Goal: Task Accomplishment & Management: Use online tool/utility

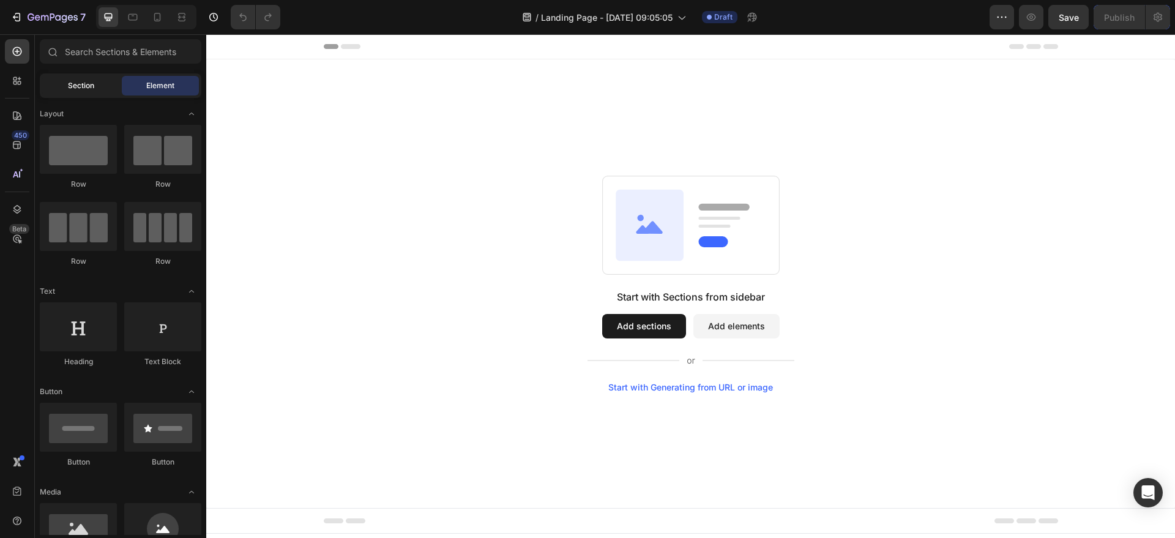
click at [108, 92] on div "Section" at bounding box center [80, 86] width 77 height 20
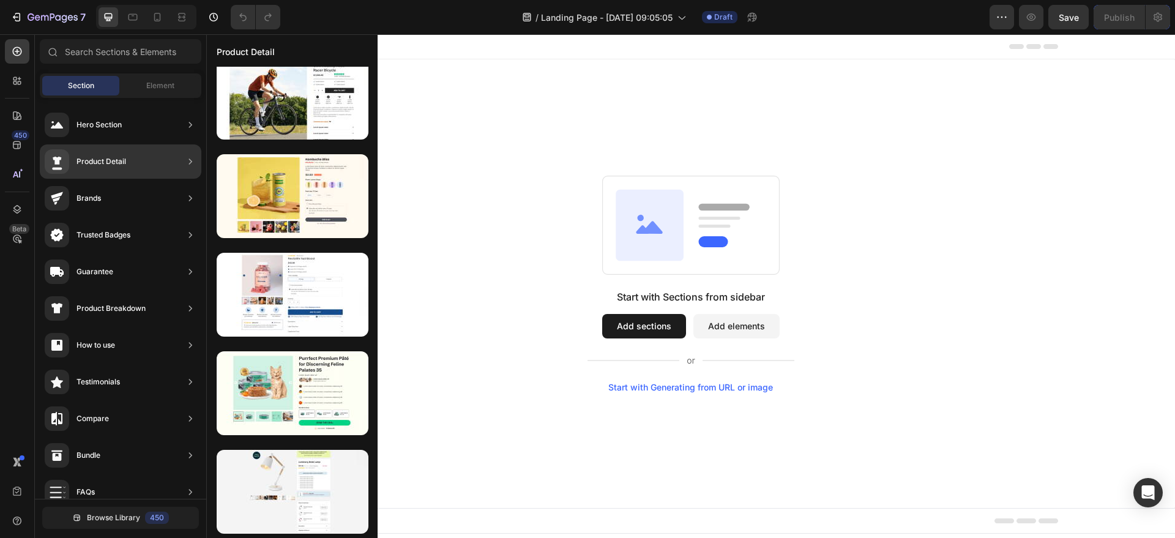
scroll to position [15, 0]
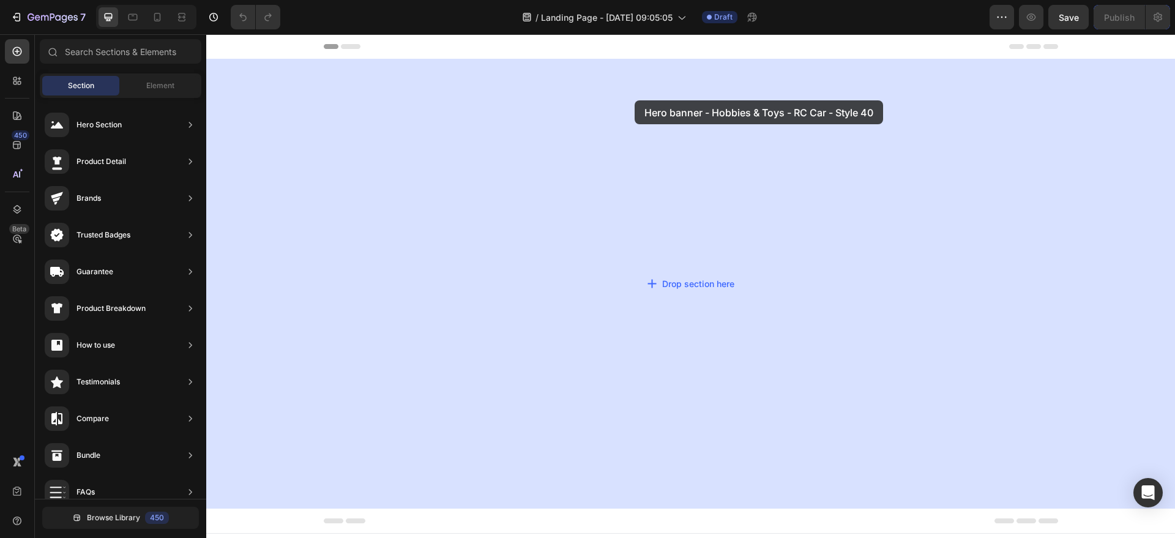
drag, startPoint x: 482, startPoint y: 143, endPoint x: 634, endPoint y: 100, distance: 157.9
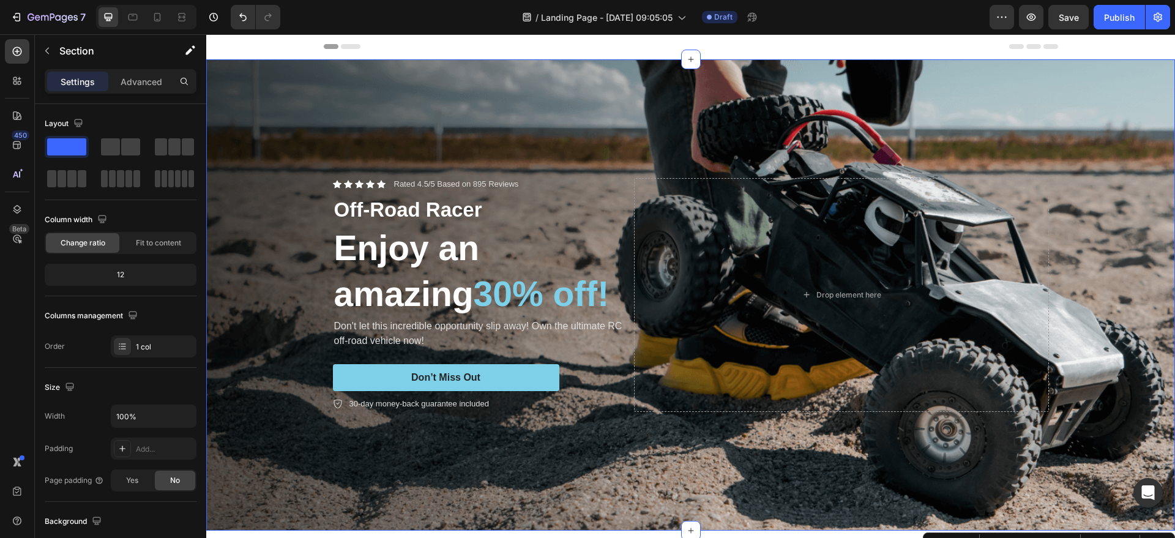
click at [472, 121] on div "Background Image" at bounding box center [690, 294] width 969 height 471
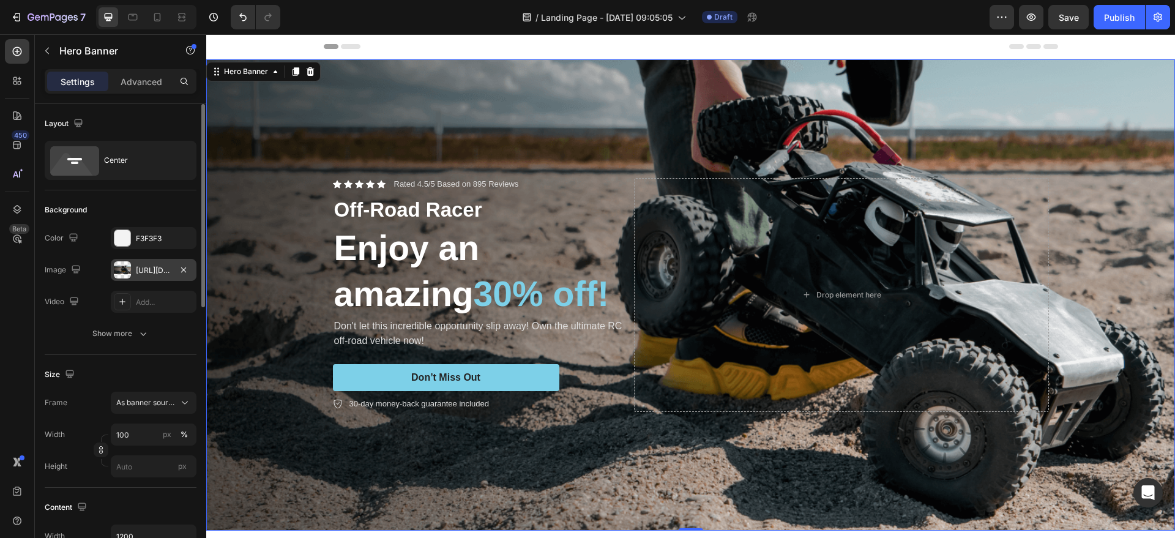
click at [126, 276] on div at bounding box center [122, 269] width 17 height 17
click at [130, 272] on div at bounding box center [122, 269] width 17 height 17
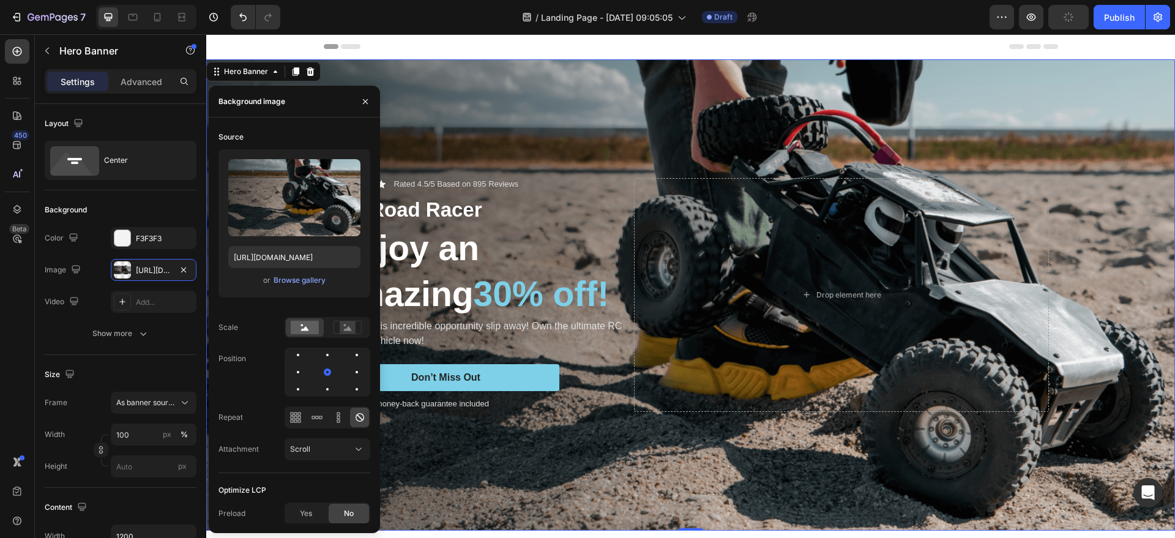
type input "[URL][DOMAIN_NAME]"
click at [658, 22] on span "Landing Page - [DATE] 09:05:05" at bounding box center [607, 17] width 132 height 13
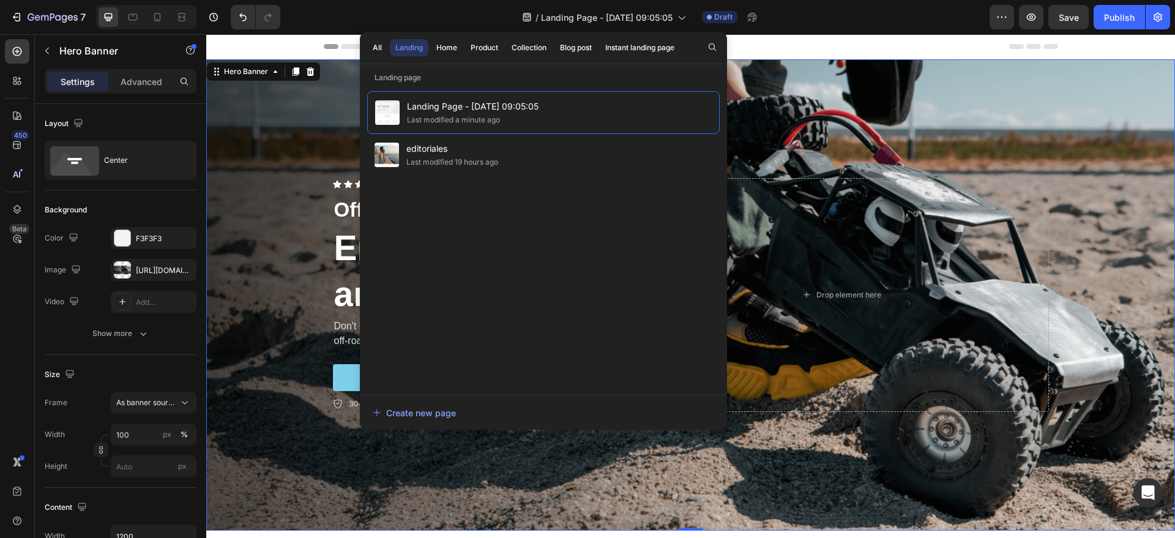
click at [863, 37] on div "Header" at bounding box center [691, 46] width 734 height 24
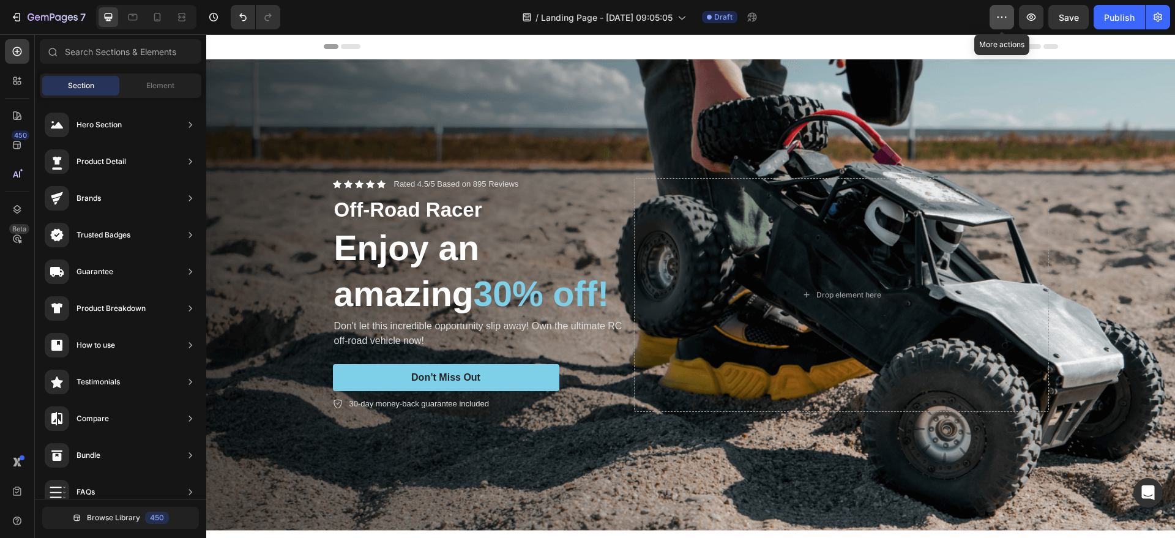
click at [991, 23] on button "button" at bounding box center [1002, 17] width 24 height 24
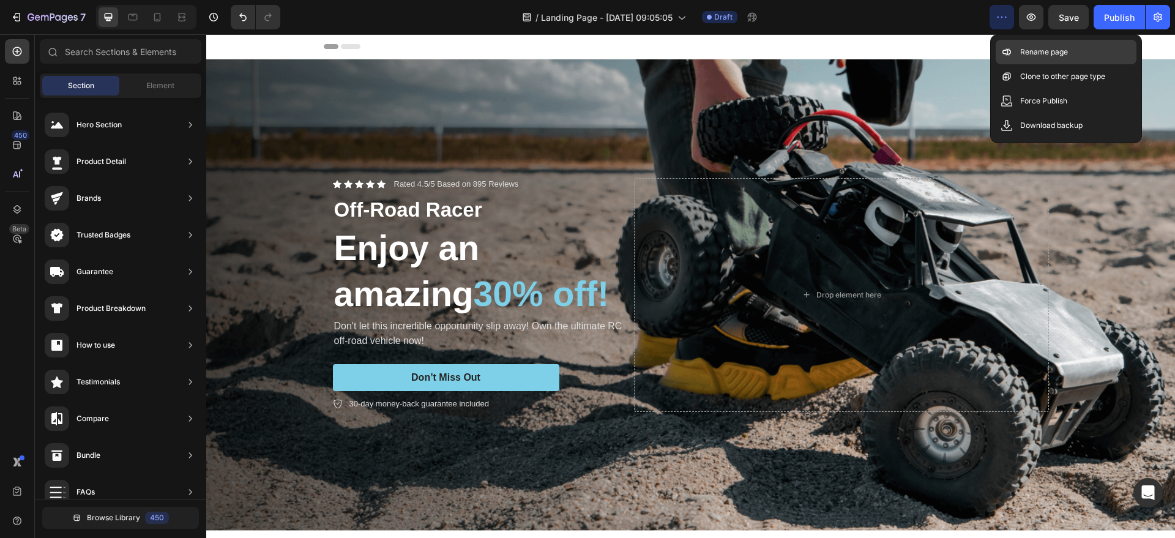
click at [1004, 53] on icon at bounding box center [1004, 52] width 4 height 4
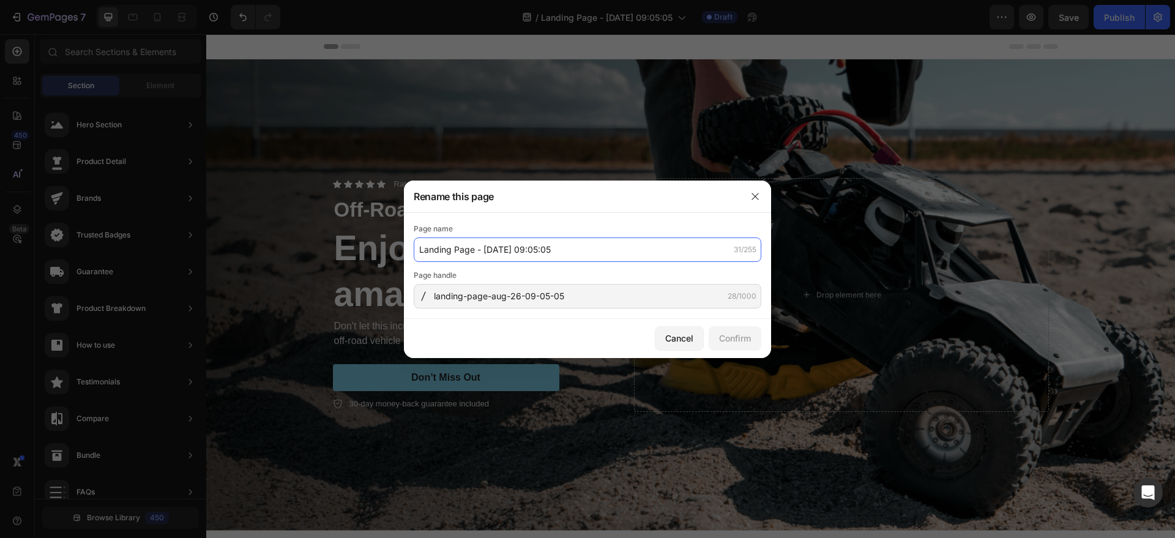
drag, startPoint x: 441, startPoint y: 248, endPoint x: 433, endPoint y: 247, distance: 8.0
click at [440, 248] on input "Landing Page - [DATE] 09:05:05" at bounding box center [588, 249] width 348 height 24
click at [433, 247] on input "Landing Page - [DATE] 09:05:05" at bounding box center [588, 249] width 348 height 24
click at [438, 247] on input "Landing Page - [DATE] 09:05:05" at bounding box center [588, 249] width 348 height 24
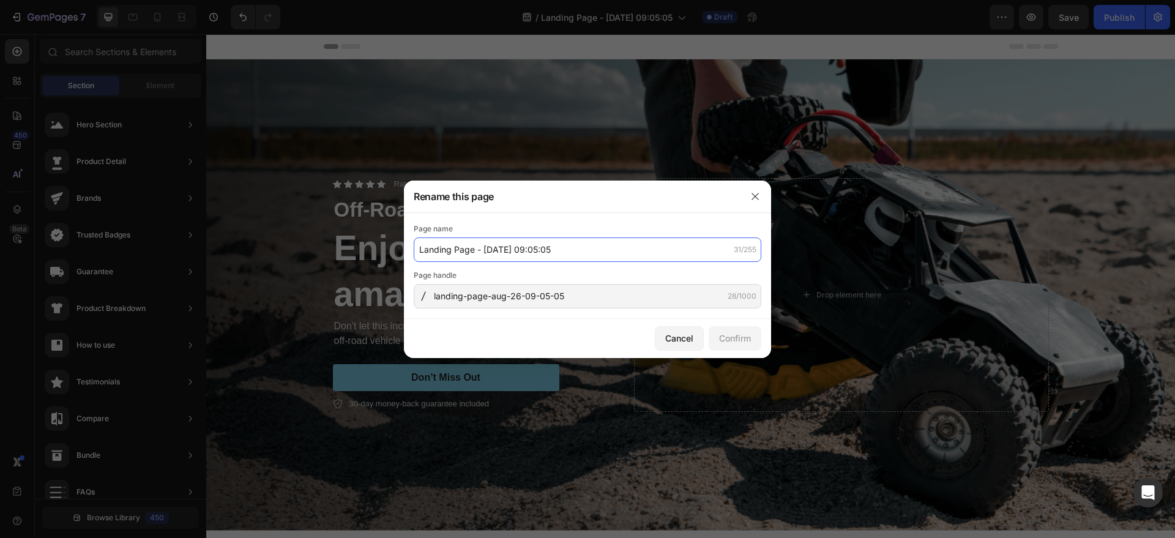
click at [438, 247] on input "Landing Page - [DATE] 09:05:05" at bounding box center [588, 249] width 348 height 24
click at [441, 246] on input "Landing Page - [DATE] 09:05:05" at bounding box center [588, 249] width 348 height 24
drag, startPoint x: 473, startPoint y: 250, endPoint x: 381, endPoint y: 247, distance: 91.8
click at [381, 247] on div "Rename this page Page name Landing Page - [DATE] 09:05:05 31/255 Page handle la…" at bounding box center [587, 269] width 1175 height 538
click at [452, 248] on input "lyfestile - [DATE] 09:05:05" at bounding box center [588, 249] width 348 height 24
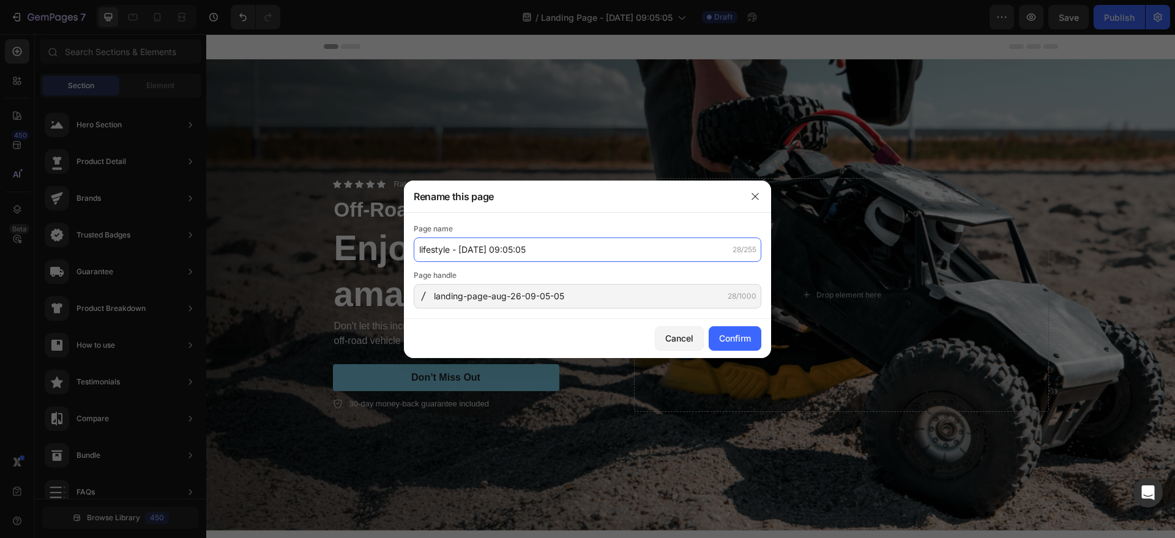
type input "lifestyle - [DATE] 09:05:05"
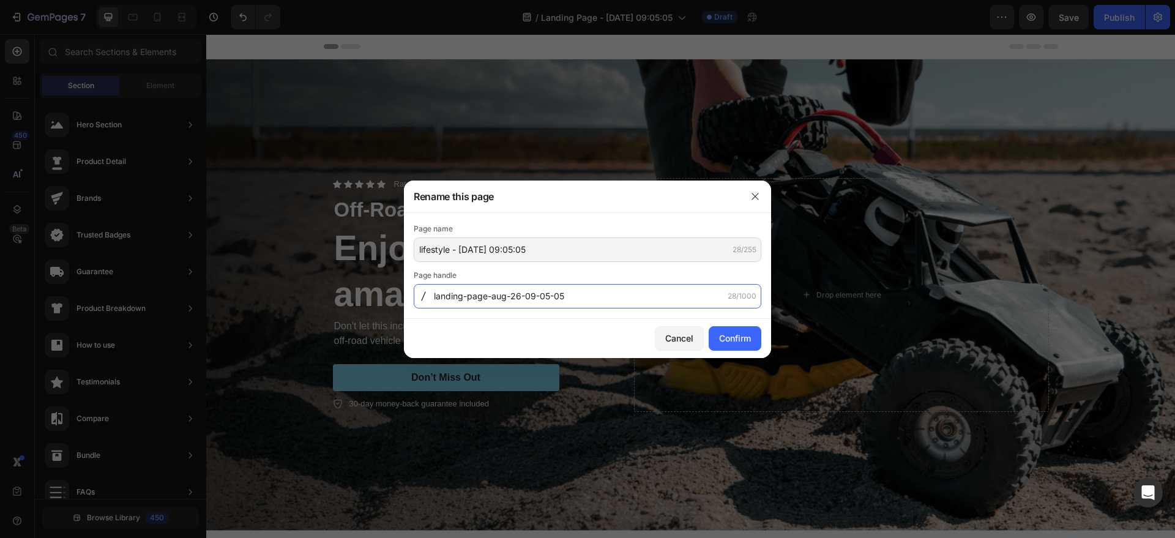
click at [487, 297] on input "landing-page-aug-26-09-05-05" at bounding box center [588, 296] width 348 height 24
type input "lifestyle-aug-26-09-05-05"
click at [744, 343] on div "Confirm" at bounding box center [735, 338] width 32 height 13
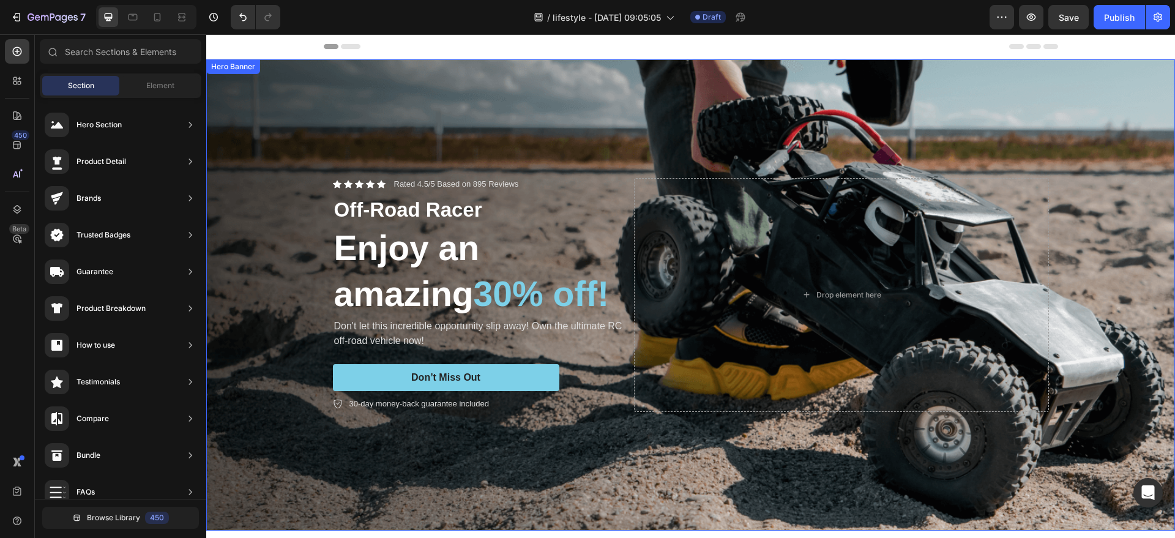
click at [600, 105] on div "Background Image" at bounding box center [690, 294] width 969 height 471
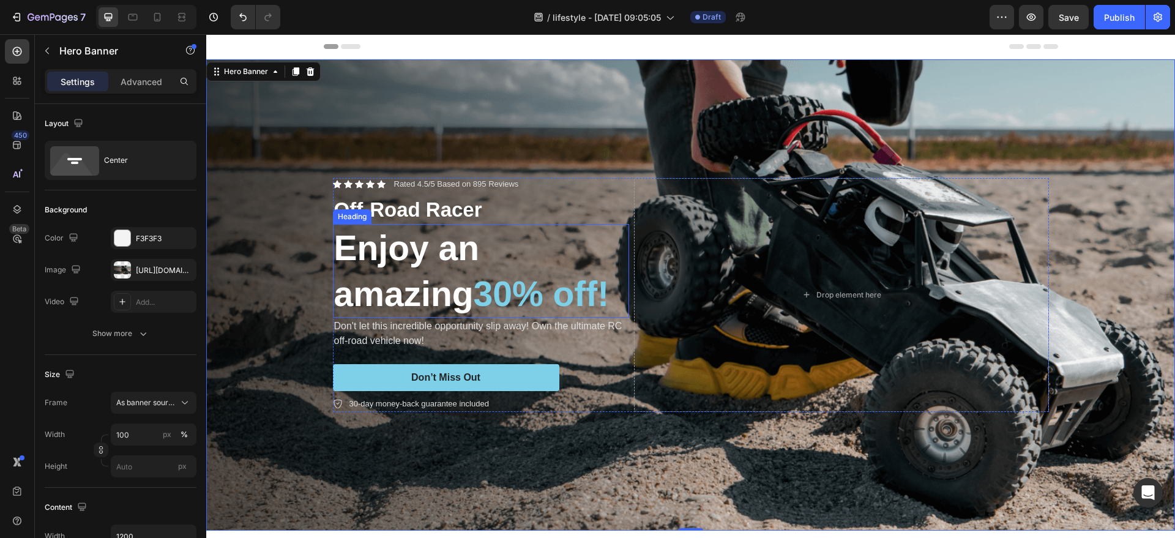
scroll to position [76, 0]
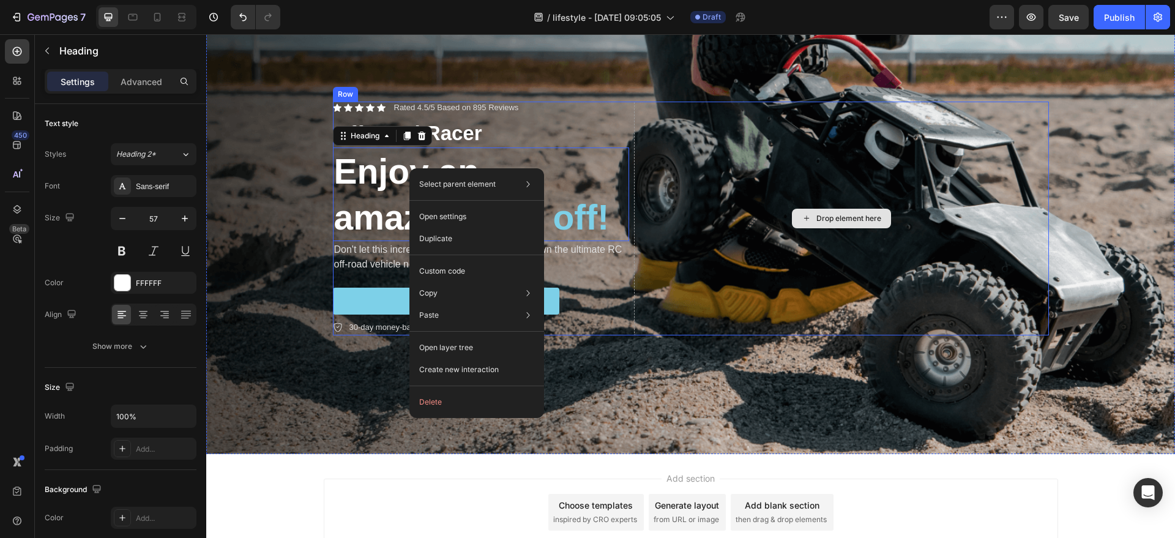
click at [753, 277] on div "Drop element here" at bounding box center [841, 219] width 415 height 234
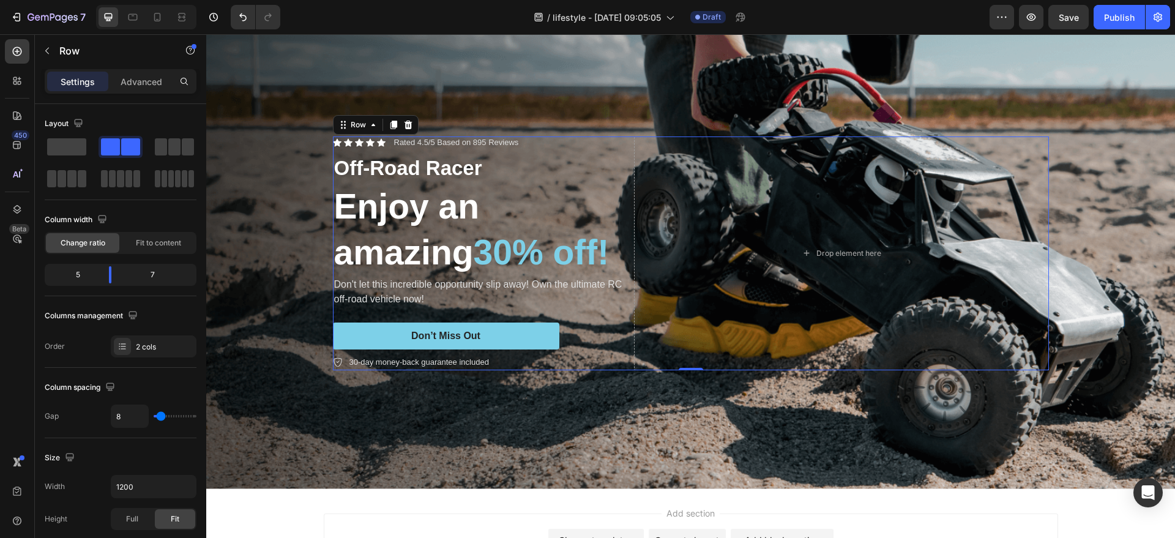
scroll to position [10, 0]
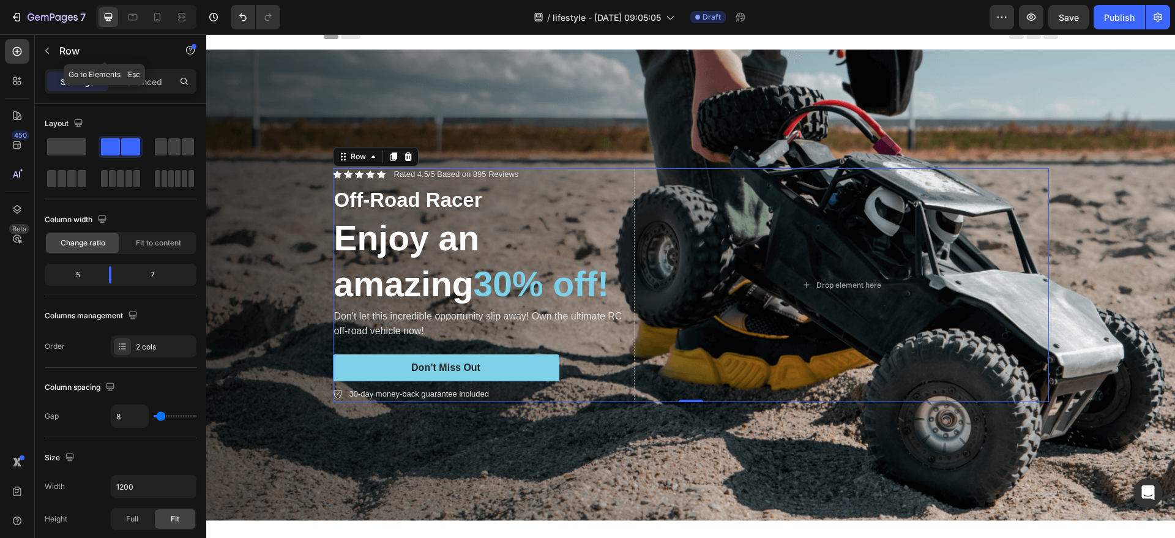
drag, startPoint x: 62, startPoint y: 48, endPoint x: 52, endPoint y: 66, distance: 20.3
click at [61, 48] on p "Row" at bounding box center [111, 50] width 104 height 15
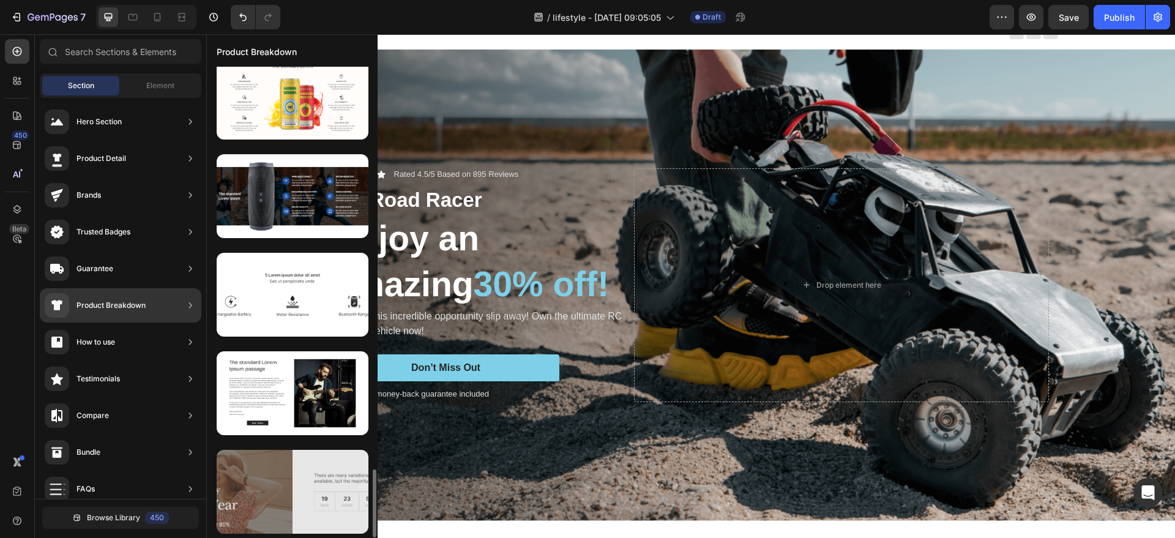
scroll to position [2773, 0]
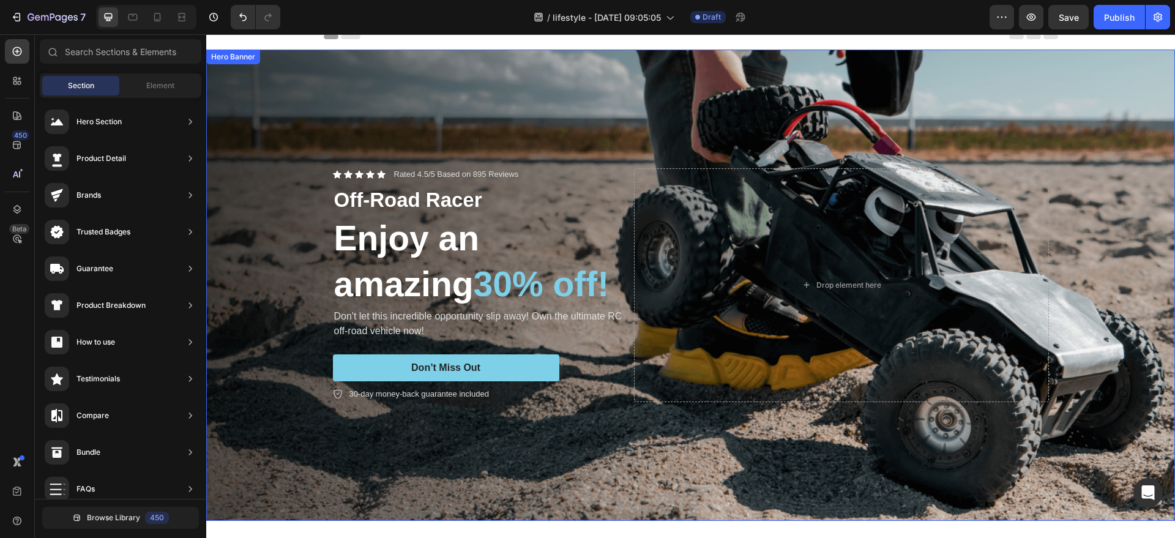
click at [539, 100] on div "Background Image" at bounding box center [690, 285] width 969 height 471
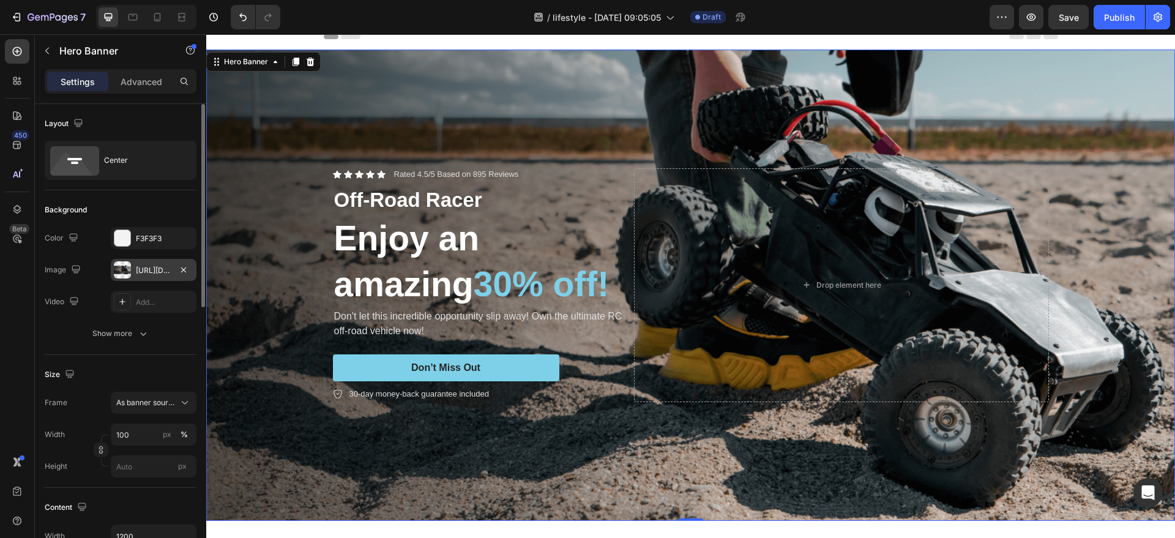
click at [141, 261] on div "[URL][DOMAIN_NAME]" at bounding box center [154, 270] width 86 height 22
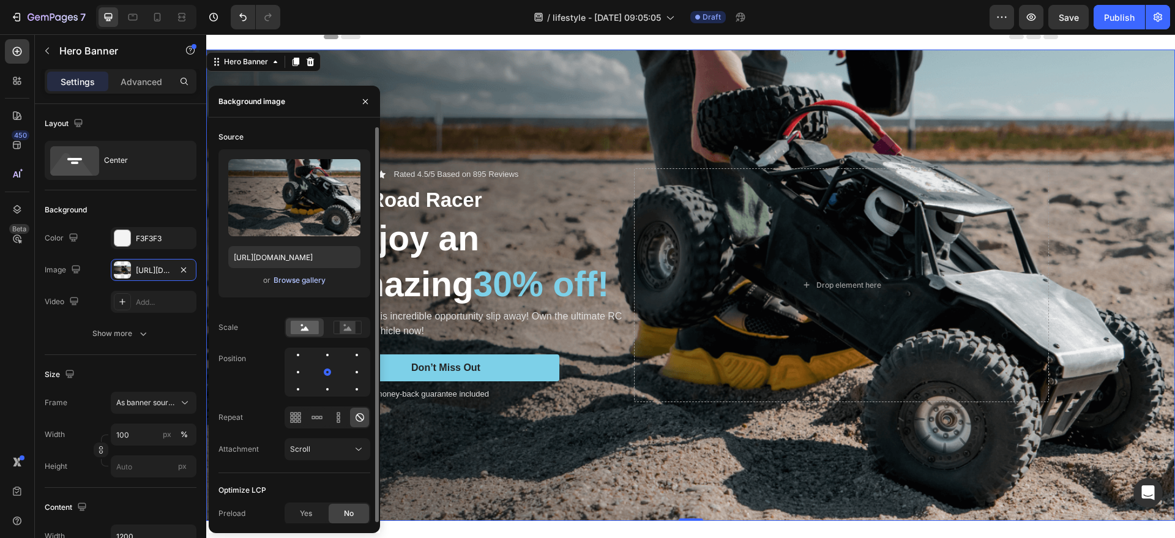
click at [278, 285] on div "Browse gallery" at bounding box center [300, 280] width 52 height 11
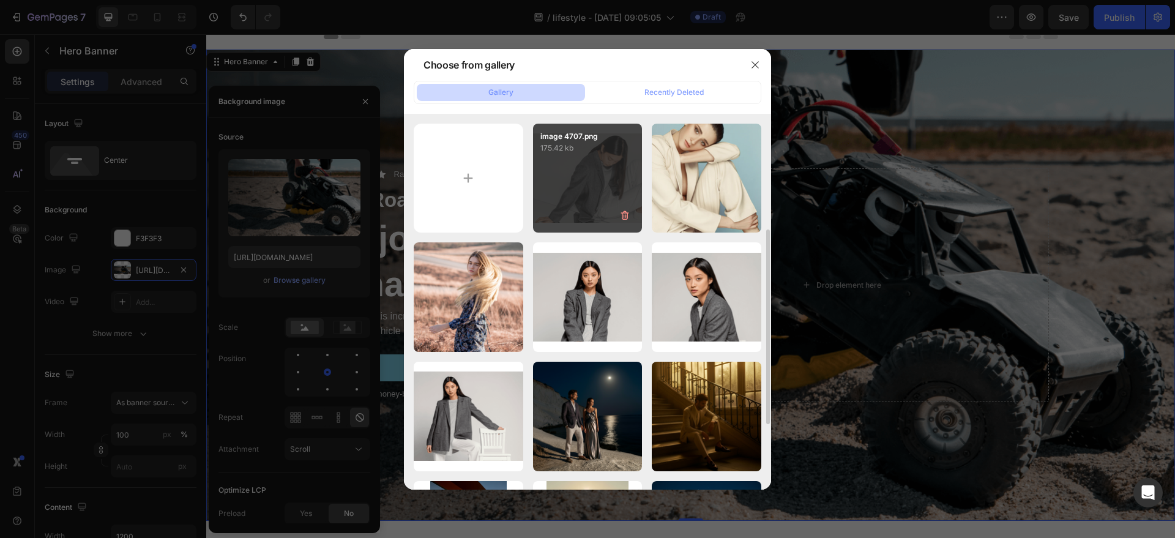
scroll to position [153, 0]
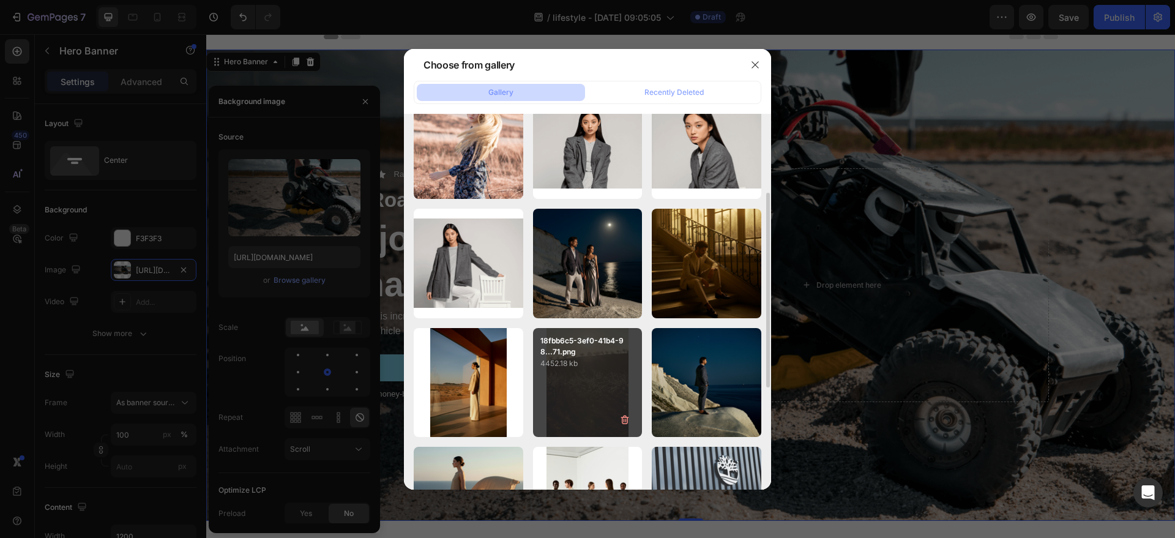
click at [571, 343] on p "18fbb6c5-3ef0-41b4-98...71.png" at bounding box center [587, 346] width 95 height 22
type input "[URL][DOMAIN_NAME]"
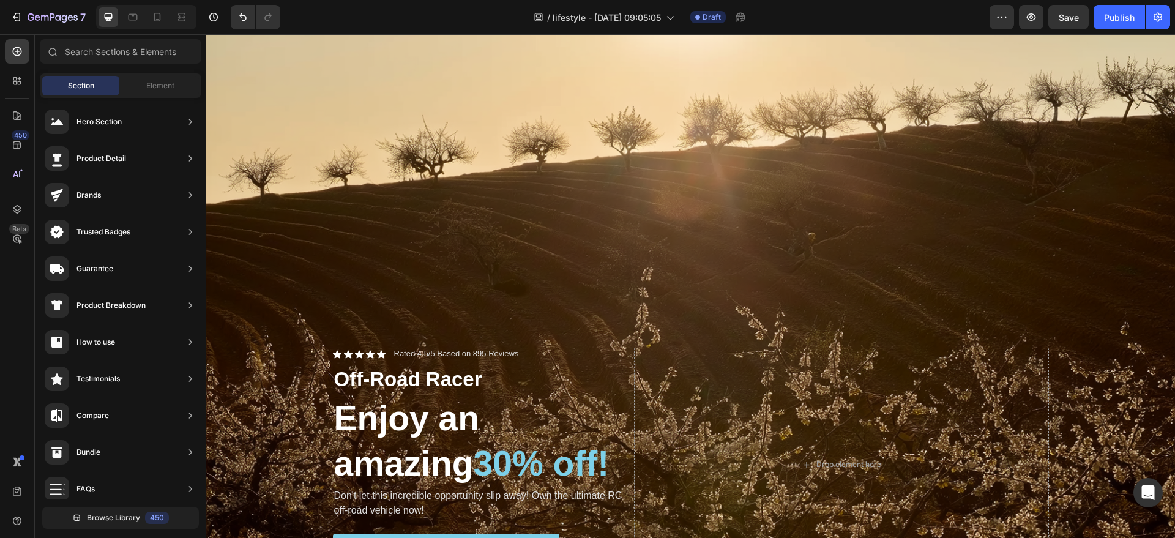
scroll to position [233, 0]
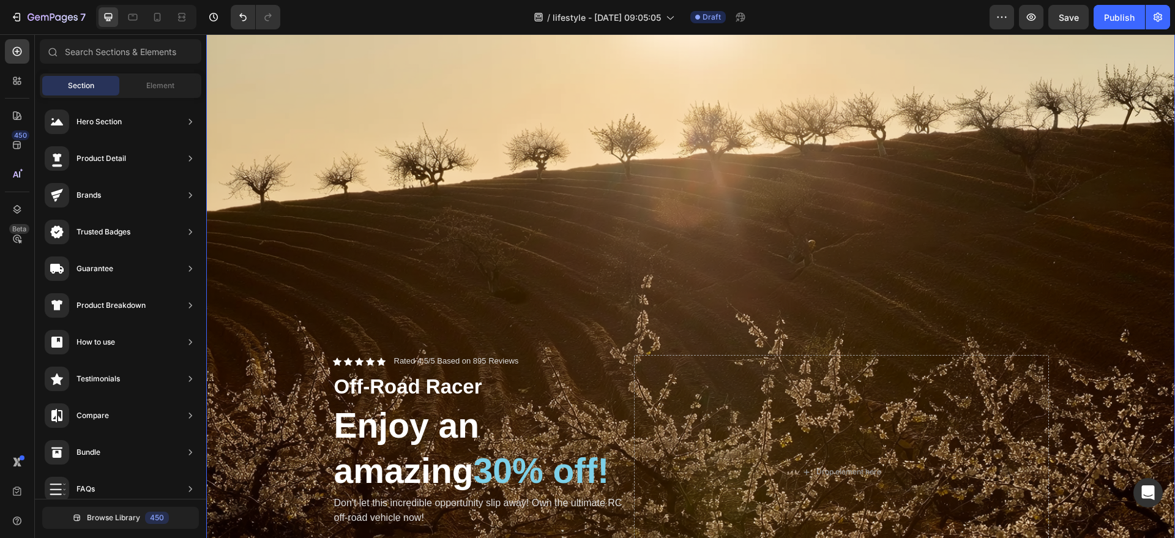
click at [731, 215] on div "Background Image" at bounding box center [690, 472] width 969 height 1292
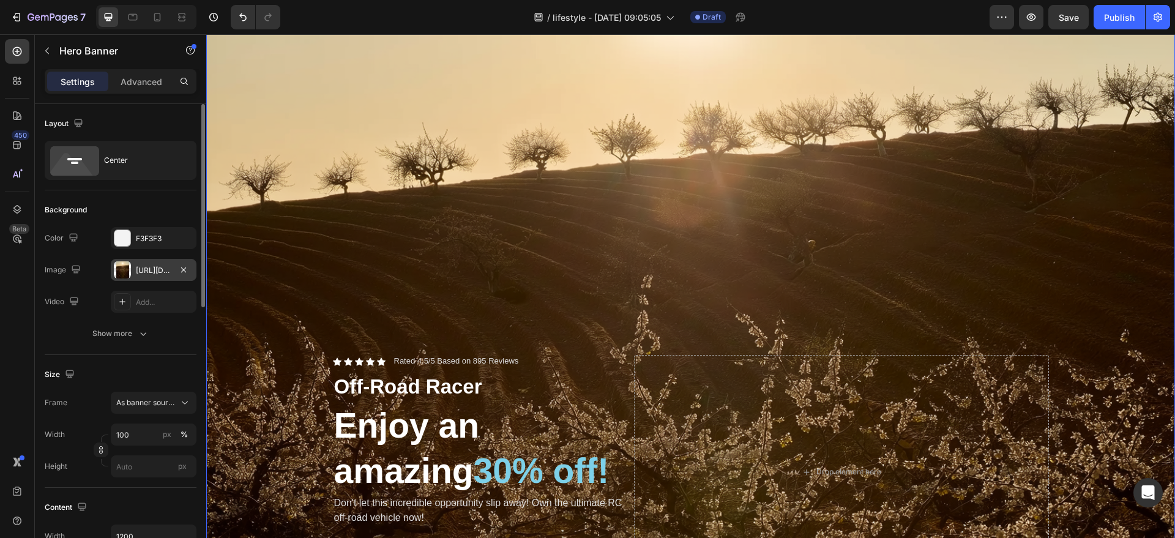
click at [125, 264] on div at bounding box center [122, 269] width 17 height 17
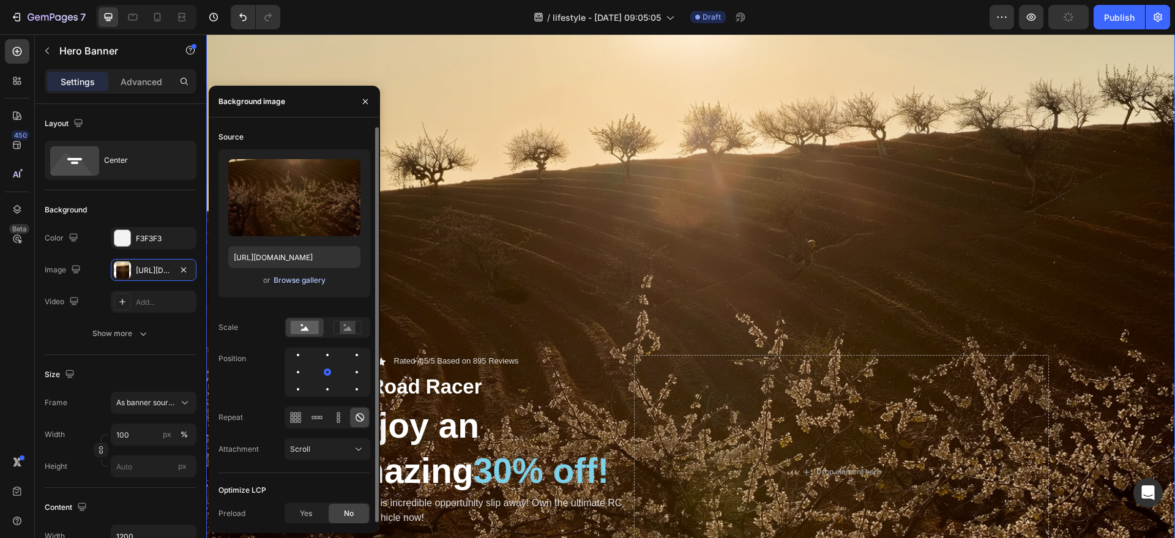
click at [313, 275] on div "Browse gallery" at bounding box center [300, 280] width 52 height 11
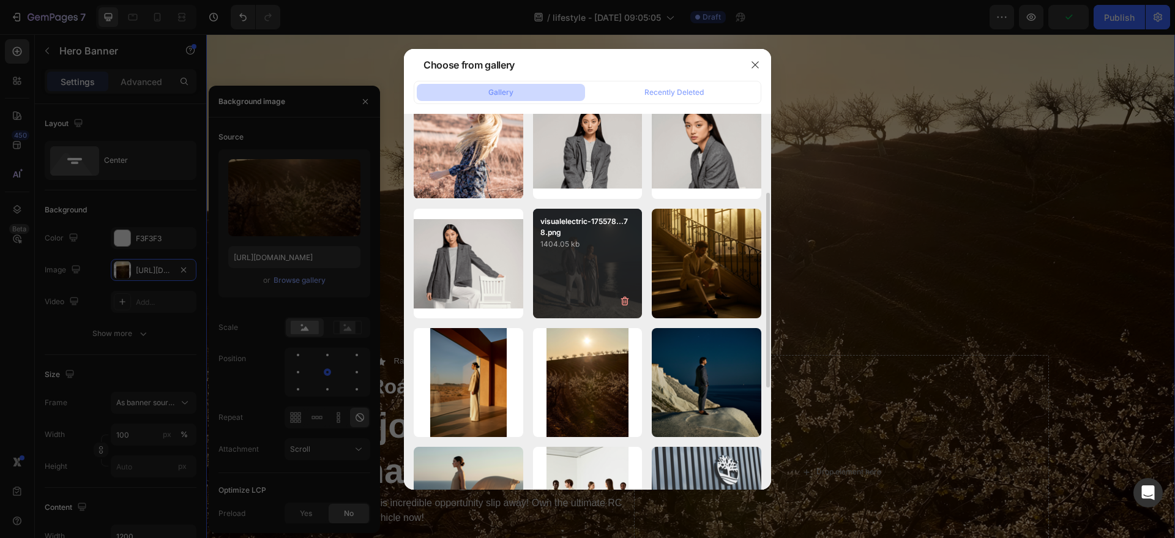
scroll to position [153, 0]
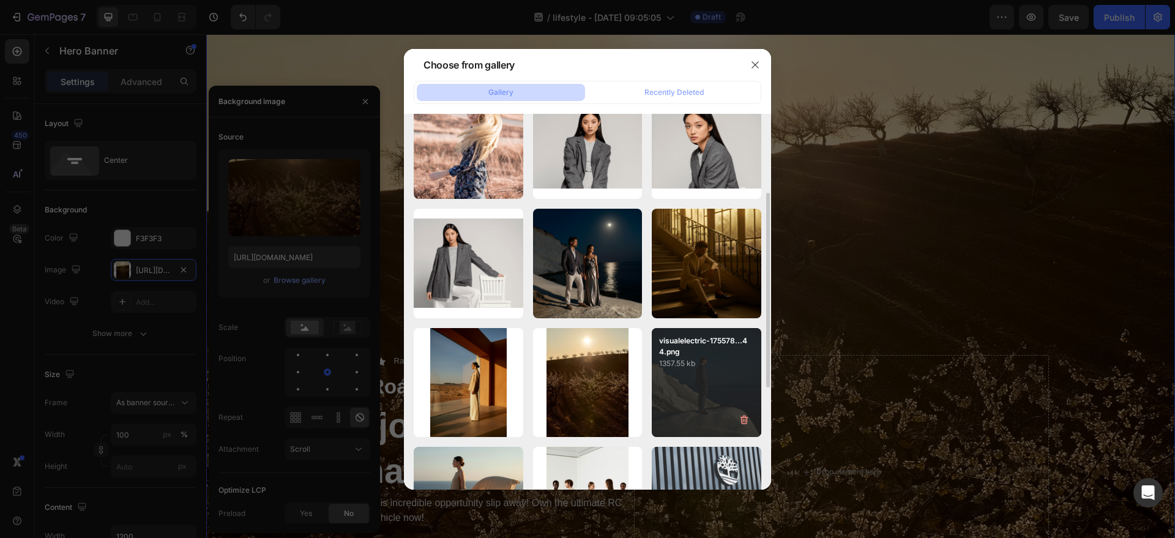
click at [706, 421] on div "visualelectric-175578...44.png 1357.55 kb" at bounding box center [707, 383] width 110 height 110
type input "[URL][DOMAIN_NAME]"
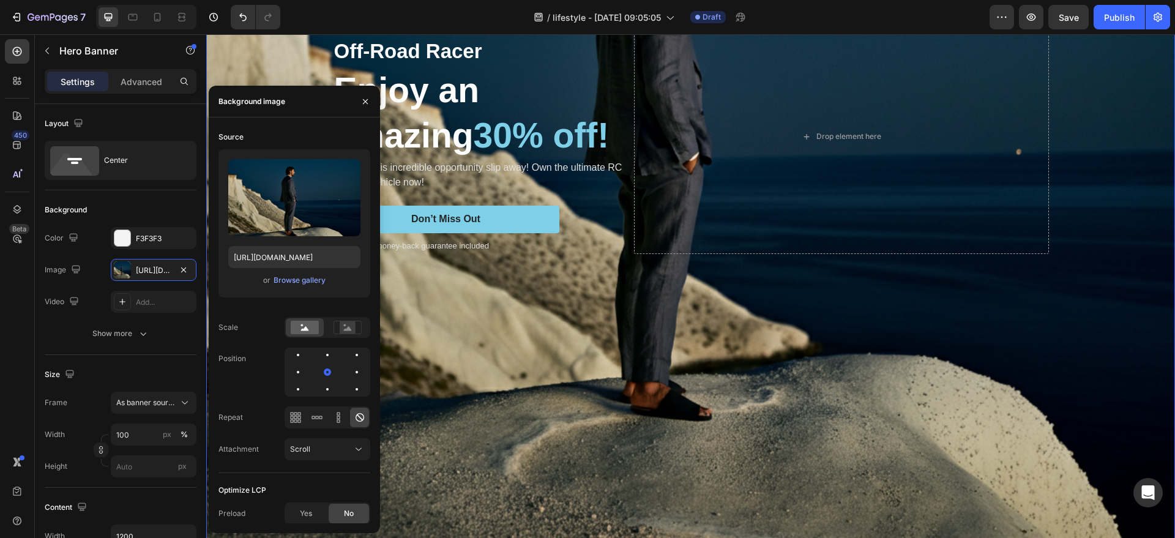
scroll to position [463, 0]
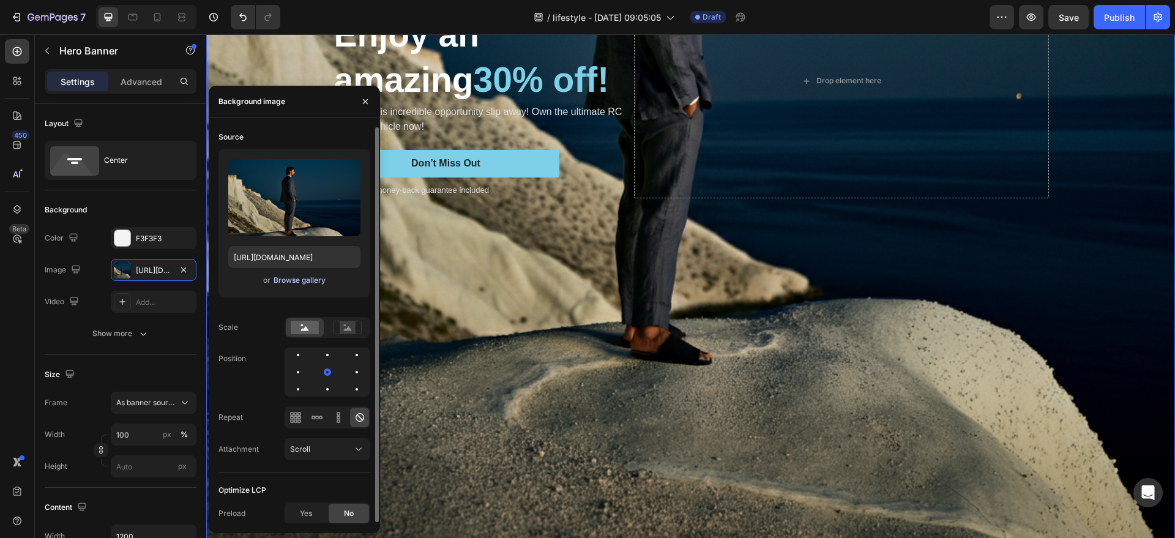
click at [288, 285] on div "Browse gallery" at bounding box center [300, 280] width 52 height 11
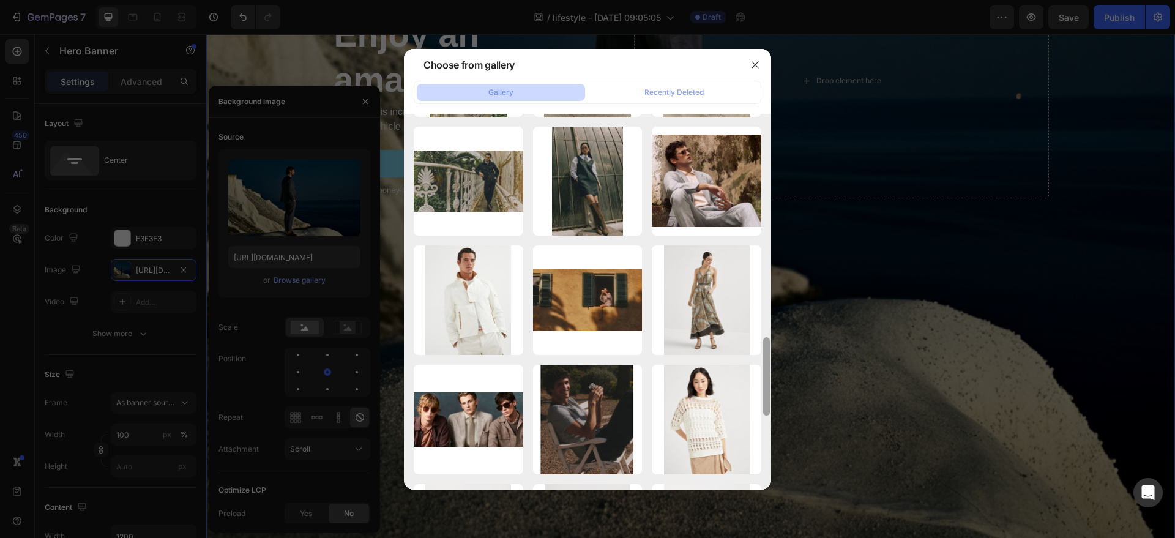
scroll to position [1072, 0]
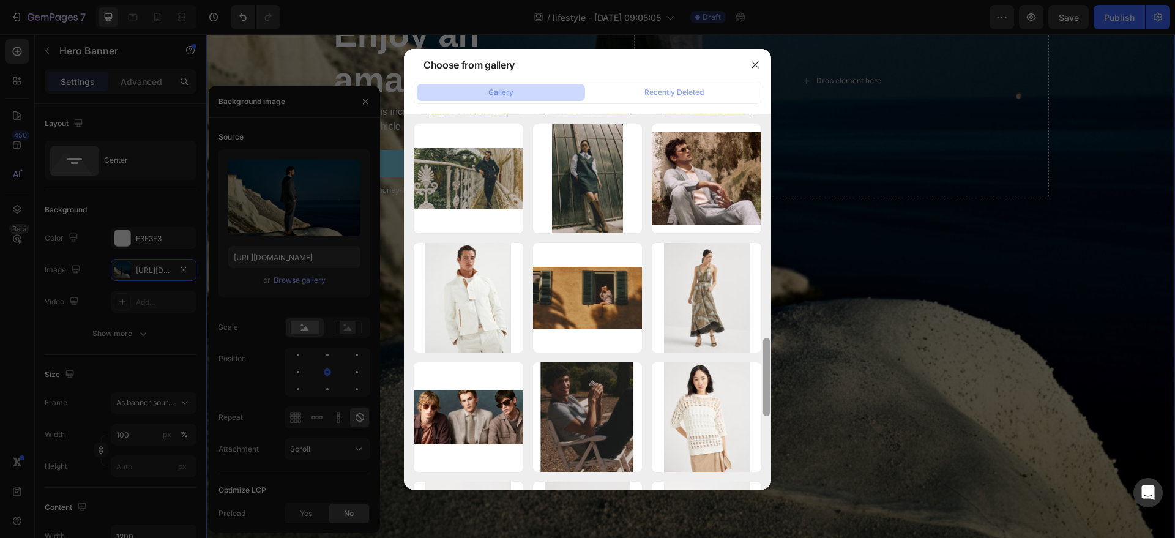
drag, startPoint x: 767, startPoint y: 294, endPoint x: 742, endPoint y: 490, distance: 198.0
click at [742, 490] on div "Choose from gallery Gallery Recently Deleted image 4707.png 175.42 kb other ima…" at bounding box center [587, 269] width 1175 height 538
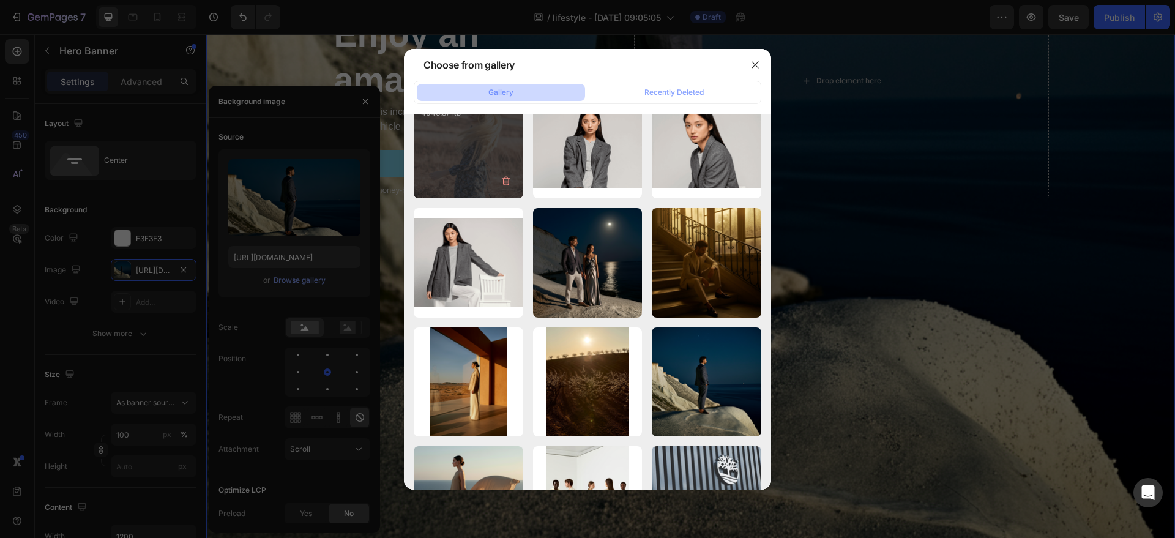
scroll to position [0, 0]
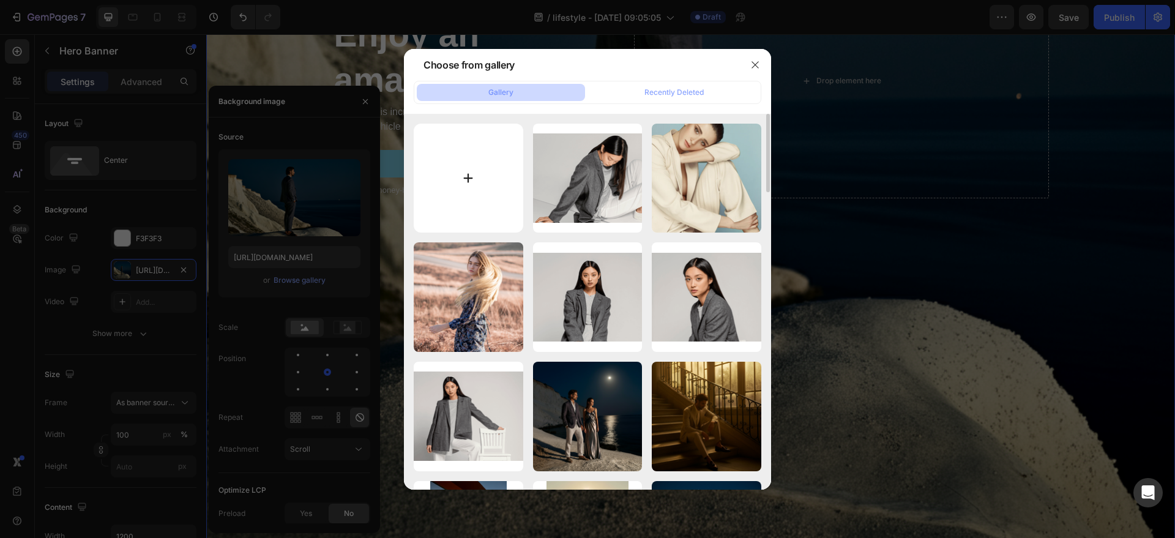
click at [445, 187] on input "file" at bounding box center [469, 179] width 110 height 110
click at [448, 174] on input "file" at bounding box center [469, 179] width 110 height 110
type input "C:\fakepath\006bc116-84ea-484e-9e77-f9e7820515ff.png"
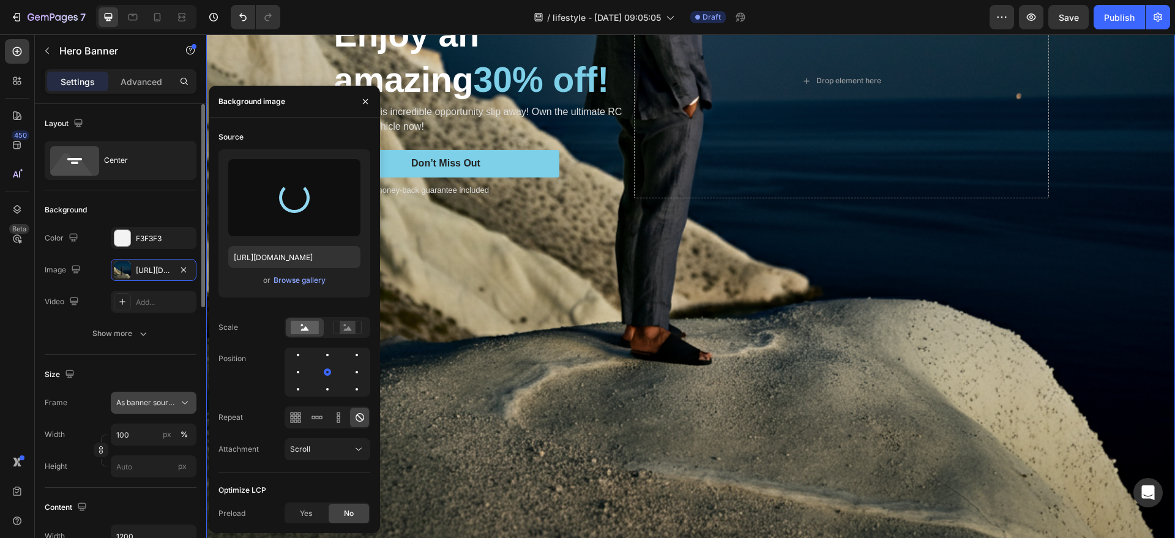
click at [146, 402] on span "As banner source" at bounding box center [146, 402] width 60 height 11
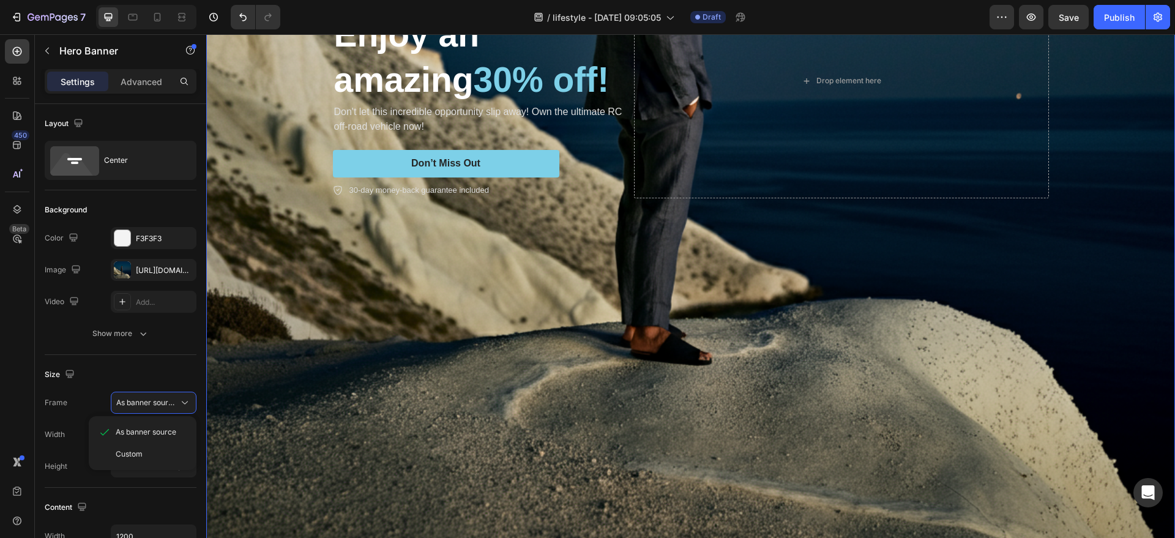
click at [459, 357] on div "Background Image" at bounding box center [690, 81] width 969 height 969
click at [173, 268] on div "[URL][DOMAIN_NAME]" at bounding box center [154, 270] width 86 height 22
type input "[URL][DOMAIN_NAME]"
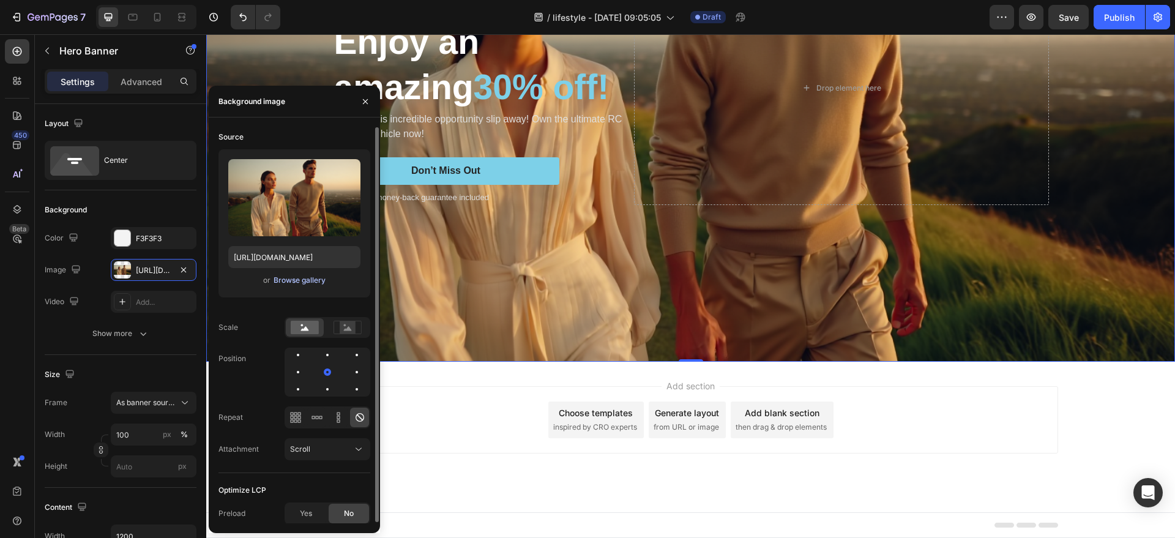
click at [300, 281] on div "Browse gallery" at bounding box center [300, 280] width 52 height 11
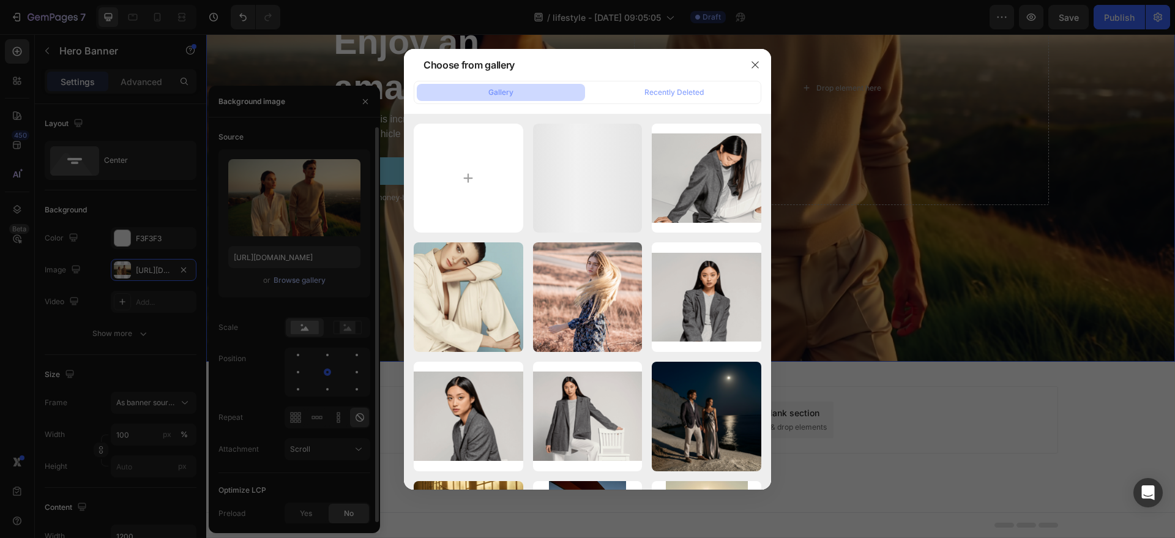
scroll to position [238, 0]
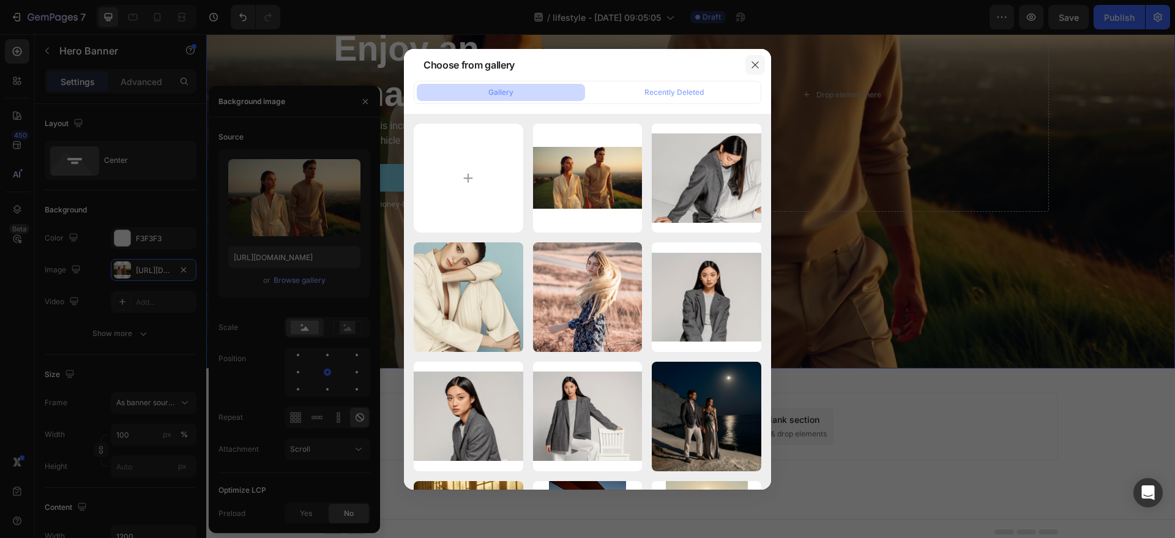
click at [756, 67] on icon "button" at bounding box center [755, 65] width 10 height 10
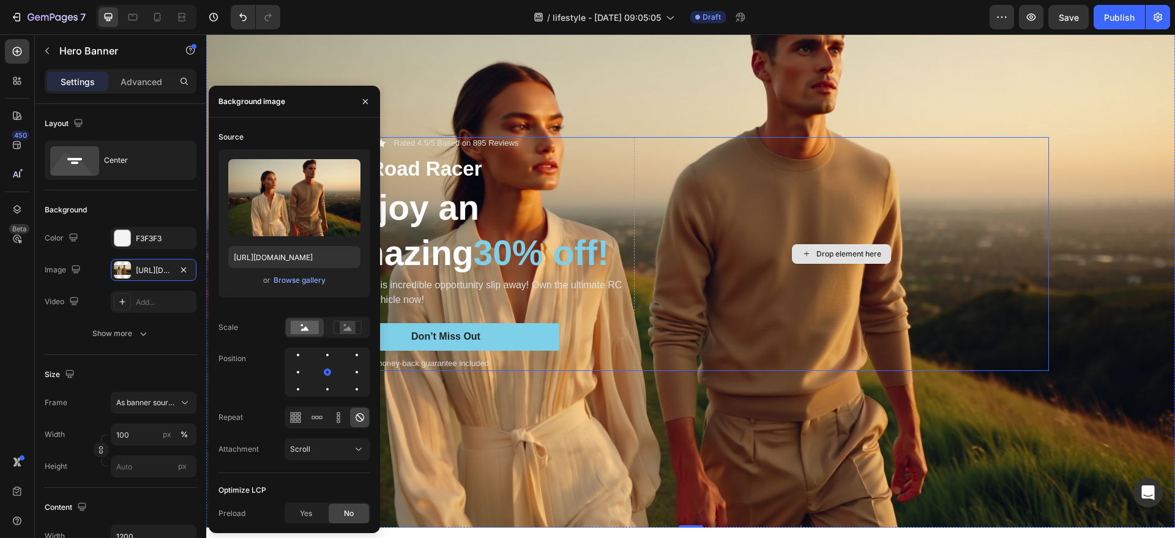
scroll to position [76, 0]
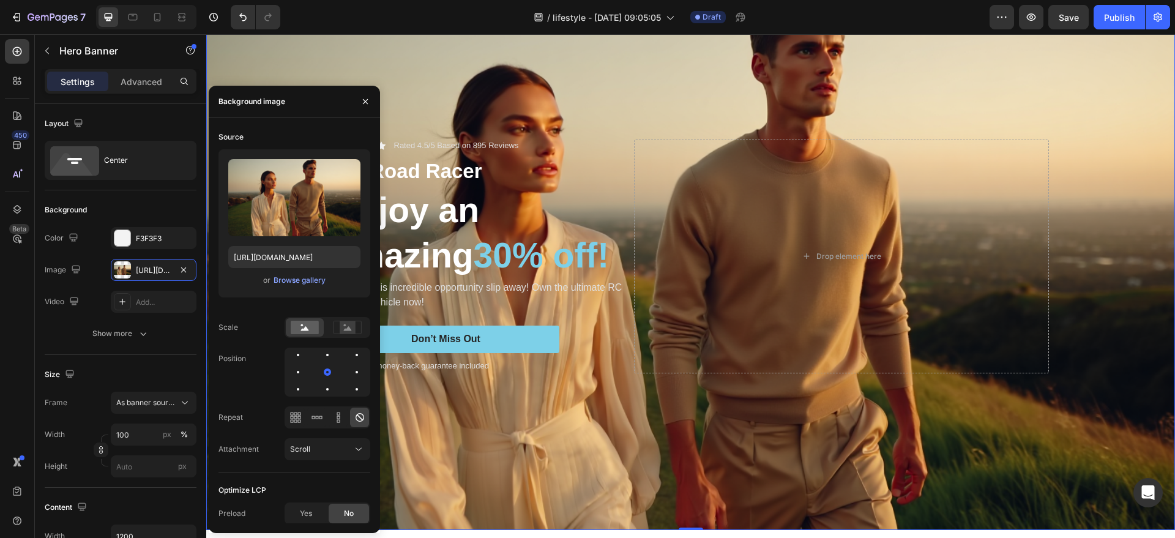
click at [376, 99] on div at bounding box center [365, 101] width 29 height 31
click at [364, 99] on icon "button" at bounding box center [365, 102] width 10 height 10
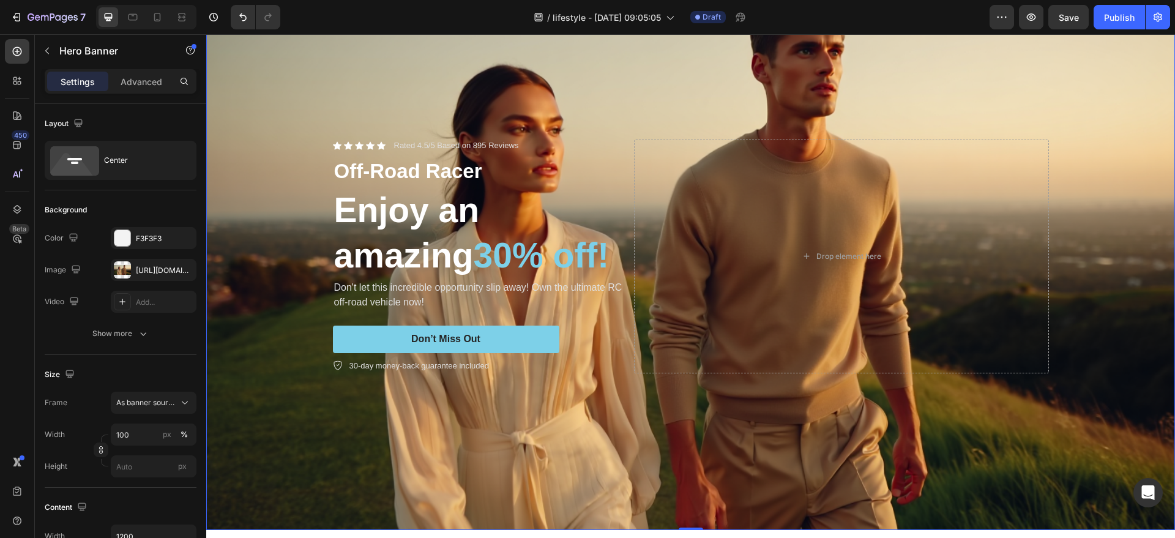
click at [354, 110] on div "Background Image" at bounding box center [690, 256] width 969 height 547
click at [135, 270] on div "[URL][DOMAIN_NAME]" at bounding box center [154, 270] width 86 height 22
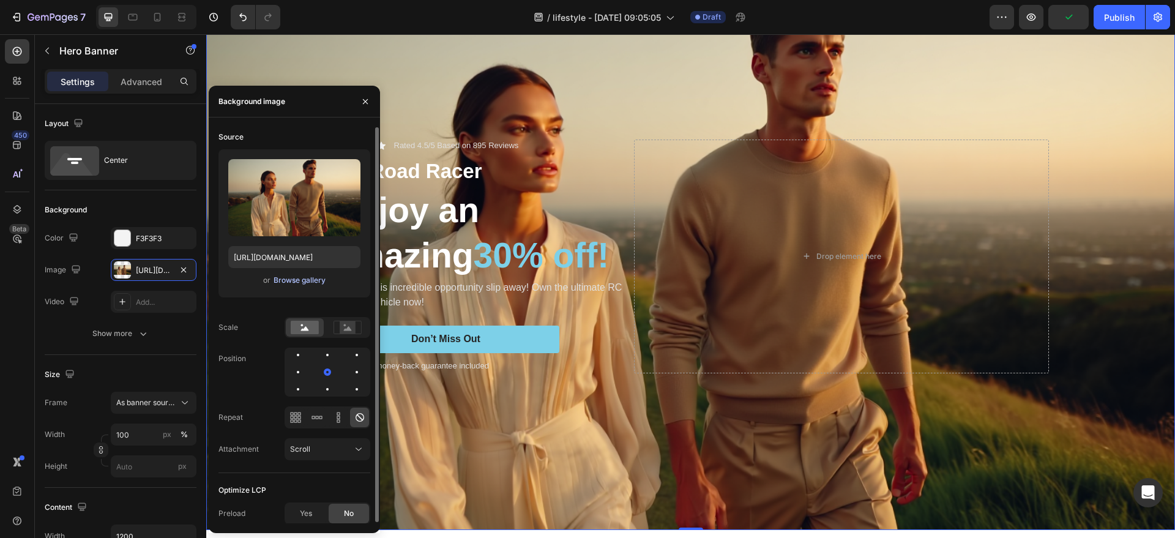
click at [277, 277] on div "Browse gallery" at bounding box center [300, 280] width 52 height 11
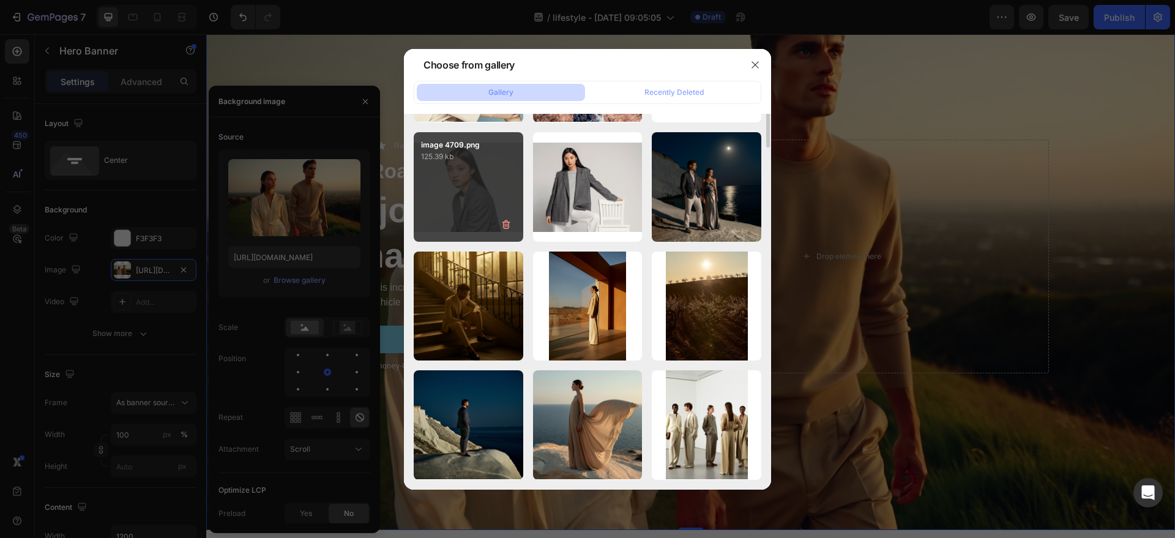
scroll to position [0, 0]
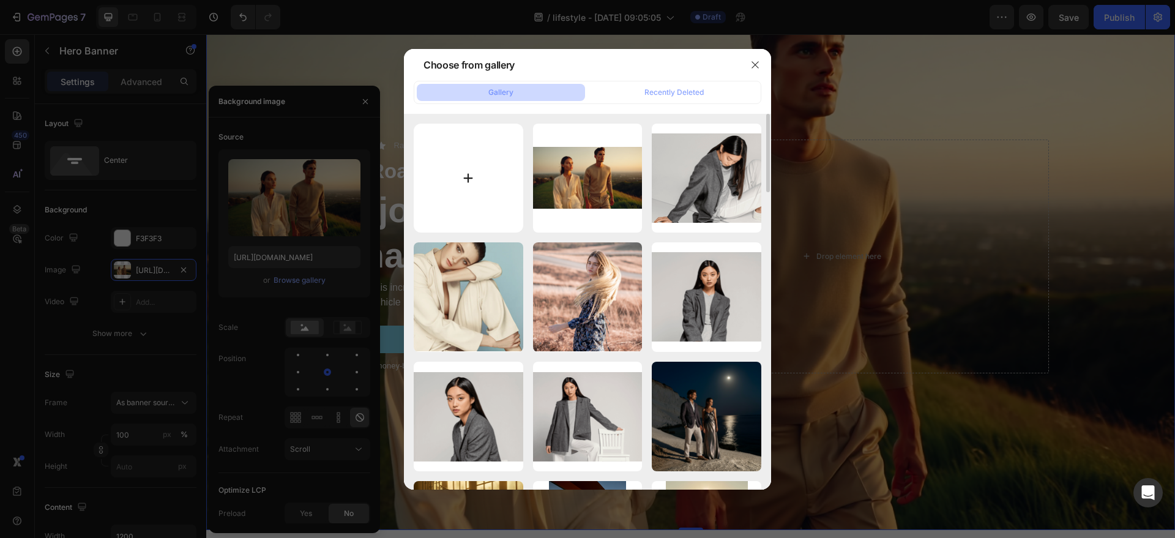
click at [452, 186] on input "file" at bounding box center [469, 179] width 110 height 110
type input "C:\fakepath\visualelectric-1755784687182.png"
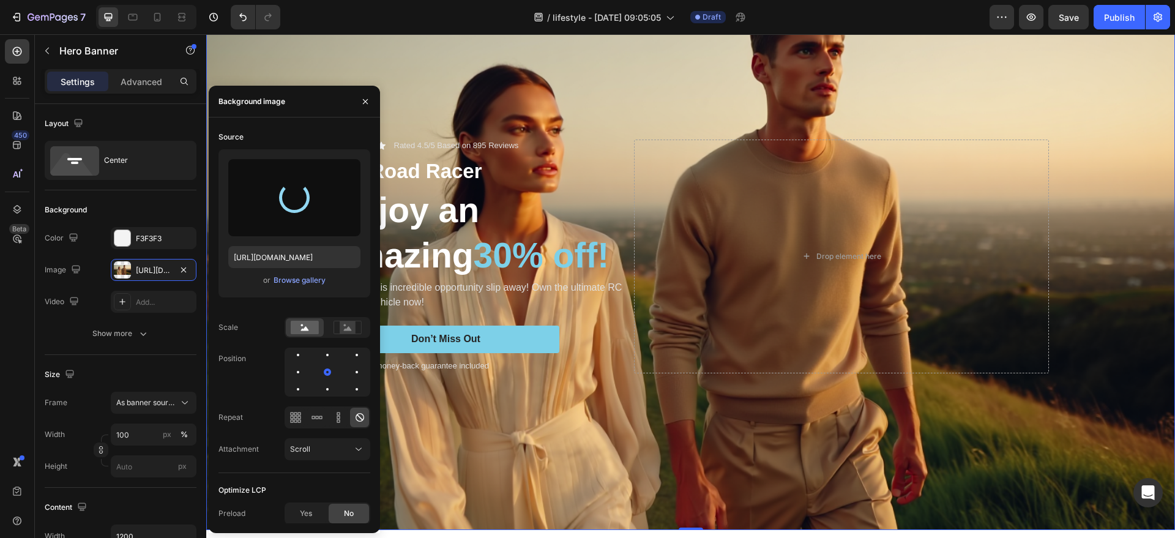
type input "[URL][DOMAIN_NAME]"
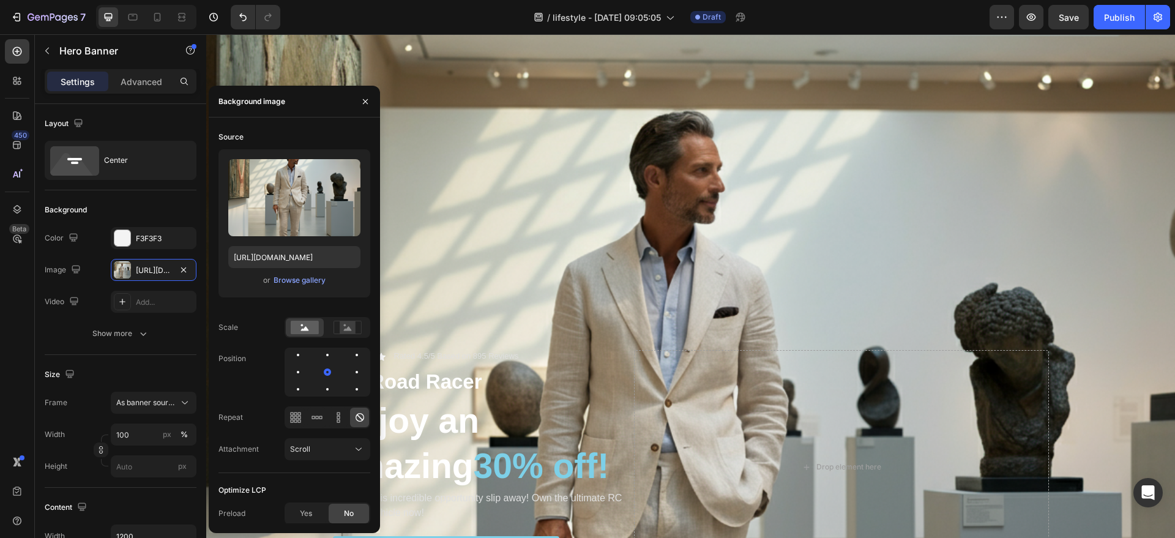
scroll to position [89, 0]
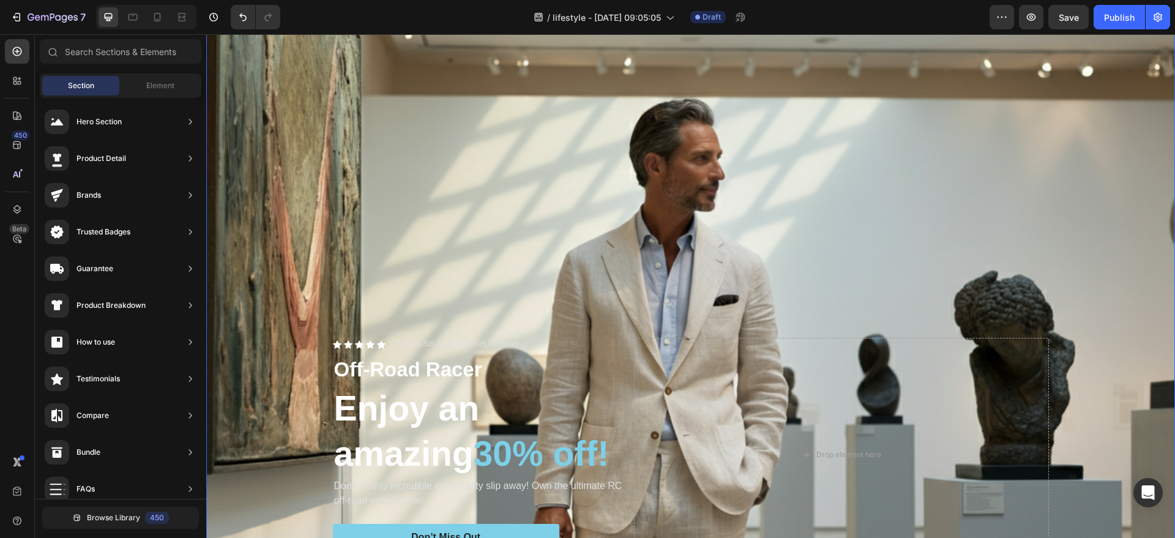
click at [606, 254] on div "Background Image" at bounding box center [690, 455] width 969 height 969
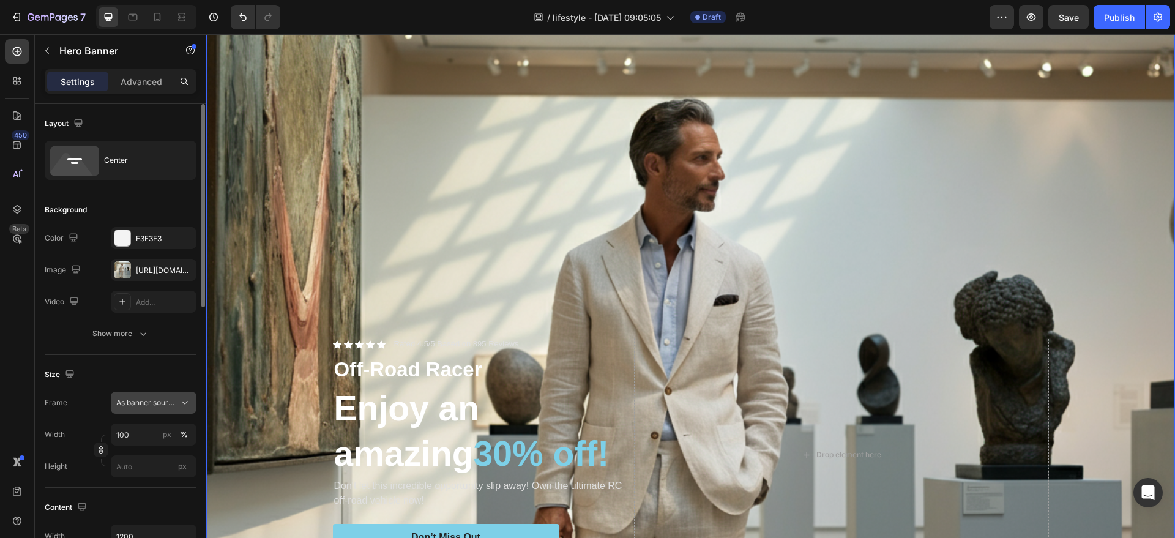
drag, startPoint x: 146, startPoint y: 406, endPoint x: 144, endPoint y: 412, distance: 6.4
click at [144, 414] on div "Frame As banner source Width 100 px % Height px" at bounding box center [121, 435] width 152 height 86
click at [144, 408] on span "As banner source" at bounding box center [146, 402] width 60 height 11
click at [130, 445] on div "Custom" at bounding box center [143, 454] width 98 height 22
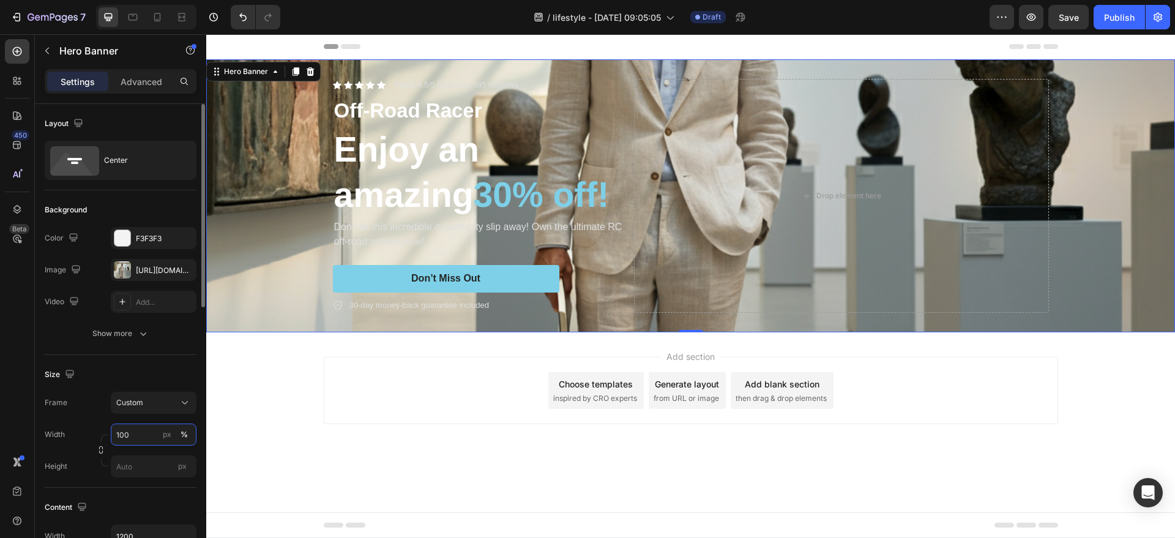
scroll to position [0, 0]
click at [154, 406] on div "Custom" at bounding box center [146, 402] width 60 height 11
click at [152, 422] on div "As banner source" at bounding box center [143, 432] width 98 height 22
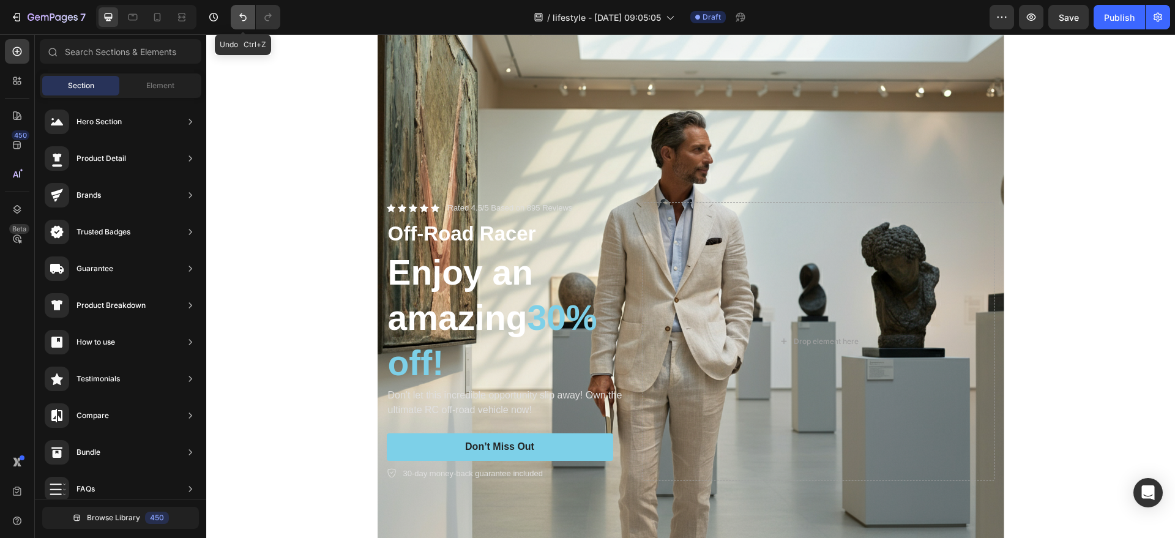
click at [252, 24] on button "Undo/Redo" at bounding box center [243, 17] width 24 height 24
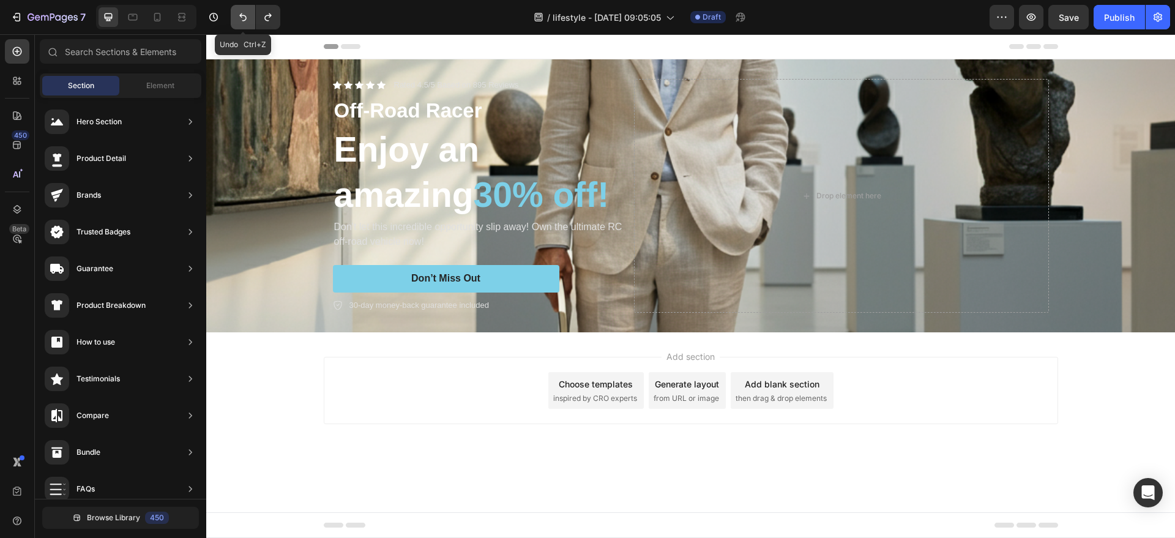
click at [252, 24] on button "Undo/Redo" at bounding box center [243, 17] width 24 height 24
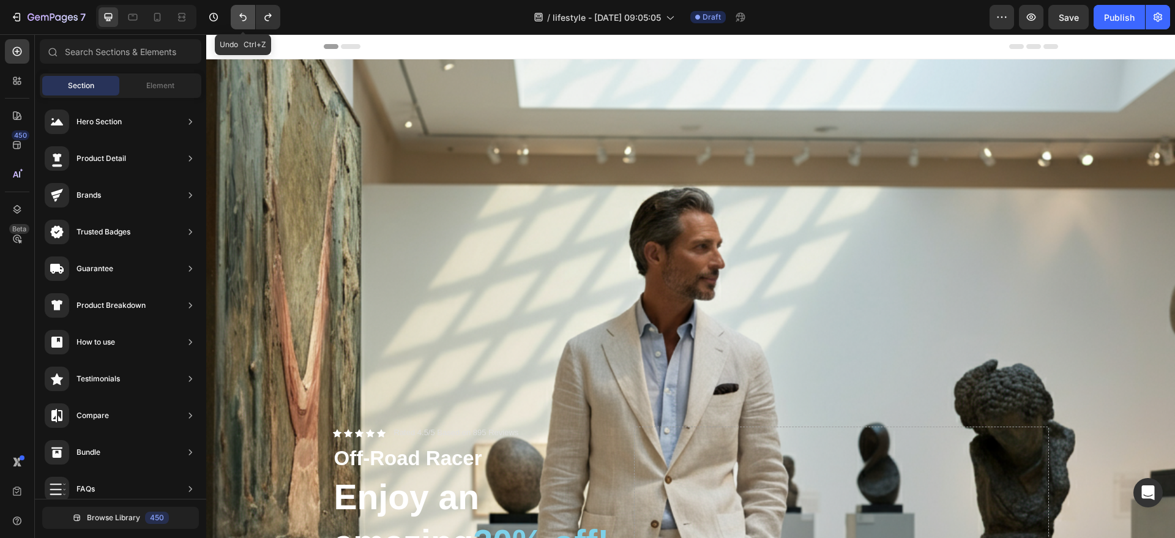
click at [252, 24] on button "Undo/Redo" at bounding box center [243, 17] width 24 height 24
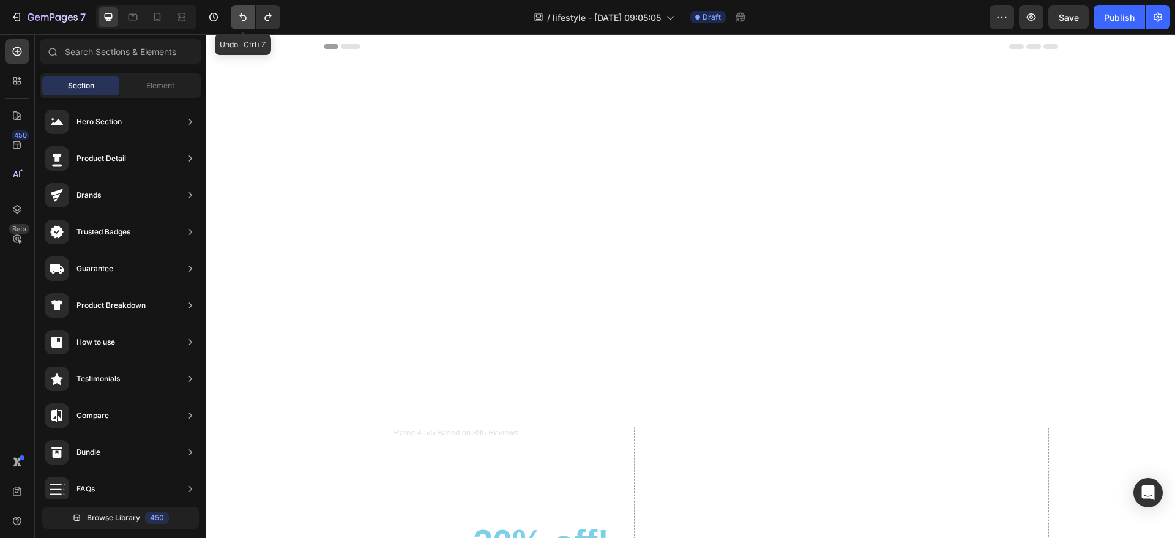
click at [252, 24] on button "Undo/Redo" at bounding box center [243, 17] width 24 height 24
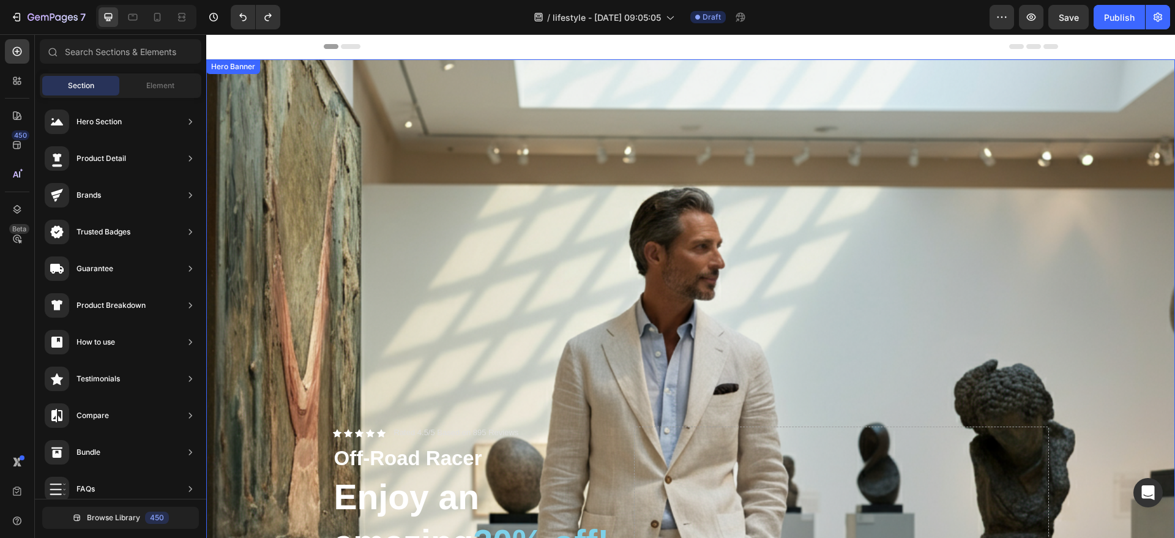
click at [409, 147] on div "Background Image" at bounding box center [690, 543] width 969 height 969
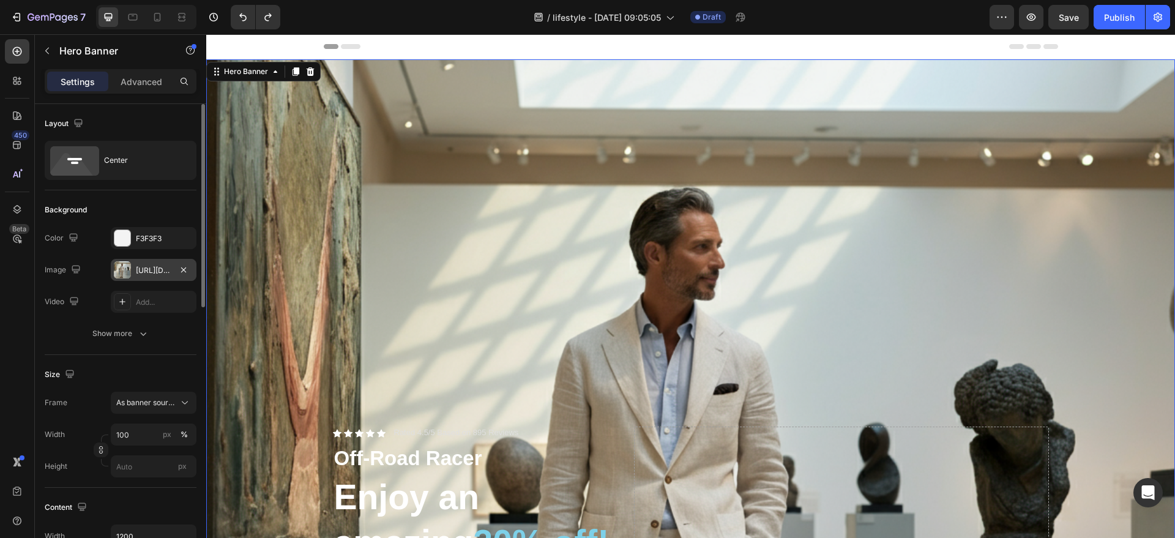
click at [157, 265] on div "[URL][DOMAIN_NAME]" at bounding box center [153, 270] width 35 height 11
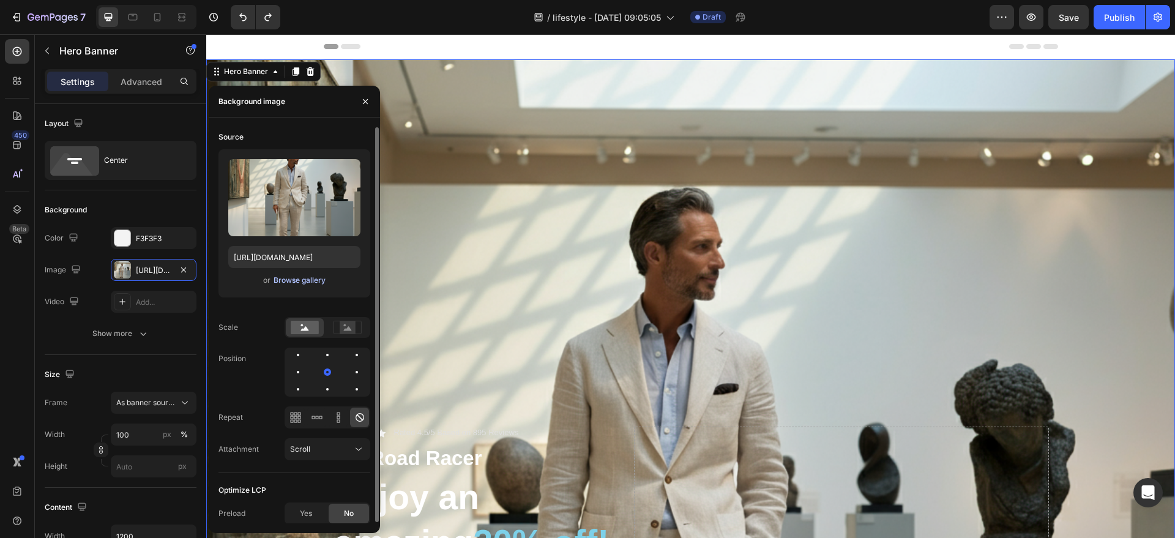
click at [296, 277] on div "Browse gallery" at bounding box center [300, 280] width 52 height 11
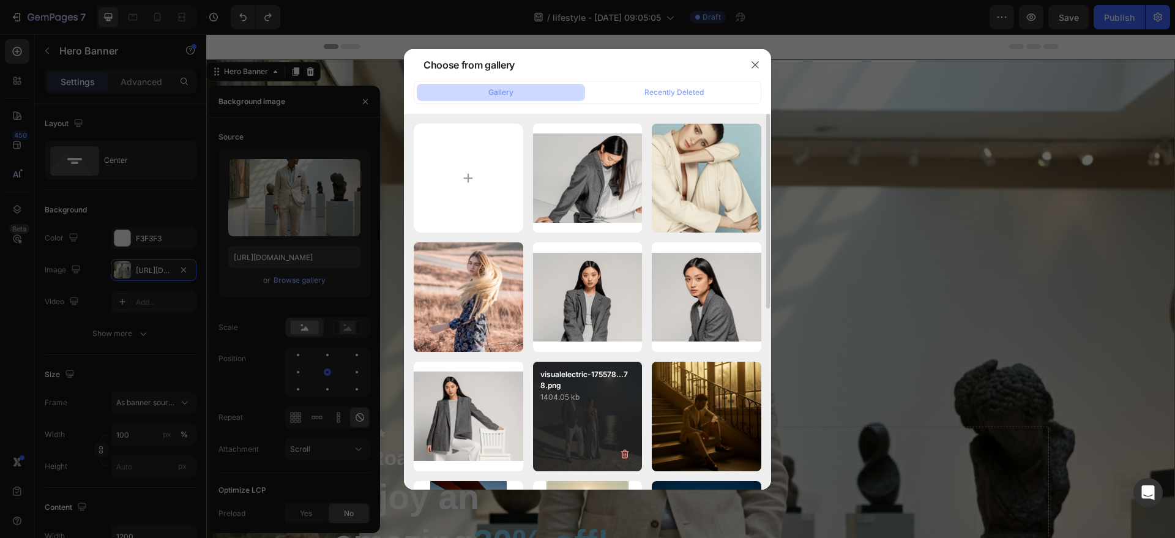
scroll to position [76, 0]
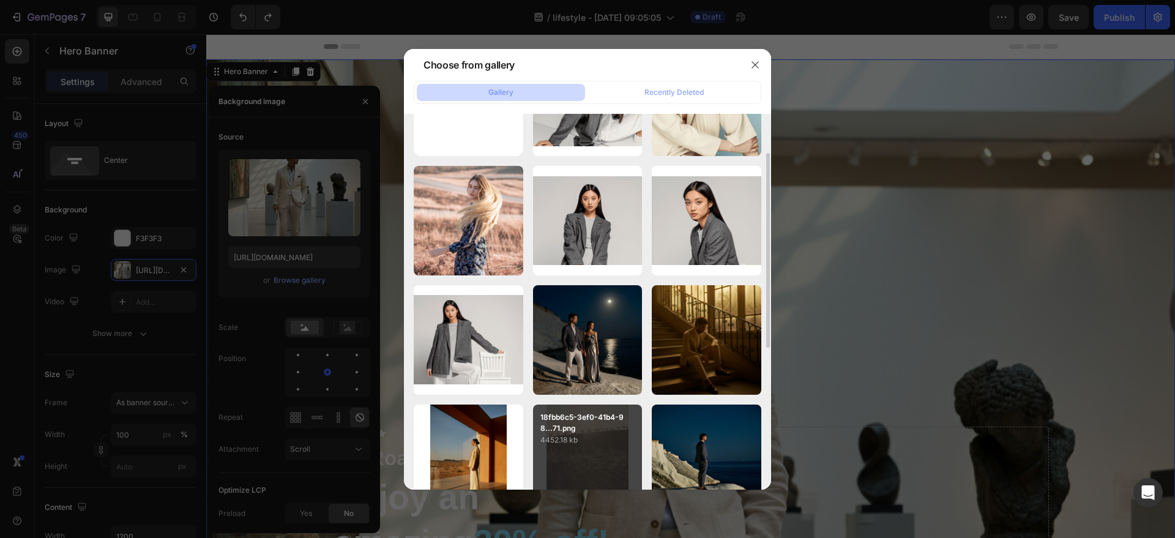
click at [598, 425] on p "18fbb6c5-3ef0-41b4-98...71.png" at bounding box center [587, 423] width 95 height 22
type input "[URL][DOMAIN_NAME]"
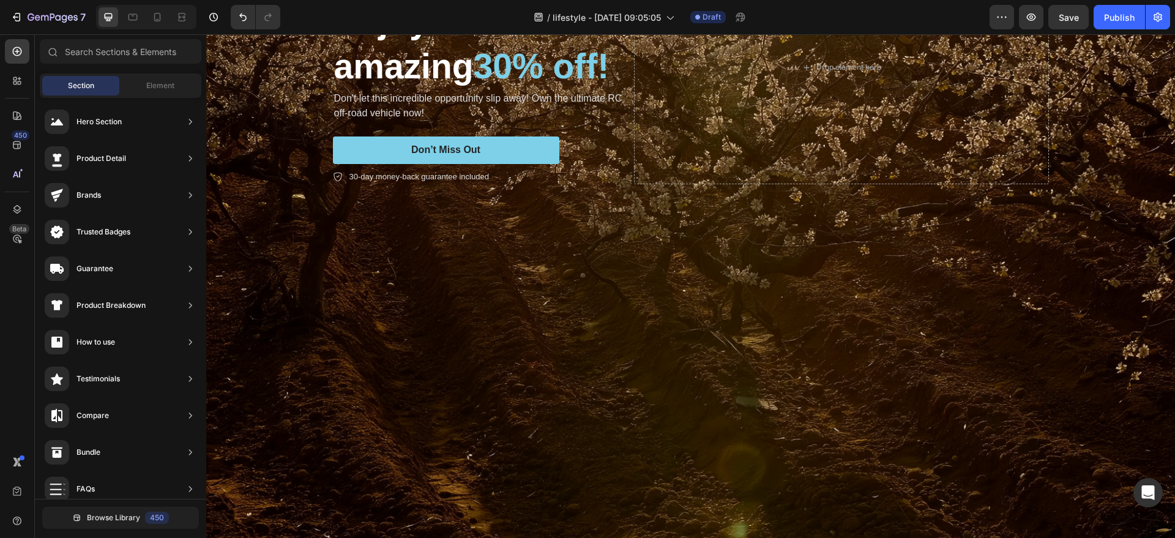
scroll to position [653, 0]
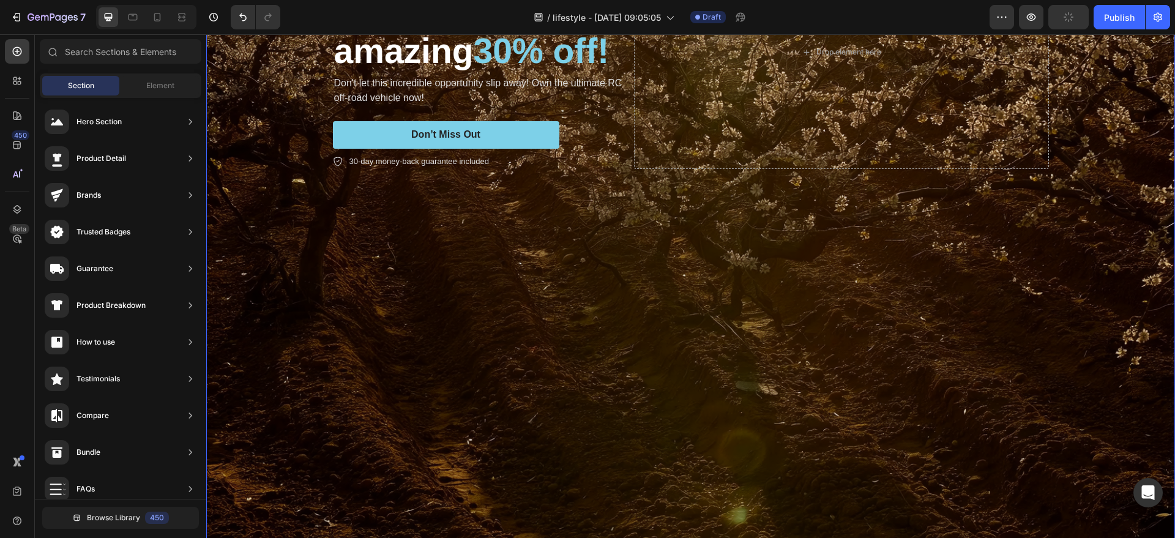
click at [310, 317] on div "Background Image" at bounding box center [690, 52] width 969 height 1292
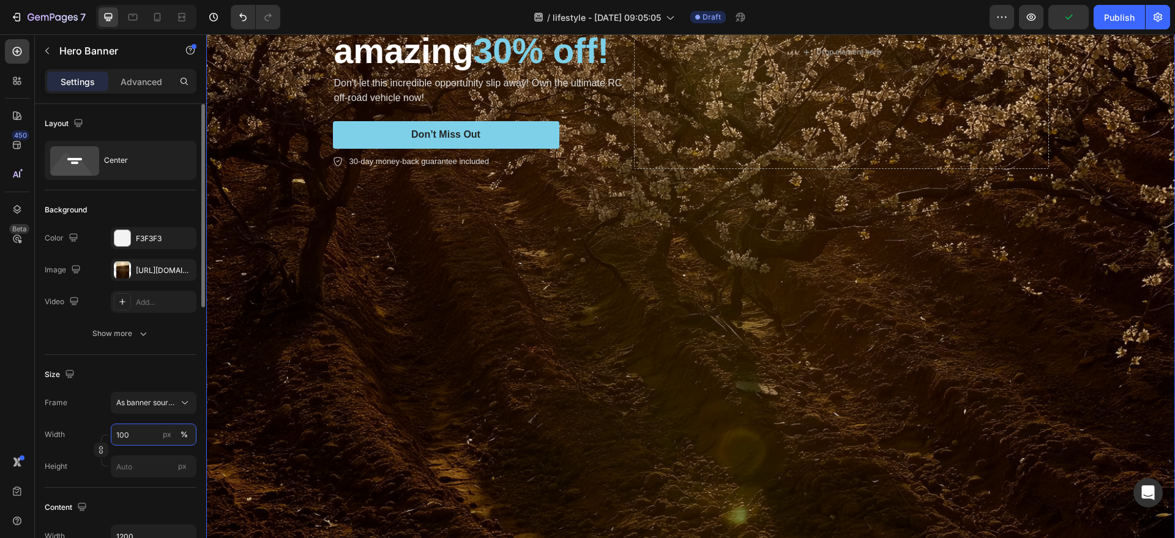
click at [136, 429] on input "100" at bounding box center [154, 434] width 86 height 22
click at [136, 480] on span "Default" at bounding box center [128, 485] width 25 height 11
type input "1200"
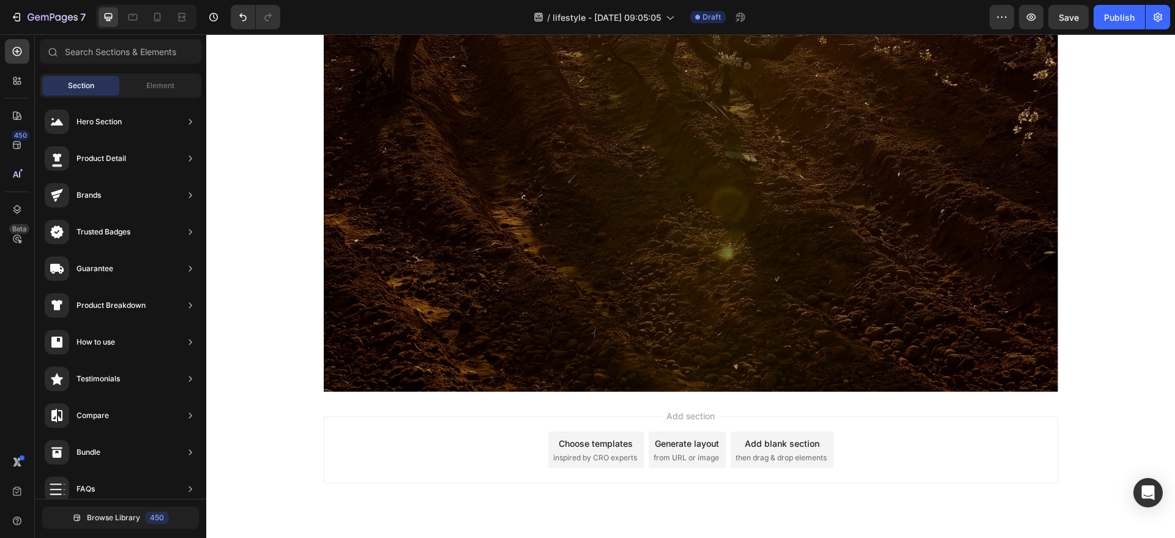
scroll to position [211, 0]
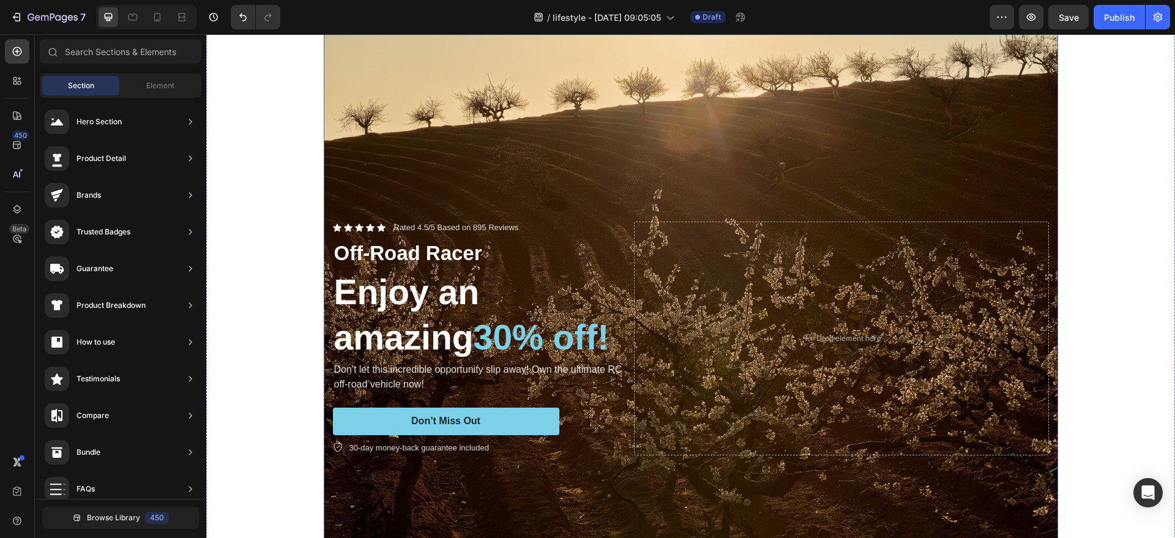
click at [476, 162] on div "Background Image" at bounding box center [691, 338] width 734 height 979
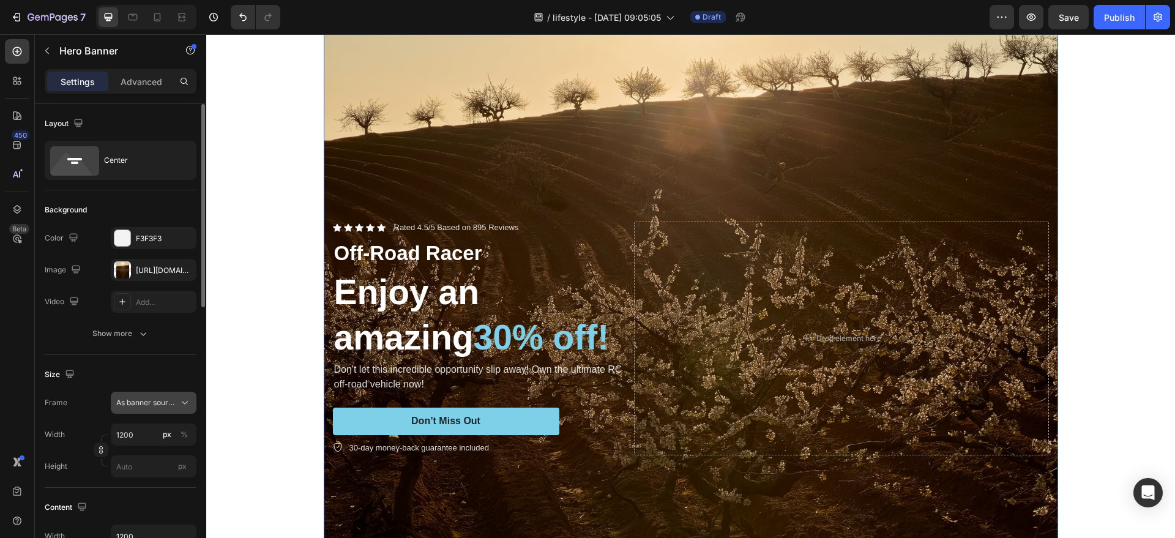
click at [139, 406] on span "As banner source" at bounding box center [146, 402] width 60 height 11
click at [141, 456] on div "Custom" at bounding box center [151, 454] width 71 height 11
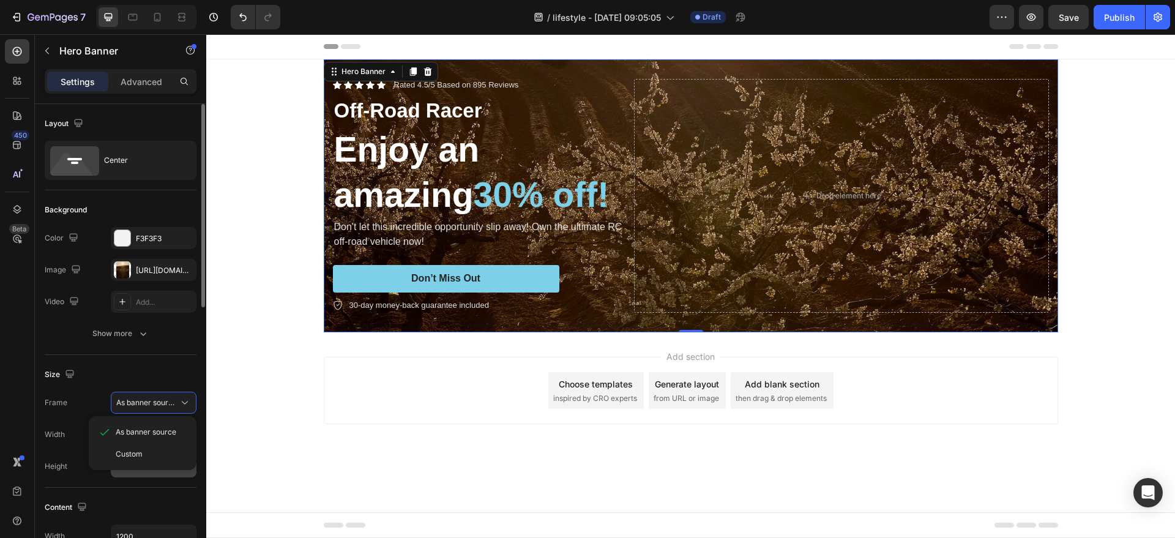
scroll to position [0, 0]
click at [136, 406] on span "Custom" at bounding box center [129, 402] width 27 height 11
click at [140, 431] on span "As banner source" at bounding box center [146, 432] width 61 height 11
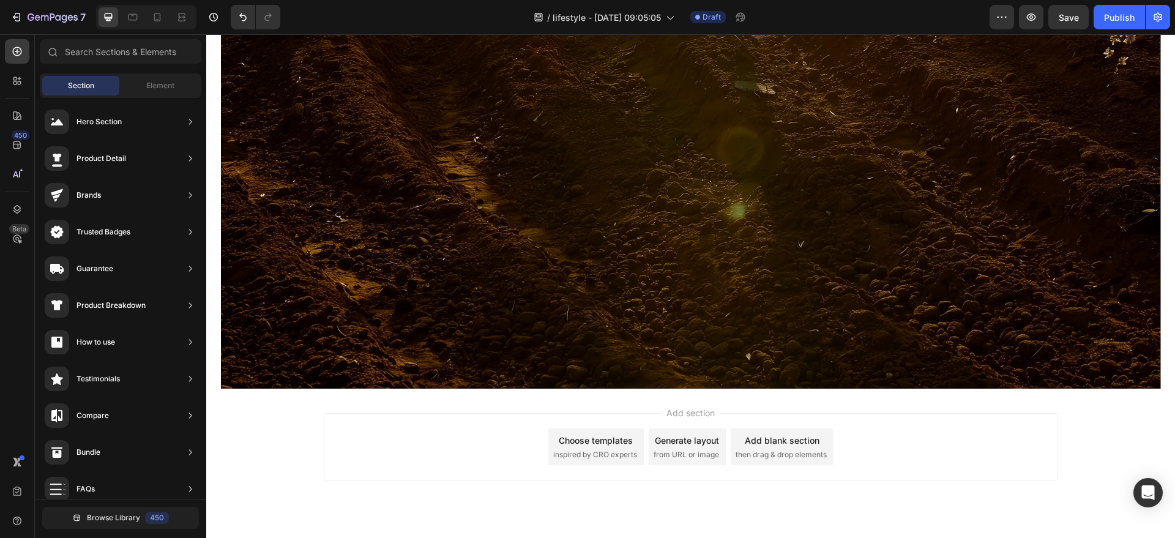
scroll to position [951, 0]
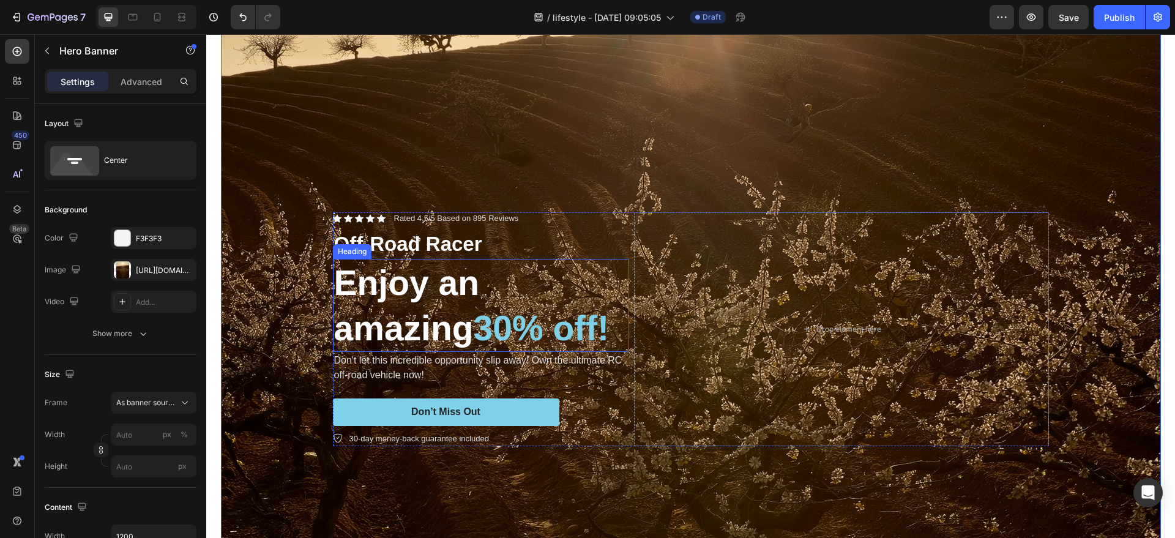
scroll to position [263, 0]
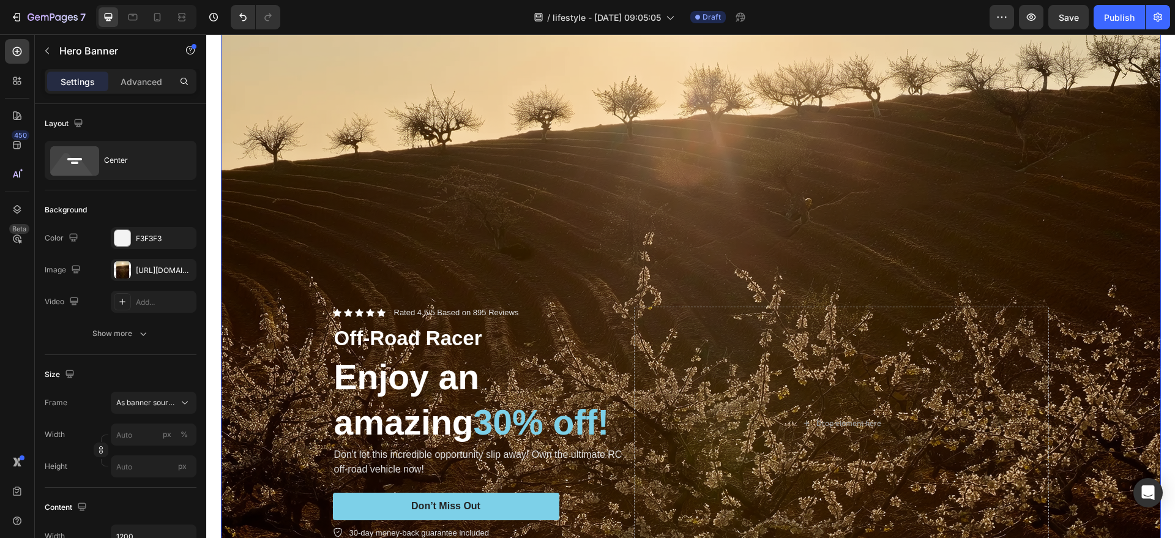
click at [547, 160] on div "Background Image" at bounding box center [691, 423] width 940 height 1253
click at [142, 277] on div "[URL][DOMAIN_NAME]" at bounding box center [154, 270] width 86 height 22
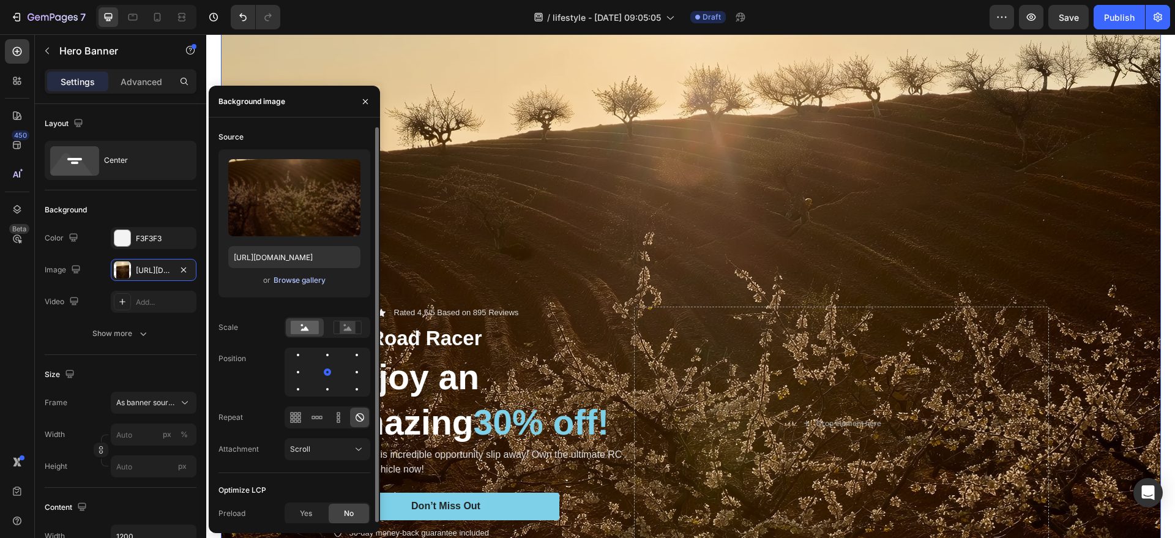
click at [304, 278] on div "Browse gallery" at bounding box center [300, 280] width 52 height 11
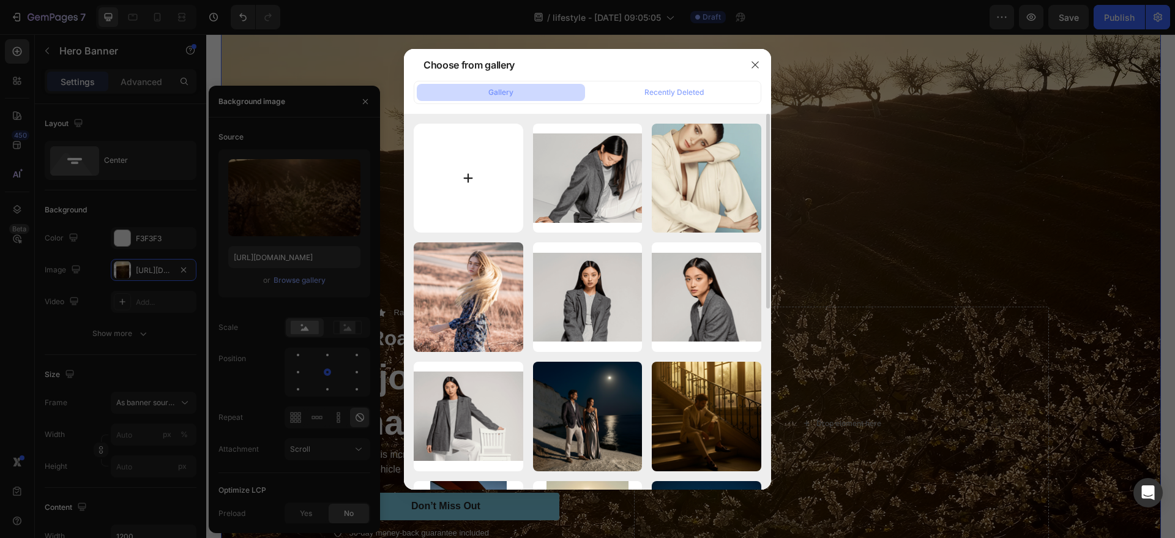
click at [486, 168] on input "file" at bounding box center [469, 179] width 110 height 110
type input "C:\fakepath\4ccbf1e2-7442-4744-8293-8c29bd5791f0.png"
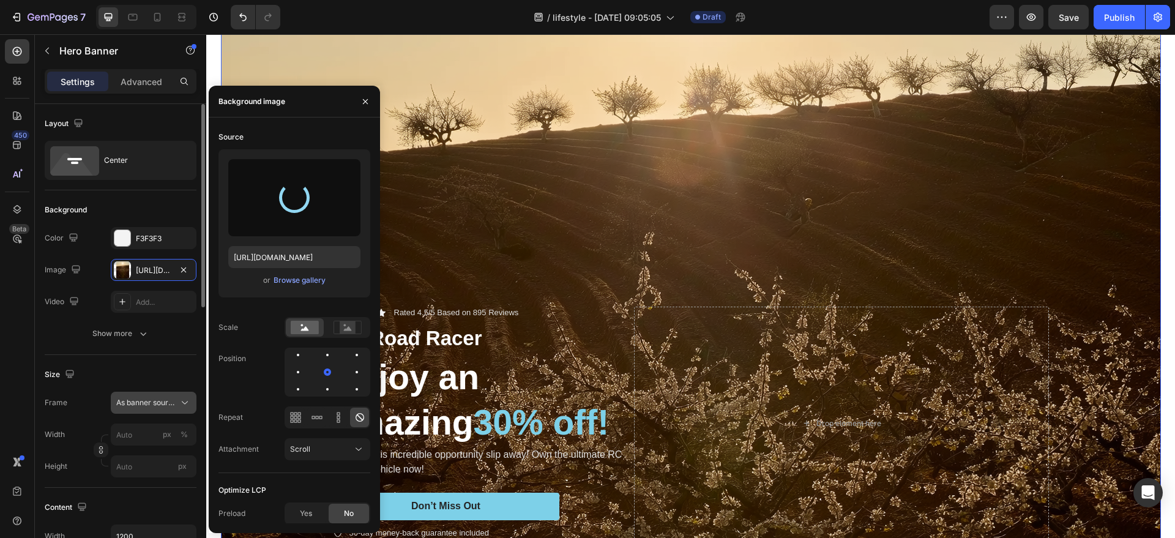
type input "[URL][DOMAIN_NAME]"
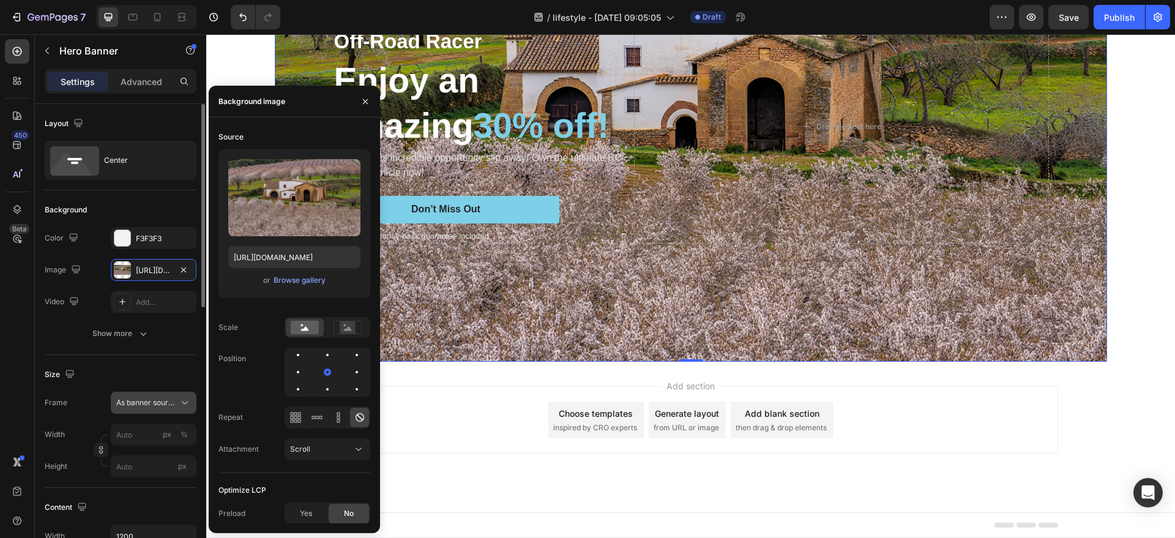
scroll to position [168, 0]
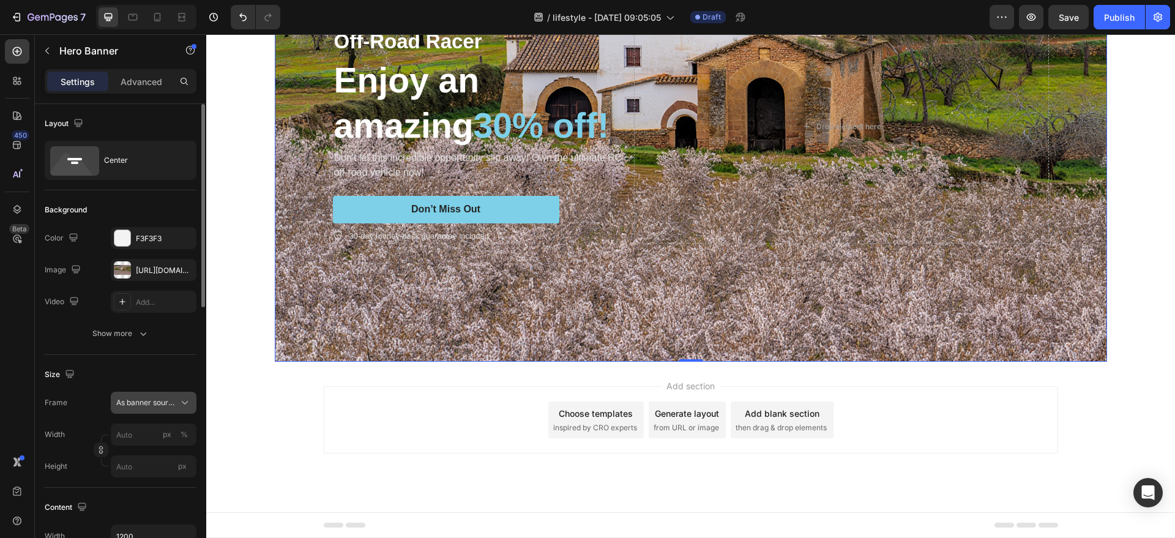
click at [173, 402] on span "As banner source" at bounding box center [146, 402] width 60 height 11
click at [153, 428] on input "px %" at bounding box center [154, 434] width 86 height 22
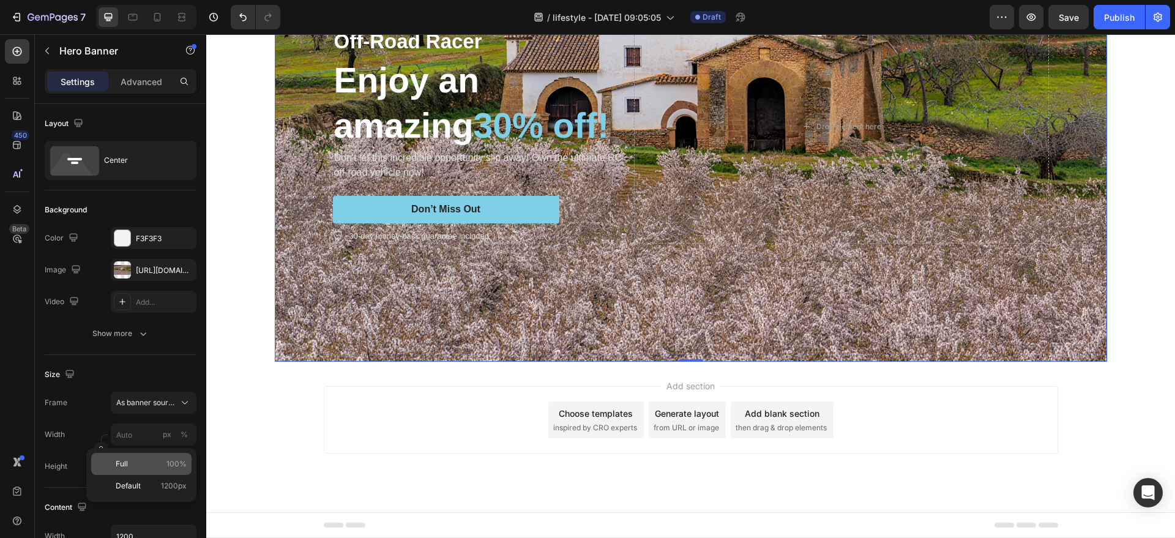
click at [143, 464] on p "Full 100%" at bounding box center [151, 463] width 71 height 11
type input "100"
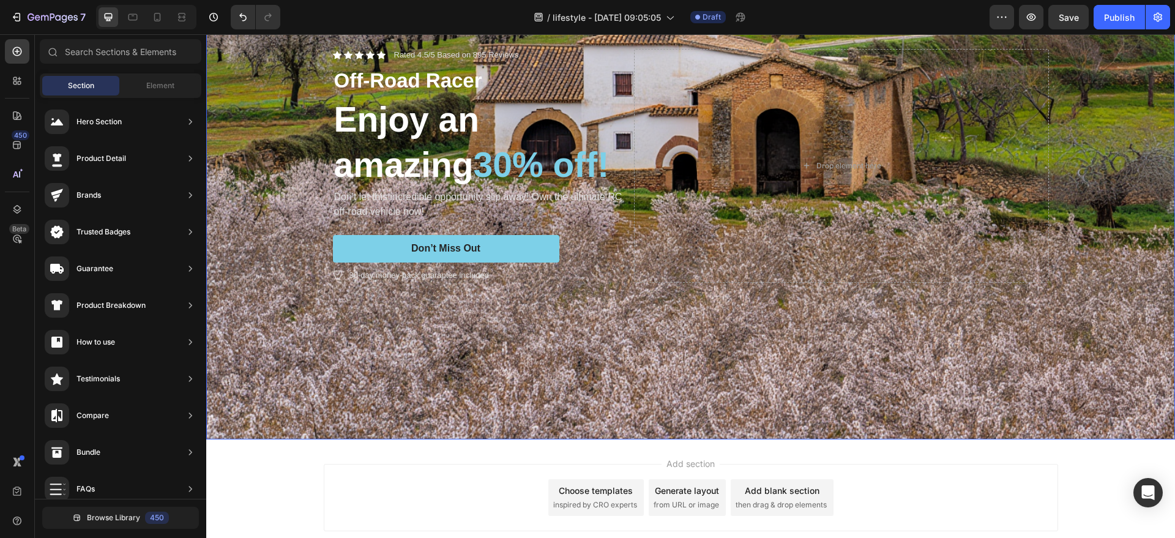
scroll to position [85, 0]
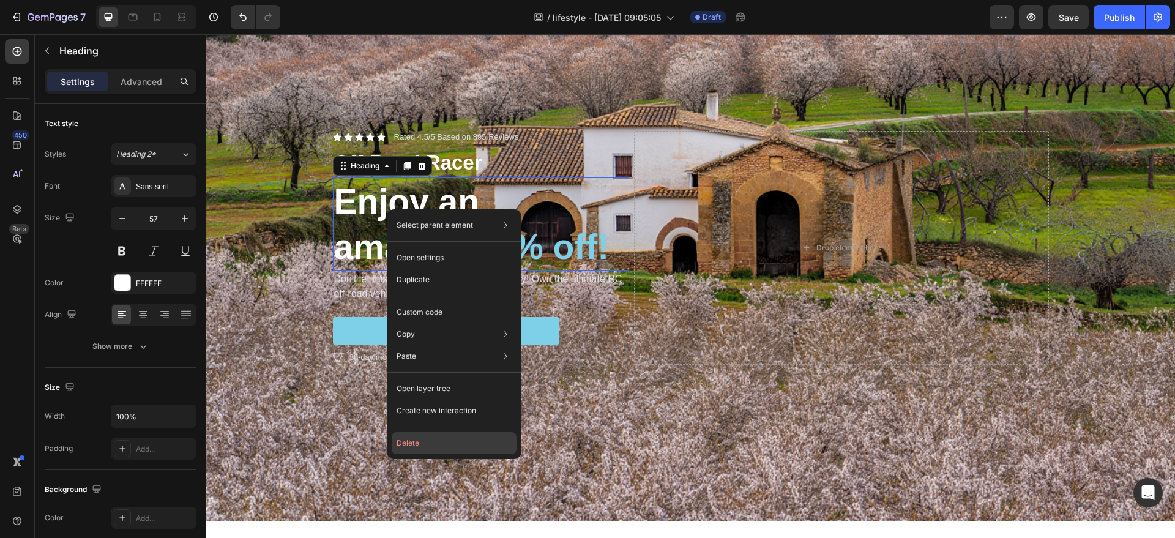
click at [445, 439] on button "Delete" at bounding box center [454, 443] width 125 height 22
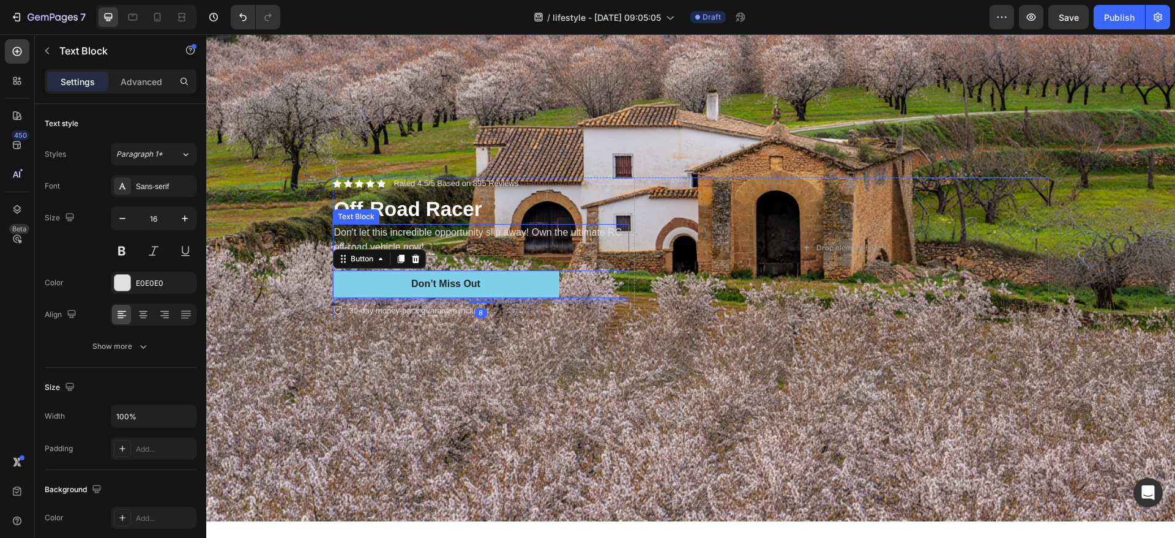
click at [609, 251] on div "Don't let this incredible opportunity slip away! Own the ultimate RC off-road v…" at bounding box center [481, 240] width 296 height 32
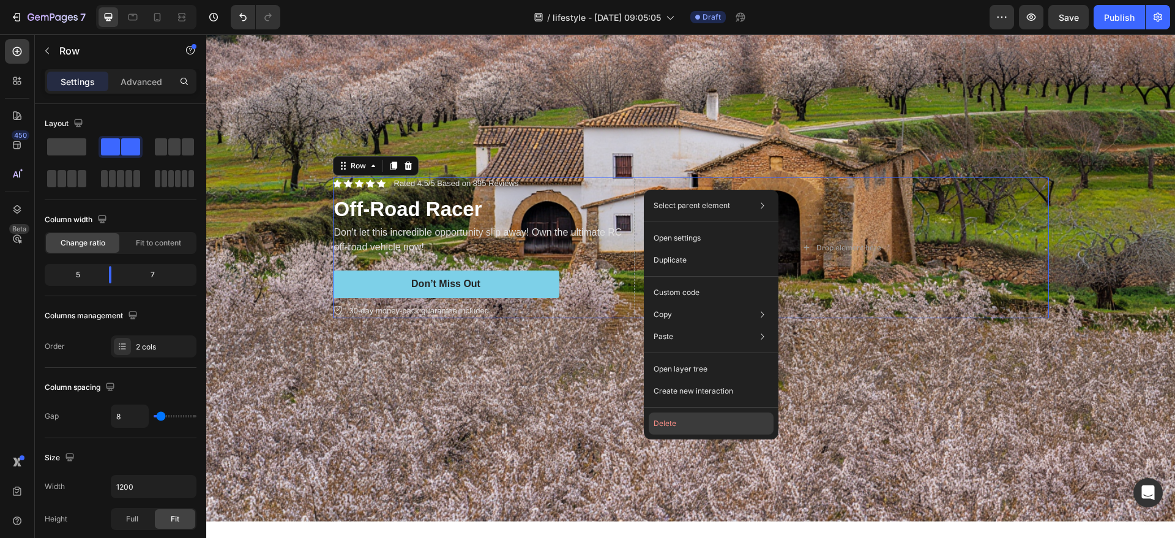
click at [662, 420] on button "Delete" at bounding box center [711, 423] width 125 height 22
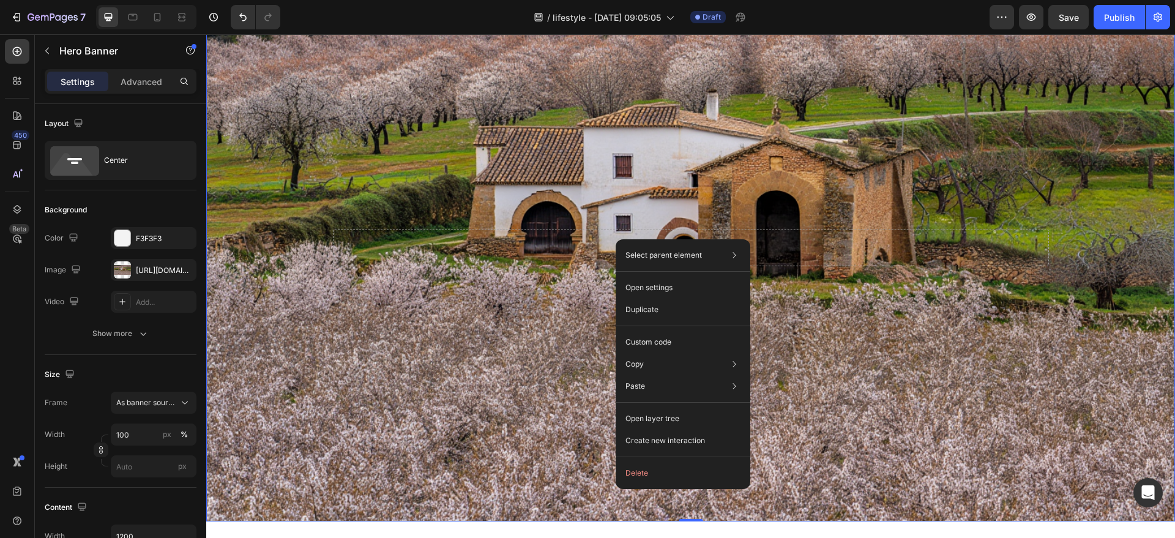
click at [665, 458] on div "Select parent element Section Hero Banner Open settings Duplicate Custom code C…" at bounding box center [683, 364] width 135 height 250
click at [661, 471] on button "Delete" at bounding box center [683, 473] width 125 height 22
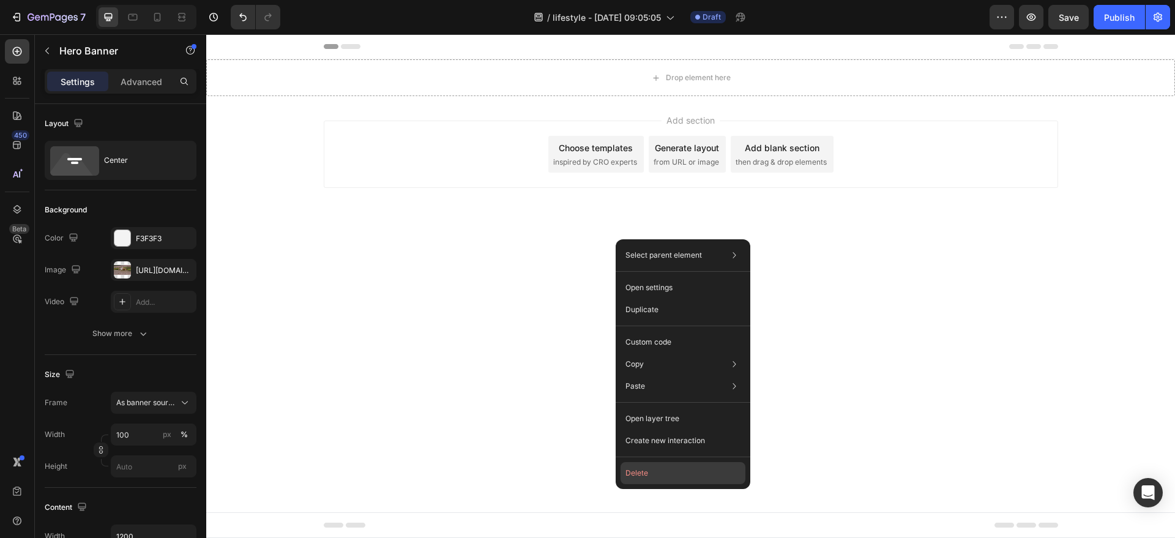
scroll to position [0, 0]
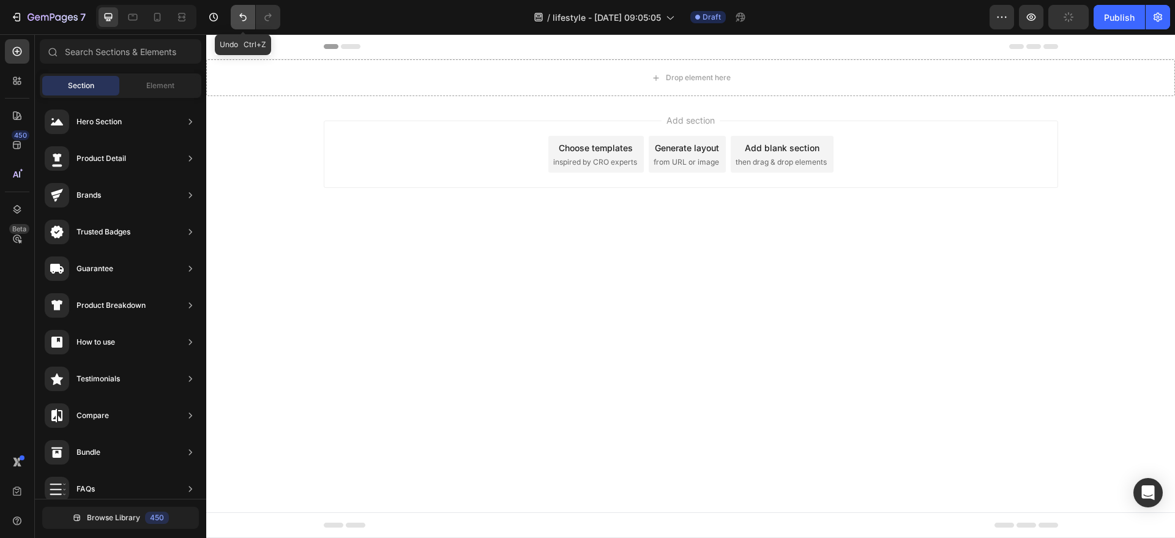
click at [241, 25] on button "Undo/Redo" at bounding box center [243, 17] width 24 height 24
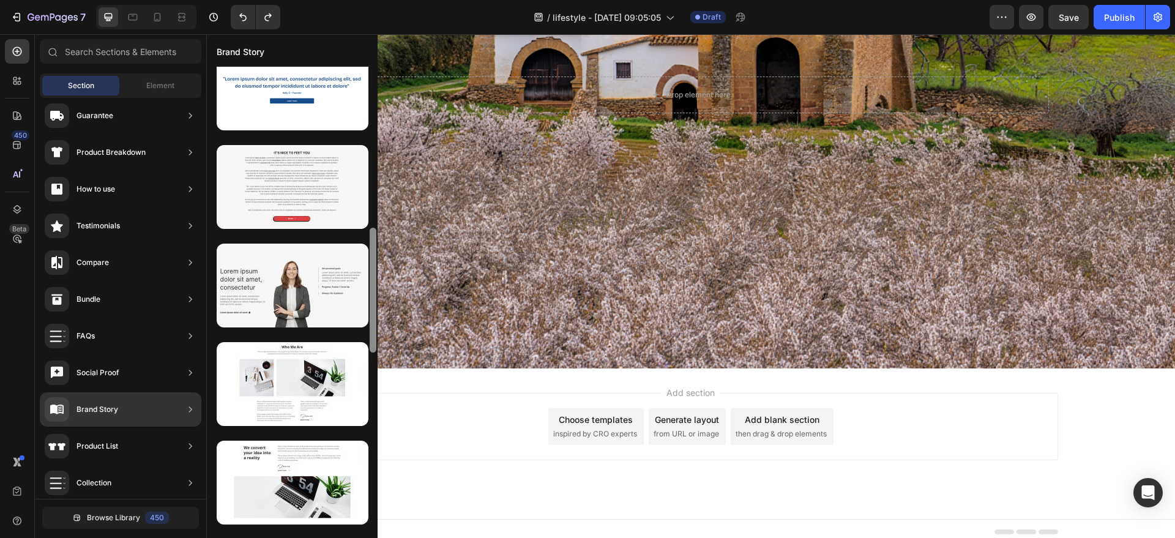
scroll to position [616, 0]
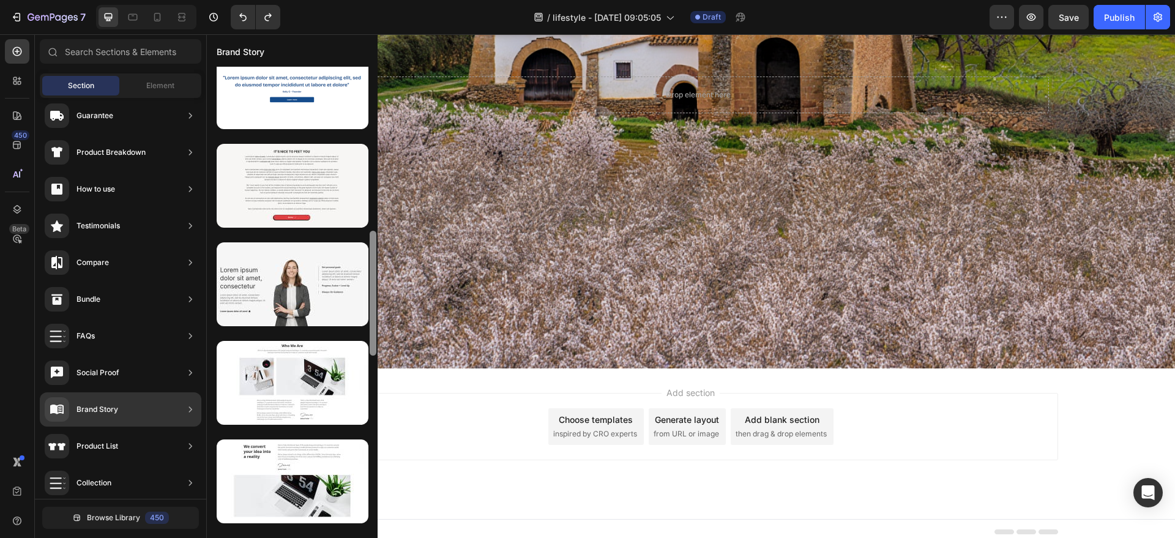
drag, startPoint x: 372, startPoint y: 368, endPoint x: 371, endPoint y: 516, distance: 148.1
click at [371, 516] on div at bounding box center [372, 302] width 9 height 471
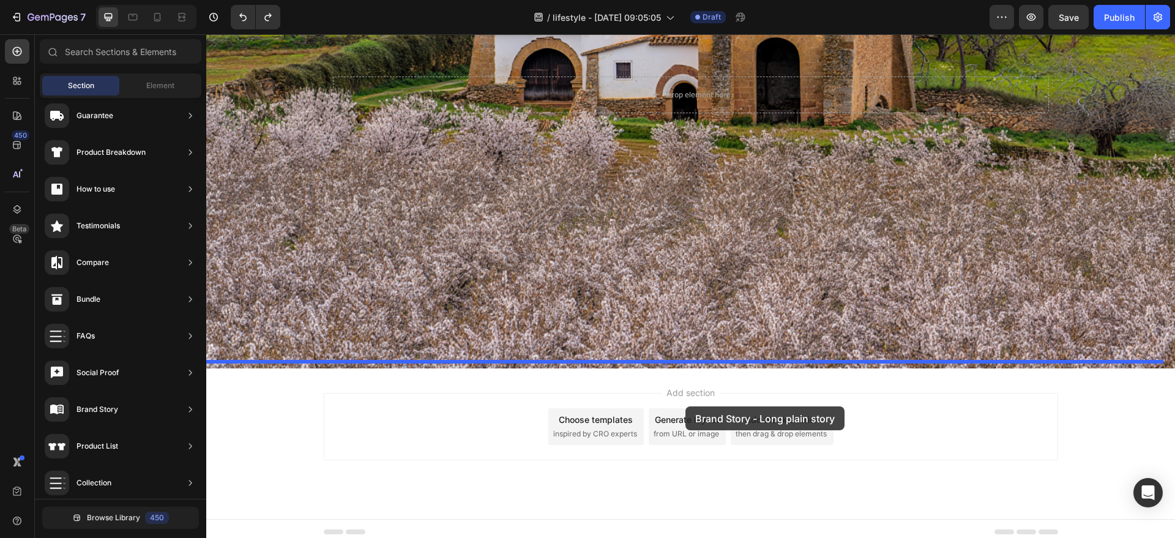
drag, startPoint x: 486, startPoint y: 237, endPoint x: 671, endPoint y: 406, distance: 250.4
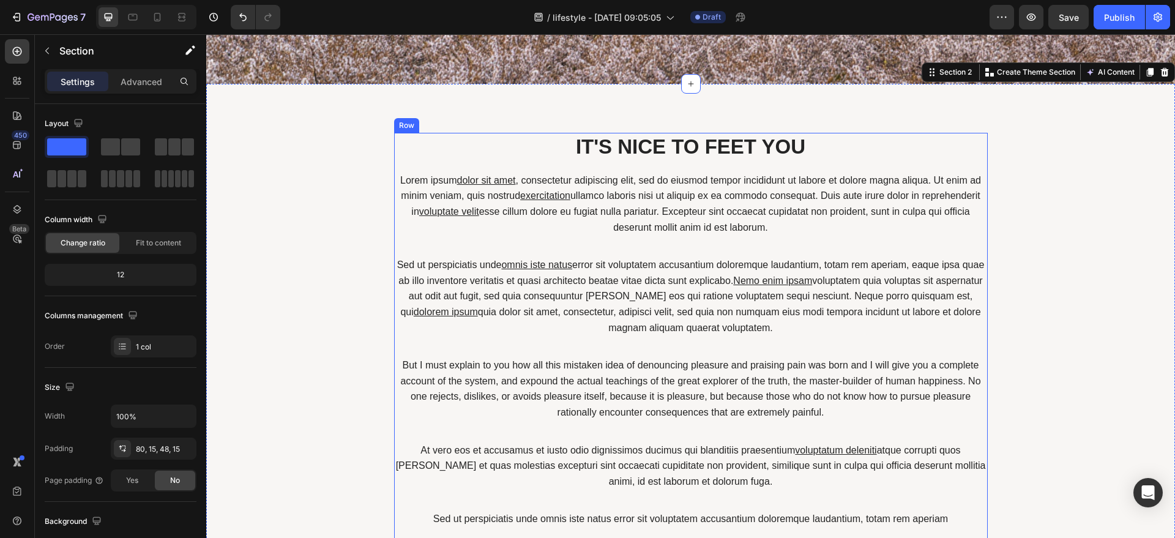
scroll to position [599, 0]
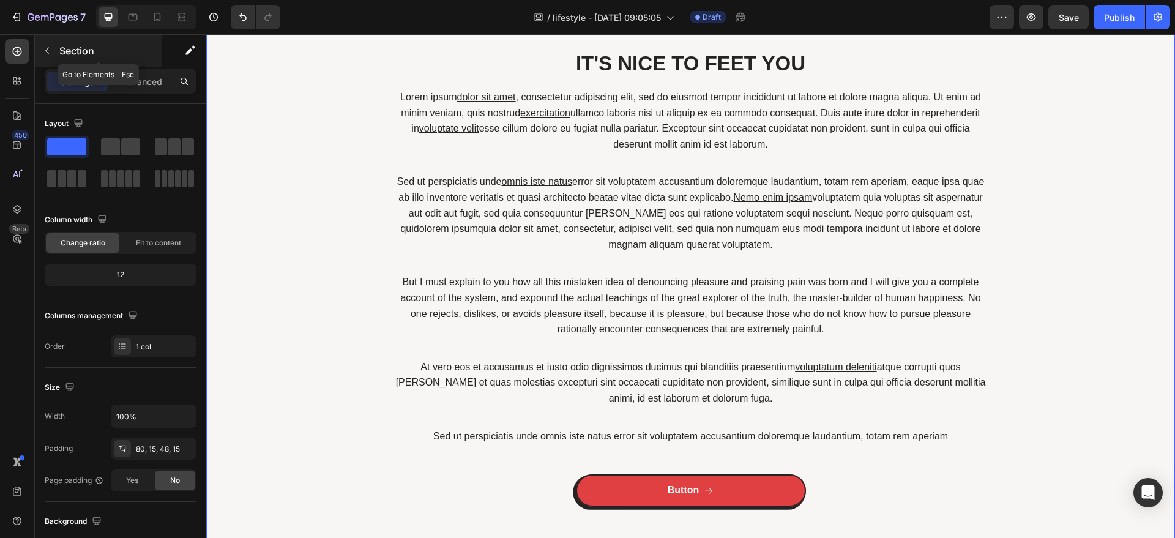
click at [48, 50] on icon "button" at bounding box center [47, 51] width 10 height 10
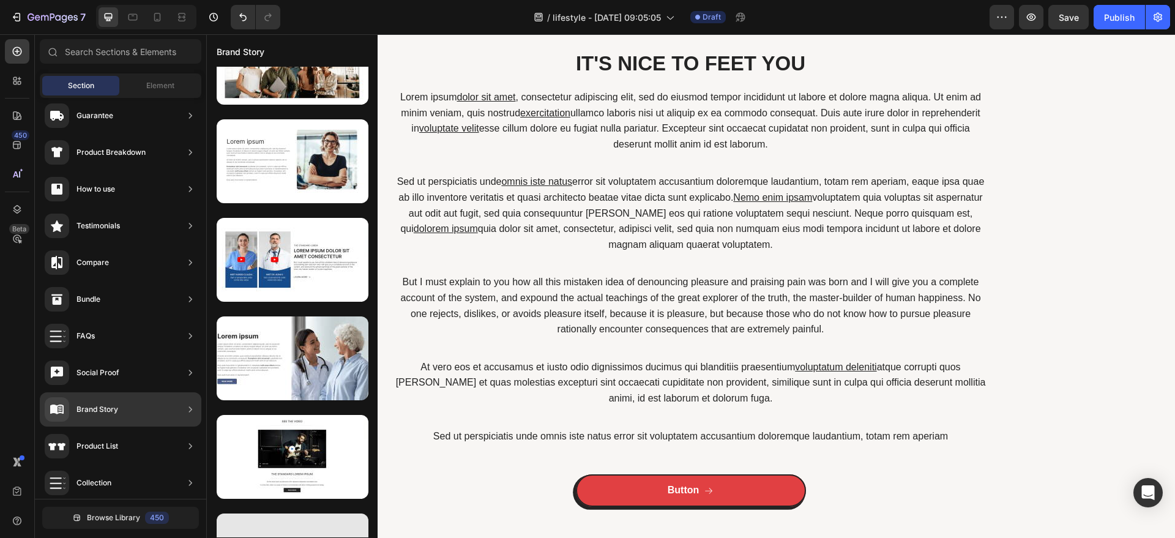
scroll to position [0, 0]
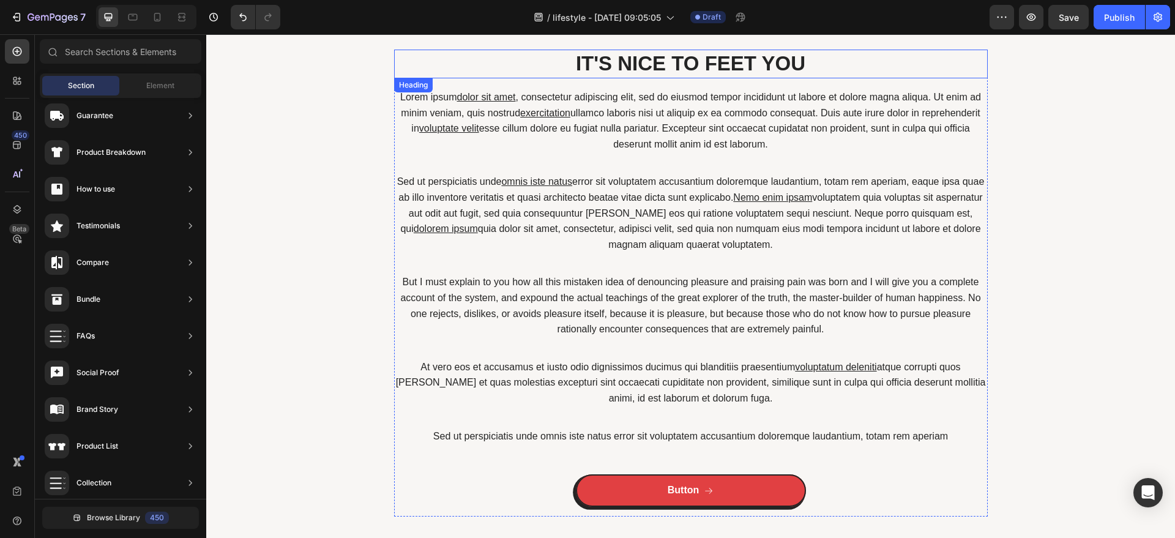
click at [672, 57] on h2 "IT'S NICE TO FEET YOU" at bounding box center [691, 64] width 594 height 29
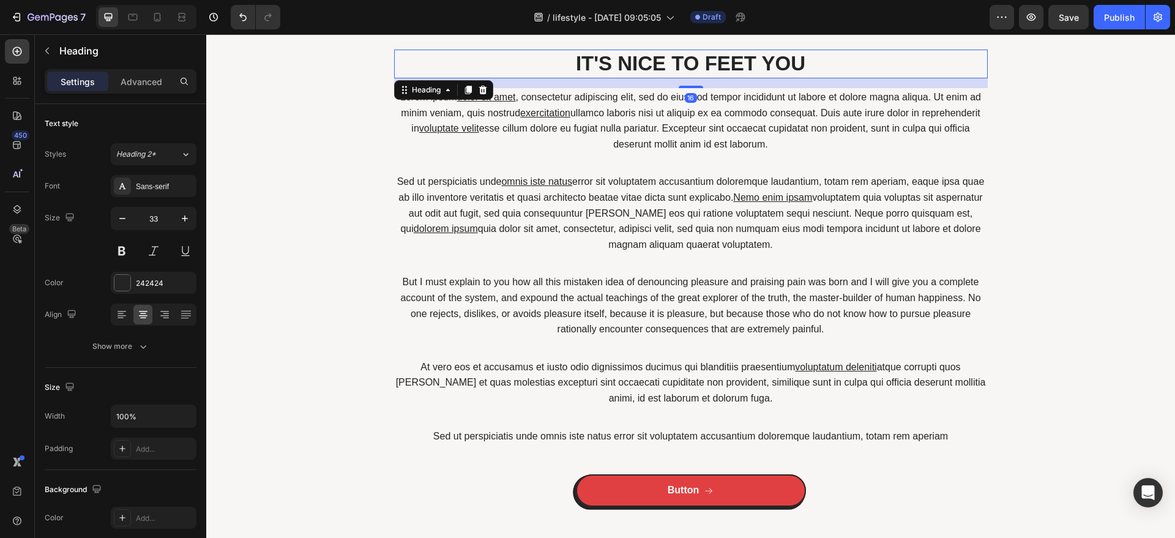
click at [672, 57] on h2 "IT'S NICE TO FEET YOU" at bounding box center [691, 64] width 594 height 29
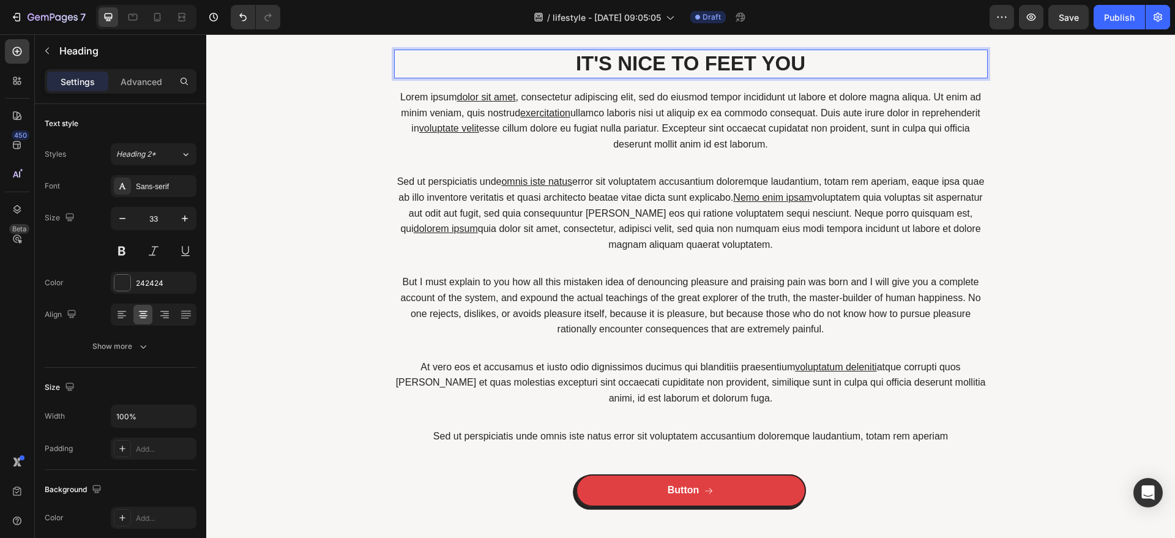
type input "242424"
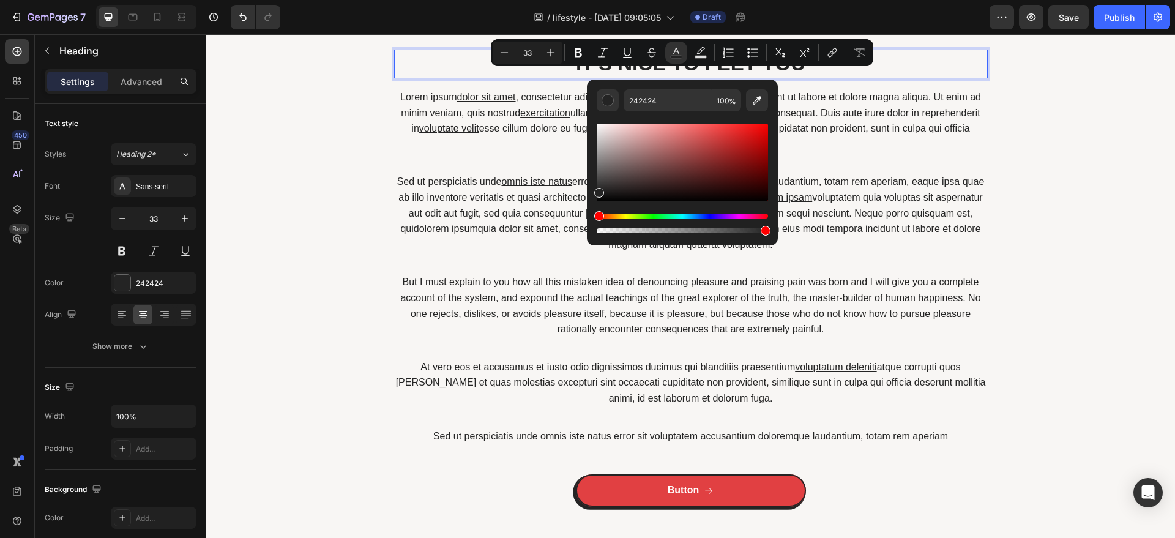
click at [672, 57] on rect "Editor contextual toolbar" at bounding box center [677, 57] width 12 height 3
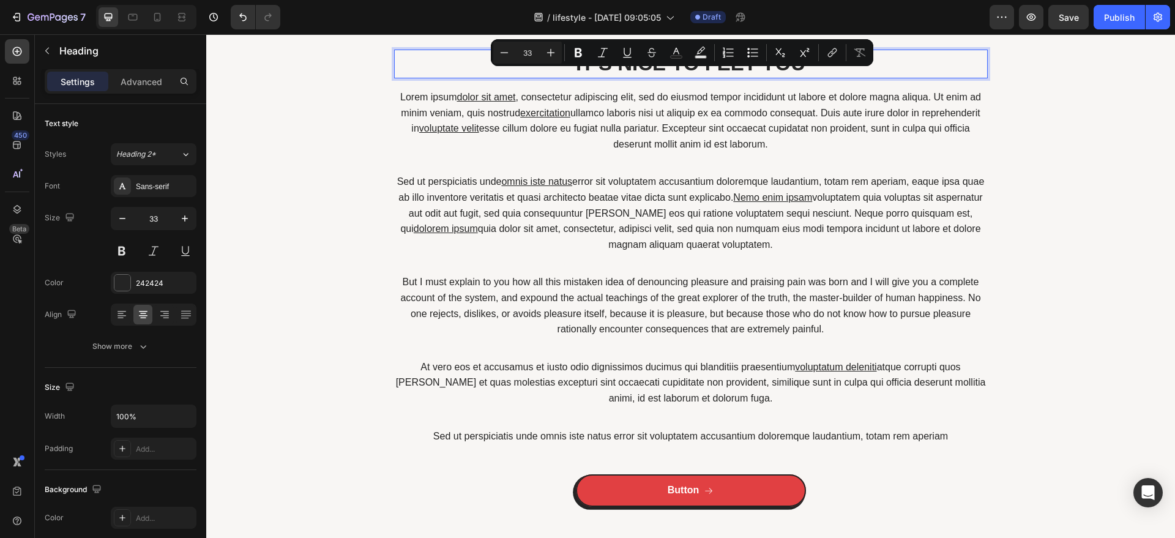
click at [647, 67] on p "IT'S NICE TO FEET YOU" at bounding box center [690, 64] width 591 height 26
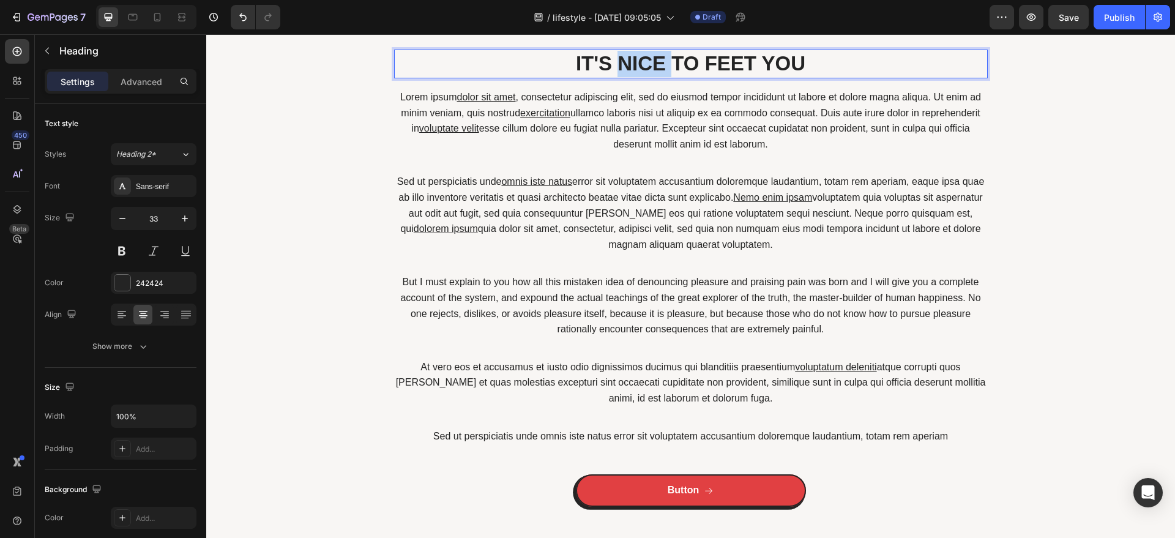
click at [647, 67] on p "IT'S NICE TO FEET YOU" at bounding box center [690, 64] width 591 height 26
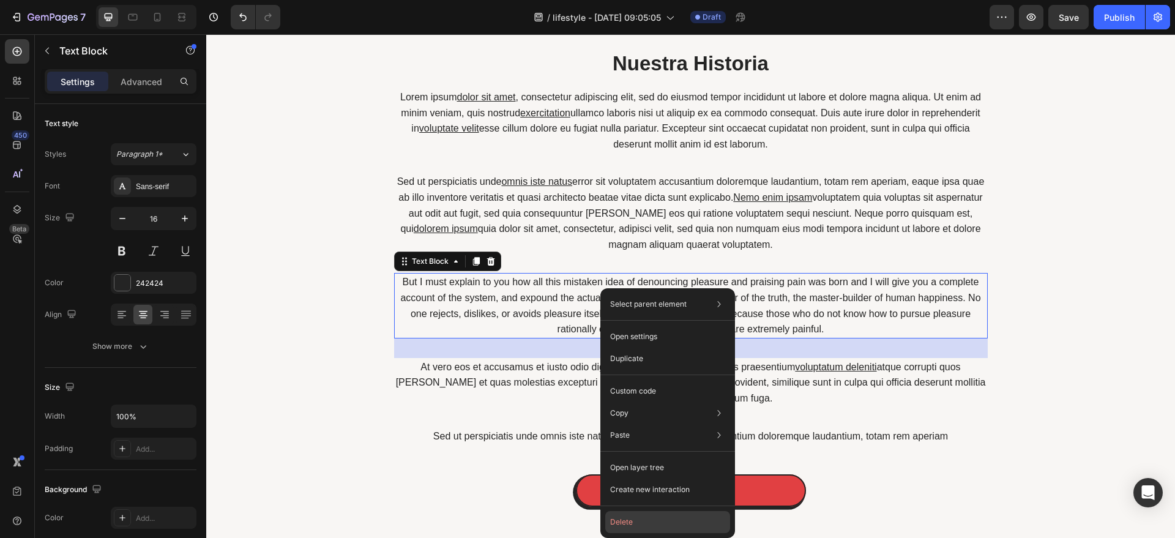
click at [654, 525] on button "Delete" at bounding box center [667, 522] width 125 height 22
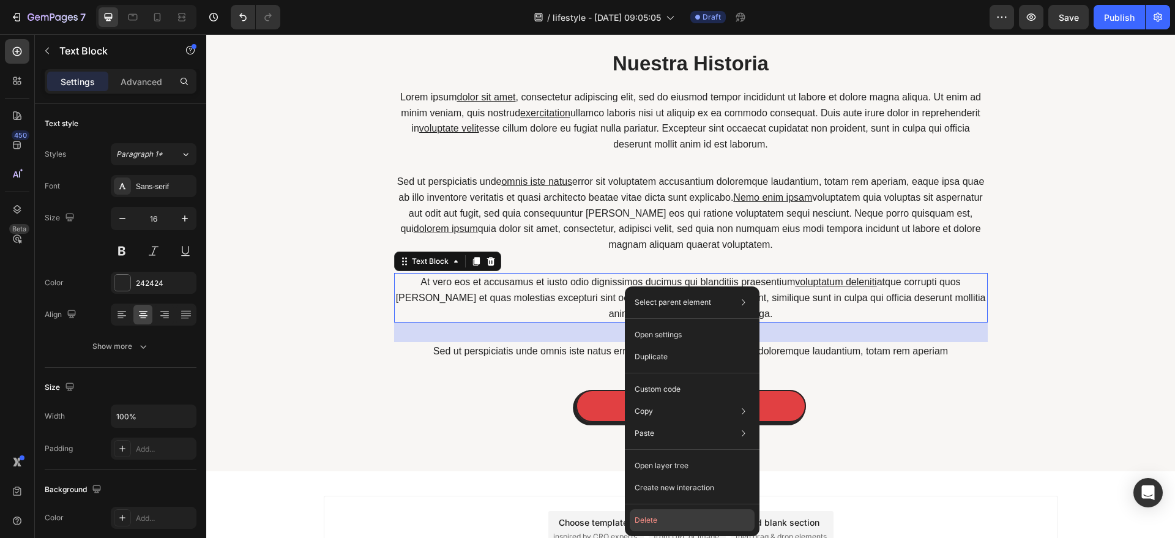
click at [640, 512] on button "Delete" at bounding box center [692, 520] width 125 height 22
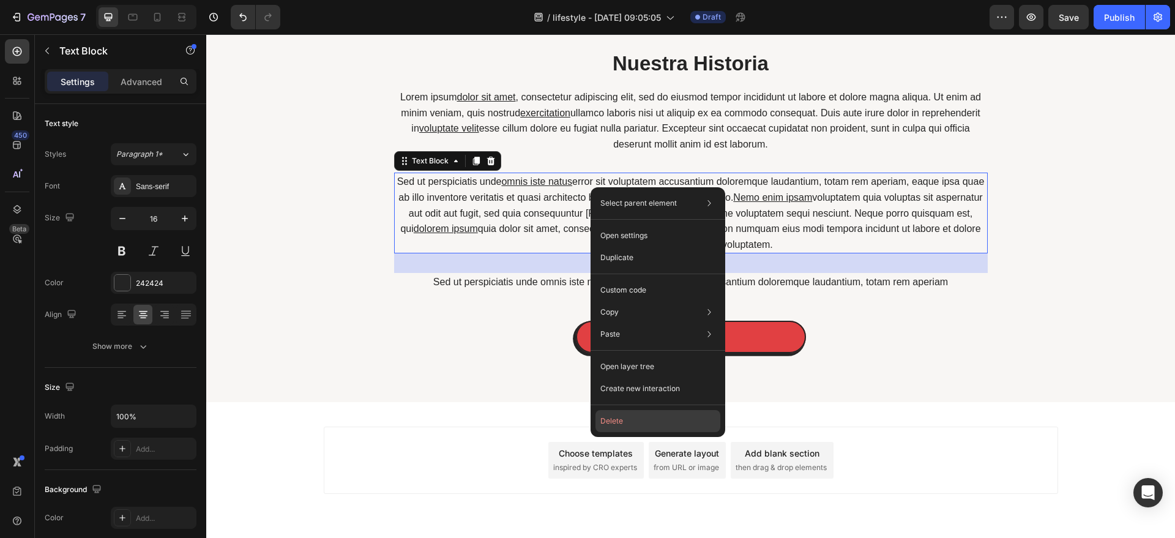
click at [616, 422] on button "Delete" at bounding box center [657, 421] width 125 height 22
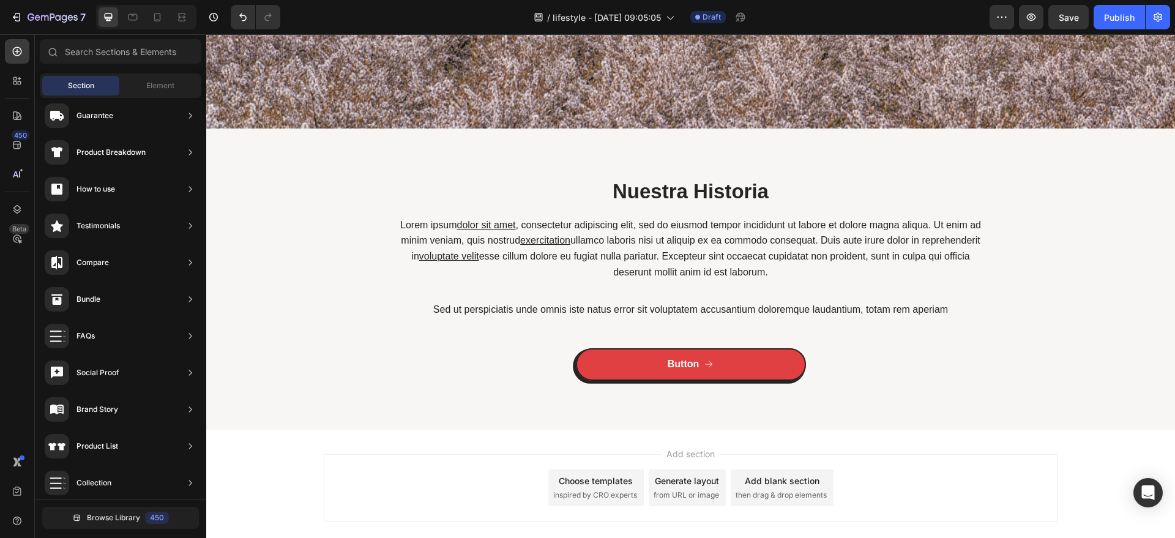
scroll to position [482, 0]
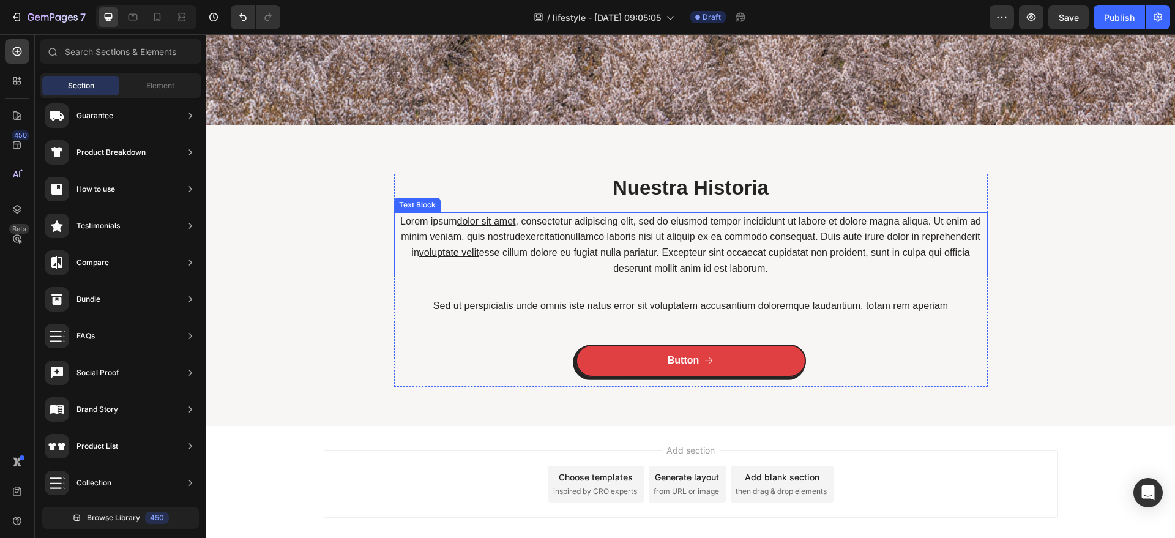
click at [655, 232] on p "Lorem ipsum dolor sit amet , consectetur adipiscing elit, sed do eiusmod tempor…" at bounding box center [690, 245] width 591 height 62
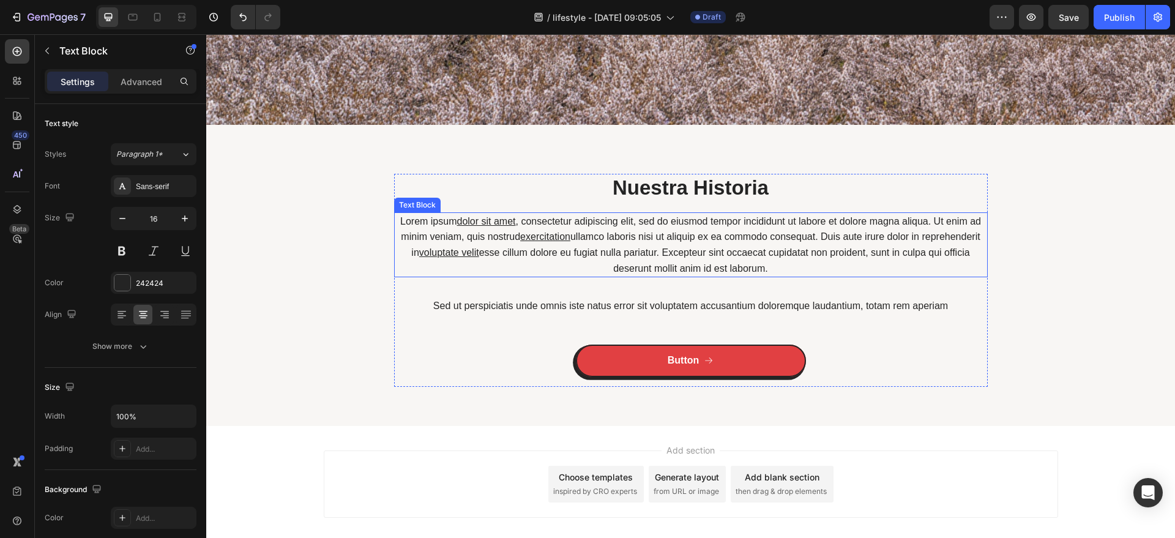
click at [655, 232] on p "Lorem ipsum dolor sit amet , consectetur adipiscing elit, sed do eiusmod tempor…" at bounding box center [690, 245] width 591 height 62
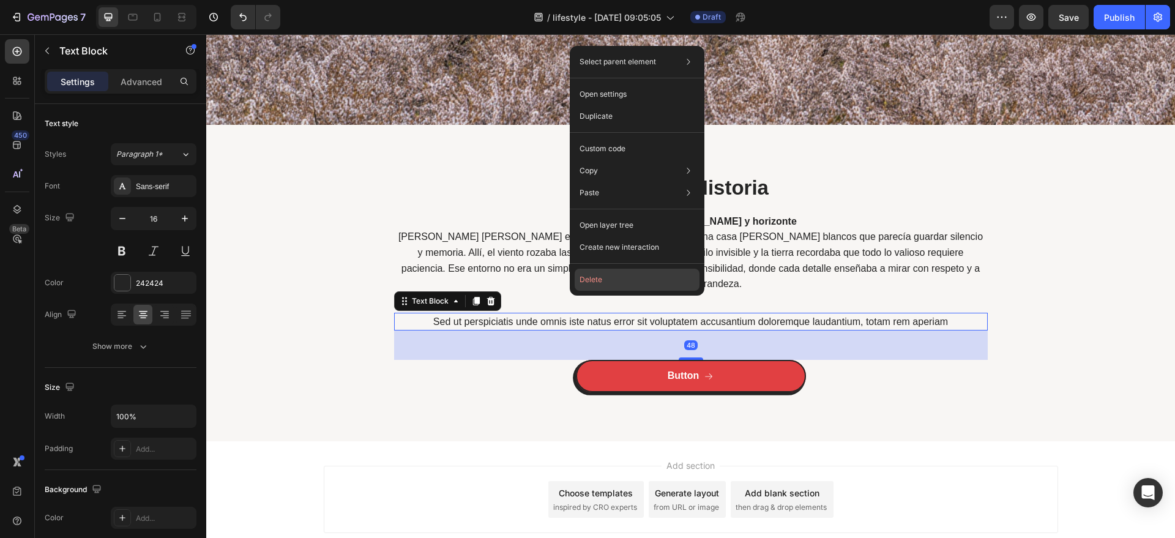
click at [608, 286] on button "Delete" at bounding box center [637, 280] width 125 height 22
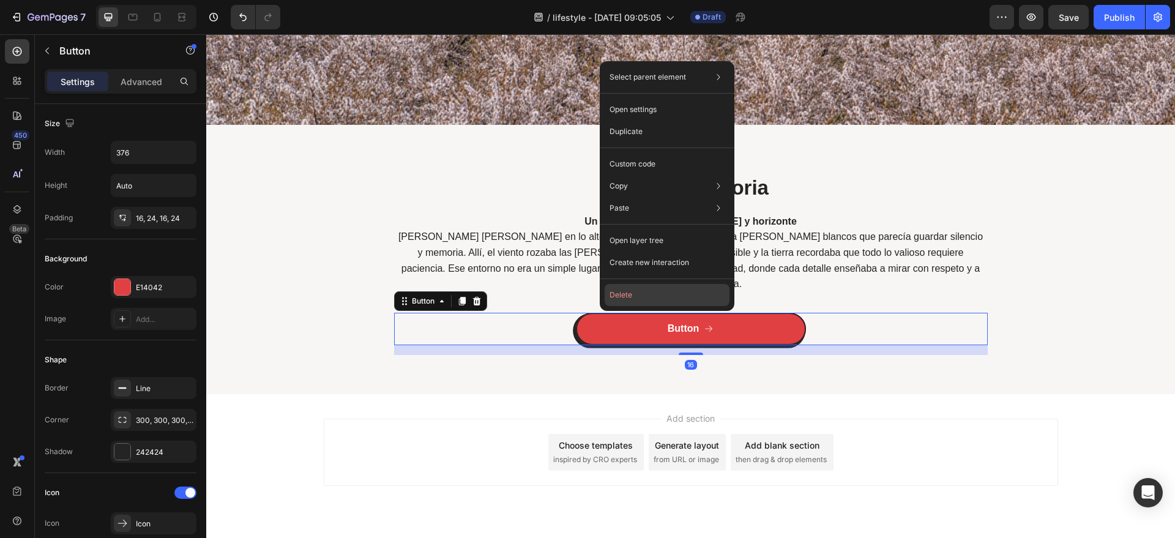
click at [622, 293] on button "Delete" at bounding box center [667, 295] width 125 height 22
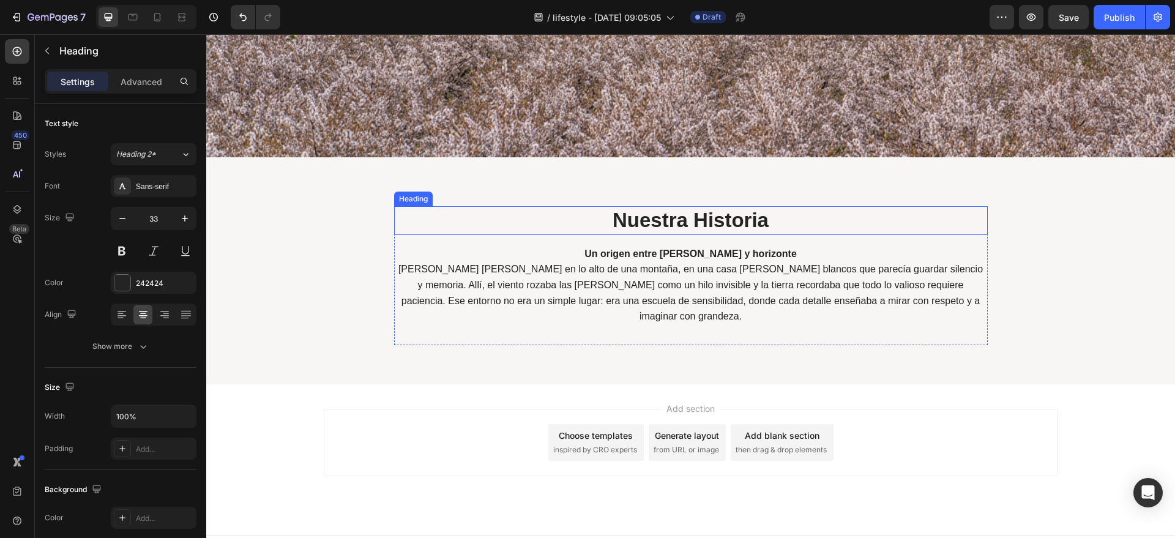
click at [438, 206] on h2 "Nuestra Historia" at bounding box center [691, 220] width 594 height 29
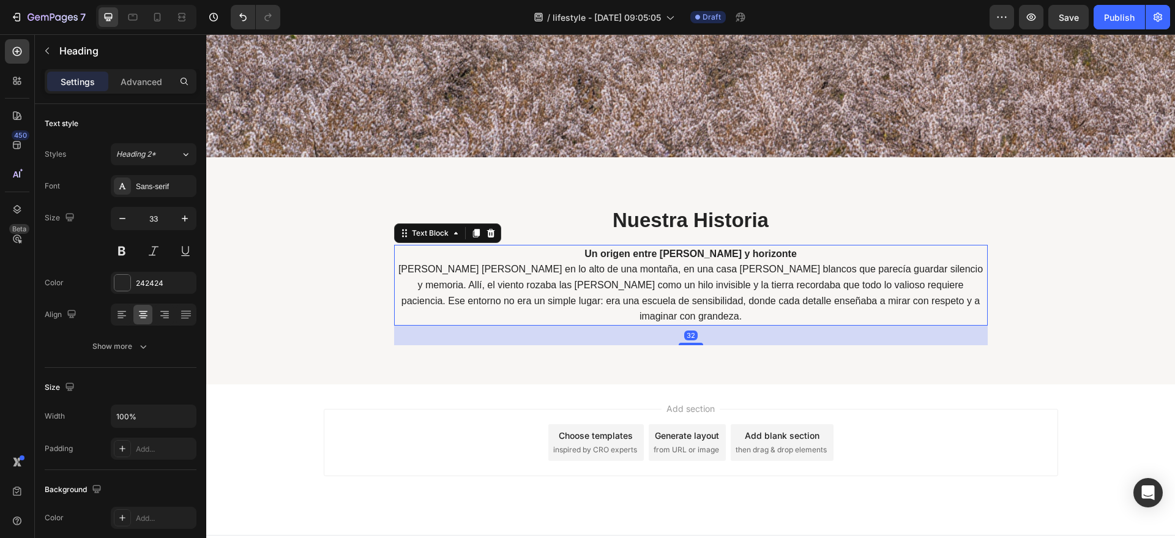
click at [422, 246] on p "Un origen entre [PERSON_NAME] y horizonte" at bounding box center [690, 254] width 591 height 16
click at [186, 222] on icon "button" at bounding box center [185, 218] width 12 height 12
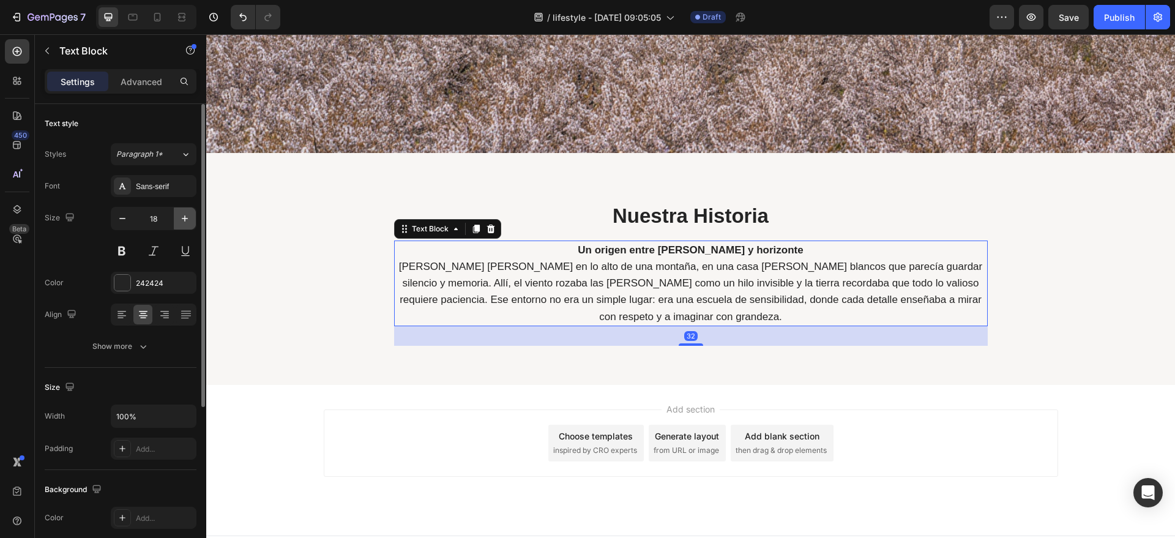
click at [186, 222] on icon "button" at bounding box center [185, 218] width 12 height 12
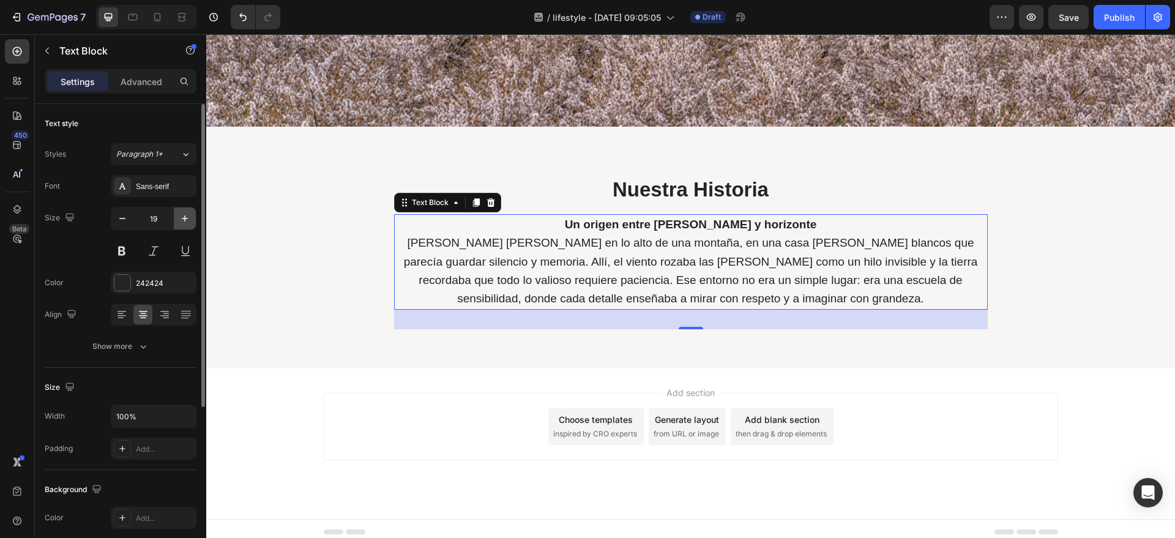
click at [186, 222] on icon "button" at bounding box center [185, 218] width 12 height 12
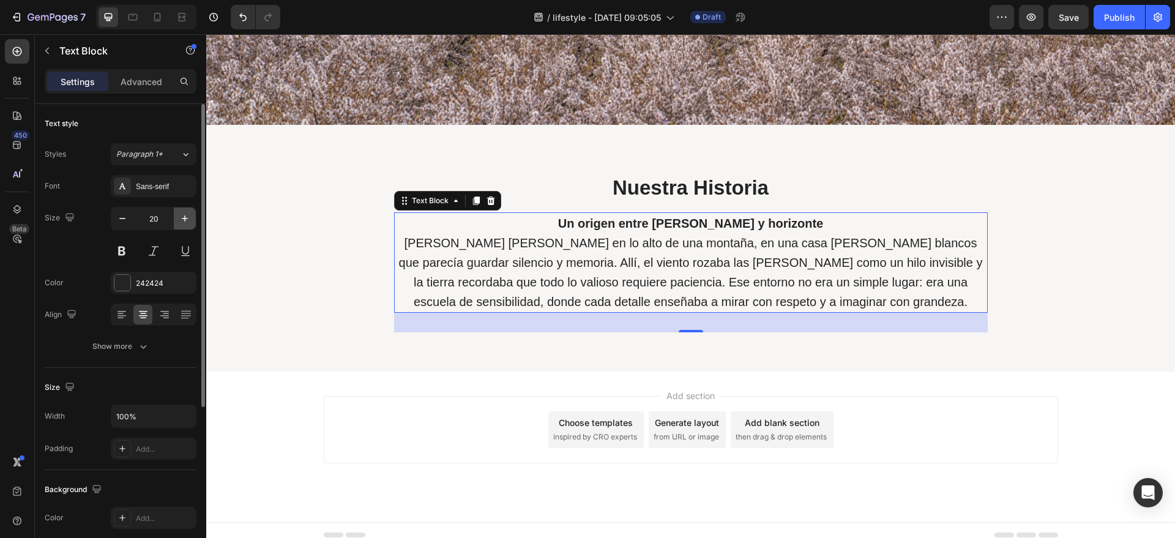
click at [186, 222] on icon "button" at bounding box center [185, 218] width 12 height 12
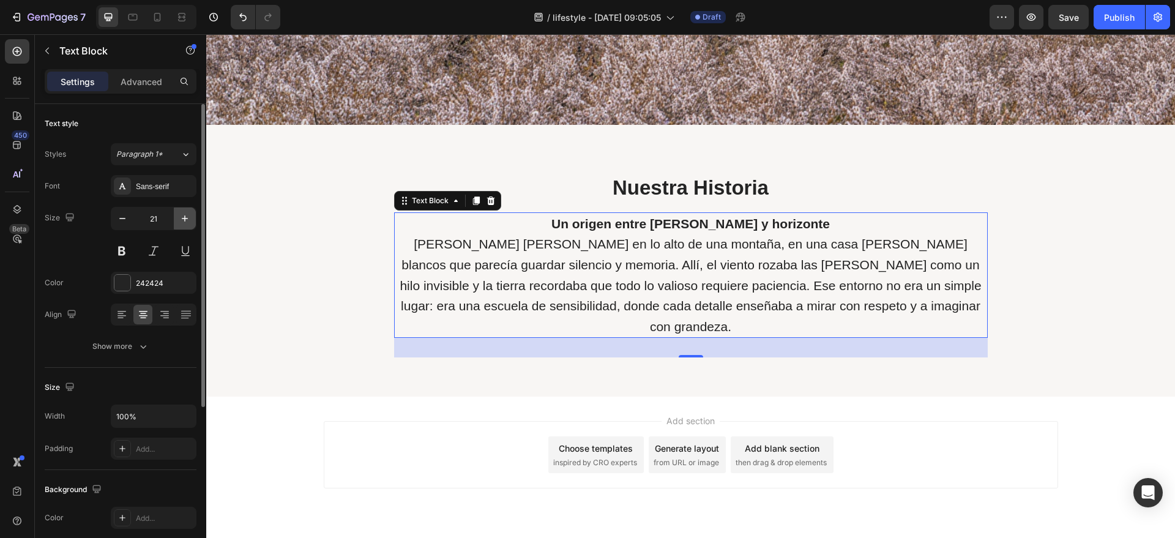
click at [186, 222] on icon "button" at bounding box center [185, 218] width 12 height 12
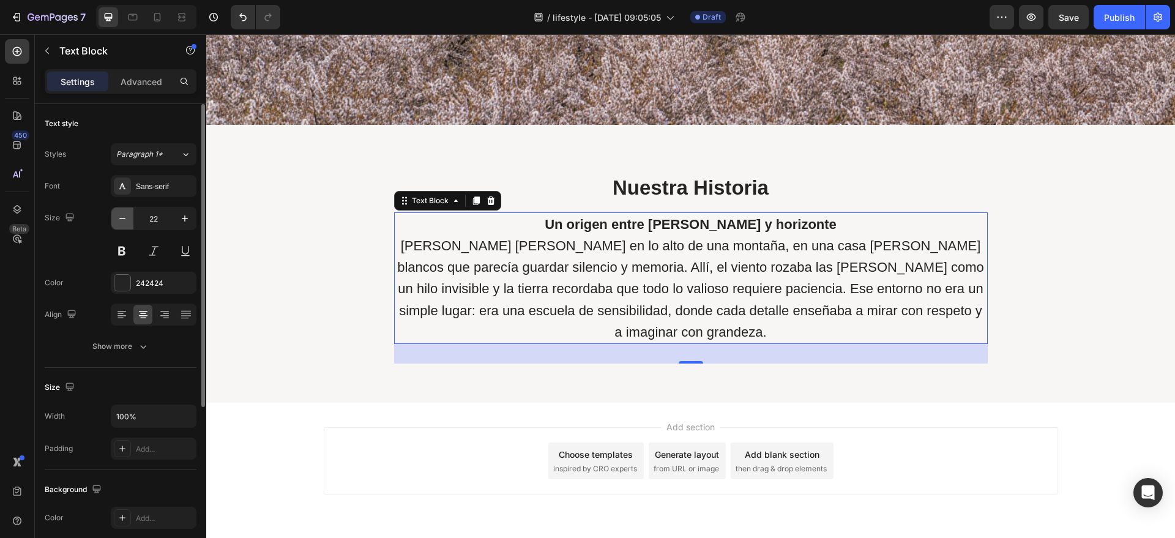
click at [126, 219] on icon "button" at bounding box center [122, 218] width 12 height 12
type input "21"
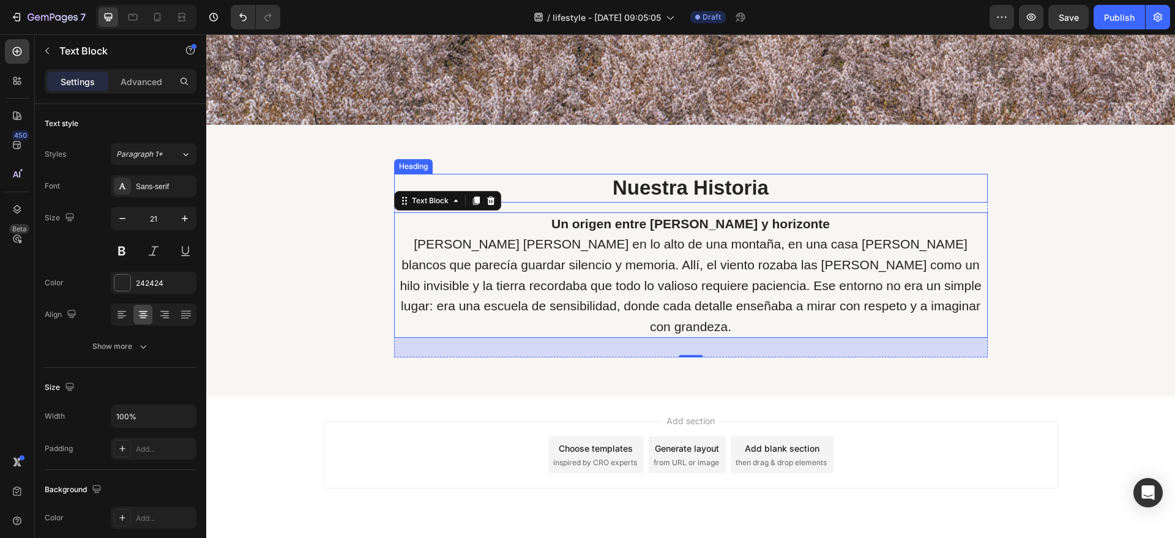
click at [581, 186] on h2 "Nuestra Historia" at bounding box center [691, 188] width 594 height 29
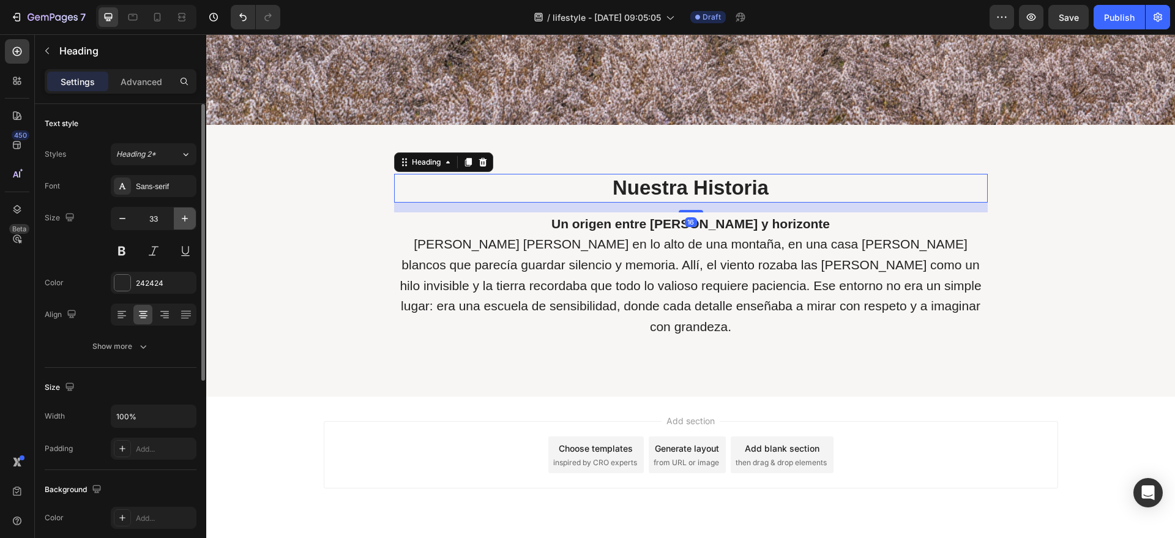
click at [177, 212] on button "button" at bounding box center [185, 218] width 22 height 22
type input "35"
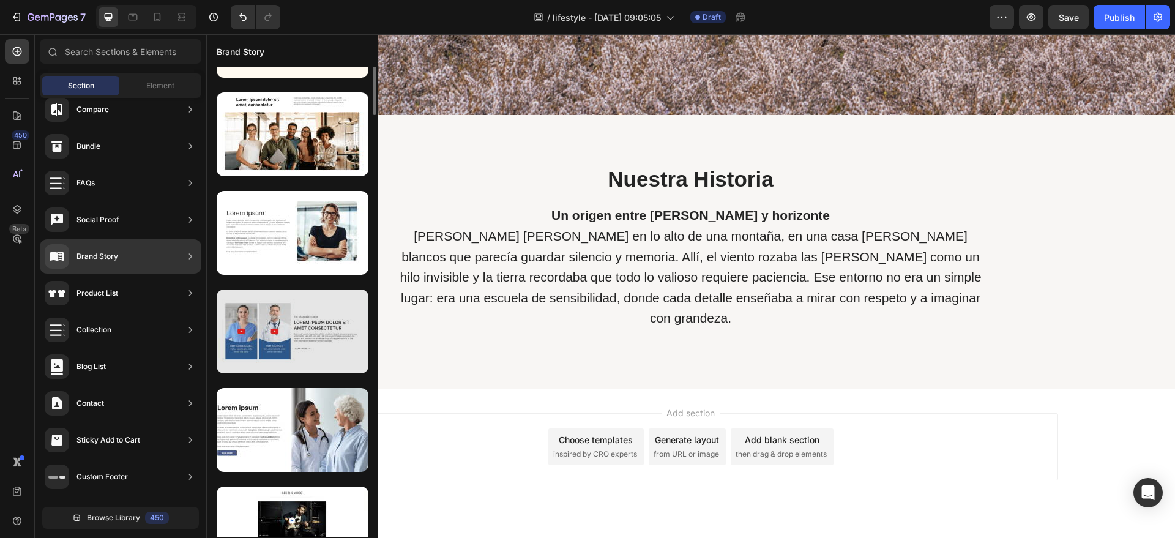
scroll to position [0, 0]
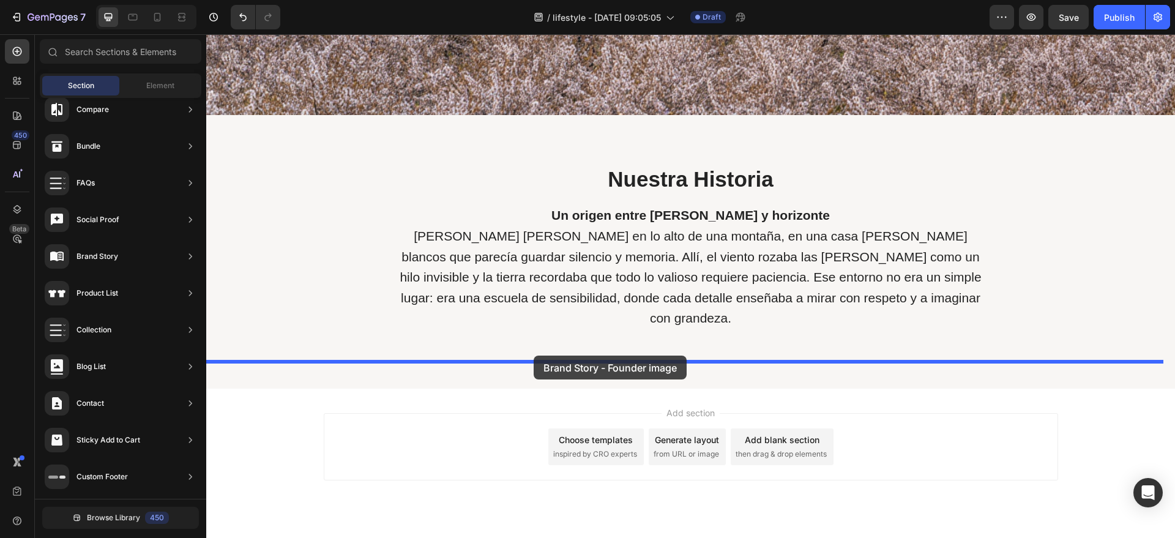
drag, startPoint x: 503, startPoint y: 335, endPoint x: 534, endPoint y: 356, distance: 36.7
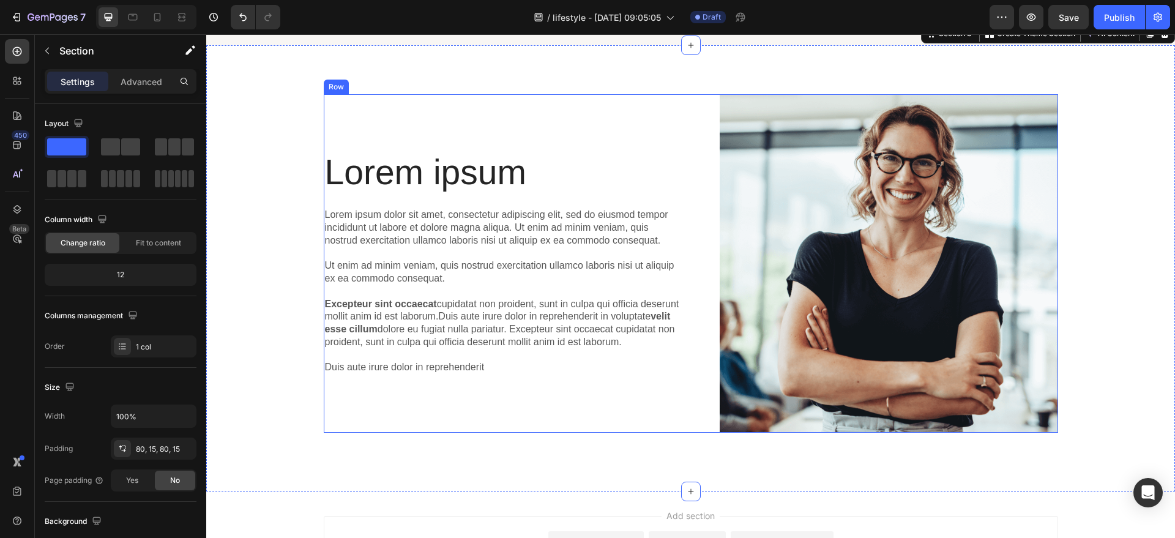
scroll to position [855, 0]
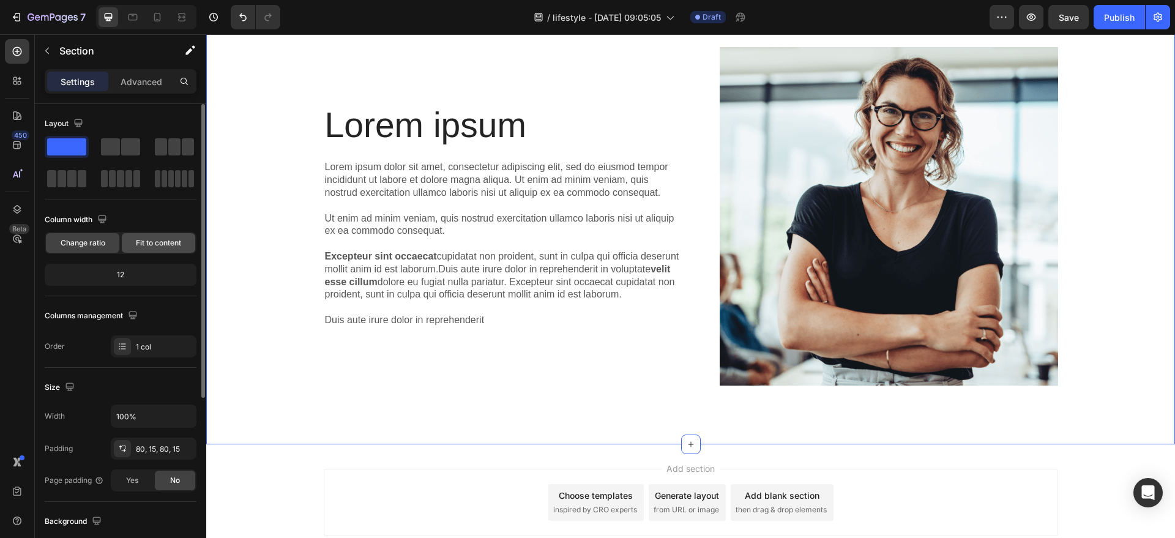
click at [132, 247] on div "Fit to content" at bounding box center [158, 243] width 73 height 20
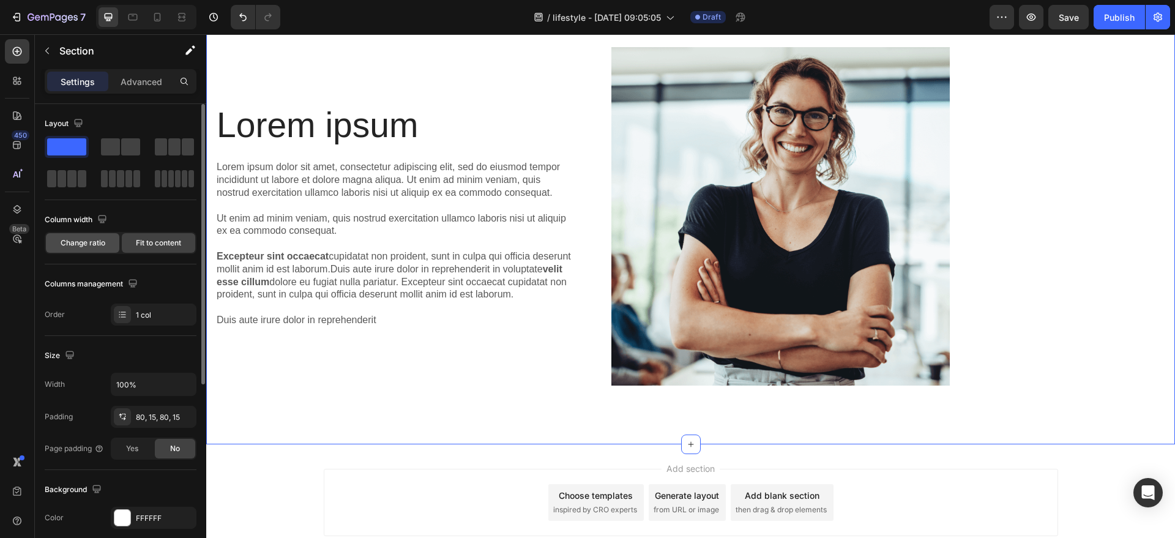
click at [94, 237] on span "Change ratio" at bounding box center [83, 242] width 45 height 11
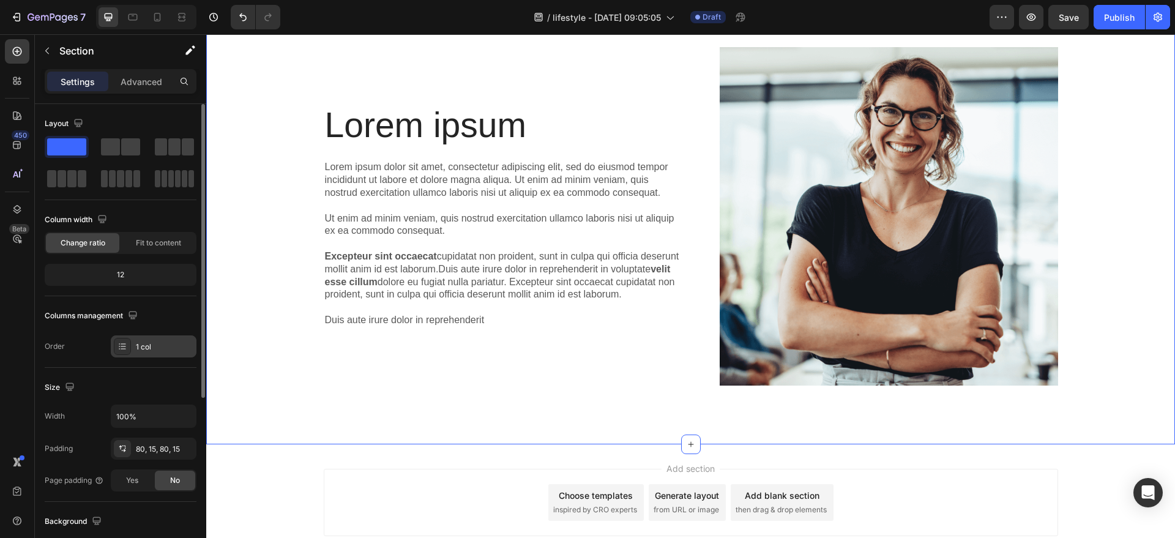
click at [123, 351] on div at bounding box center [122, 346] width 17 height 17
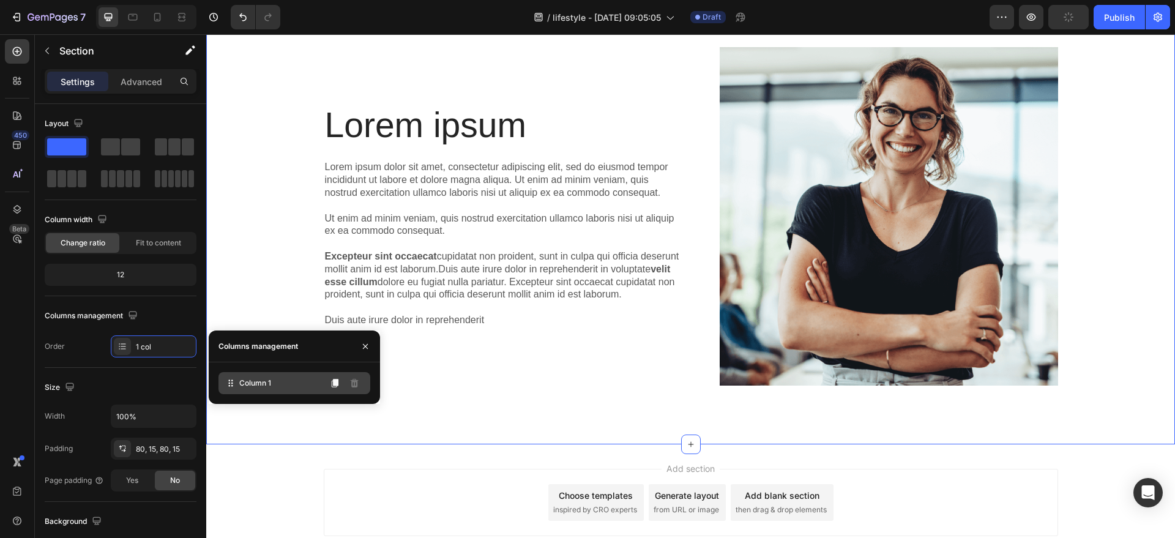
click at [232, 382] on icon at bounding box center [232, 383] width 2 height 2
click at [359, 345] on button "button" at bounding box center [366, 347] width 20 height 20
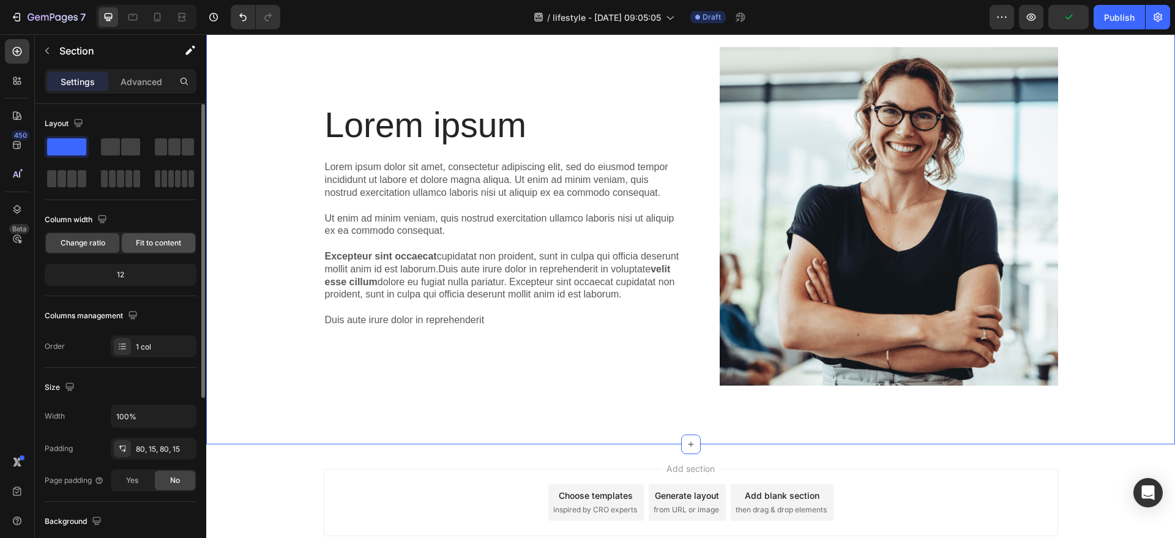
click at [141, 240] on span "Fit to content" at bounding box center [158, 242] width 45 height 11
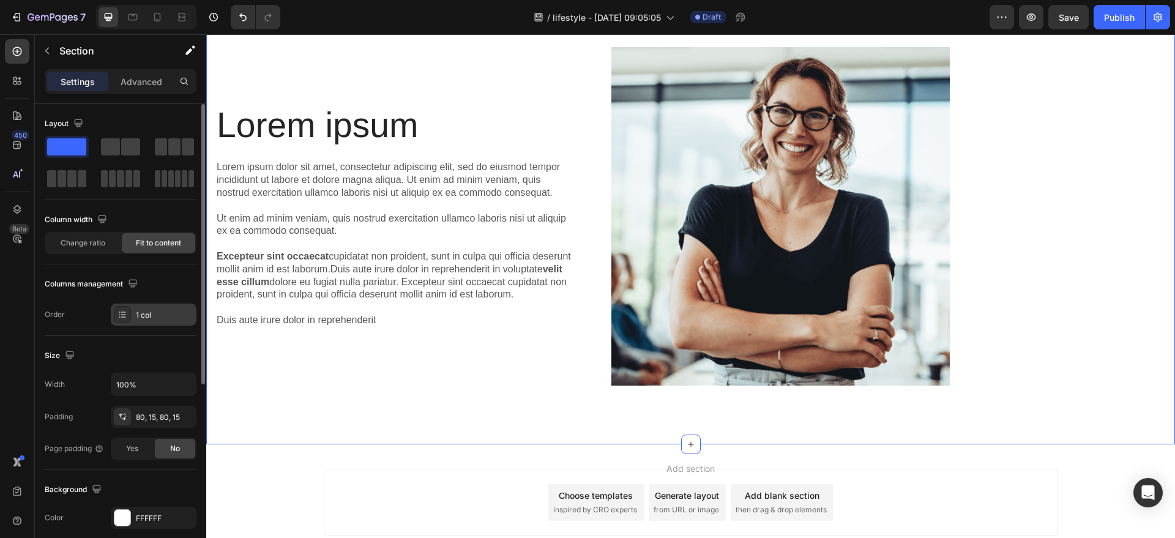
click at [131, 312] on div "1 col" at bounding box center [154, 315] width 86 height 22
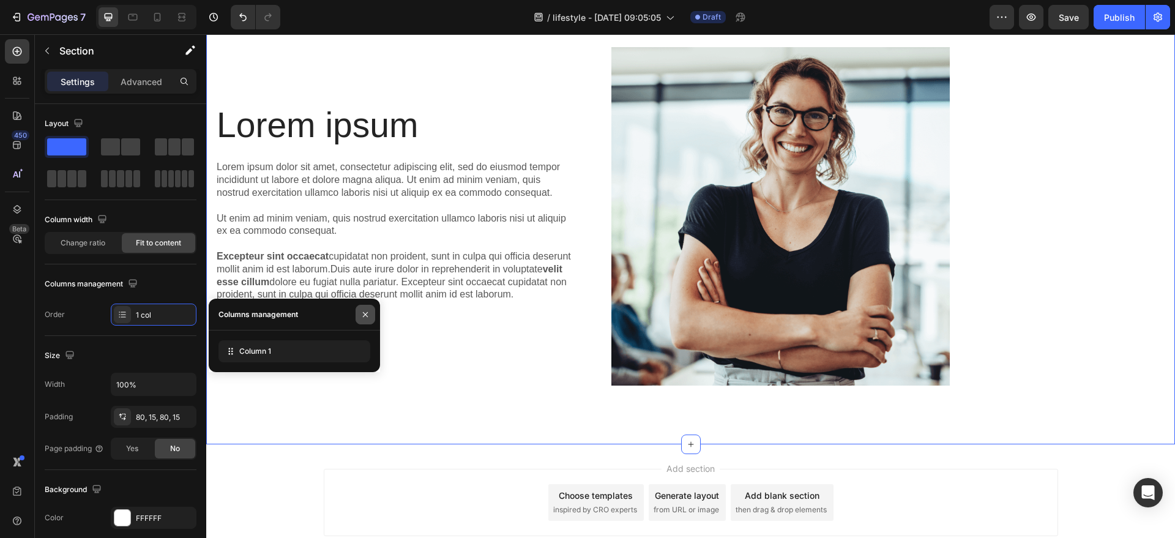
click at [368, 313] on icon "button" at bounding box center [365, 315] width 10 height 10
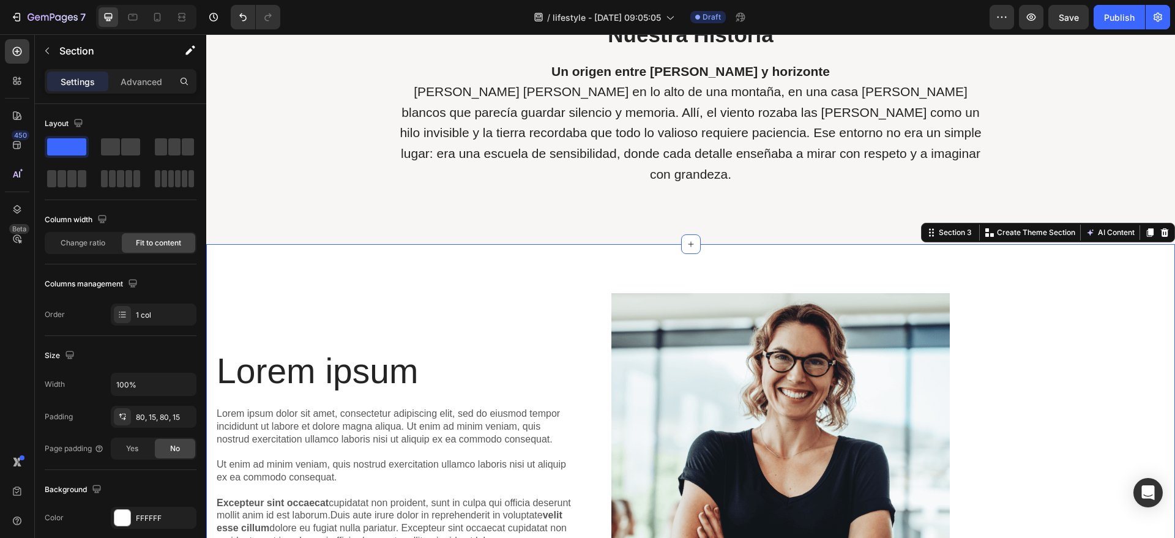
scroll to position [625, 0]
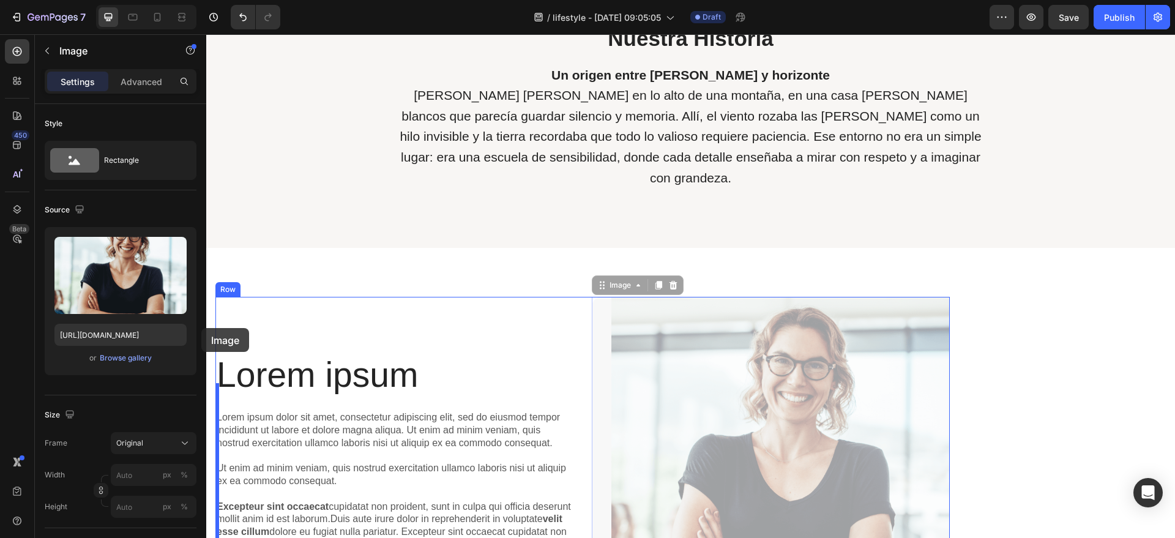
drag, startPoint x: 825, startPoint y: 386, endPoint x: 201, endPoint y: 328, distance: 626.3
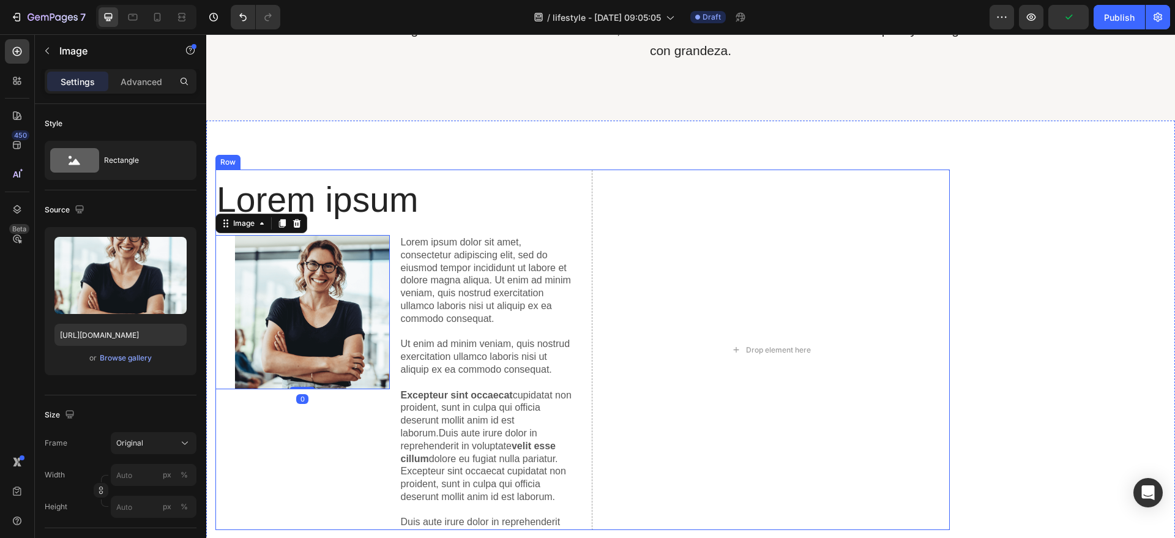
scroll to position [778, 0]
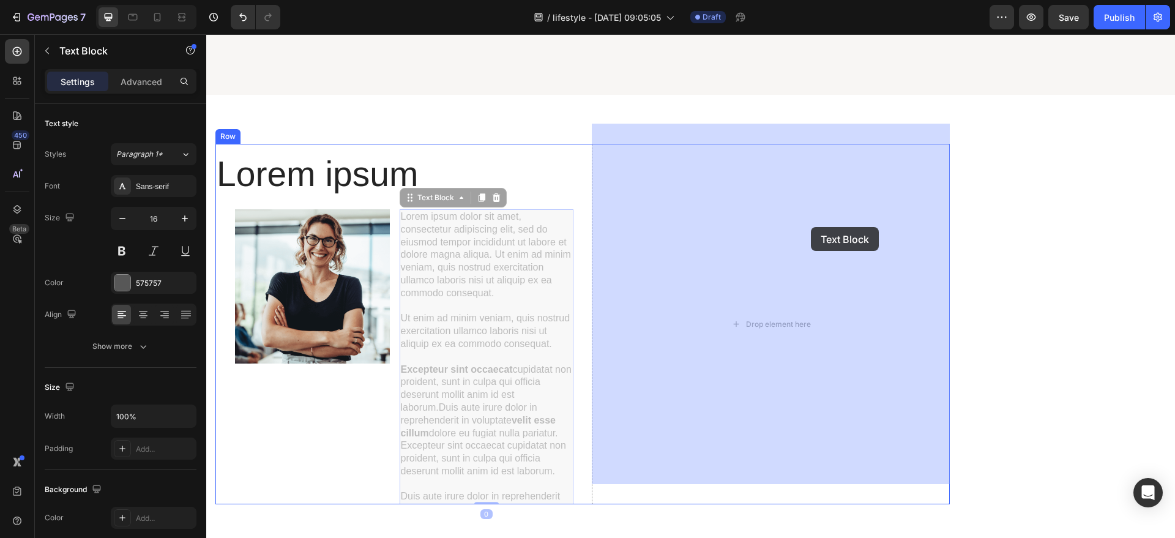
drag, startPoint x: 485, startPoint y: 256, endPoint x: 811, endPoint y: 227, distance: 327.4
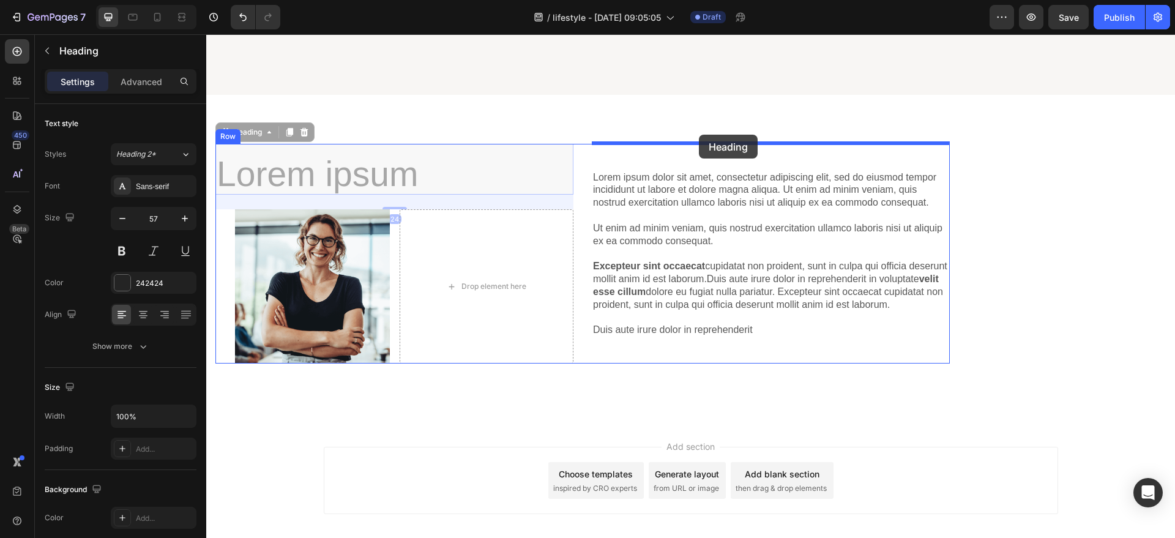
drag, startPoint x: 275, startPoint y: 149, endPoint x: 699, endPoint y: 135, distance: 423.7
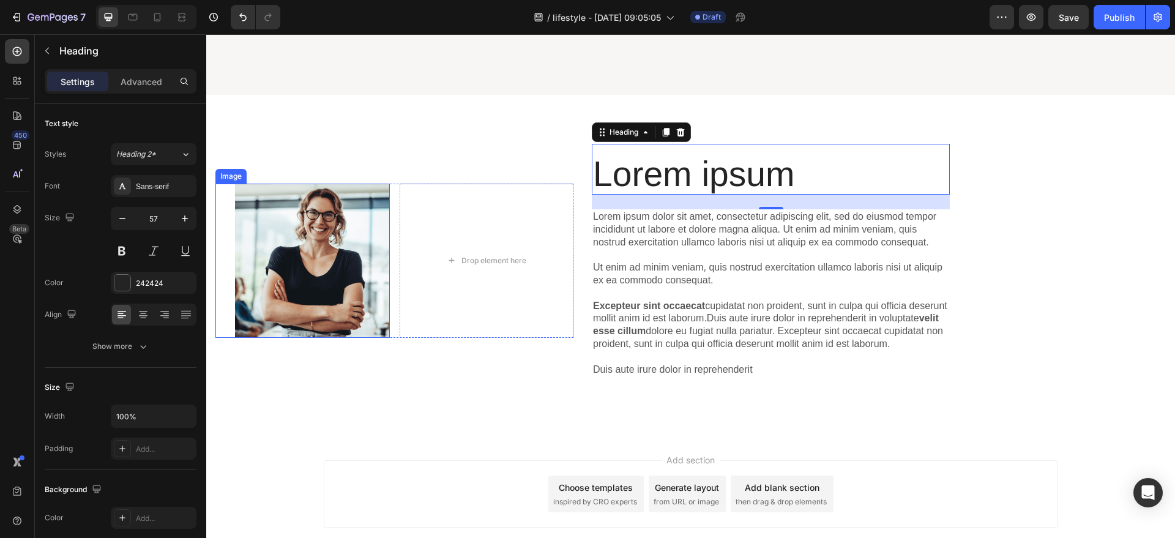
click at [371, 279] on img at bounding box center [312, 261] width 155 height 155
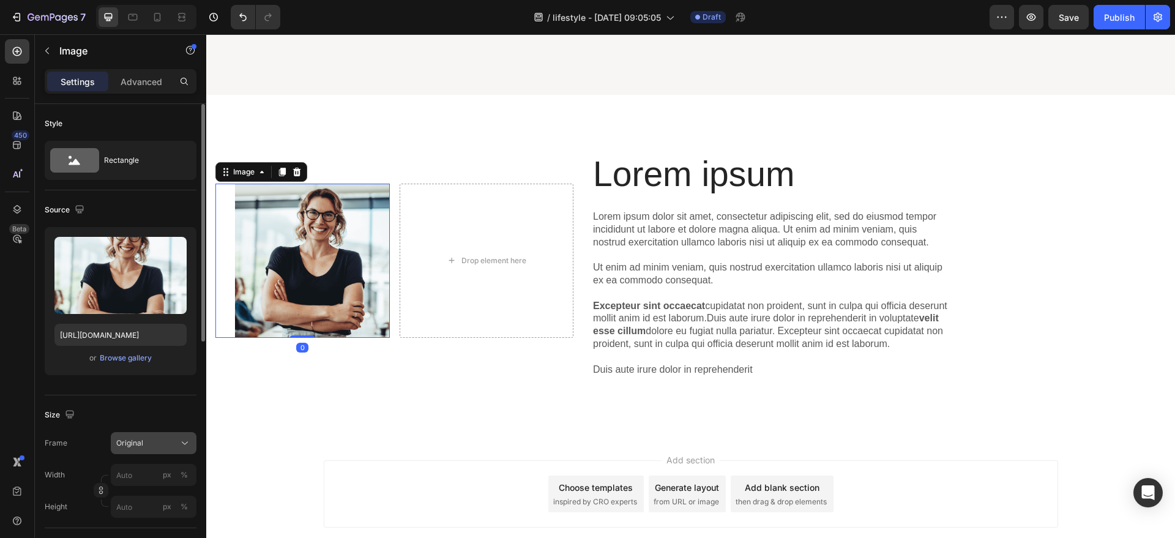
click at [165, 438] on div "Original" at bounding box center [146, 443] width 60 height 11
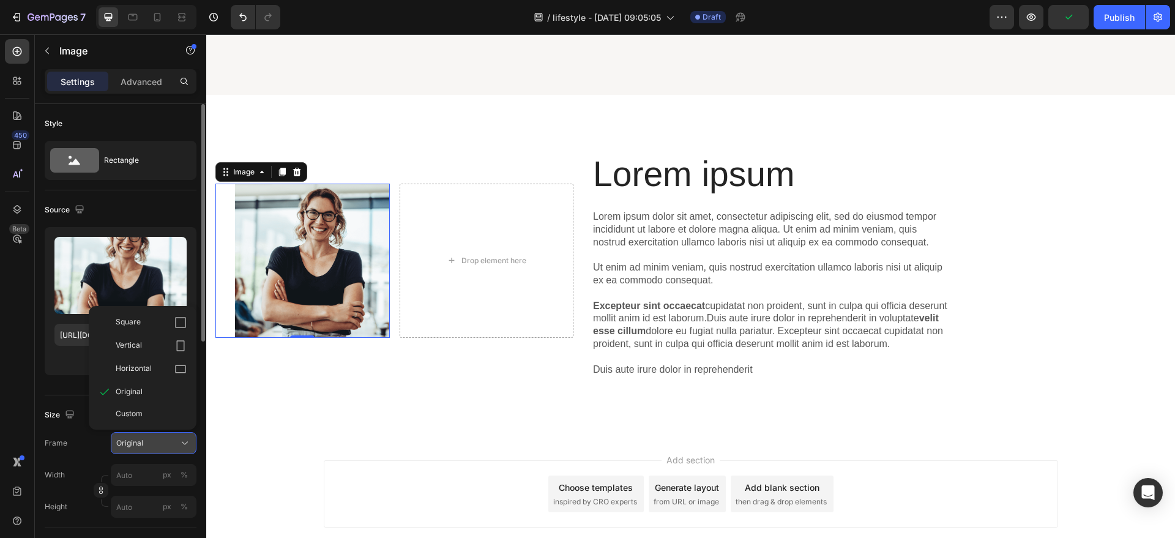
click at [149, 434] on button "Original" at bounding box center [154, 443] width 86 height 22
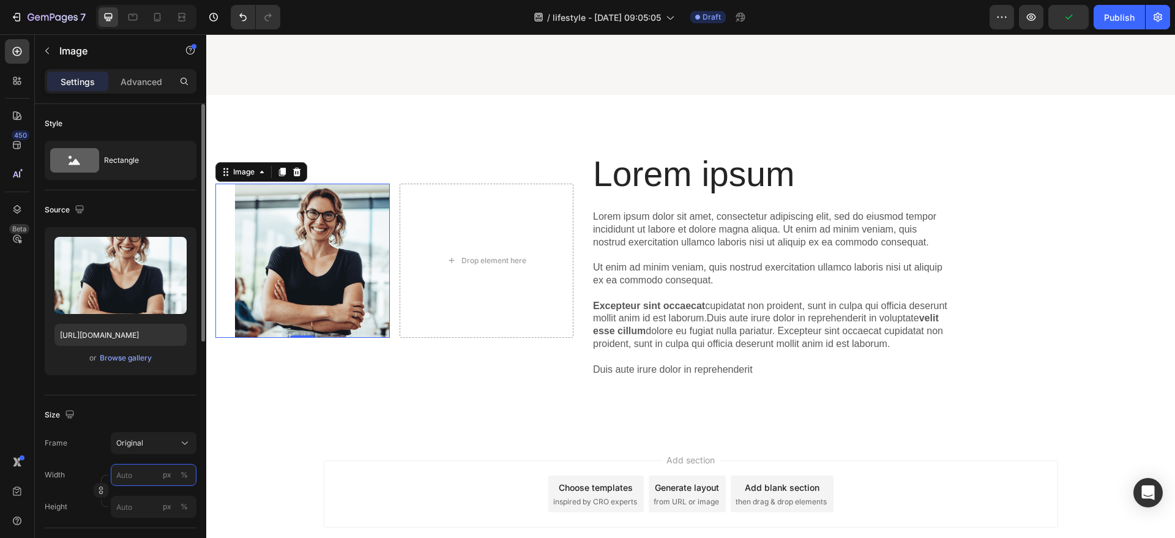
click at [141, 475] on input "px %" at bounding box center [154, 475] width 86 height 22
click at [131, 502] on p "Full 100%" at bounding box center [151, 504] width 71 height 11
type input "100"
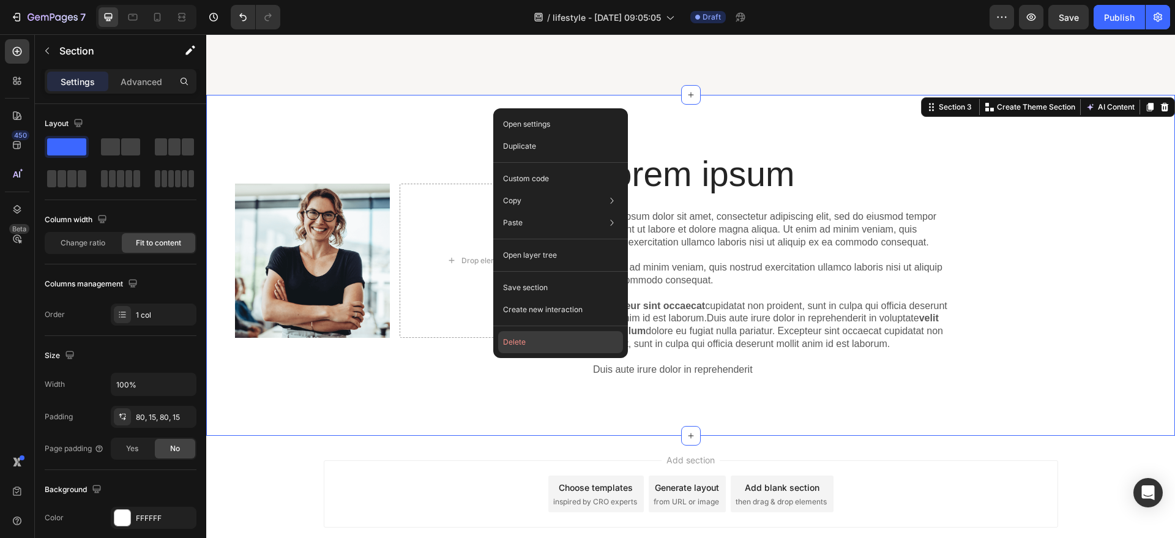
click at [521, 335] on button "Delete" at bounding box center [560, 342] width 125 height 22
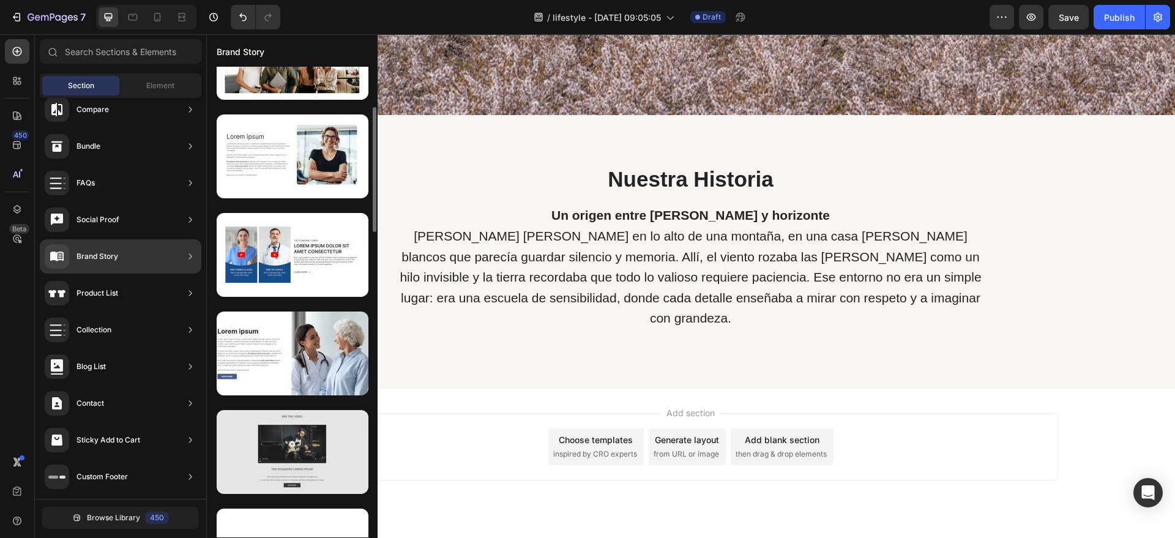
scroll to position [229, 0]
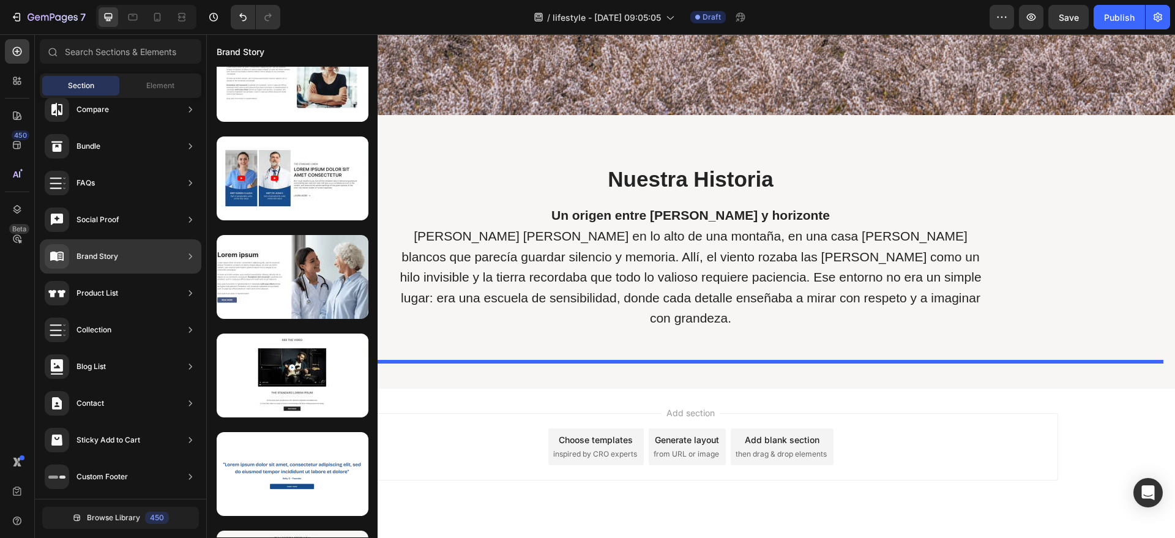
drag, startPoint x: 473, startPoint y: 330, endPoint x: 562, endPoint y: 345, distance: 90.5
click at [562, 345] on div "Nuestra Historia Heading Un origen entre [PERSON_NAME] y horizonte [PERSON_NAME…" at bounding box center [690, 252] width 969 height 274
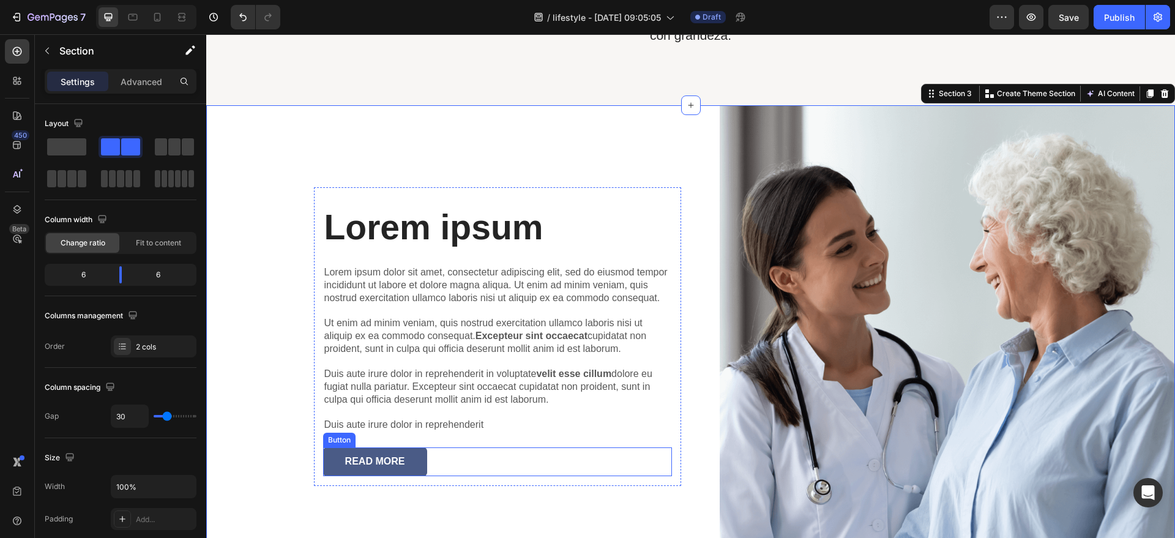
scroll to position [776, 0]
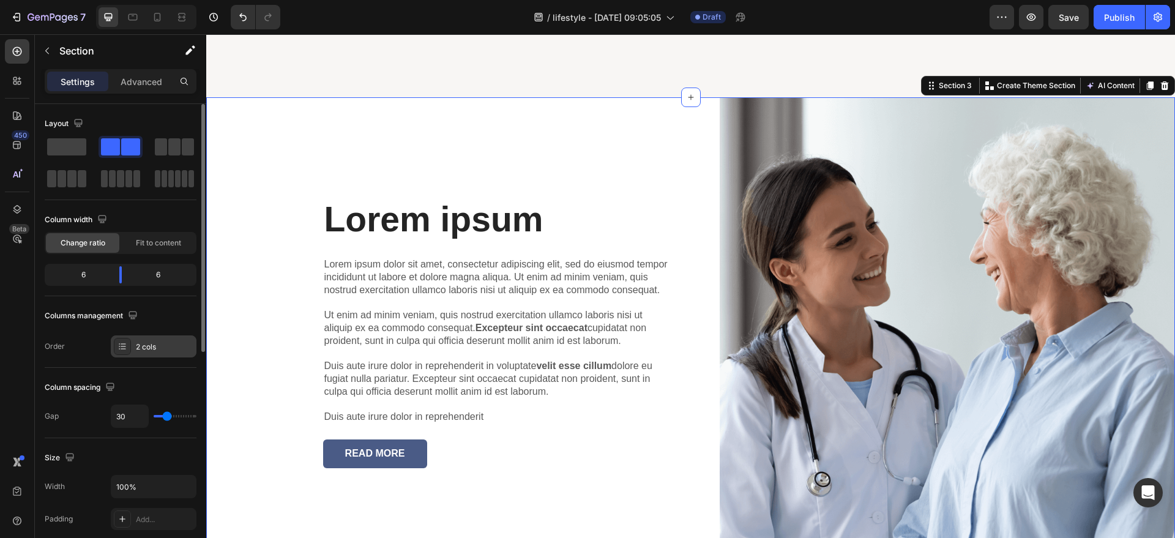
click at [139, 353] on div "2 cols" at bounding box center [154, 346] width 86 height 22
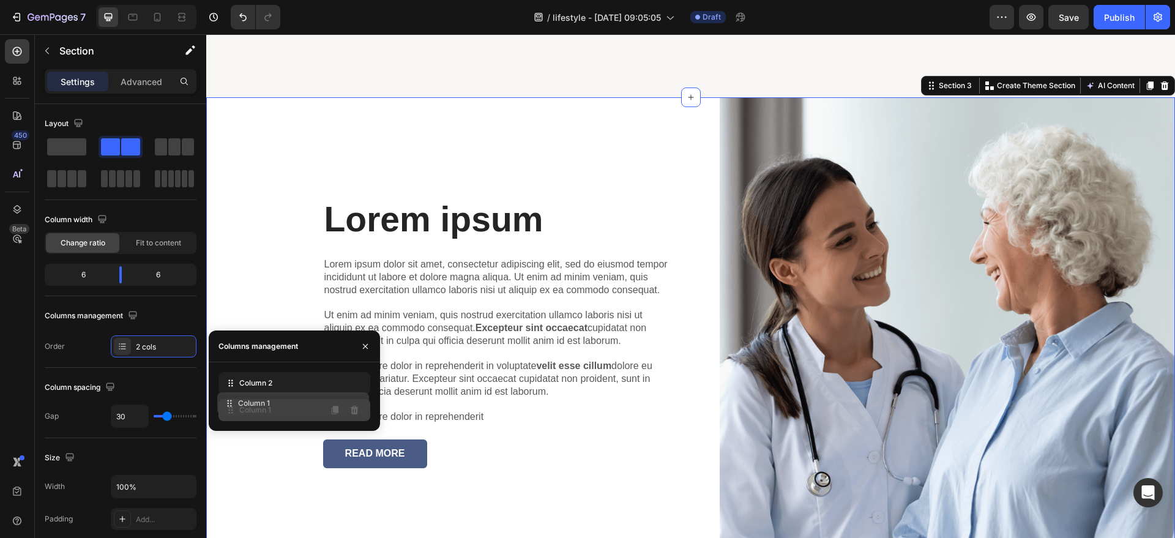
drag, startPoint x: 238, startPoint y: 382, endPoint x: 237, endPoint y: 404, distance: 22.1
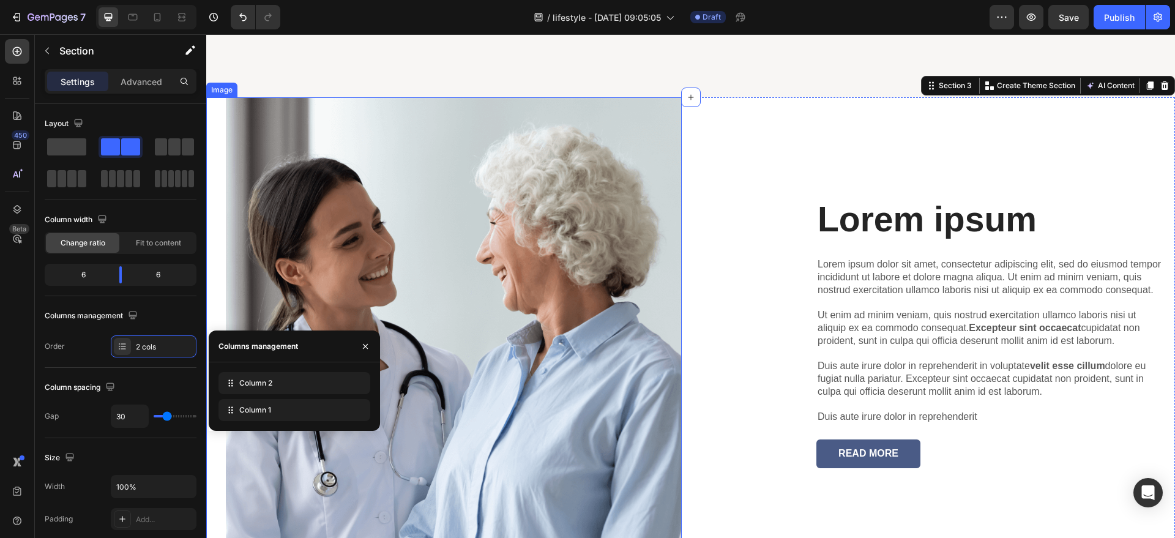
click at [515, 381] on img at bounding box center [454, 333] width 456 height 472
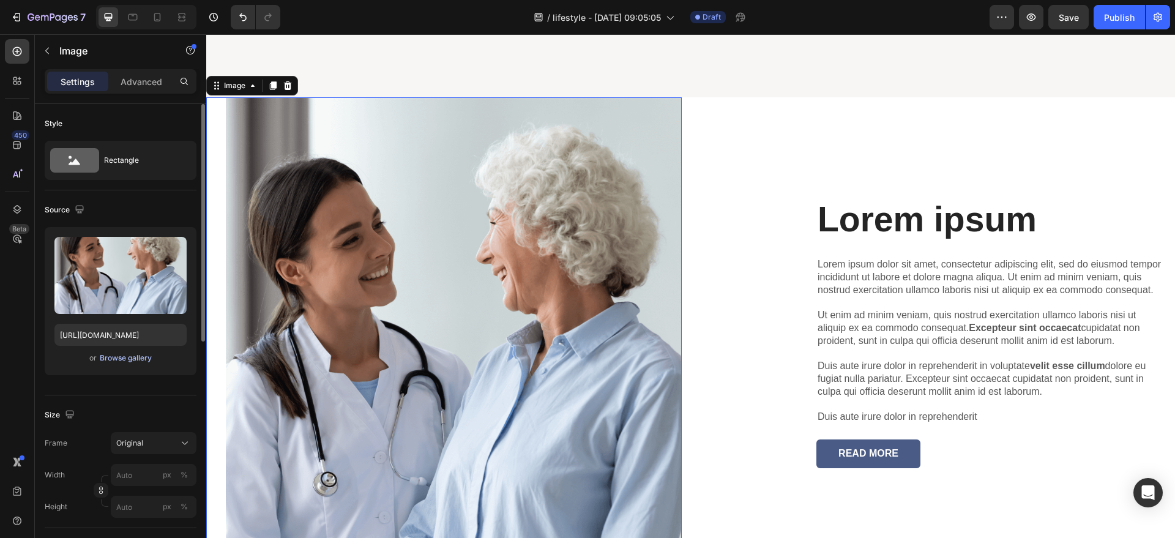
click at [103, 358] on div "Browse gallery" at bounding box center [126, 357] width 52 height 11
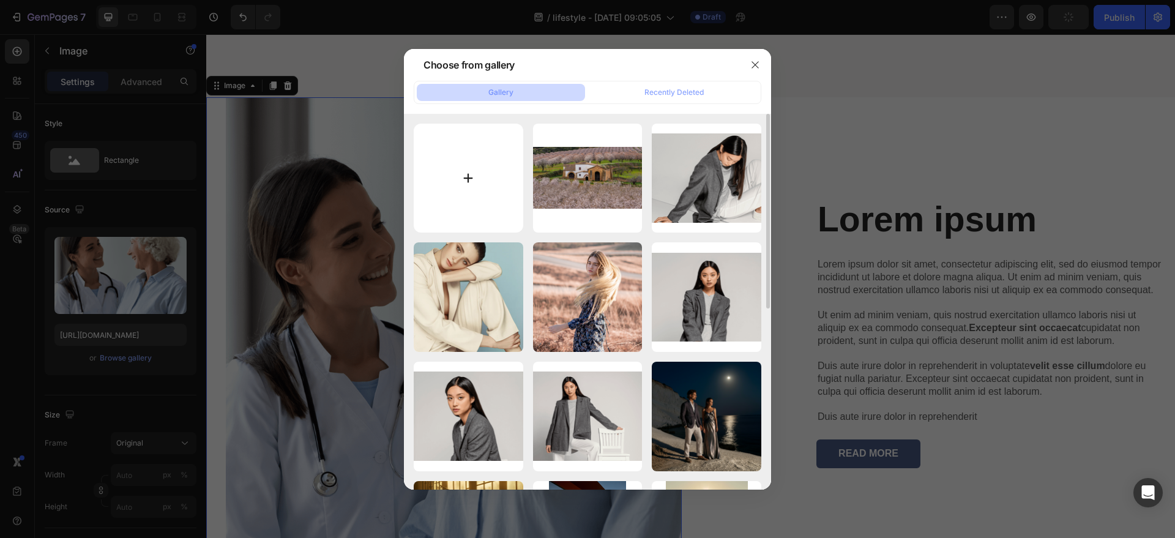
click at [491, 174] on input "file" at bounding box center [469, 179] width 110 height 110
type input "[URL][DOMAIN_NAME]"
type input "C:\fakepath\528117f7-4a59-44a5-8ae6-64ae417e657b.png"
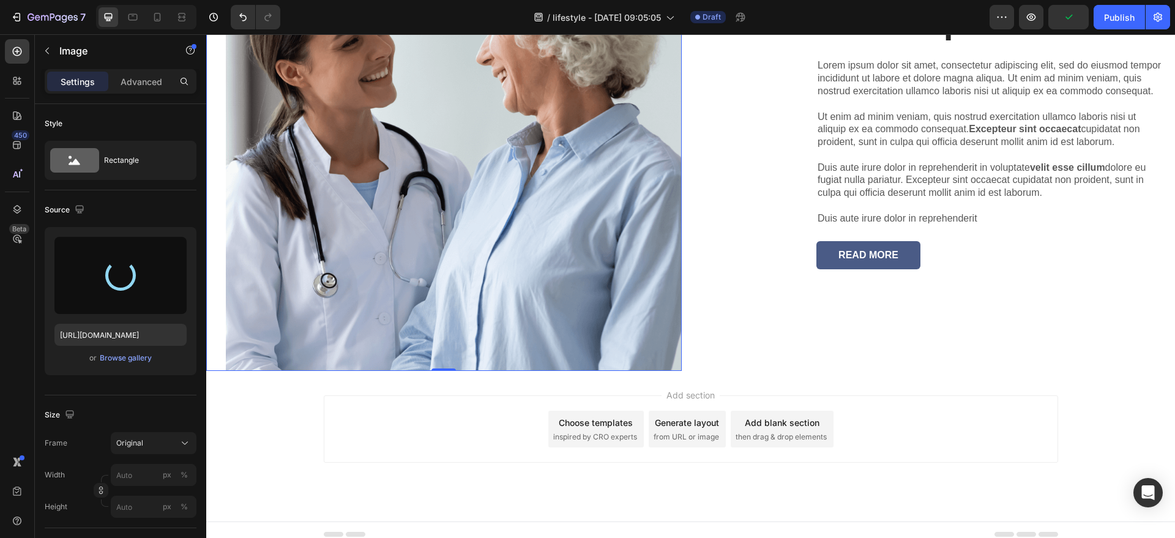
scroll to position [958, 0]
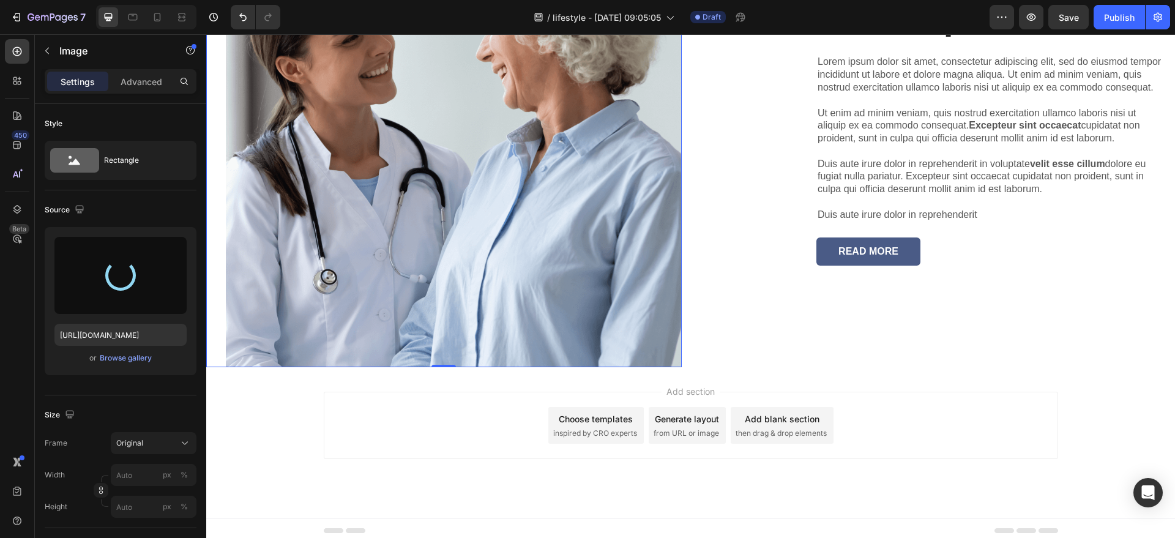
type input "[URL][DOMAIN_NAME]"
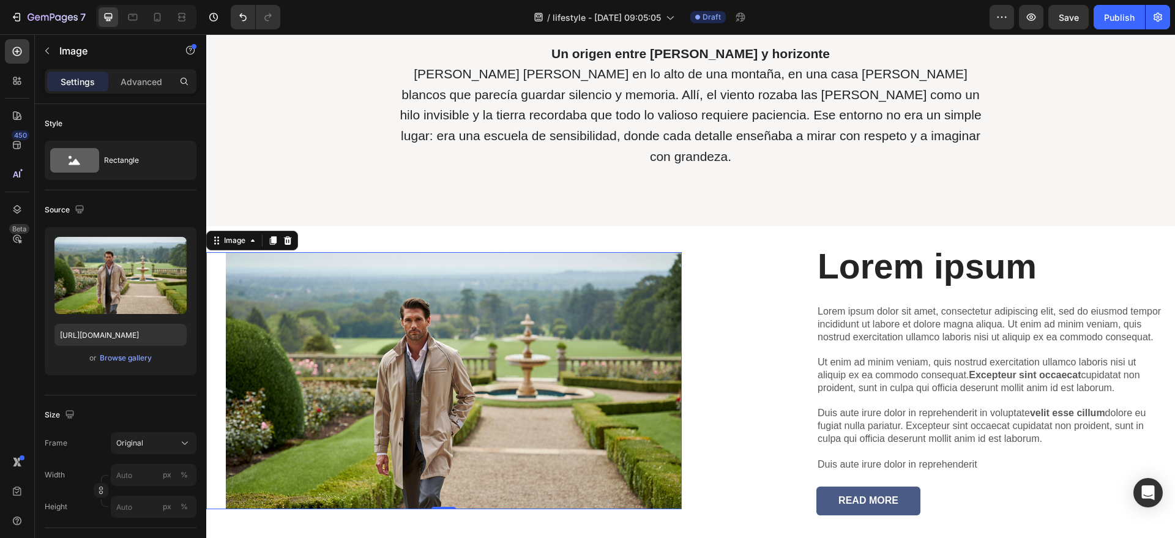
scroll to position [570, 0]
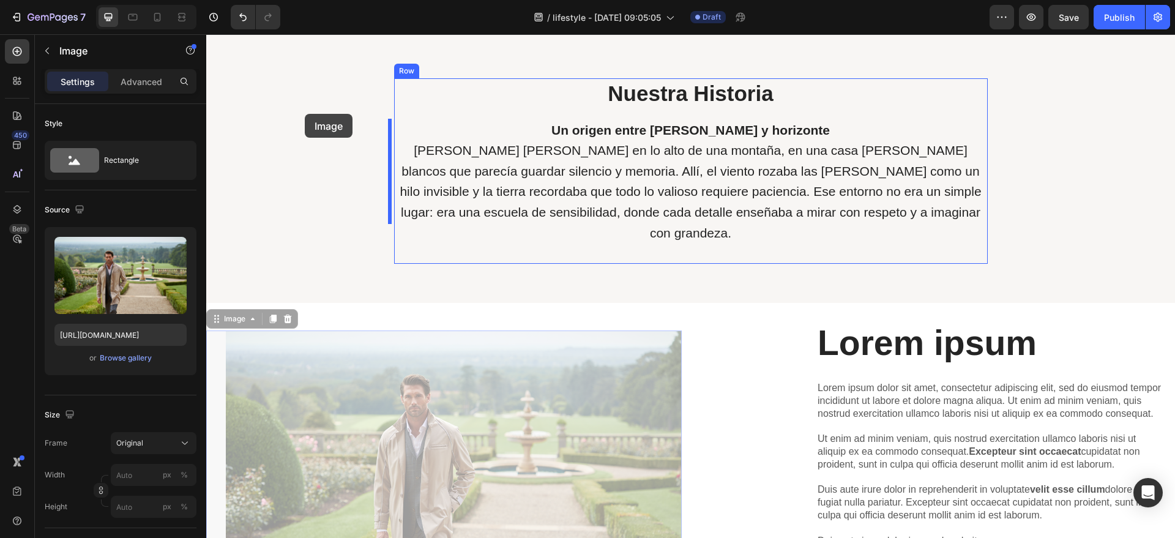
drag, startPoint x: 505, startPoint y: 406, endPoint x: 305, endPoint y: 114, distance: 354.2
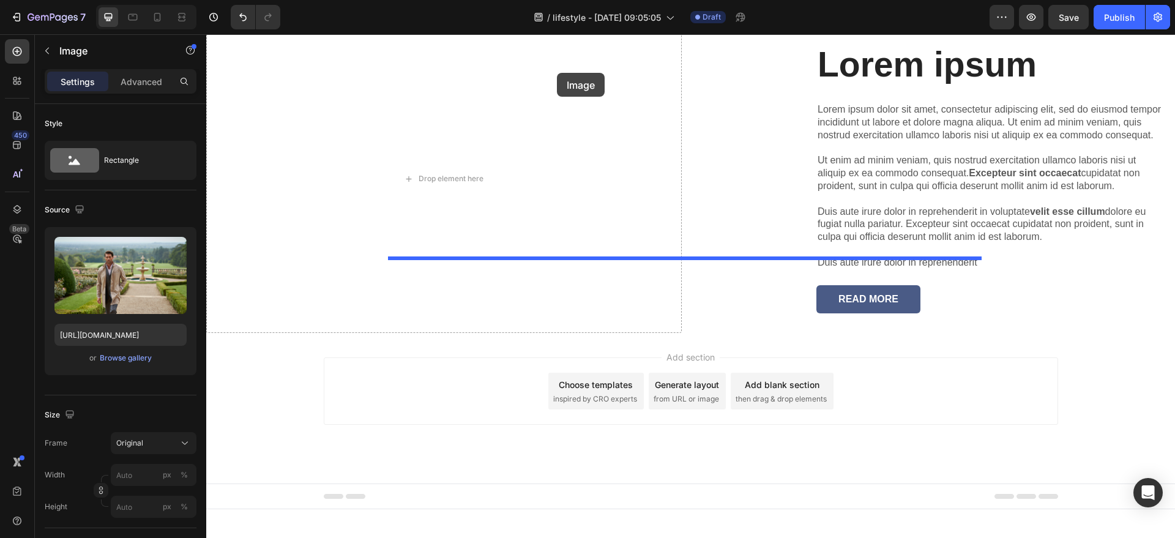
scroll to position [368, 0]
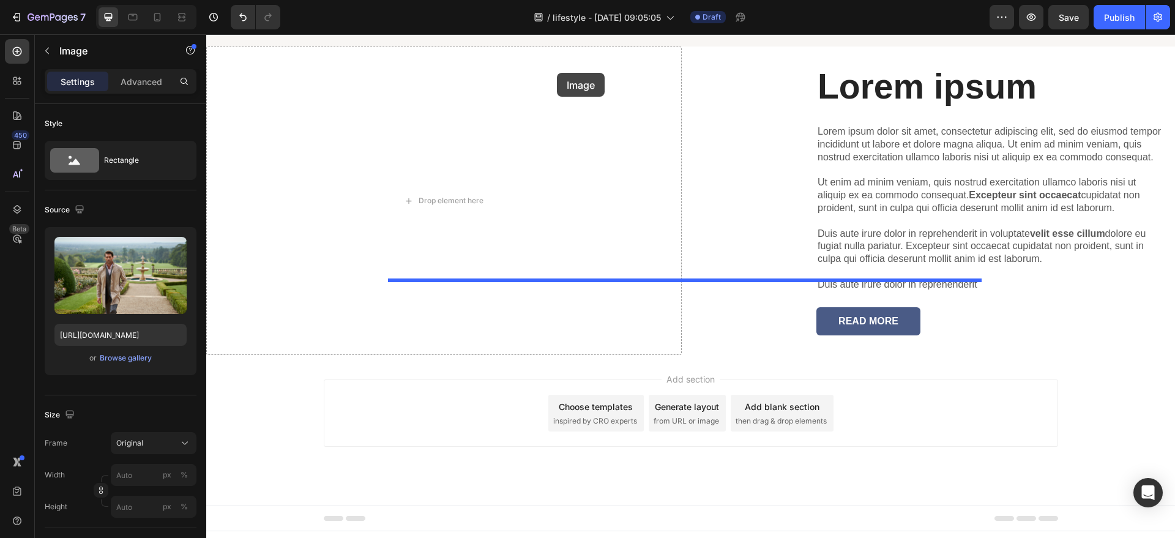
drag, startPoint x: 505, startPoint y: 188, endPoint x: 557, endPoint y: 73, distance: 126.6
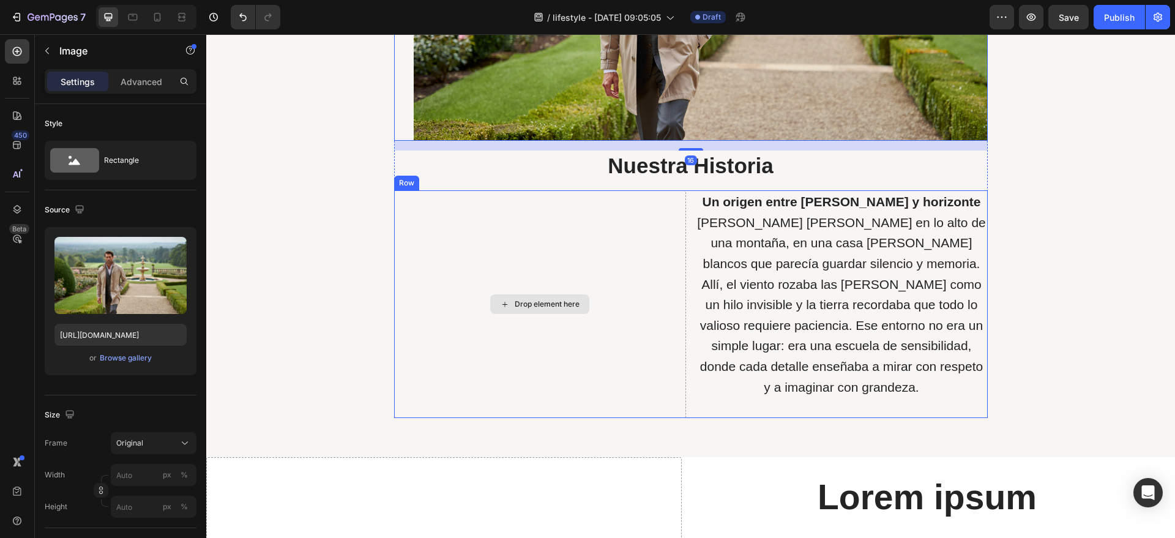
scroll to position [139, 0]
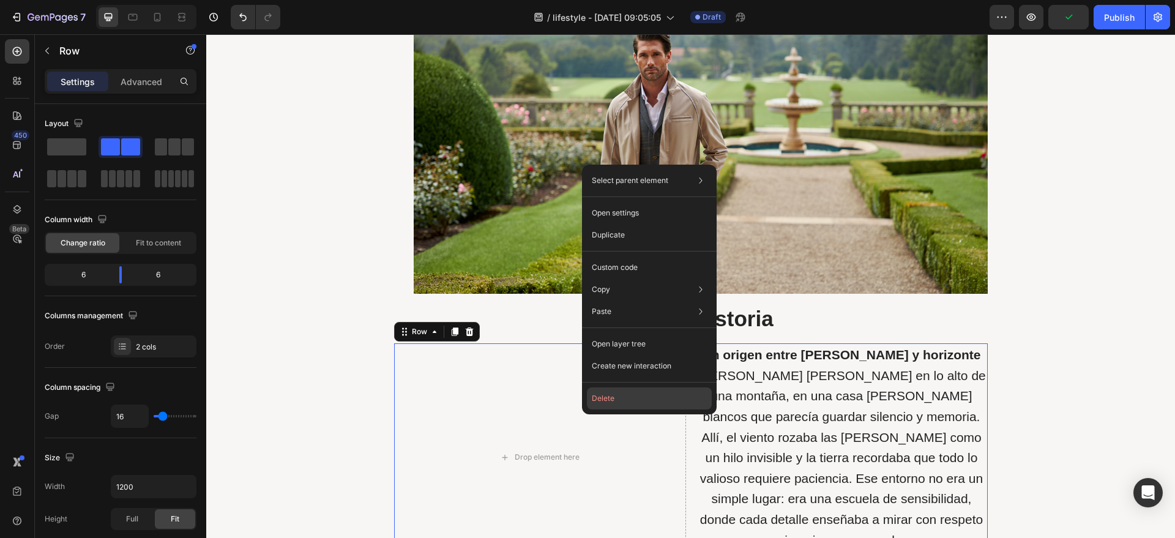
click at [594, 400] on button "Delete" at bounding box center [649, 398] width 125 height 22
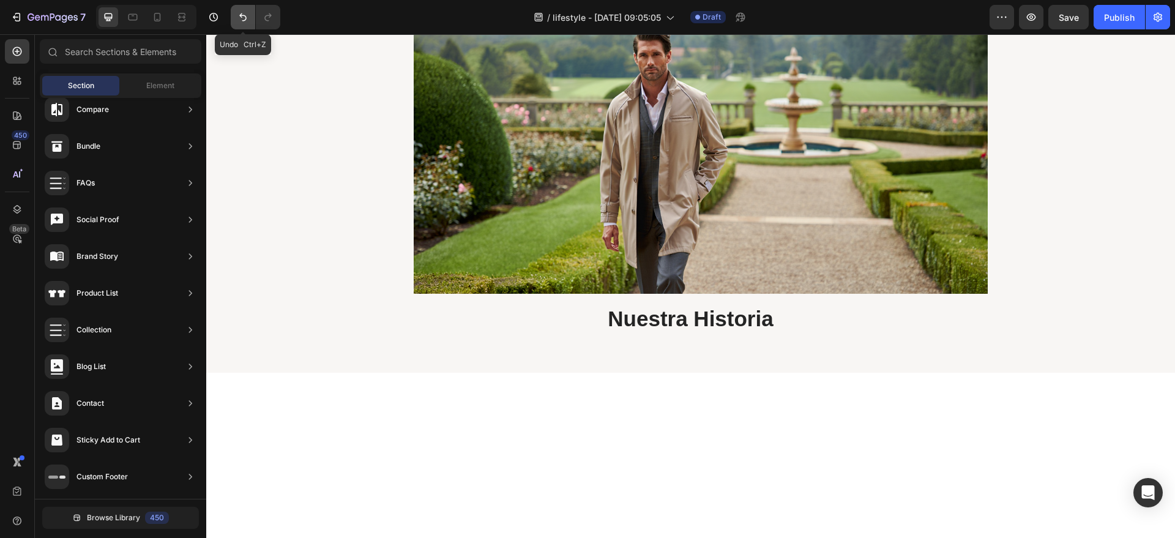
click at [241, 19] on icon "Undo/Redo" at bounding box center [243, 17] width 12 height 12
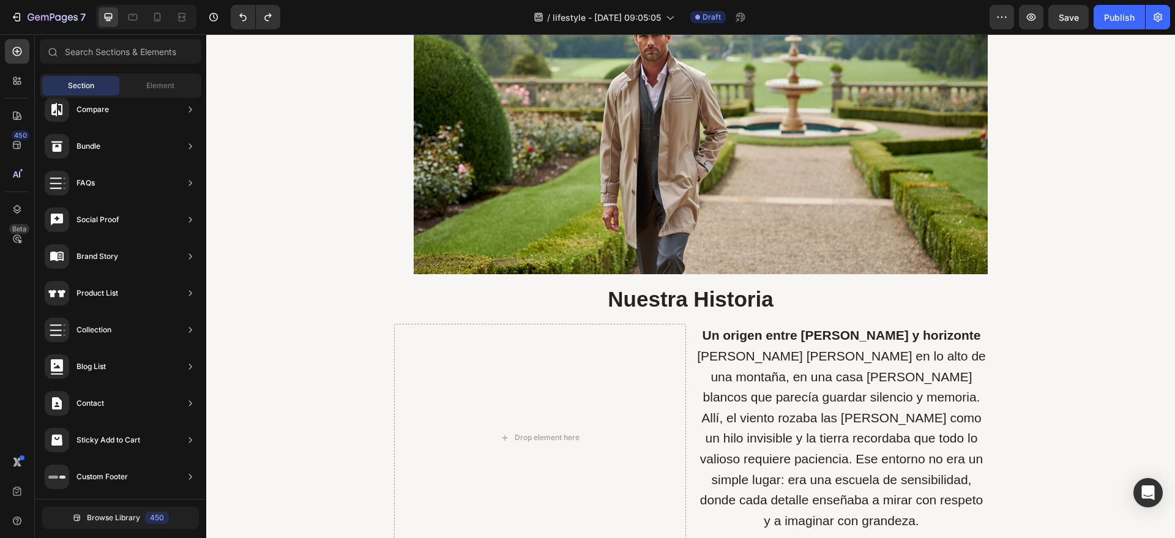
scroll to position [696, 0]
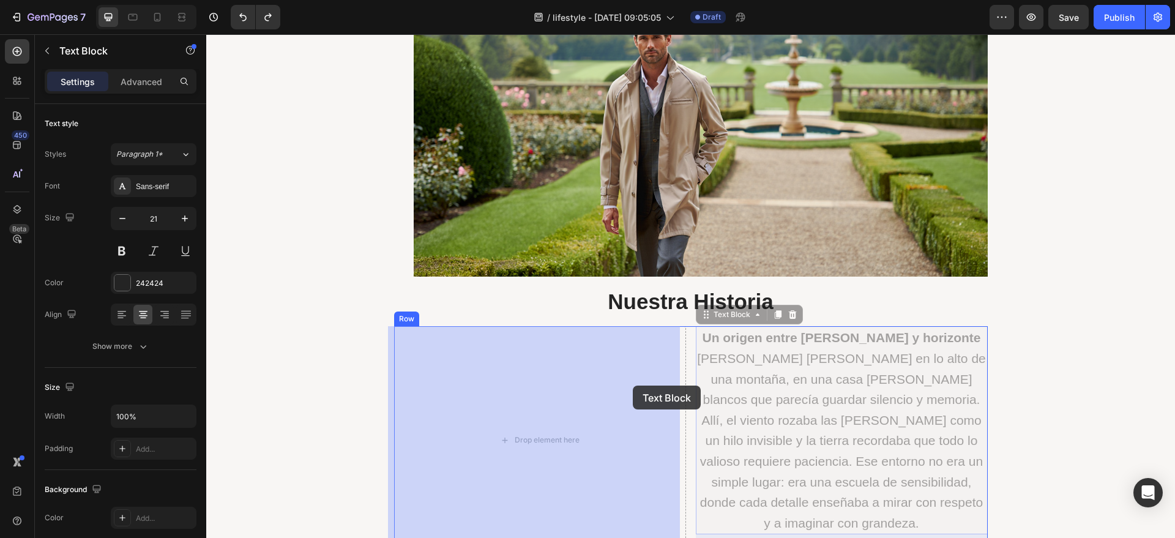
drag, startPoint x: 717, startPoint y: 387, endPoint x: 635, endPoint y: 386, distance: 82.0
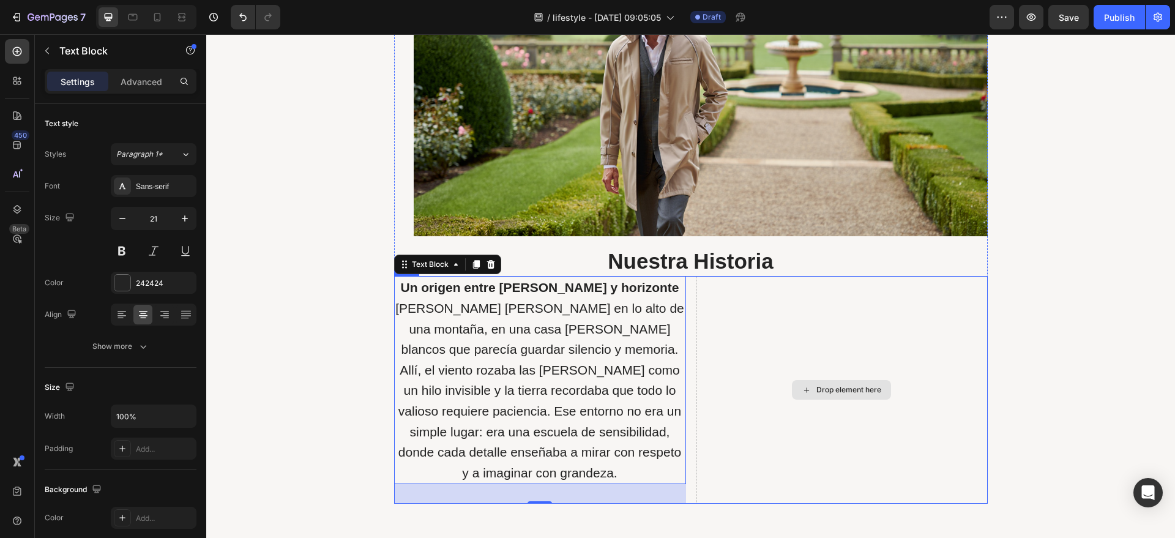
scroll to position [773, 0]
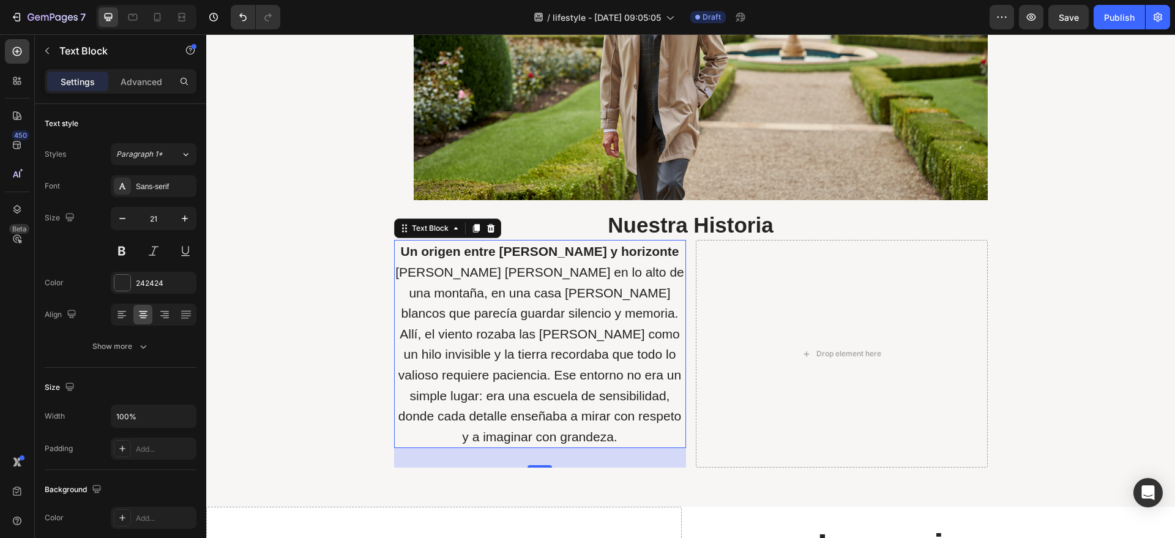
click at [597, 406] on p "[PERSON_NAME] [PERSON_NAME] en lo alto de una montaña, en una casa [PERSON_NAME…" at bounding box center [539, 354] width 289 height 185
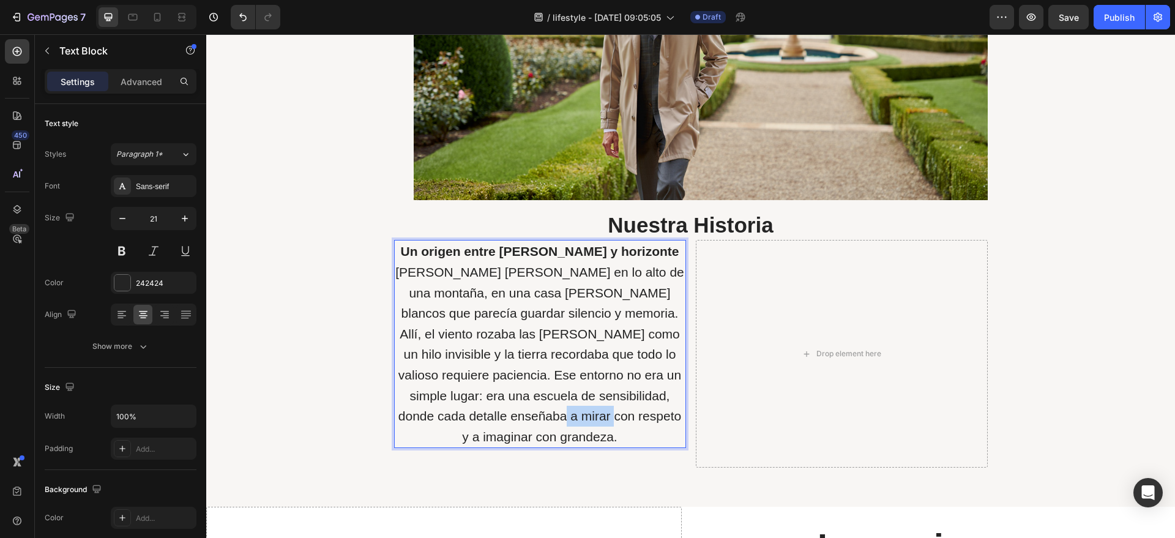
click at [597, 406] on p "[PERSON_NAME] [PERSON_NAME] en lo alto de una montaña, en una casa [PERSON_NAME…" at bounding box center [539, 354] width 289 height 185
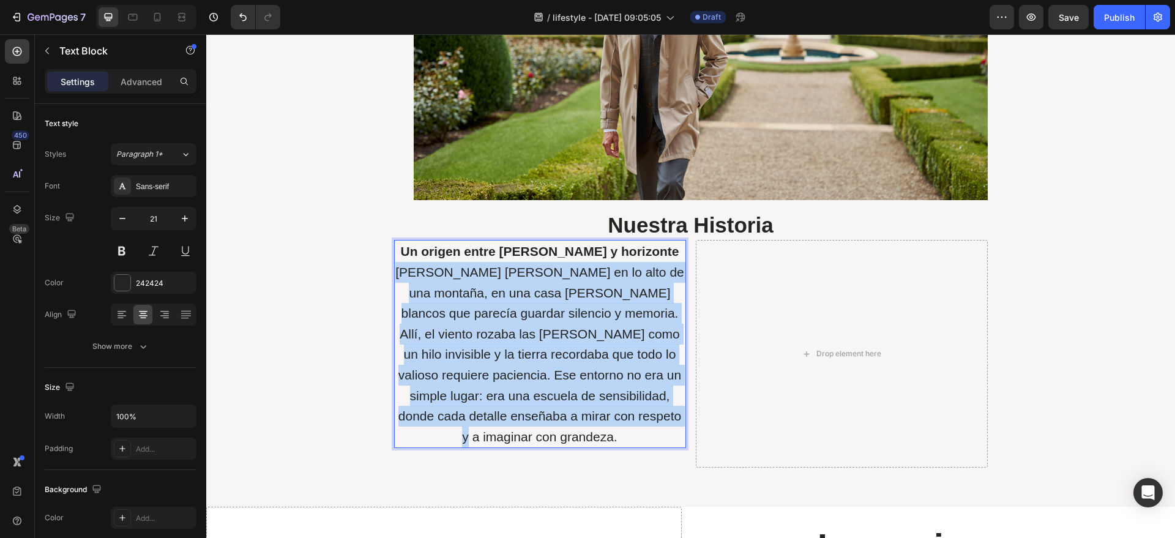
click at [597, 406] on p "[PERSON_NAME] [PERSON_NAME] en lo alto de una montaña, en una casa [PERSON_NAME…" at bounding box center [539, 354] width 289 height 185
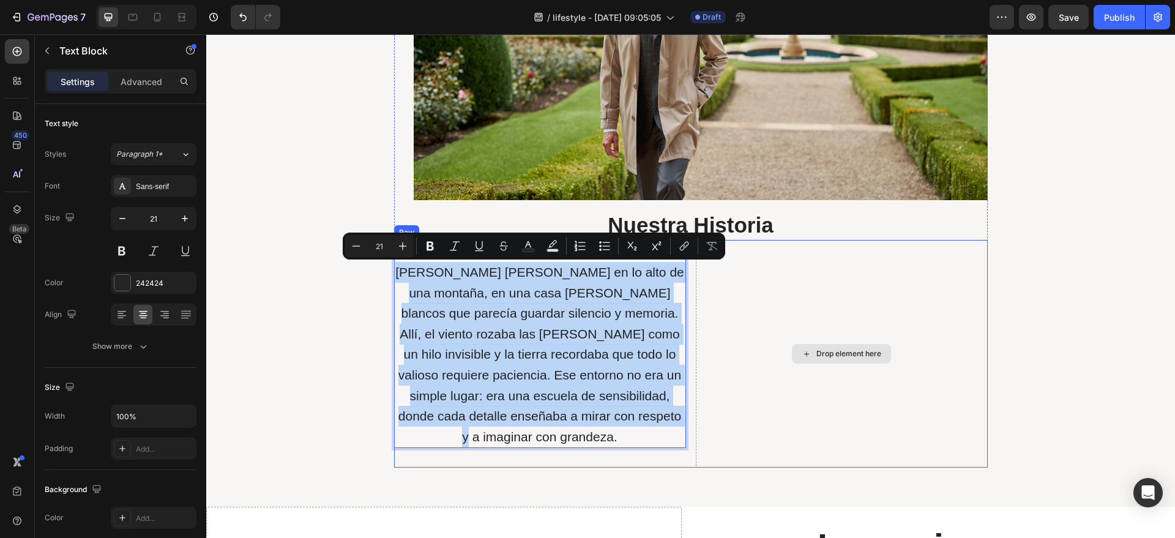
click at [718, 400] on div "Drop element here" at bounding box center [842, 354] width 292 height 228
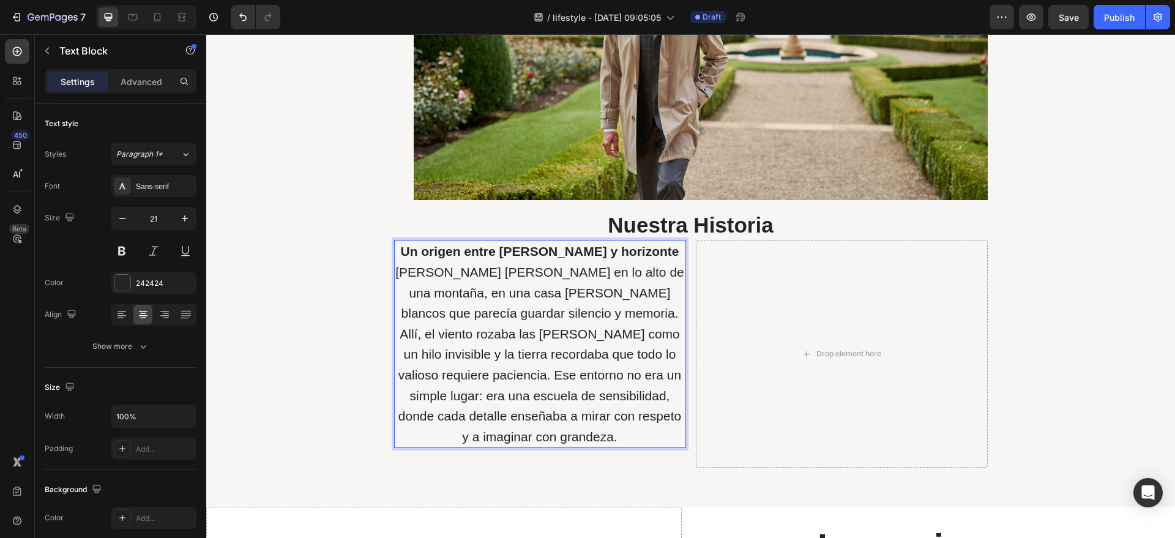
click at [567, 437] on p "[PERSON_NAME] [PERSON_NAME] en lo alto de una montaña, en una casa [PERSON_NAME…" at bounding box center [539, 354] width 289 height 185
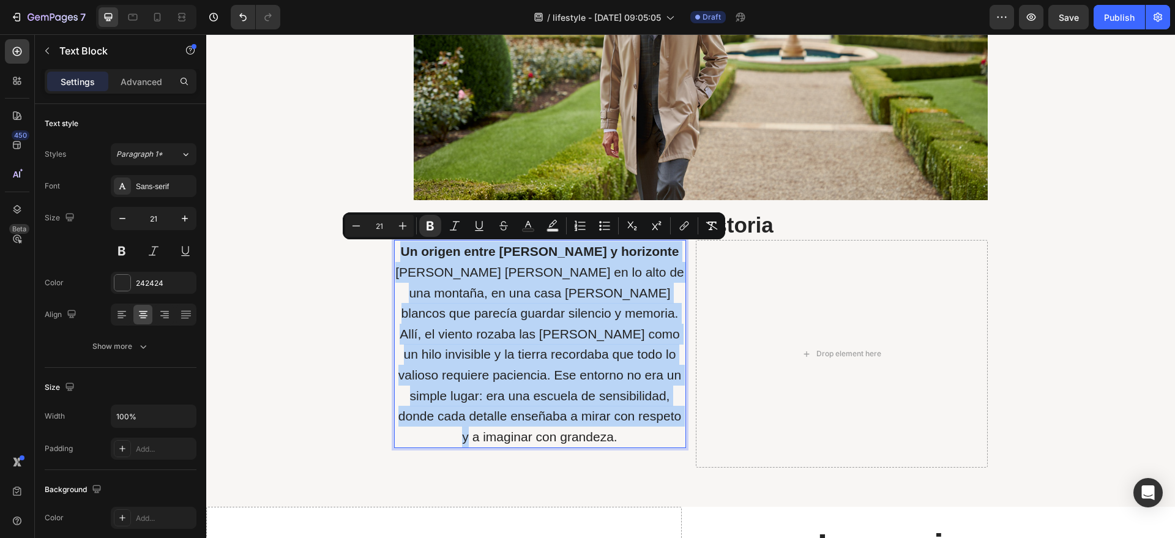
drag, startPoint x: 567, startPoint y: 436, endPoint x: 423, endPoint y: 243, distance: 241.0
click at [423, 243] on div "Un origen entre [PERSON_NAME] y horizonte [PERSON_NAME] [PERSON_NAME] en lo alt…" at bounding box center [540, 344] width 292 height 208
copy div "Un origen entre [PERSON_NAME] y horizonte [PERSON_NAME] [PERSON_NAME] en lo alt…"
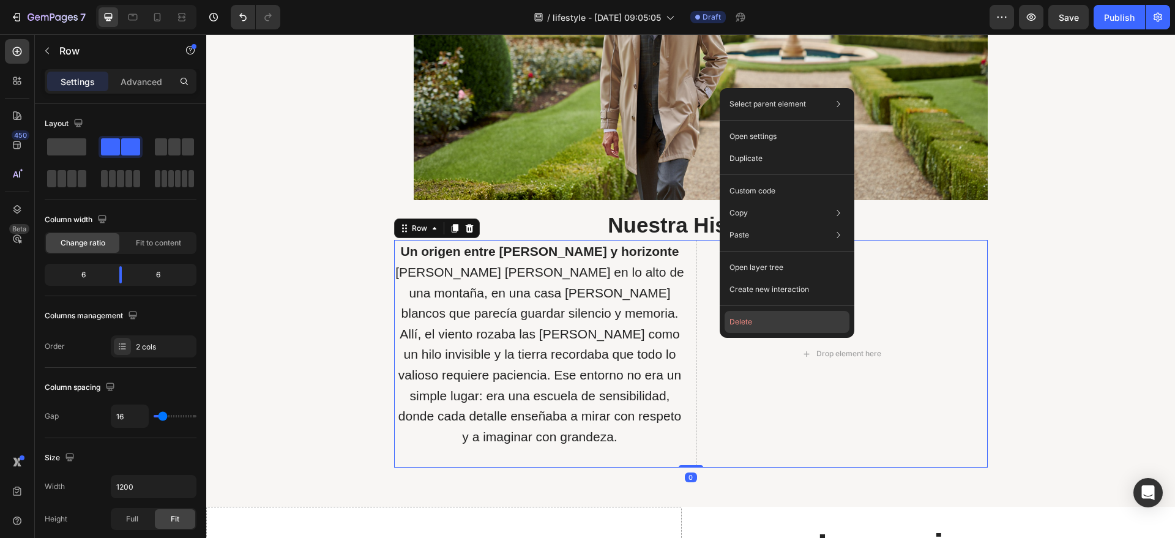
click at [740, 326] on button "Delete" at bounding box center [787, 322] width 125 height 22
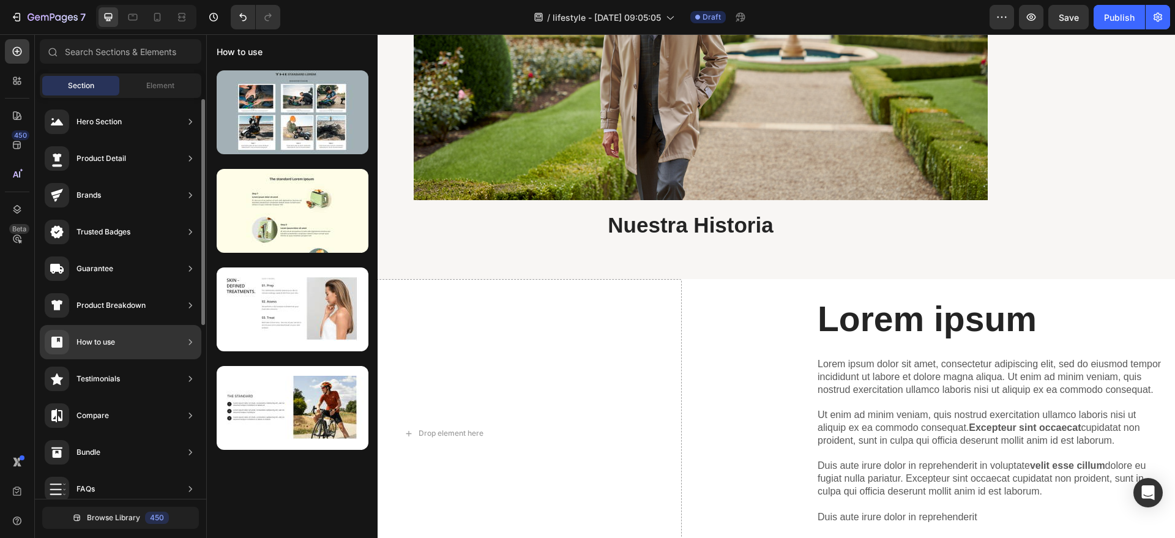
scroll to position [0, 0]
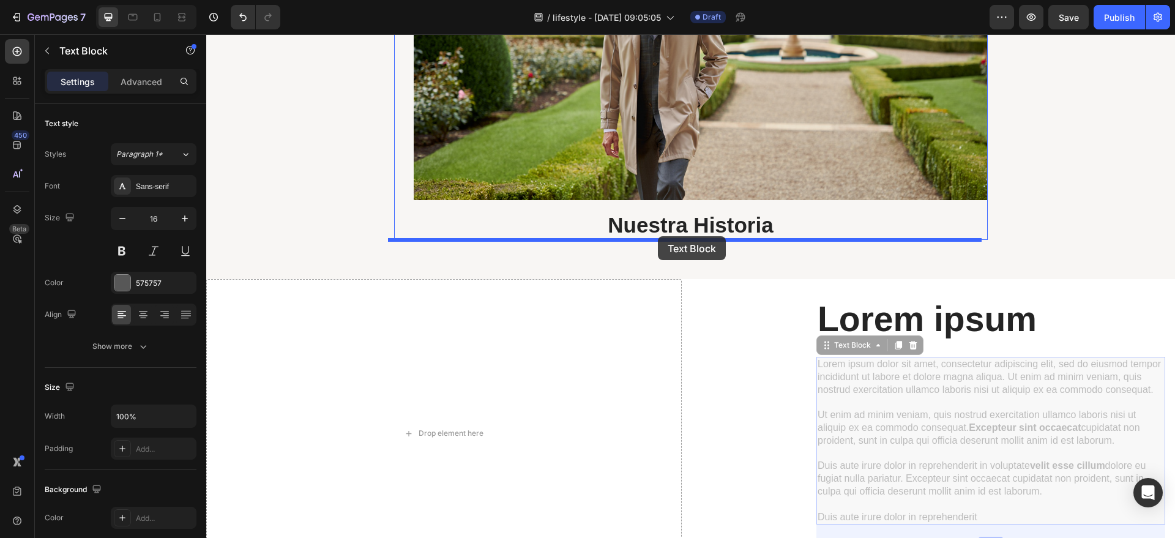
drag, startPoint x: 909, startPoint y: 442, endPoint x: 658, endPoint y: 236, distance: 325.2
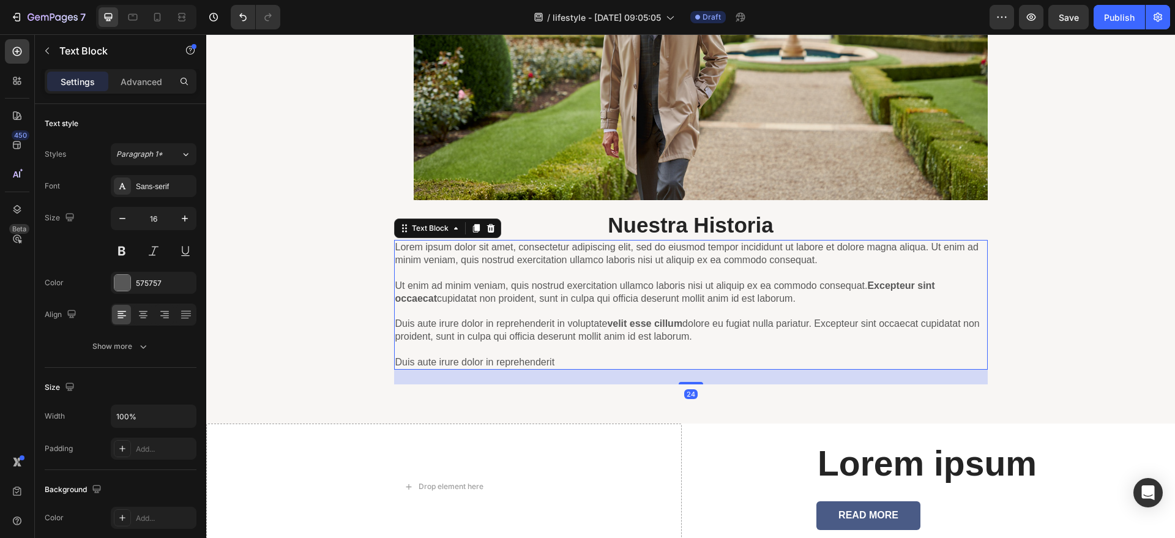
click at [668, 279] on p "Lorem ipsum dolor sit amet, consectetur adipiscing elit, sed do eiusmod tempor …" at bounding box center [690, 304] width 591 height 127
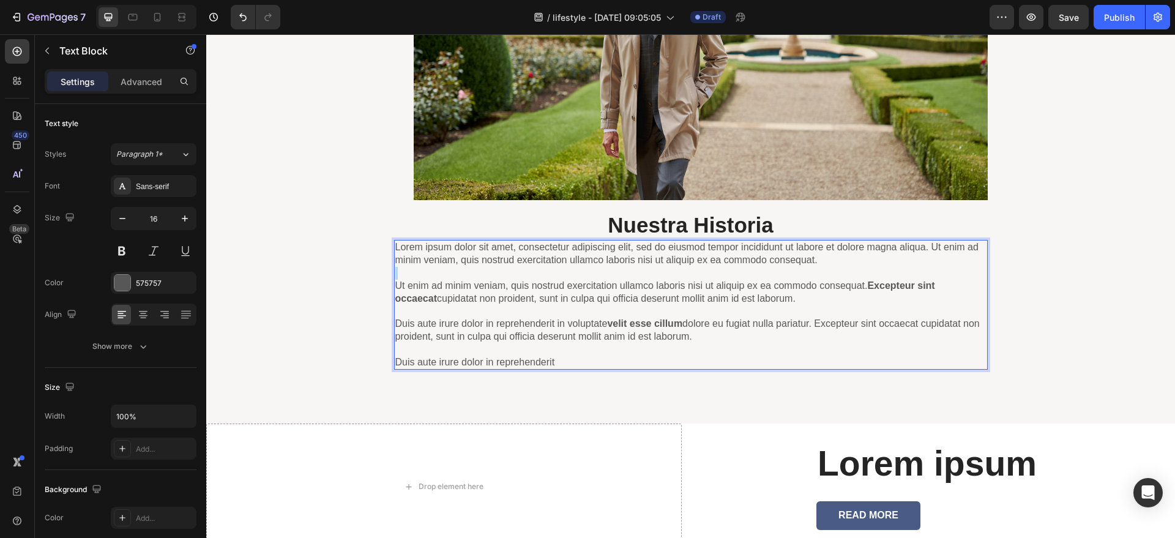
click at [668, 279] on p "Lorem ipsum dolor sit amet, consectetur adipiscing elit, sed do eiusmod tempor …" at bounding box center [690, 304] width 591 height 127
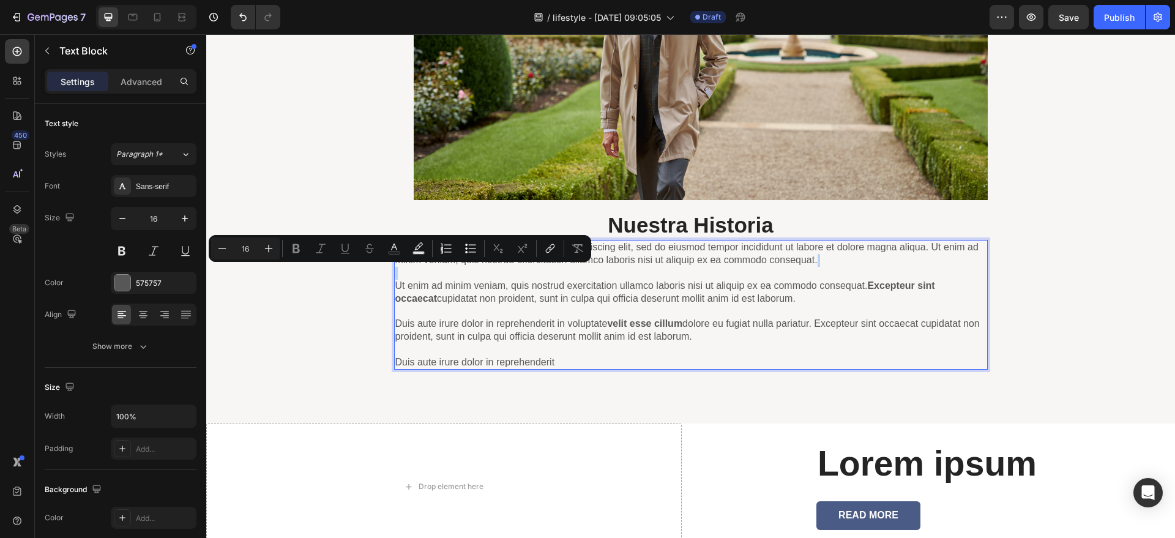
click at [666, 277] on p "Lorem ipsum dolor sit amet, consectetur adipiscing elit, sed do eiusmod tempor …" at bounding box center [690, 304] width 591 height 127
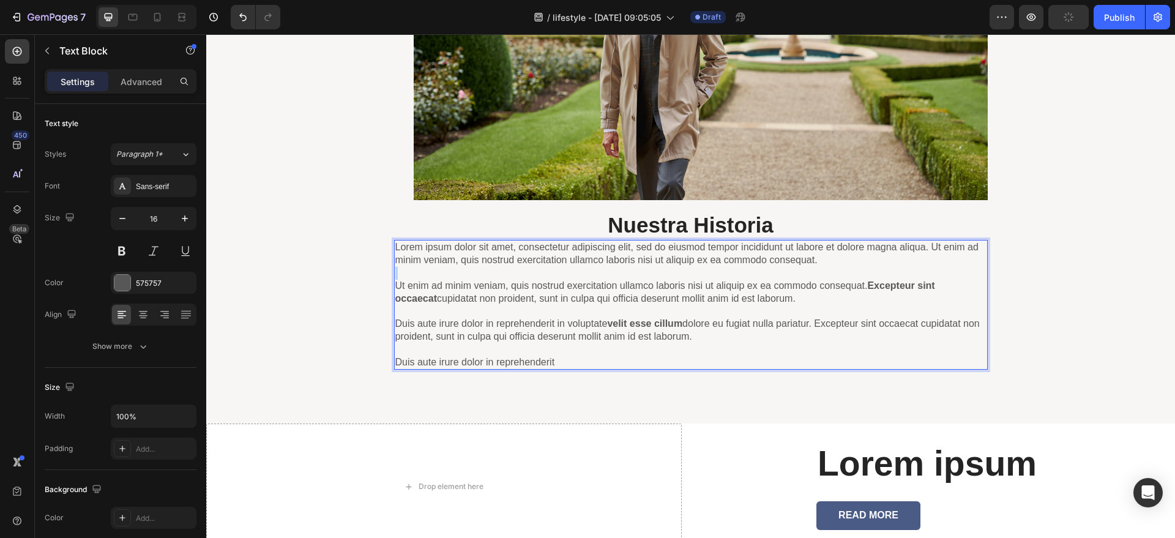
click at [666, 277] on p "Lorem ipsum dolor sit amet, consectetur adipiscing elit, sed do eiusmod tempor …" at bounding box center [690, 304] width 591 height 127
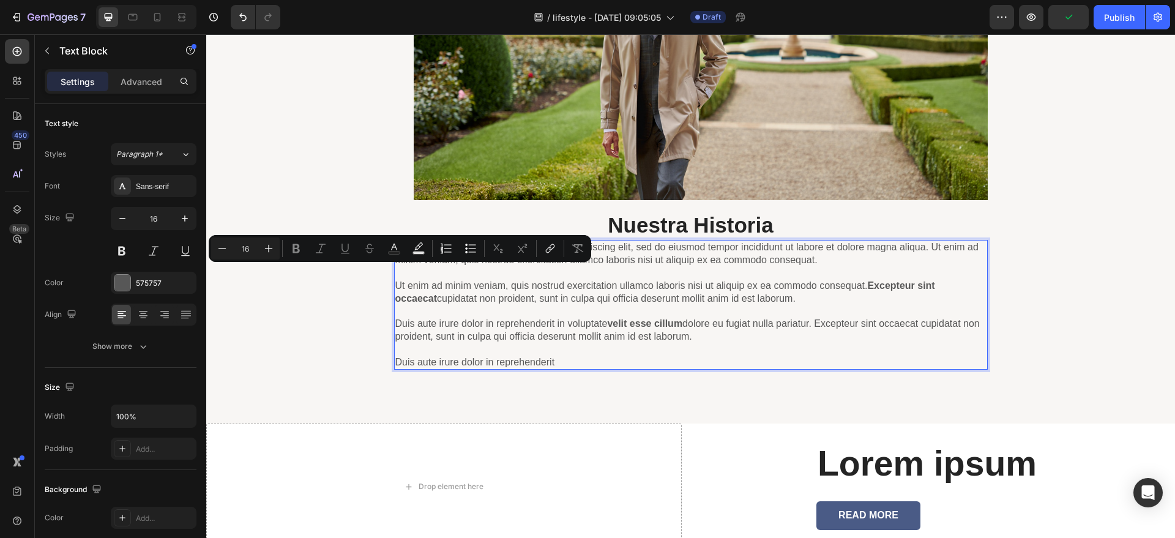
click at [666, 306] on p "Lorem ipsum dolor sit amet, consectetur adipiscing elit, sed do eiusmod tempor …" at bounding box center [690, 304] width 591 height 127
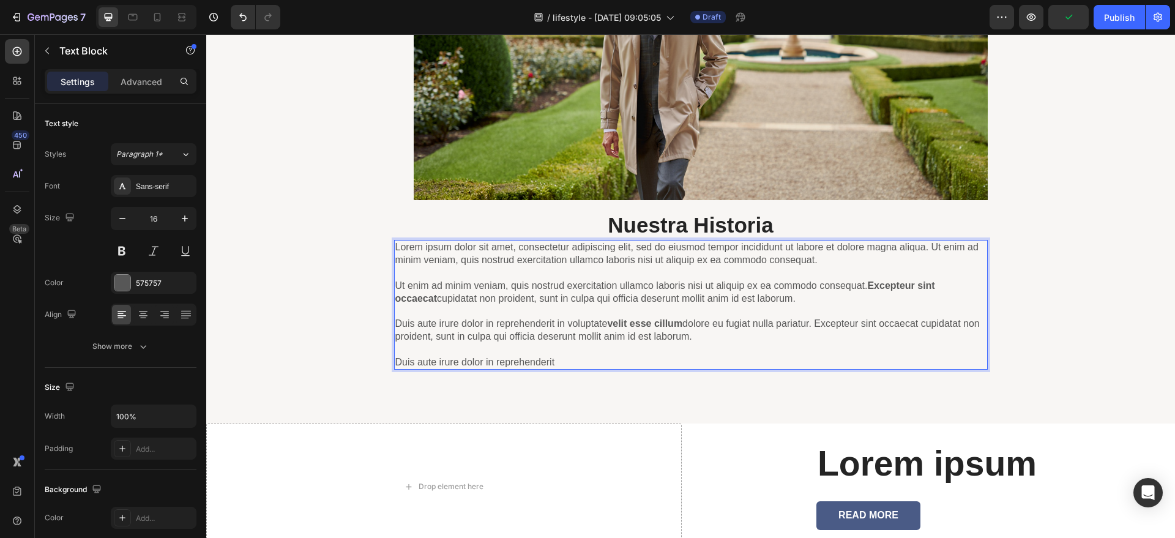
click at [666, 306] on p "Lorem ipsum dolor sit amet, consectetur adipiscing elit, sed do eiusmod tempor …" at bounding box center [690, 304] width 591 height 127
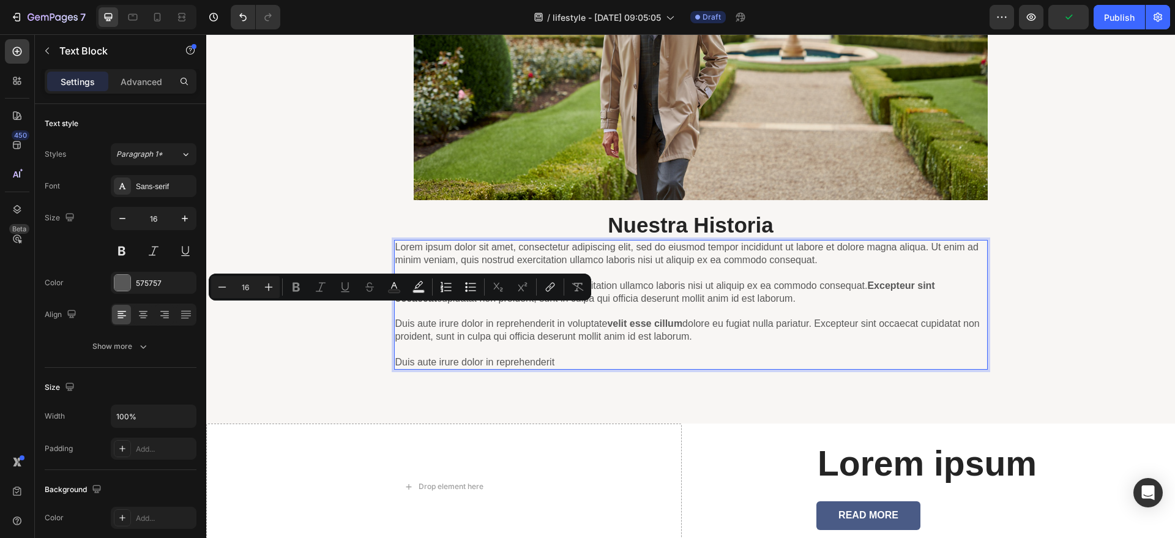
click at [668, 288] on p "Lorem ipsum dolor sit amet, consectetur adipiscing elit, sed do eiusmod tempor …" at bounding box center [690, 304] width 591 height 127
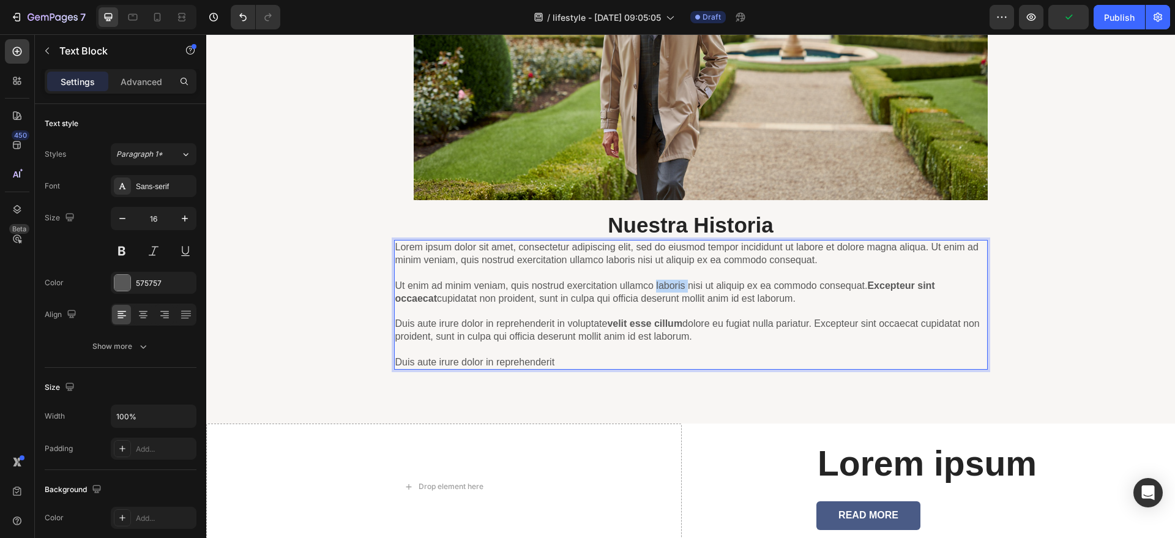
click at [668, 286] on p "Lorem ipsum dolor sit amet, consectetur adipiscing elit, sed do eiusmod tempor …" at bounding box center [690, 304] width 591 height 127
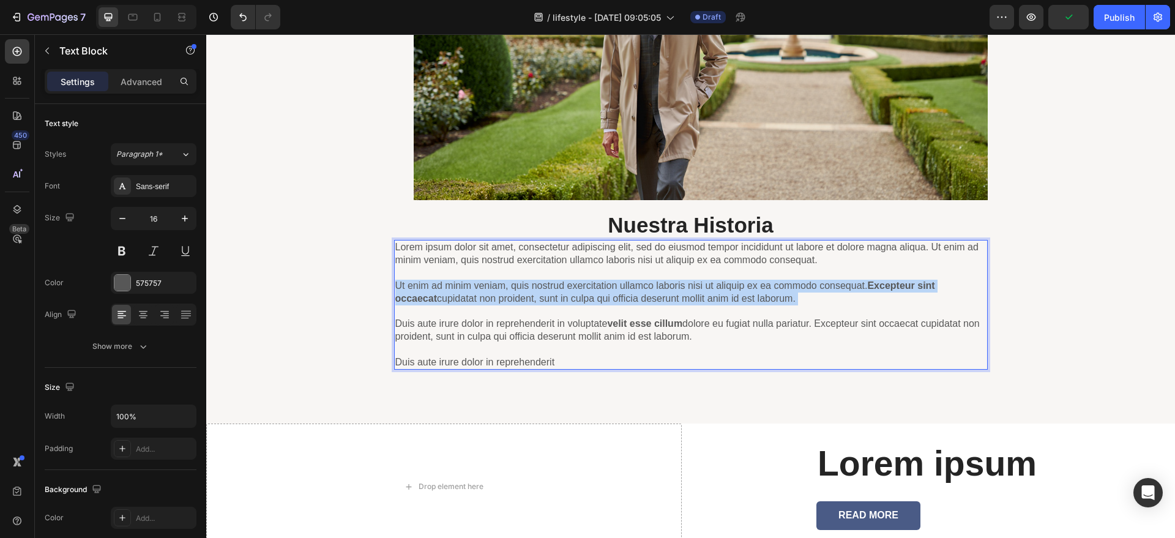
click at [668, 286] on p "Lorem ipsum dolor sit amet, consectetur adipiscing elit, sed do eiusmod tempor …" at bounding box center [690, 304] width 591 height 127
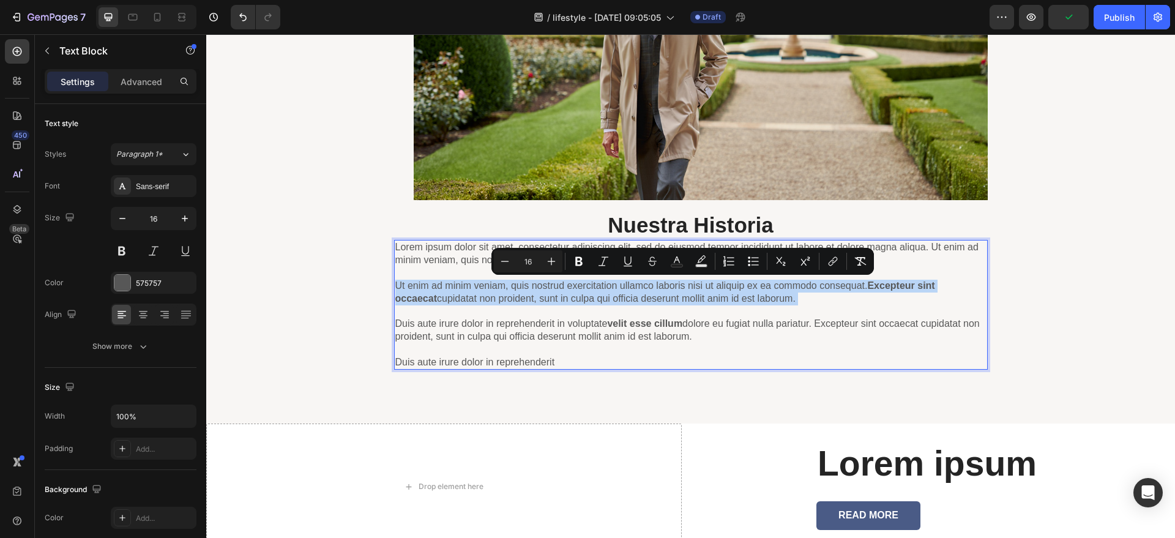
click at [668, 286] on p "Lorem ipsum dolor sit amet, consectetur adipiscing elit, sed do eiusmod tempor …" at bounding box center [690, 304] width 591 height 127
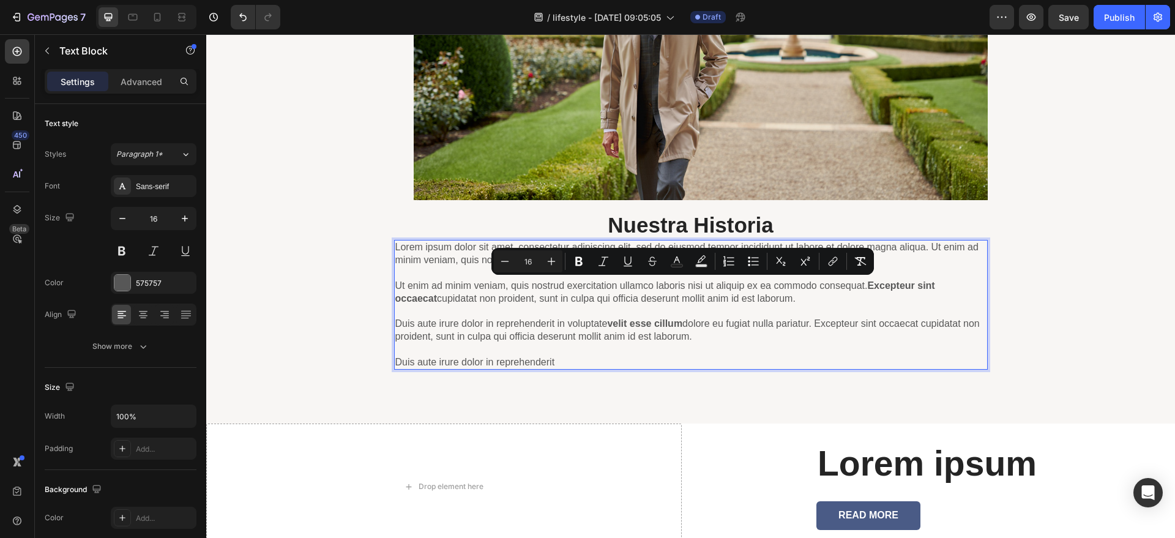
click at [637, 329] on p "Lorem ipsum dolor sit amet, consectetur adipiscing elit, sed do eiusmod tempor …" at bounding box center [690, 304] width 591 height 127
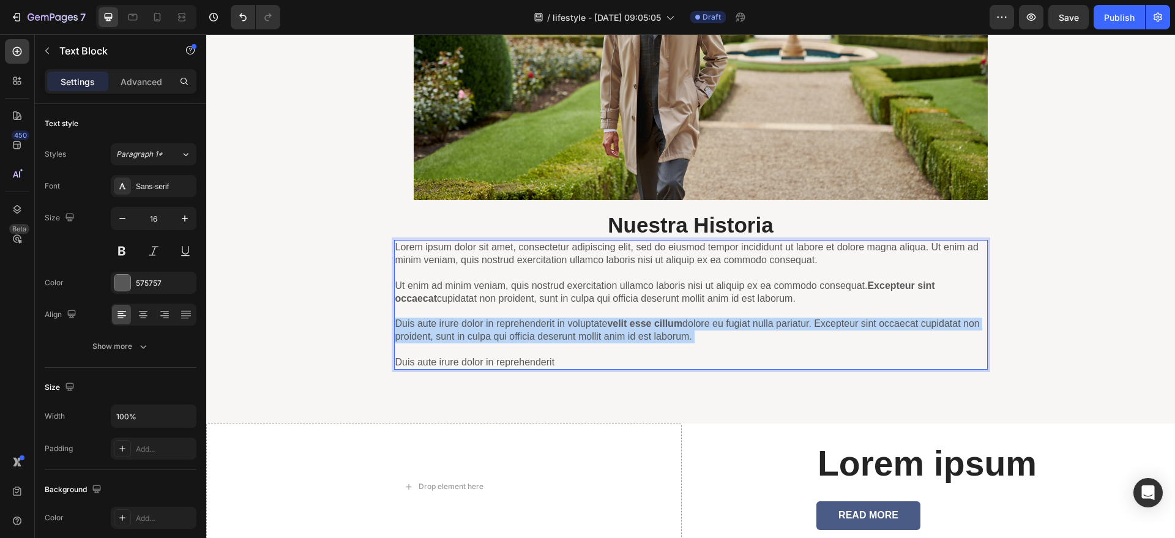
click at [637, 329] on p "Lorem ipsum dolor sit amet, consectetur adipiscing elit, sed do eiusmod tempor …" at bounding box center [690, 304] width 591 height 127
click at [636, 329] on p "Lorem ipsum dolor sit amet, consectetur adipiscing elit, sed do eiusmod tempor …" at bounding box center [690, 304] width 591 height 127
click at [635, 329] on p "Lorem ipsum dolor sit amet, consectetur adipiscing elit, sed do eiusmod tempor …" at bounding box center [690, 304] width 591 height 127
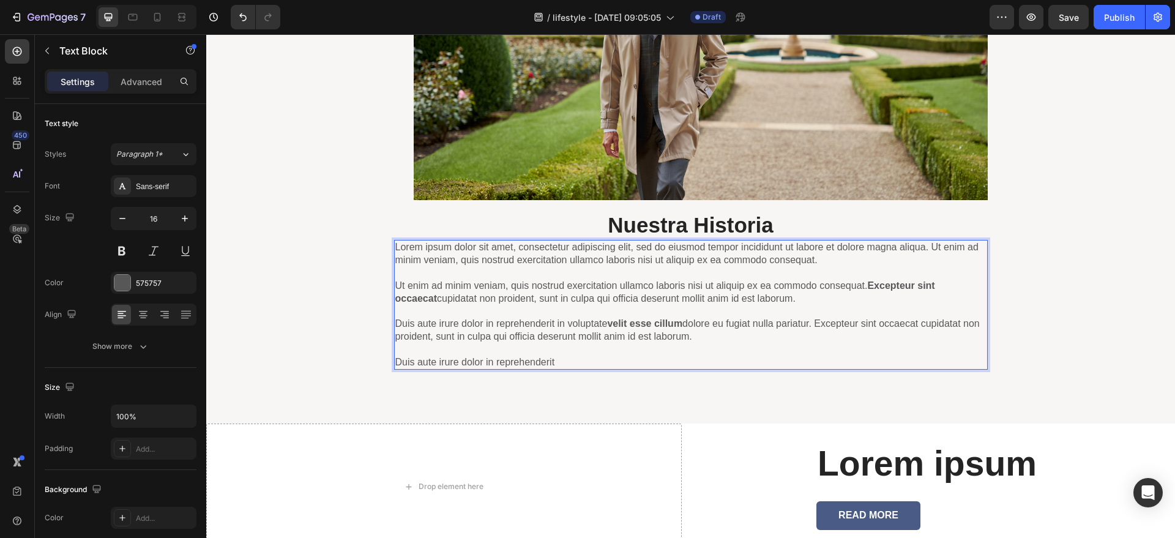
click at [558, 356] on p "Lorem ipsum dolor sit amet, consectetur adipiscing elit, sed do eiusmod tempor …" at bounding box center [690, 304] width 591 height 127
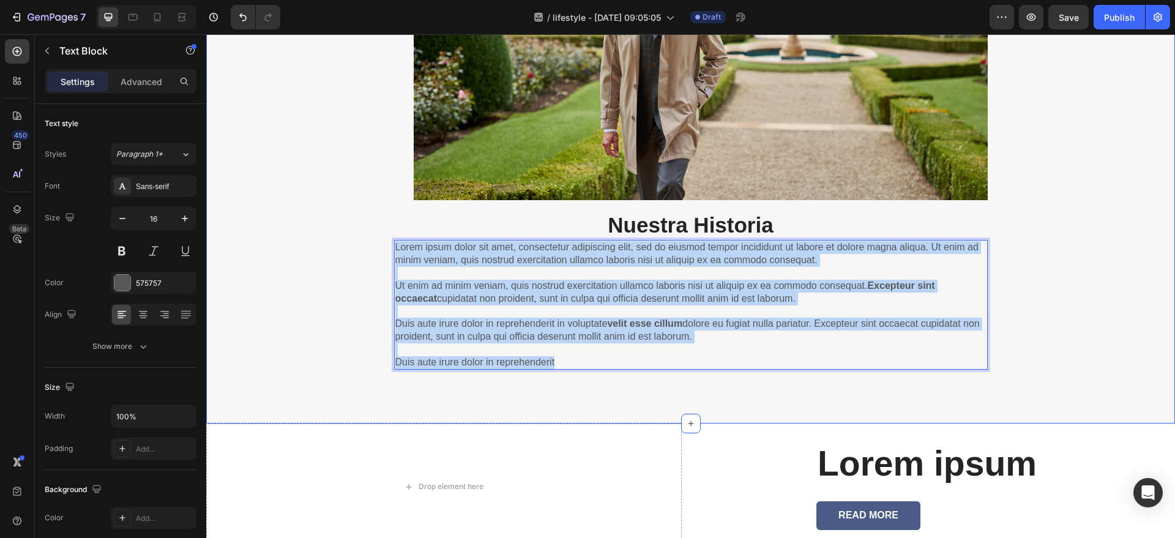
drag, startPoint x: 558, startPoint y: 361, endPoint x: 387, endPoint y: 237, distance: 211.1
click at [387, 237] on div "Image Nuestra Historia Heading Lorem ipsum dolor sit amet, consectetur adipisci…" at bounding box center [690, 135] width 950 height 518
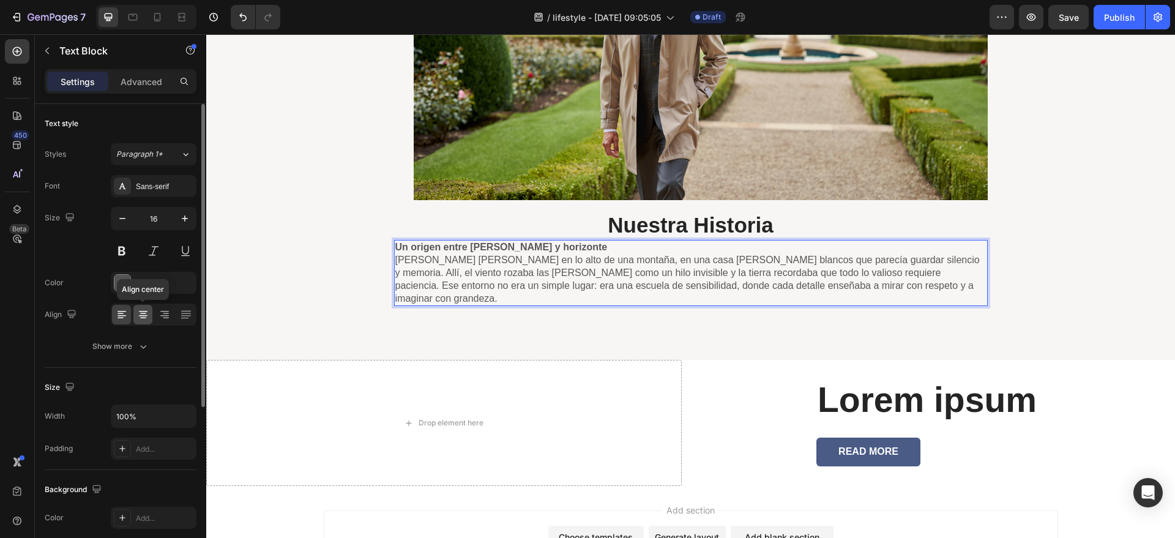
click at [146, 313] on icon at bounding box center [143, 313] width 6 height 1
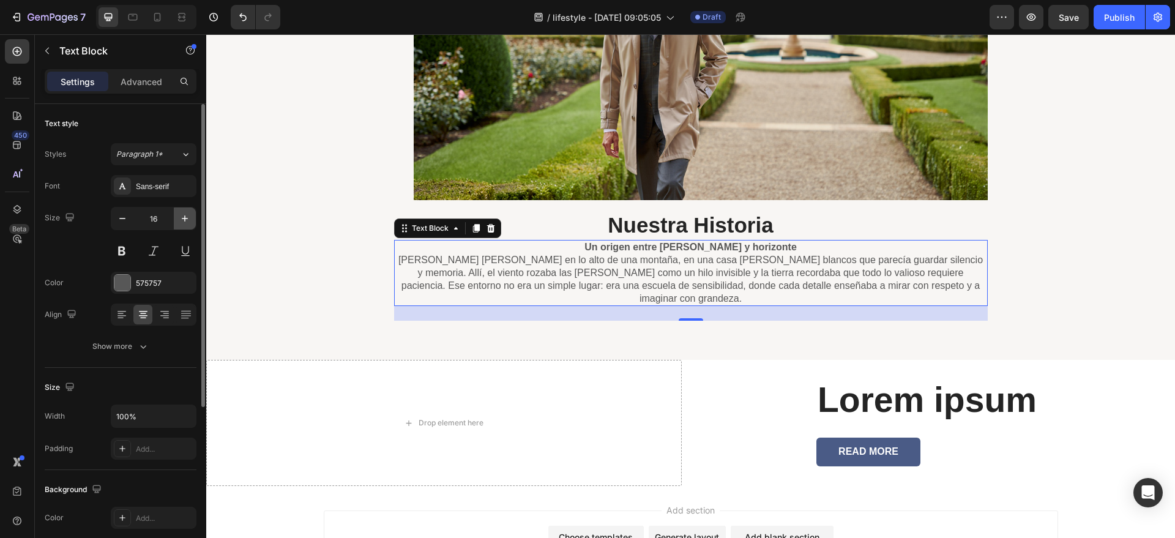
click at [177, 222] on button "button" at bounding box center [185, 218] width 22 height 22
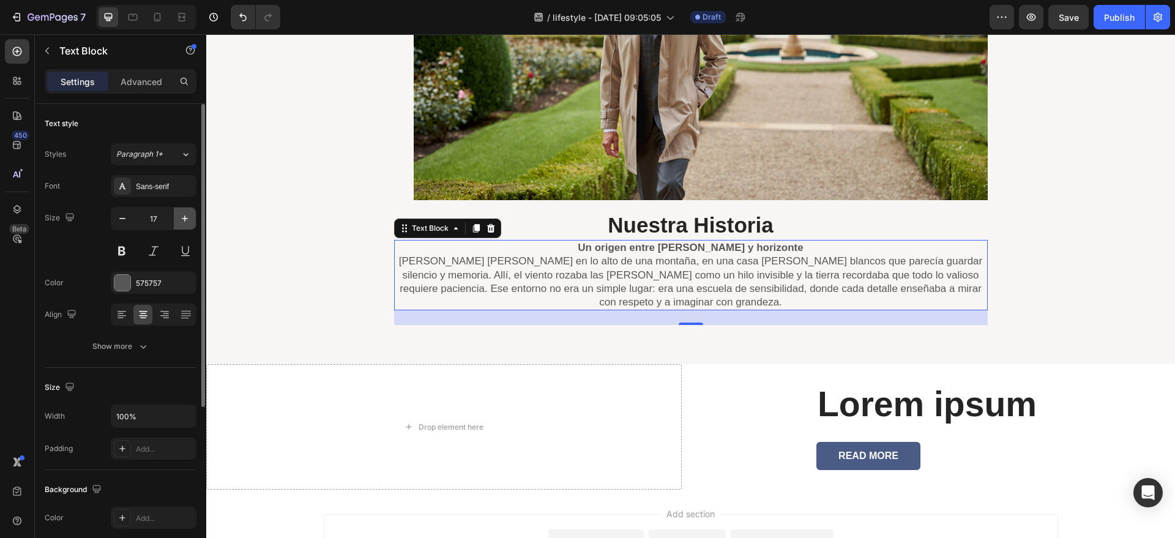
click at [177, 222] on button "button" at bounding box center [185, 218] width 22 height 22
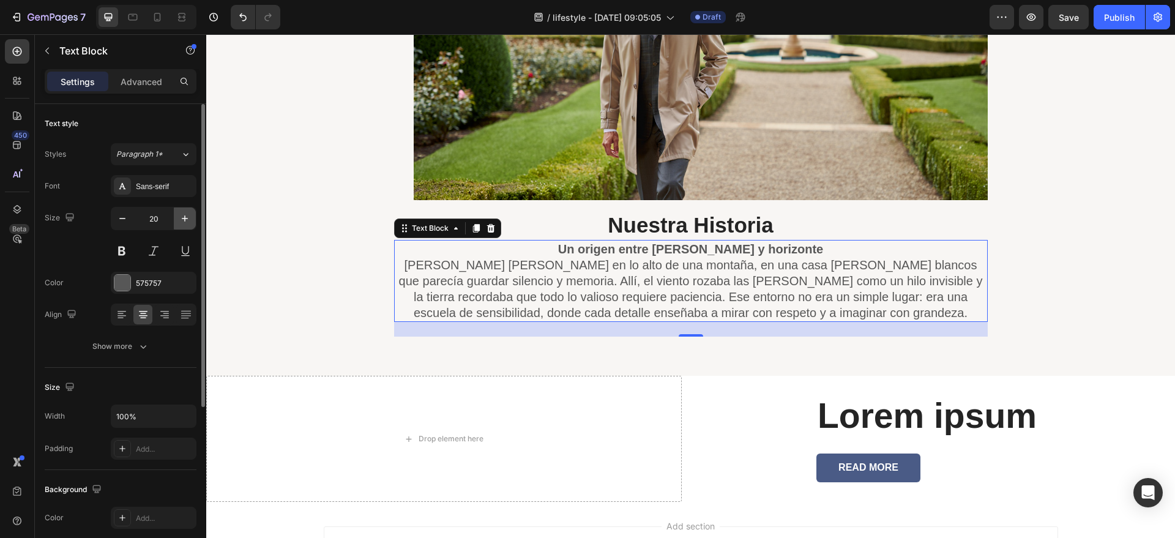
click at [177, 222] on button "button" at bounding box center [185, 218] width 22 height 22
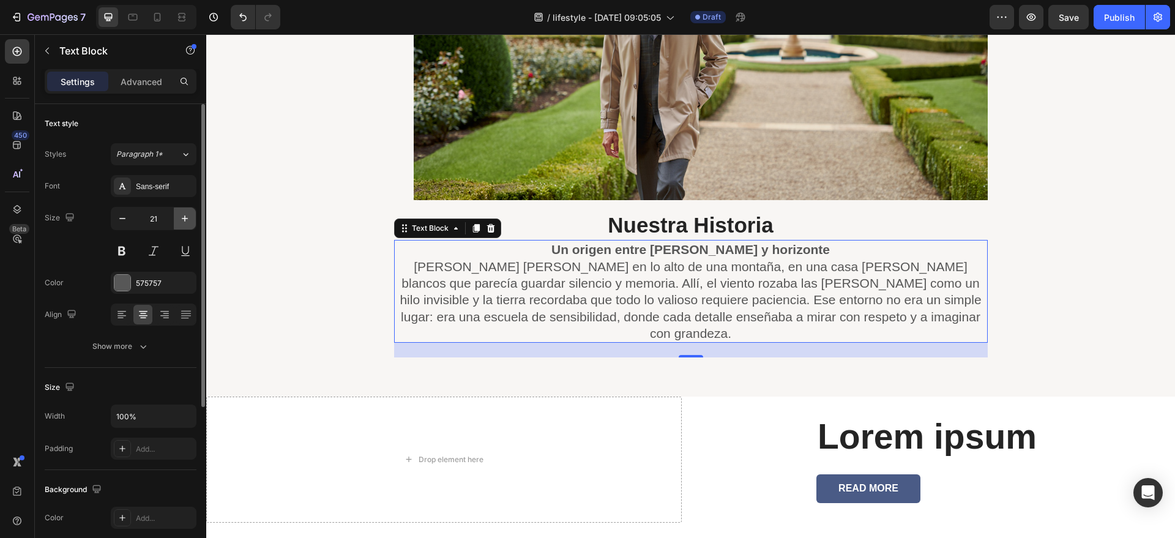
click at [177, 222] on button "button" at bounding box center [185, 218] width 22 height 22
type input "22"
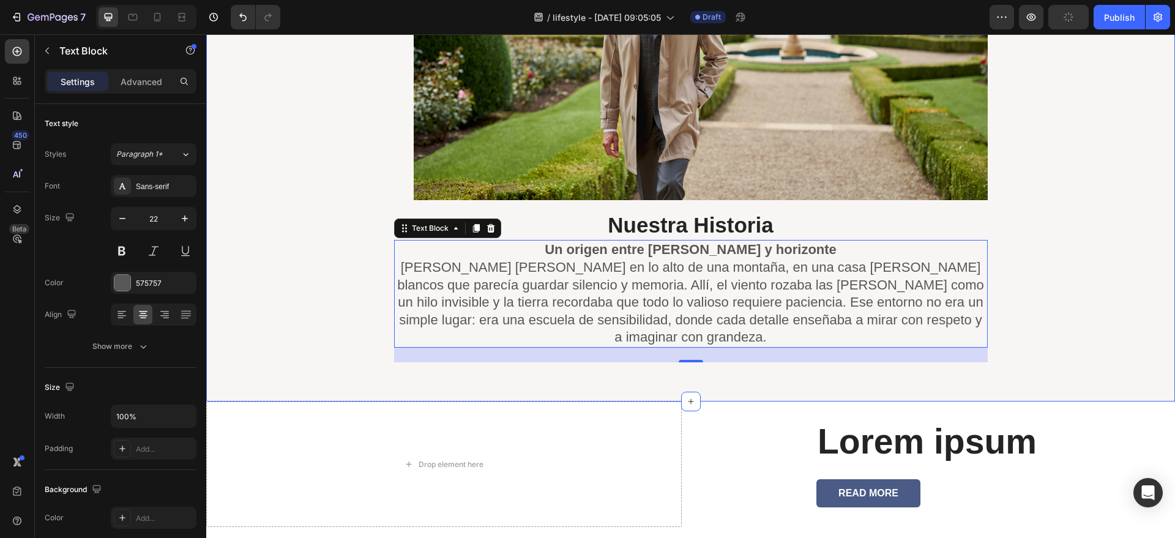
click at [592, 382] on div "Image Nuestra Historia Heading Un origen entre [PERSON_NAME] y horizonte [PERSO…" at bounding box center [690, 114] width 969 height 575
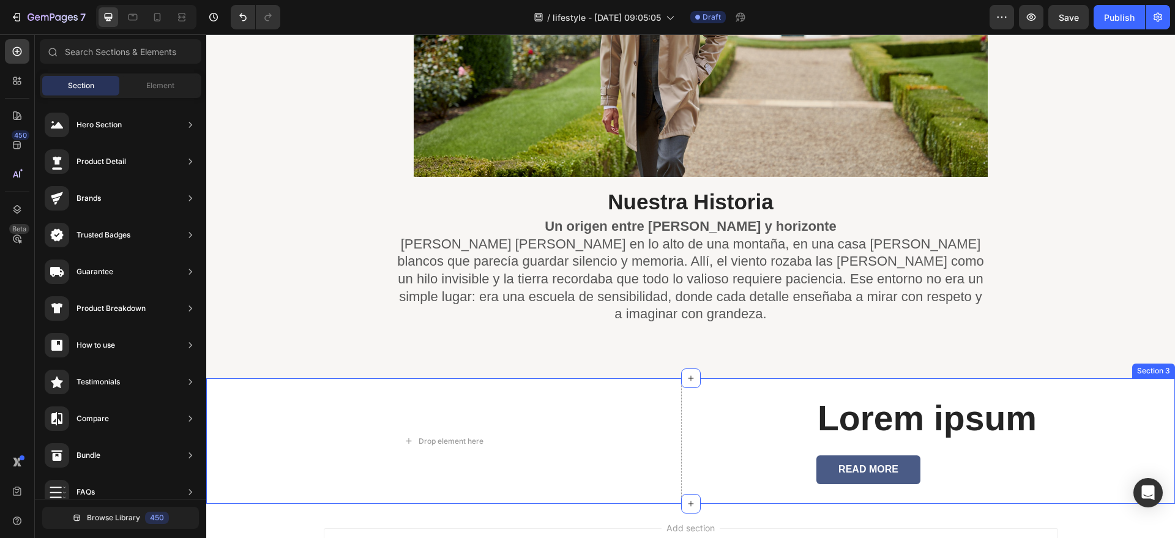
scroll to position [151, 0]
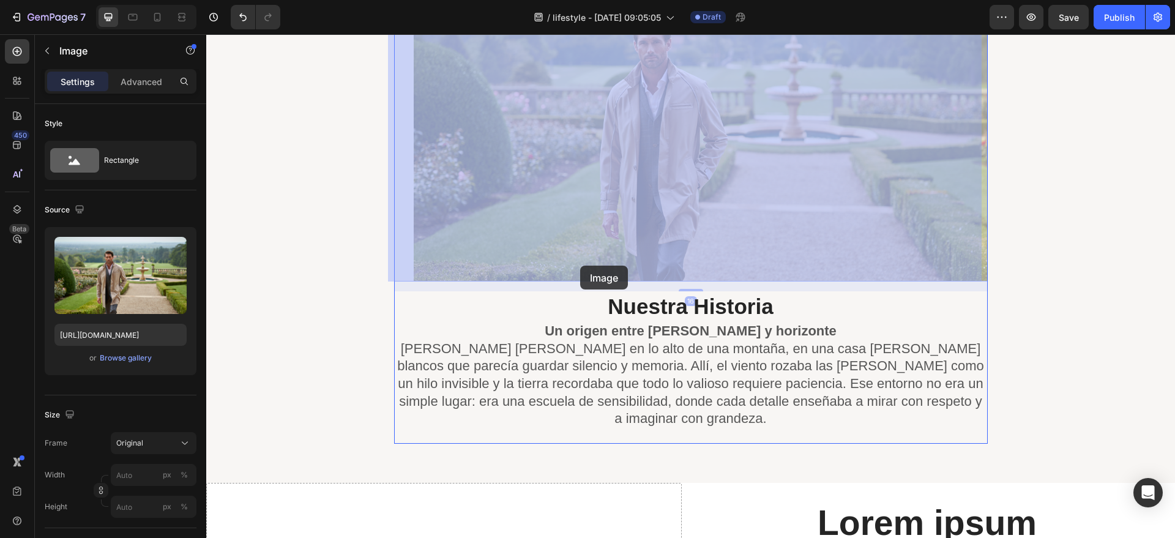
drag, startPoint x: 662, startPoint y: 220, endPoint x: 580, endPoint y: 266, distance: 93.1
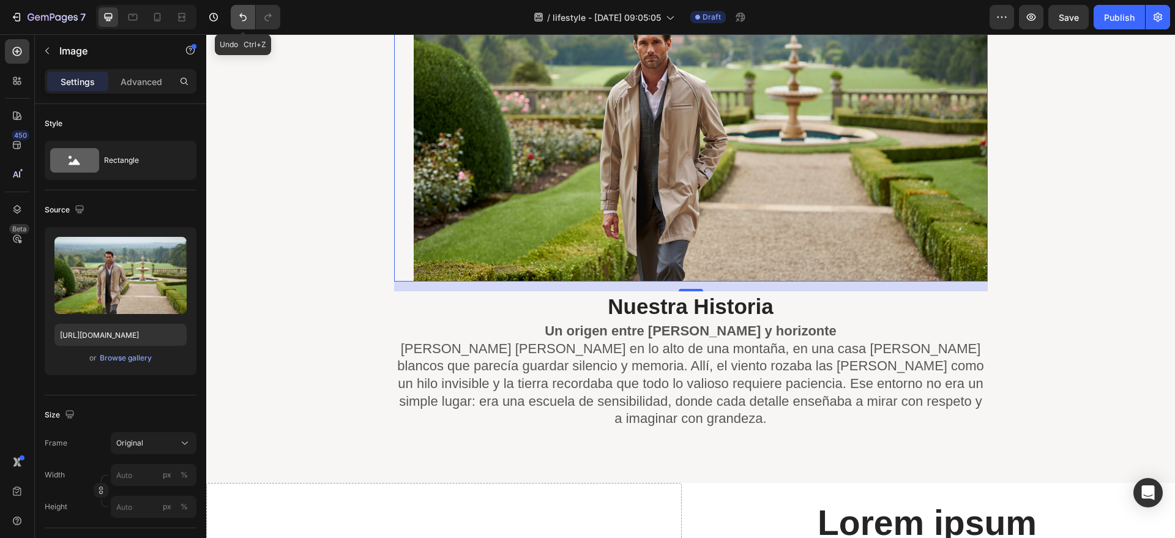
click at [231, 15] on button "Undo/Redo" at bounding box center [243, 17] width 24 height 24
click at [232, 17] on button "Undo/Redo" at bounding box center [243, 17] width 24 height 24
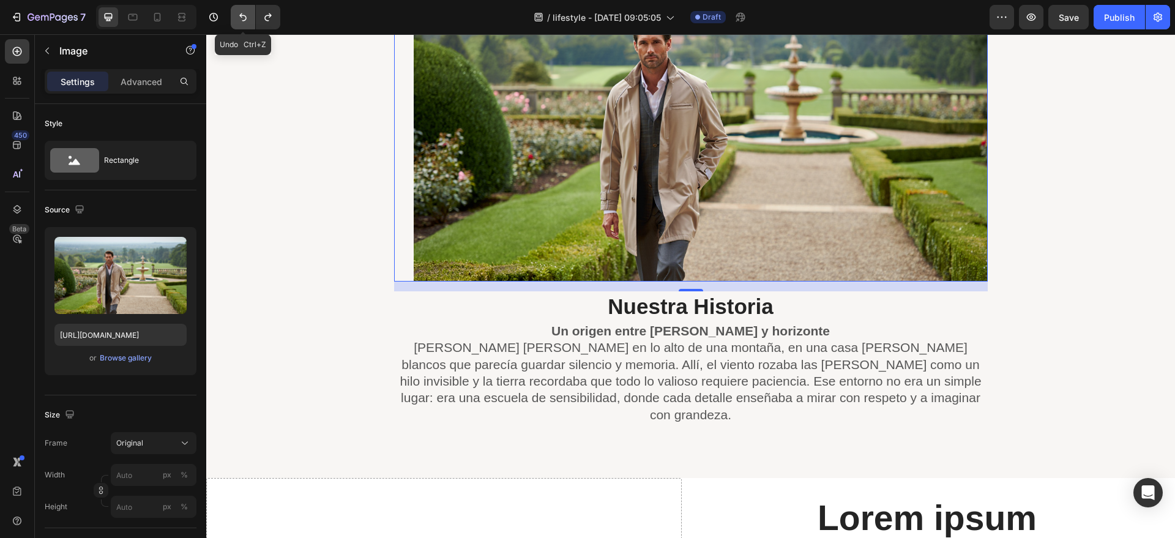
click at [232, 17] on button "Undo/Redo" at bounding box center [243, 17] width 24 height 24
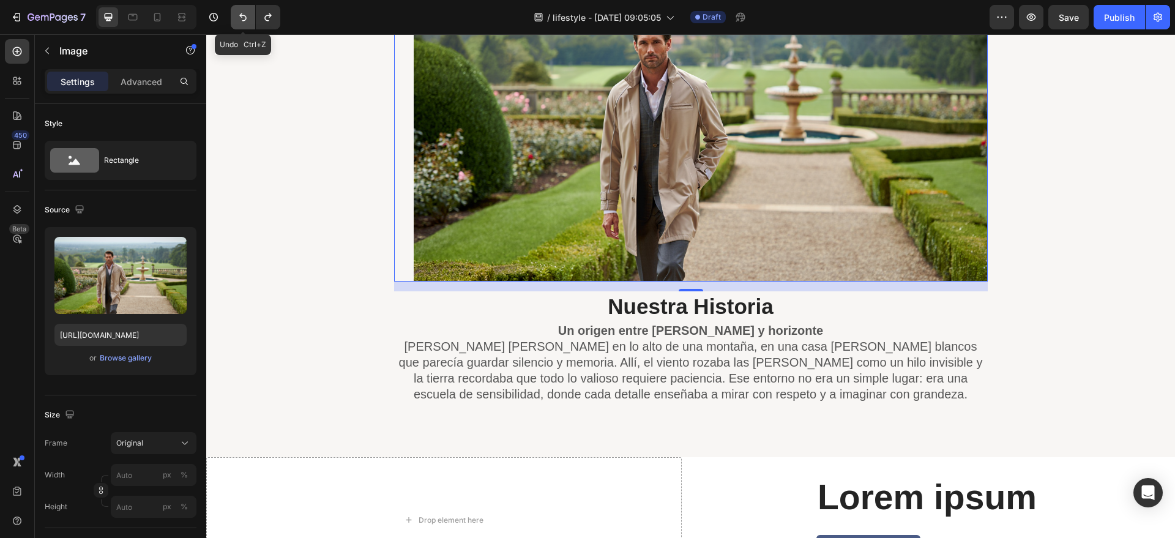
click at [233, 17] on button "Undo/Redo" at bounding box center [243, 17] width 24 height 24
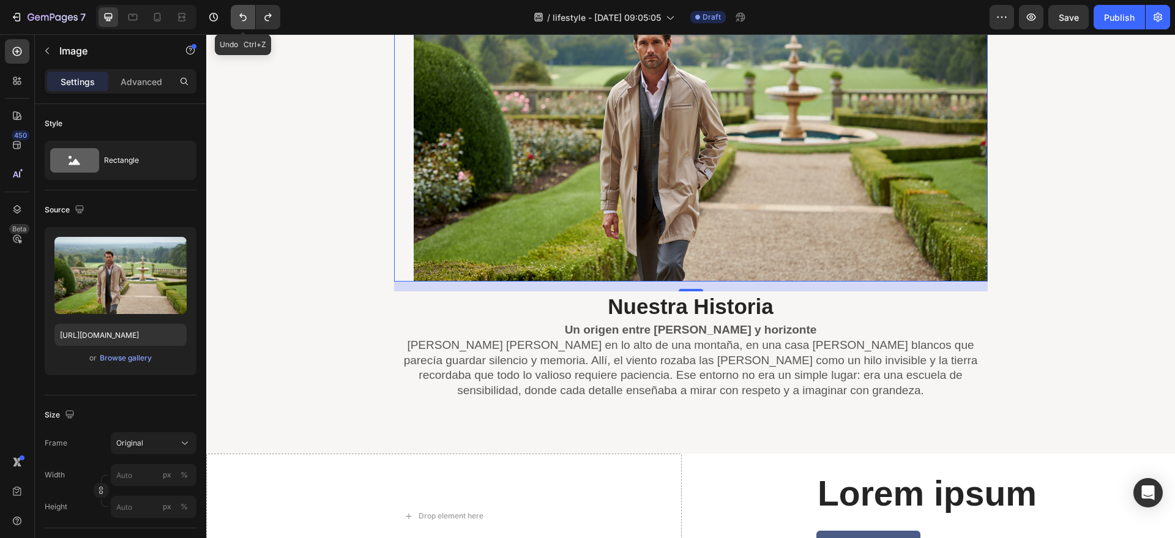
click at [233, 17] on button "Undo/Redo" at bounding box center [243, 17] width 24 height 24
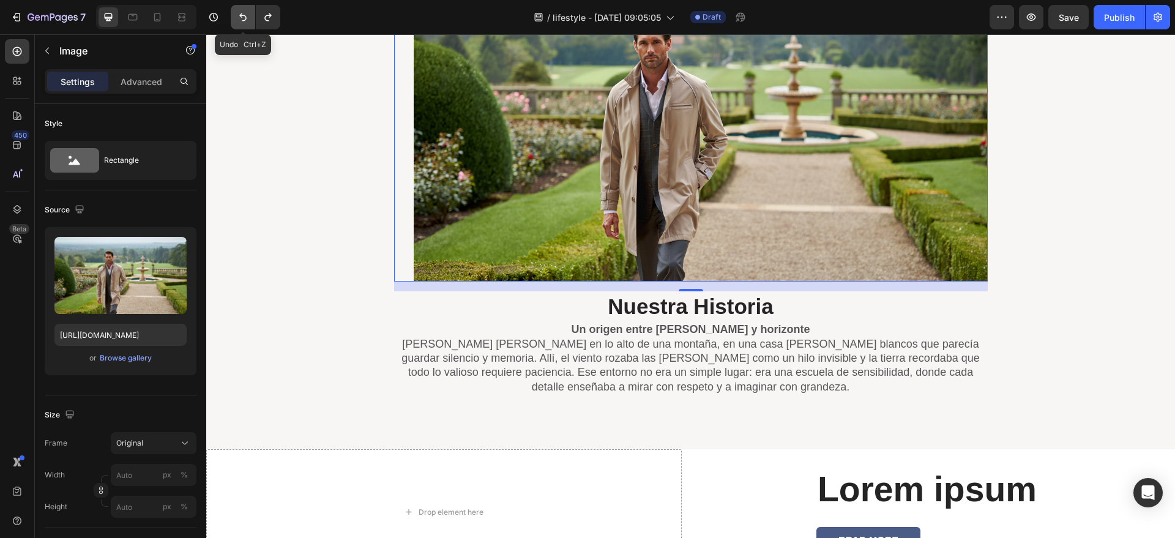
click at [233, 17] on button "Undo/Redo" at bounding box center [243, 17] width 24 height 24
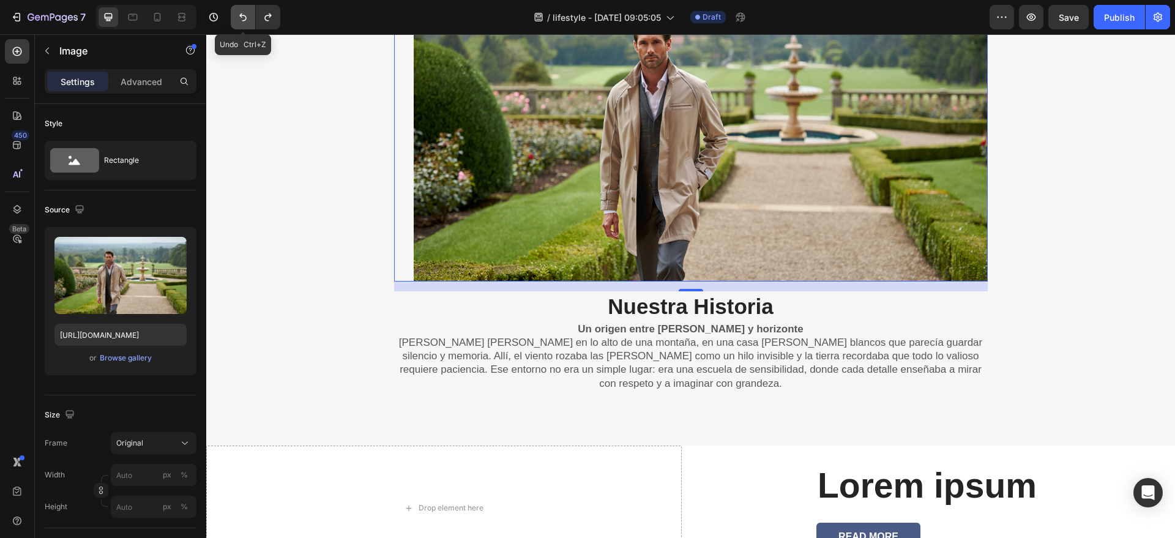
click at [233, 17] on button "Undo/Redo" at bounding box center [243, 17] width 24 height 24
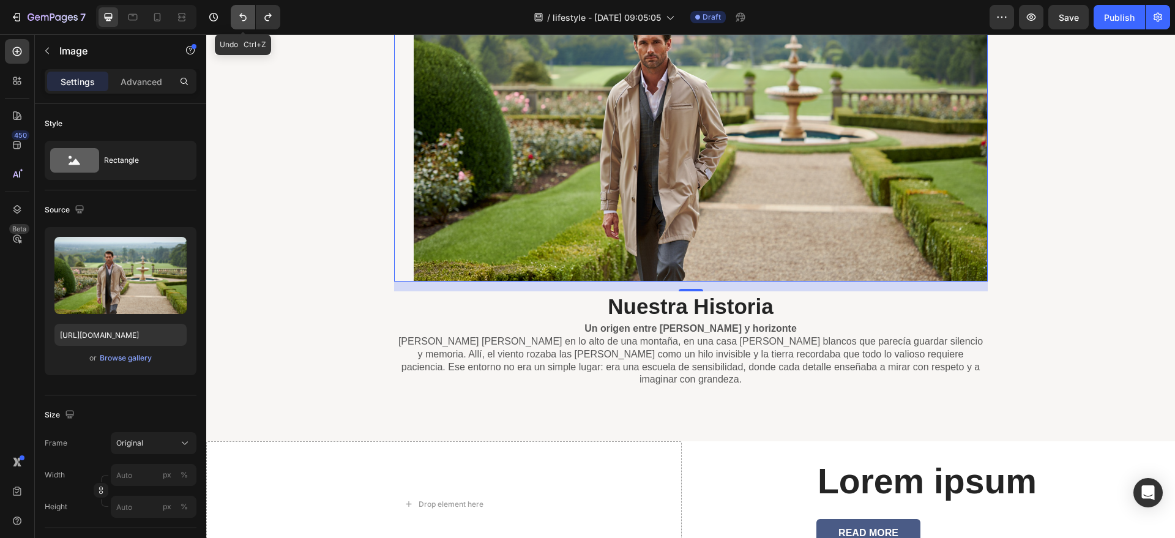
click at [233, 17] on button "Undo/Redo" at bounding box center [243, 17] width 24 height 24
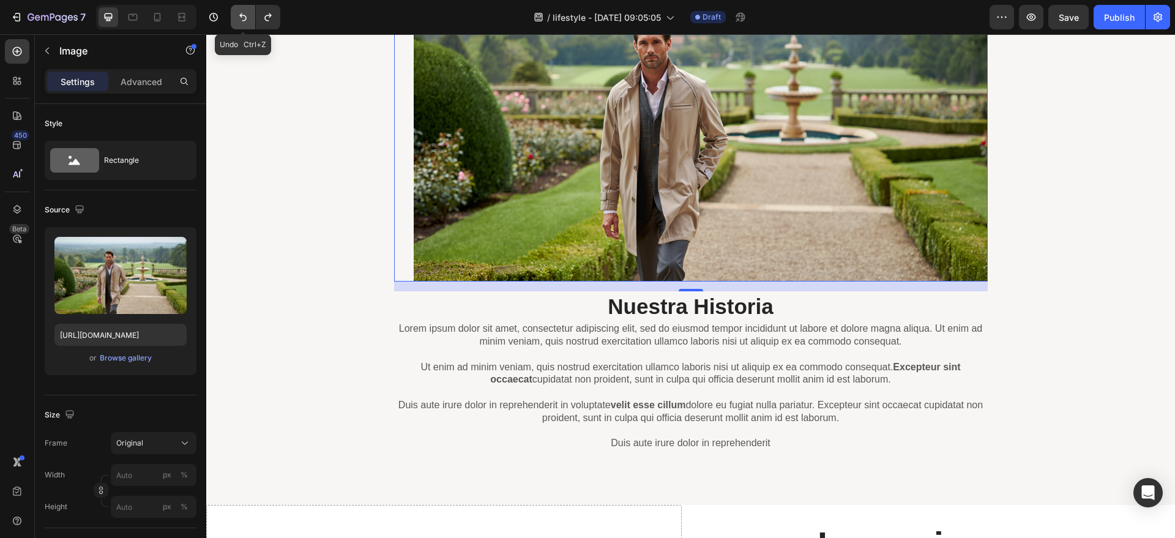
click at [233, 17] on button "Undo/Redo" at bounding box center [243, 17] width 24 height 24
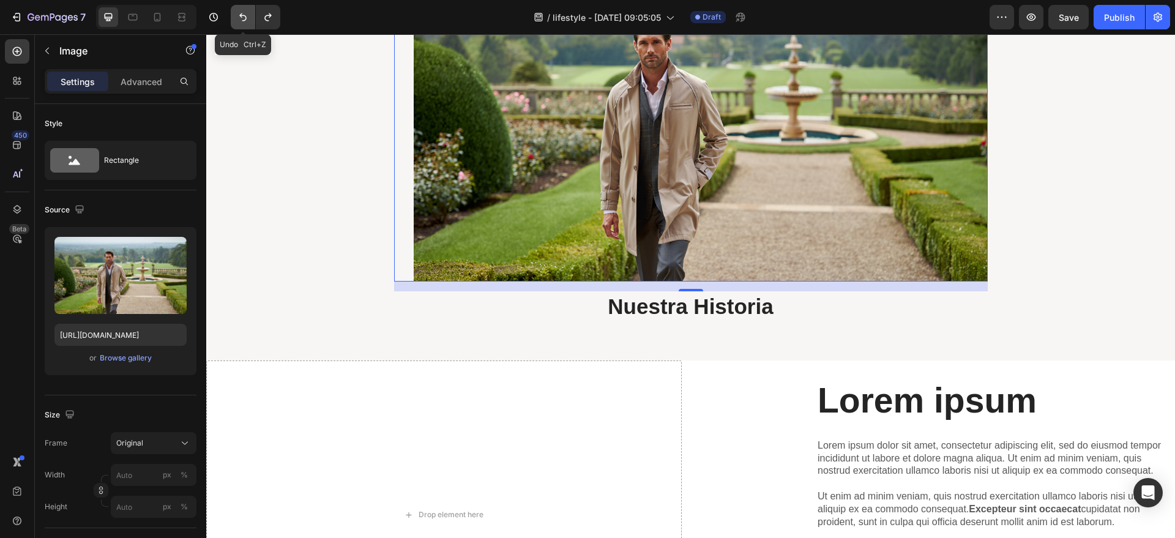
click at [233, 17] on button "Undo/Redo" at bounding box center [243, 17] width 24 height 24
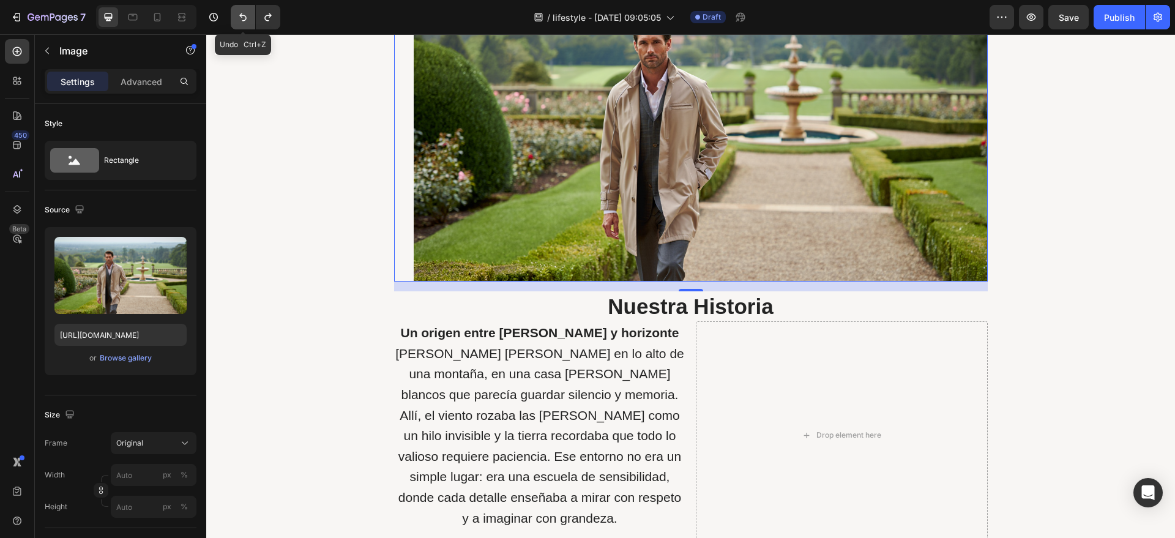
click at [233, 17] on button "Undo/Redo" at bounding box center [243, 17] width 24 height 24
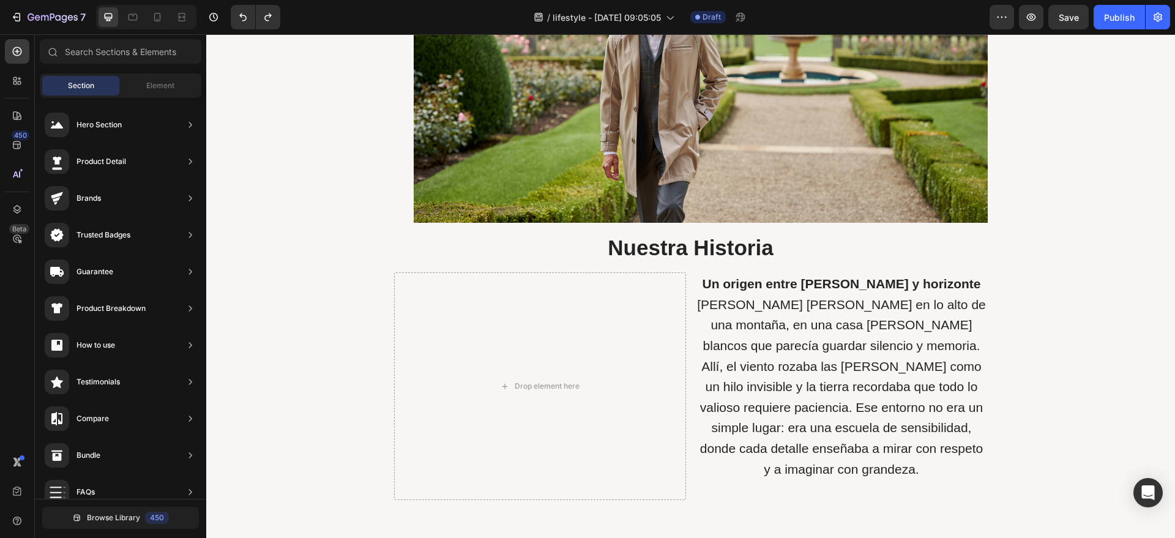
scroll to position [167, 0]
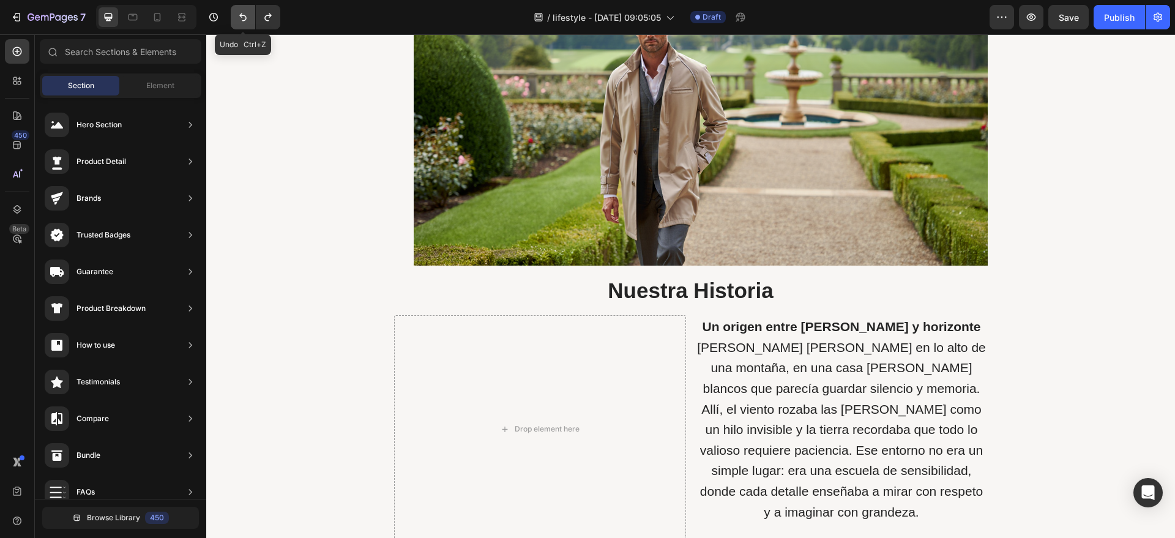
click at [237, 19] on icon "Undo/Redo" at bounding box center [243, 17] width 12 height 12
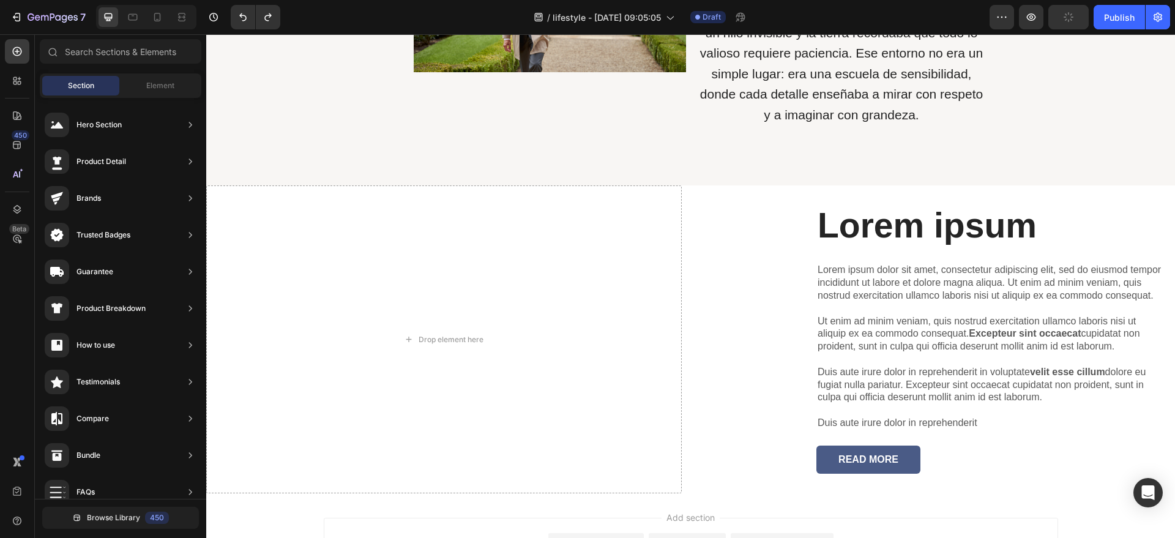
scroll to position [794, 0]
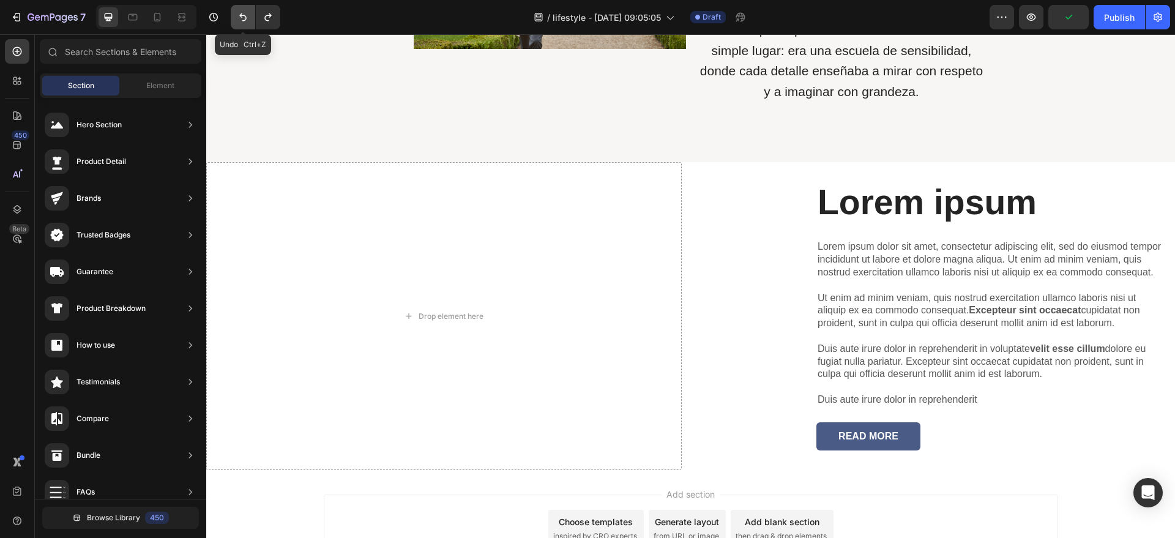
click at [236, 14] on button "Undo/Redo" at bounding box center [243, 17] width 24 height 24
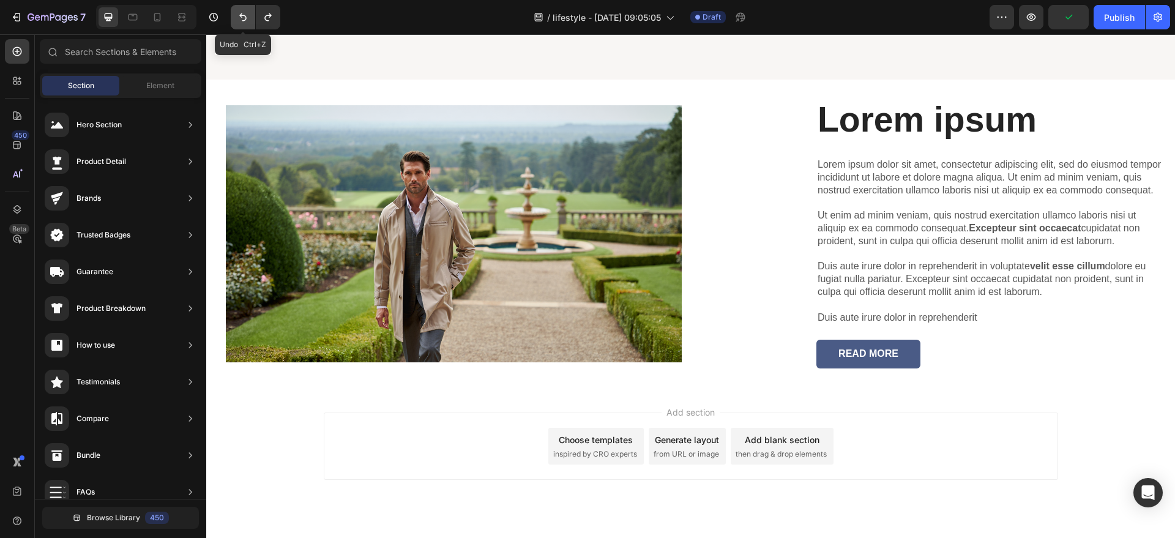
click at [236, 14] on button "Undo/Redo" at bounding box center [243, 17] width 24 height 24
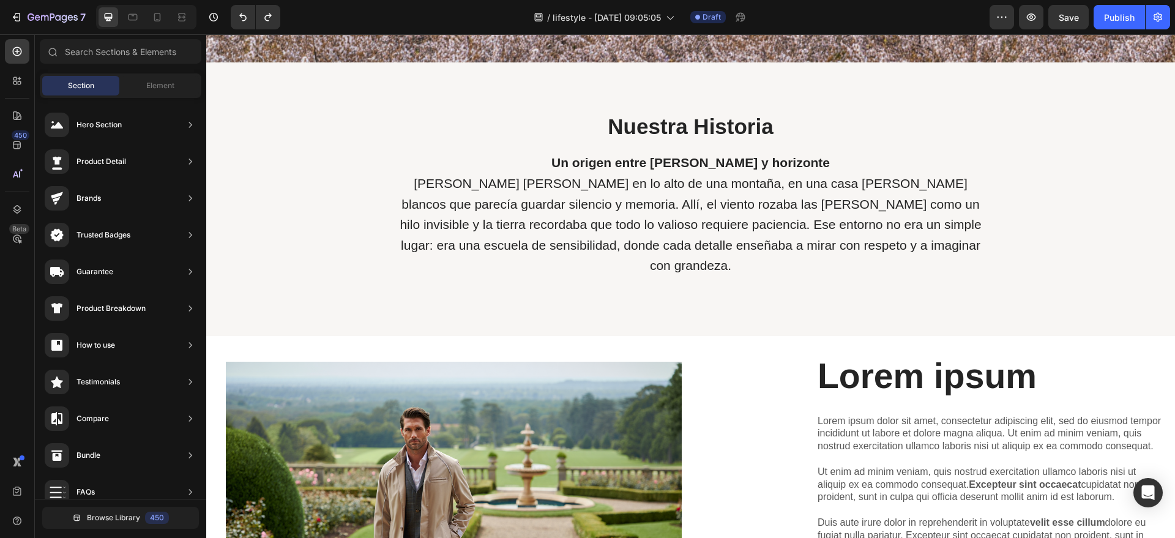
scroll to position [550, 0]
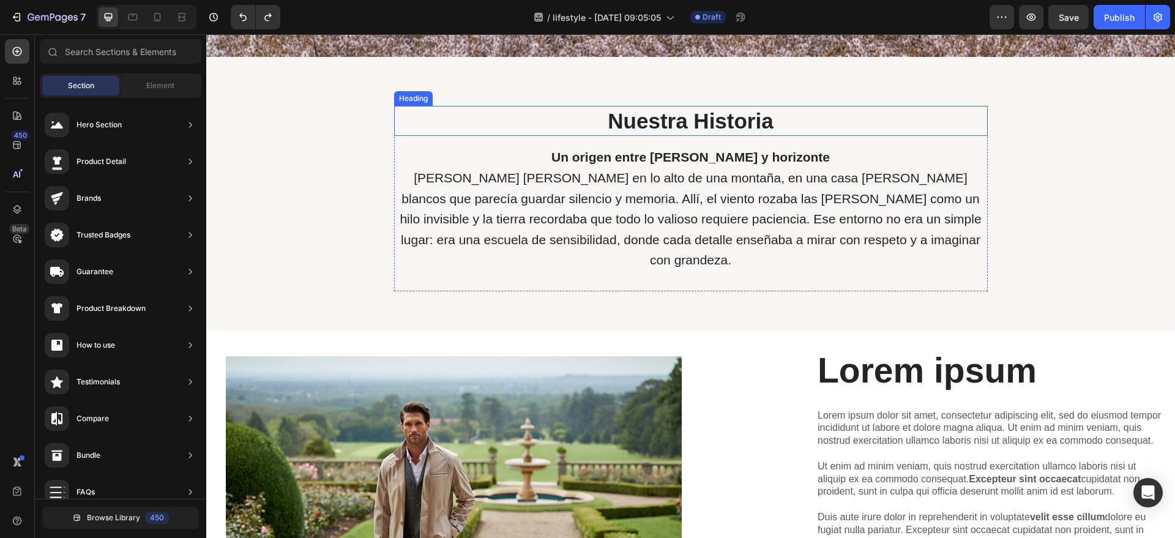
click at [717, 116] on h2 "Nuestra Historia" at bounding box center [691, 121] width 594 height 31
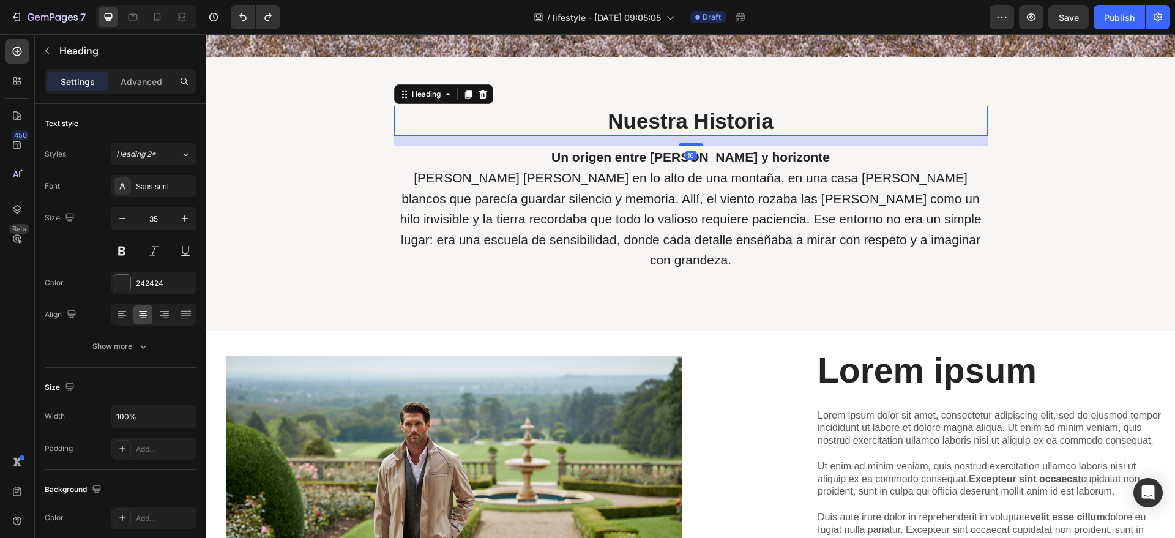
click at [717, 116] on h2 "Nuestra Historia" at bounding box center [691, 121] width 594 height 31
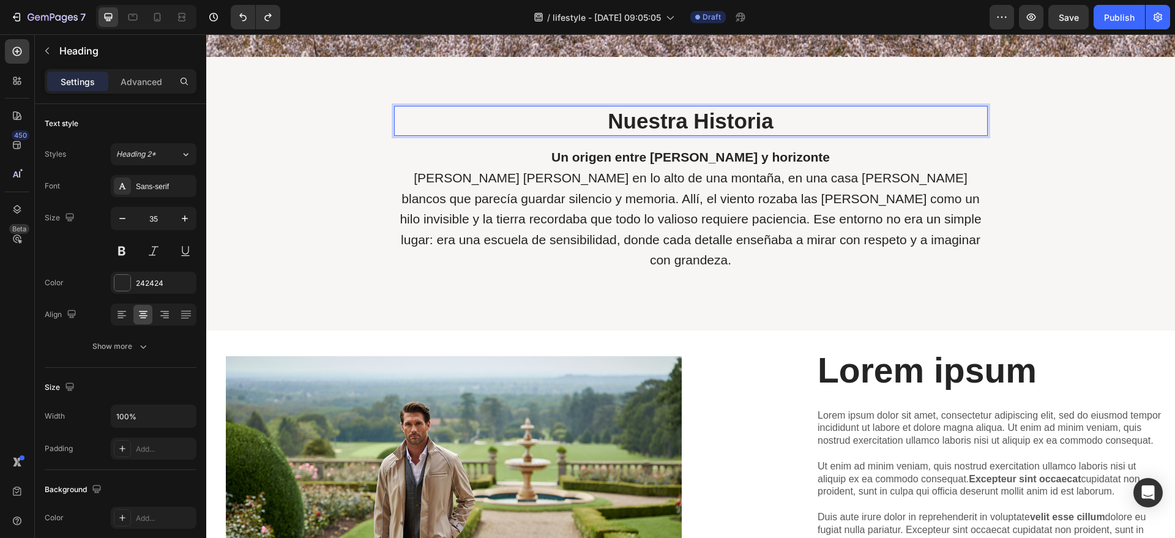
click at [717, 116] on p "Nuestra Historia" at bounding box center [690, 121] width 591 height 28
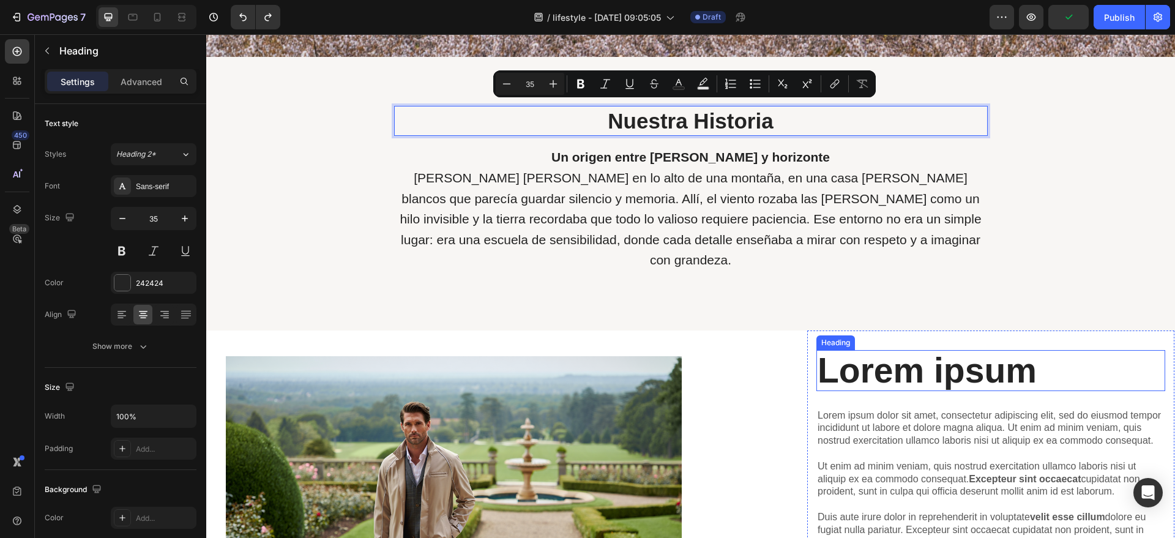
click at [887, 350] on h2 "Lorem ipsum" at bounding box center [990, 370] width 349 height 41
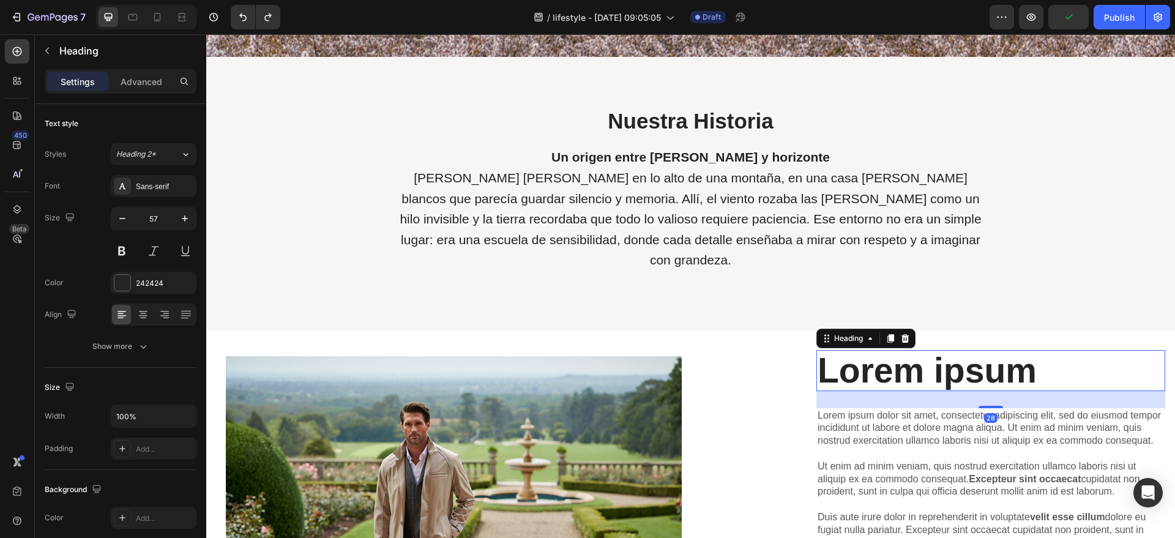
click at [888, 350] on h2 "Lorem ipsum" at bounding box center [990, 370] width 349 height 41
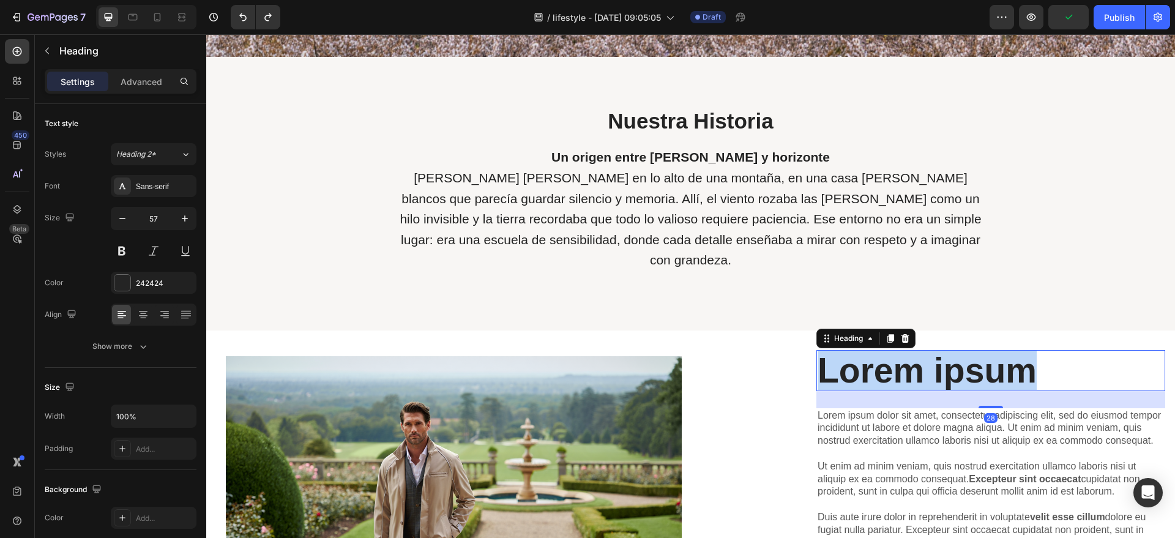
click at [888, 351] on p "Lorem ipsum" at bounding box center [991, 370] width 346 height 39
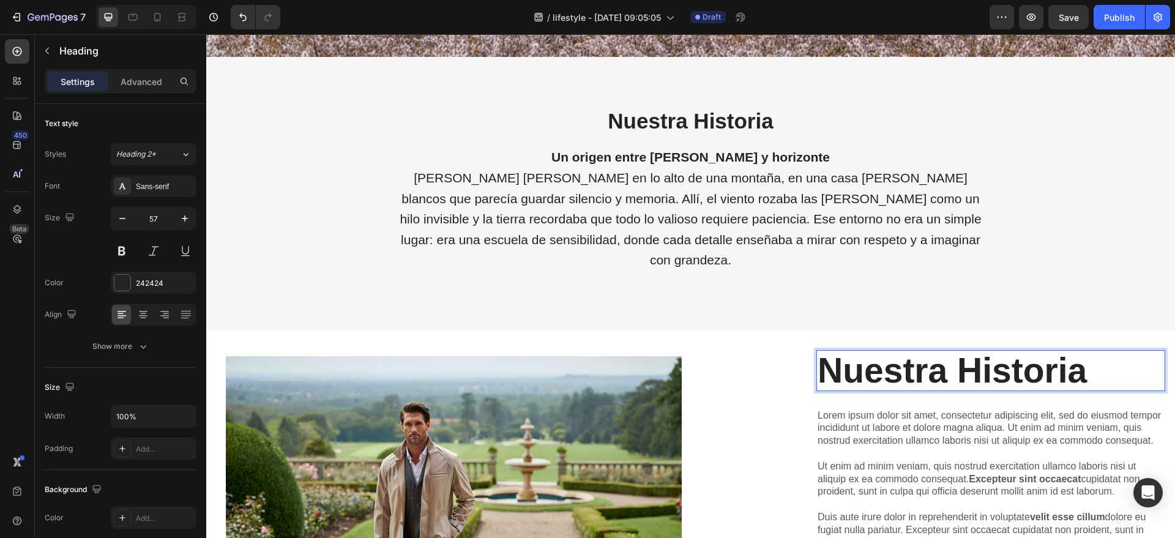
click at [818, 351] on p "Nuestra Historia" at bounding box center [991, 370] width 346 height 39
click at [776, 221] on p "[PERSON_NAME] [PERSON_NAME] en lo alto de una montaña, en una casa [PERSON_NAME…" at bounding box center [690, 219] width 591 height 103
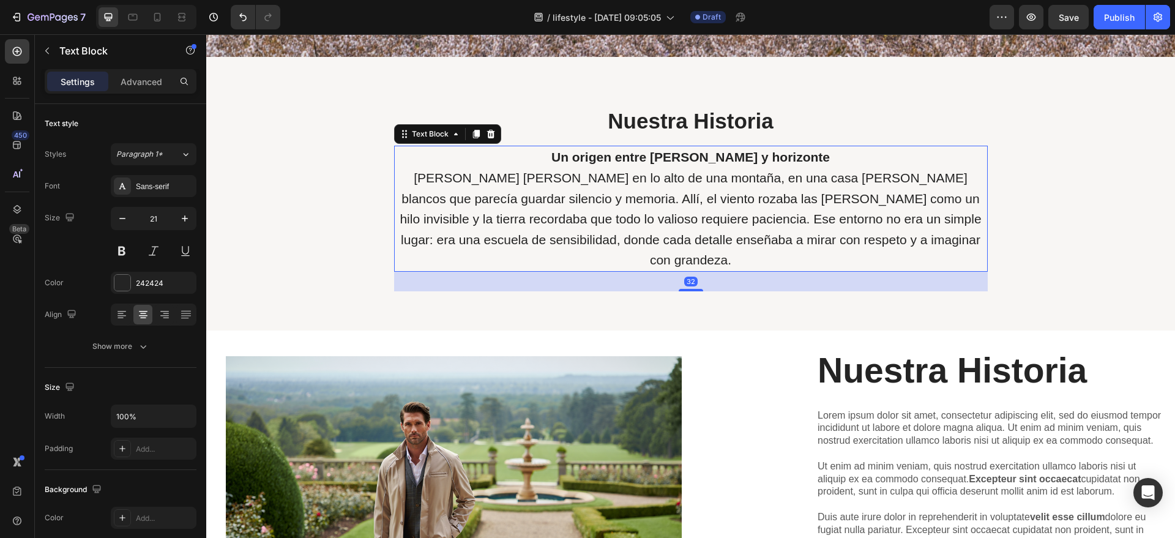
click at [776, 221] on p "[PERSON_NAME] [PERSON_NAME] en lo alto de una montaña, en una casa [PERSON_NAME…" at bounding box center [690, 219] width 591 height 103
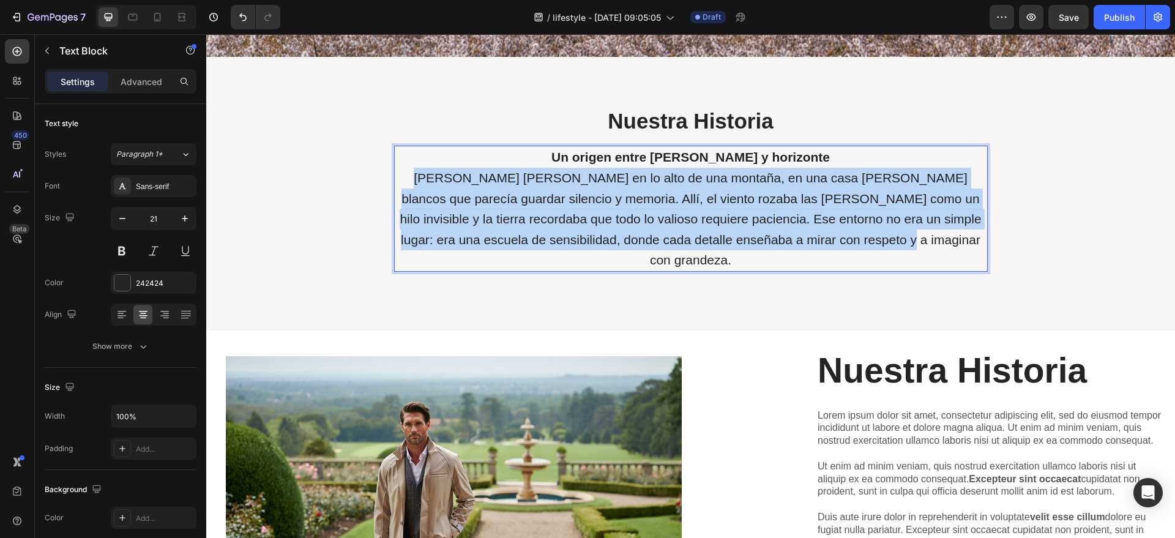
click at [776, 221] on p "[PERSON_NAME] [PERSON_NAME] en lo alto de una montaña, en una casa [PERSON_NAME…" at bounding box center [690, 219] width 591 height 103
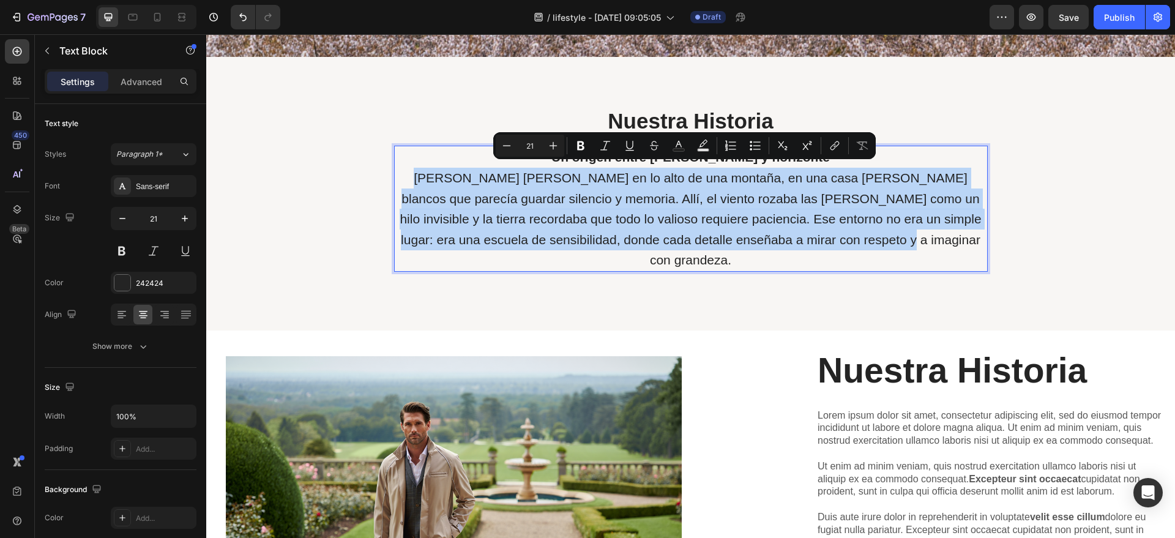
click at [913, 255] on div "Nuestra Historia Heading Un origen entre [PERSON_NAME] y horizonte [PERSON_NAME…" at bounding box center [691, 198] width 594 height 185
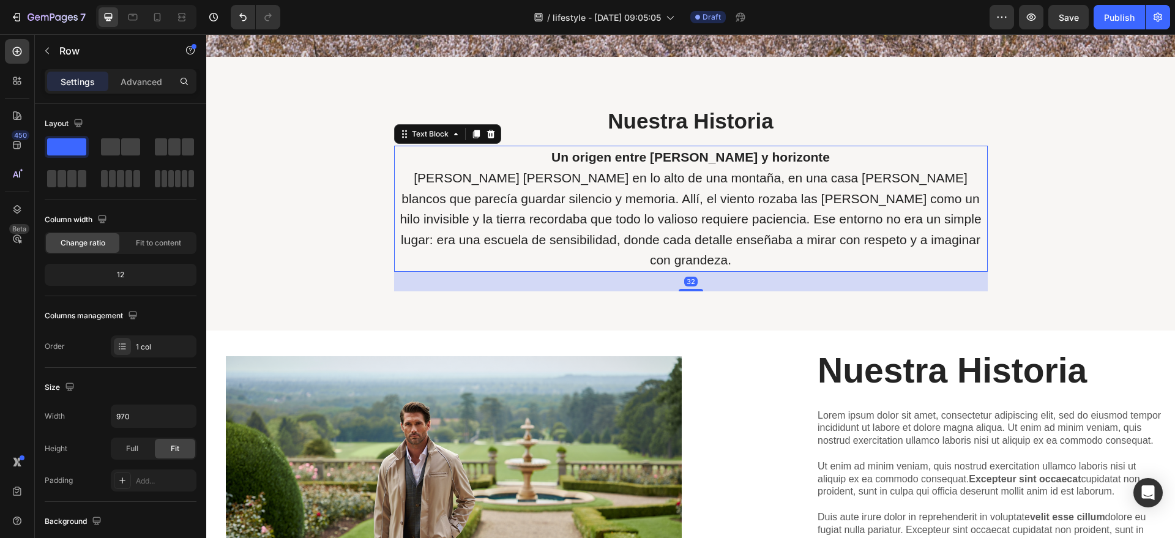
click at [904, 233] on p "[PERSON_NAME] [PERSON_NAME] en lo alto de una montaña, en una casa [PERSON_NAME…" at bounding box center [690, 219] width 591 height 103
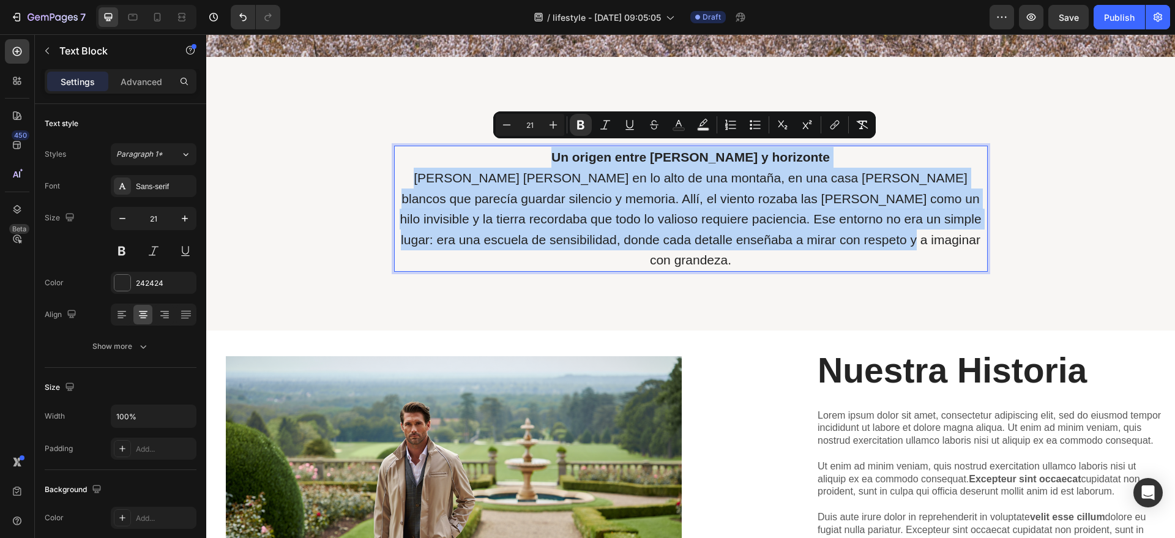
drag, startPoint x: 895, startPoint y: 233, endPoint x: 583, endPoint y: 146, distance: 323.8
click at [580, 146] on div "Un origen entre [PERSON_NAME] y horizonte [PERSON_NAME] [PERSON_NAME] en lo alt…" at bounding box center [691, 209] width 594 height 126
copy div "Un origen entre [PERSON_NAME] y horizonte [PERSON_NAME] [PERSON_NAME] en lo alt…"
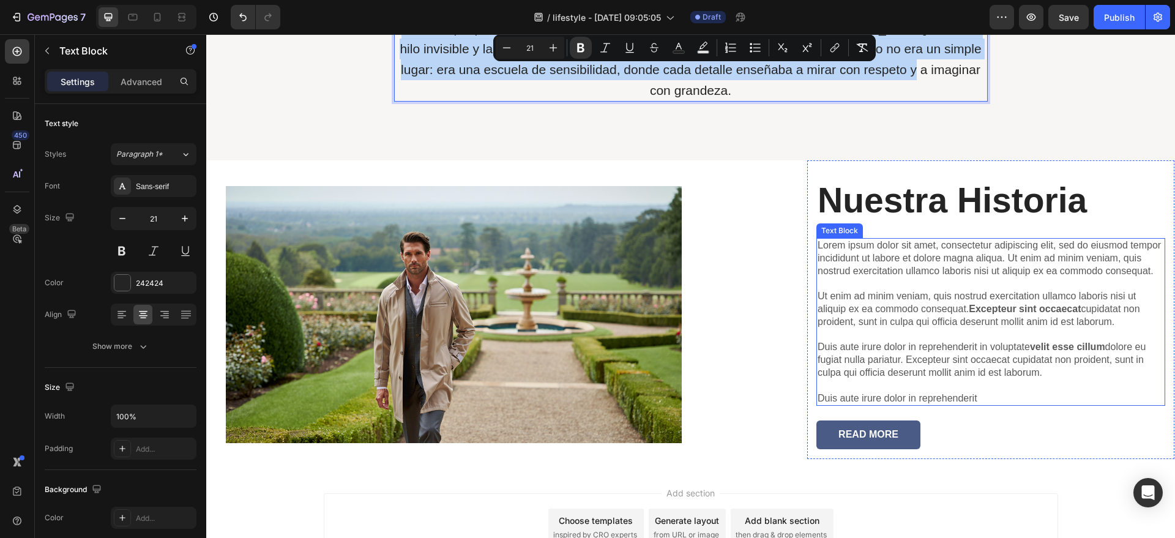
scroll to position [800, 0]
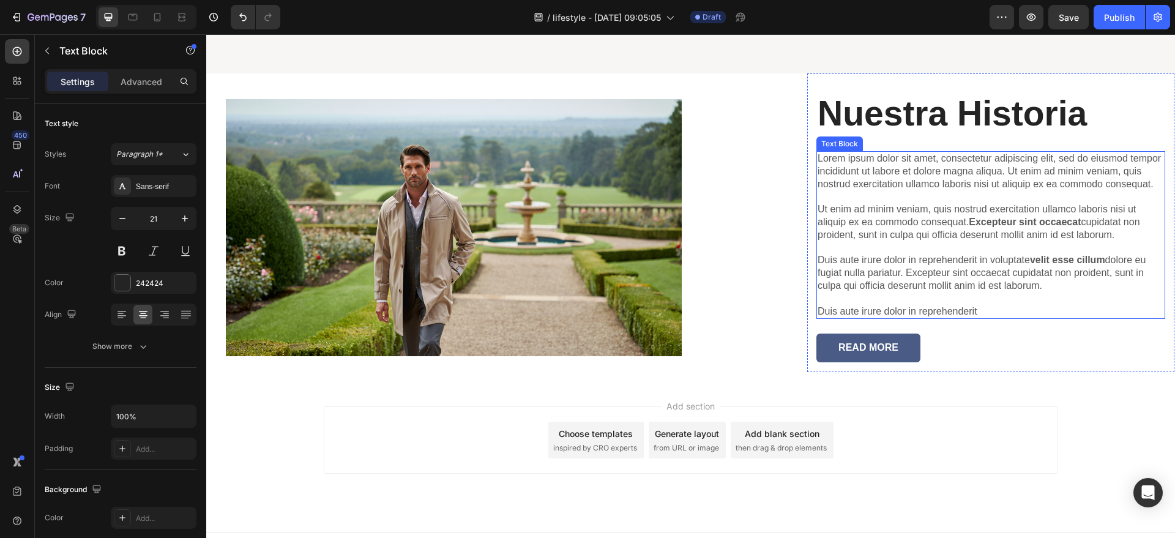
click at [914, 222] on p "Lorem ipsum dolor sit amet, consectetur adipiscing elit, sed do eiusmod tempor …" at bounding box center [991, 234] width 346 height 165
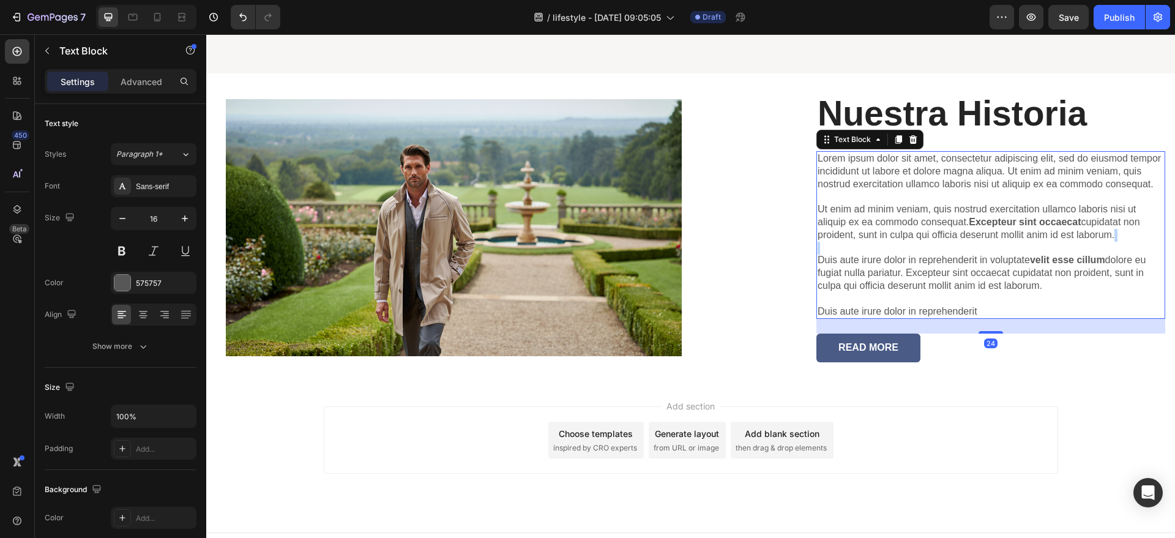
click at [914, 222] on p "Lorem ipsum dolor sit amet, consectetur adipiscing elit, sed do eiusmod tempor …" at bounding box center [991, 234] width 346 height 165
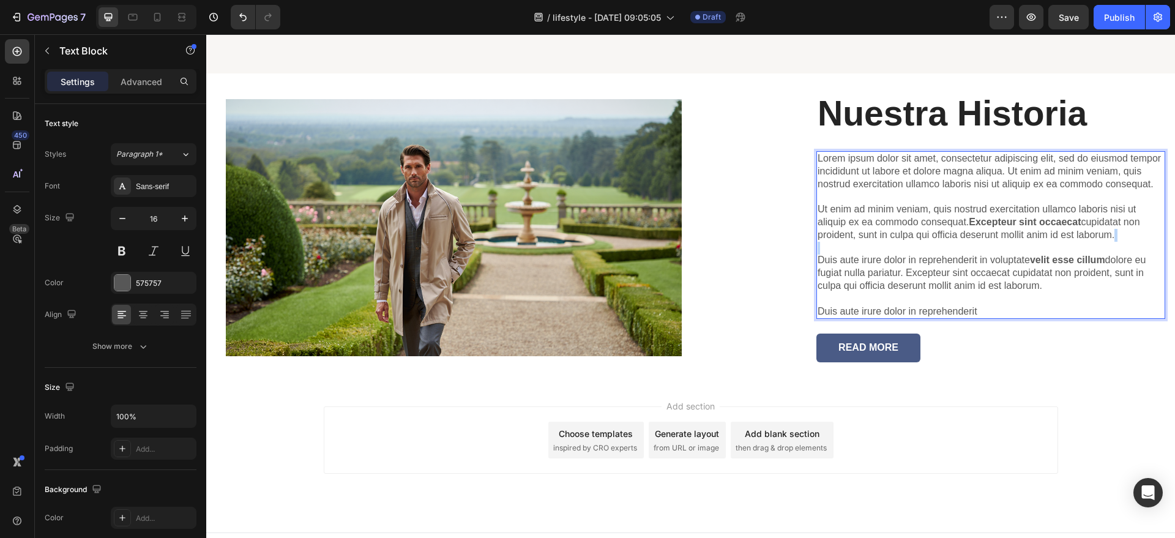
click at [914, 222] on p "Lorem ipsum dolor sit amet, consectetur adipiscing elit, sed do eiusmod tempor …" at bounding box center [991, 234] width 346 height 165
click at [1012, 248] on p "Lorem ipsum dolor sit amet, consectetur adipiscing elit, sed do eiusmod tempor …" at bounding box center [991, 234] width 346 height 165
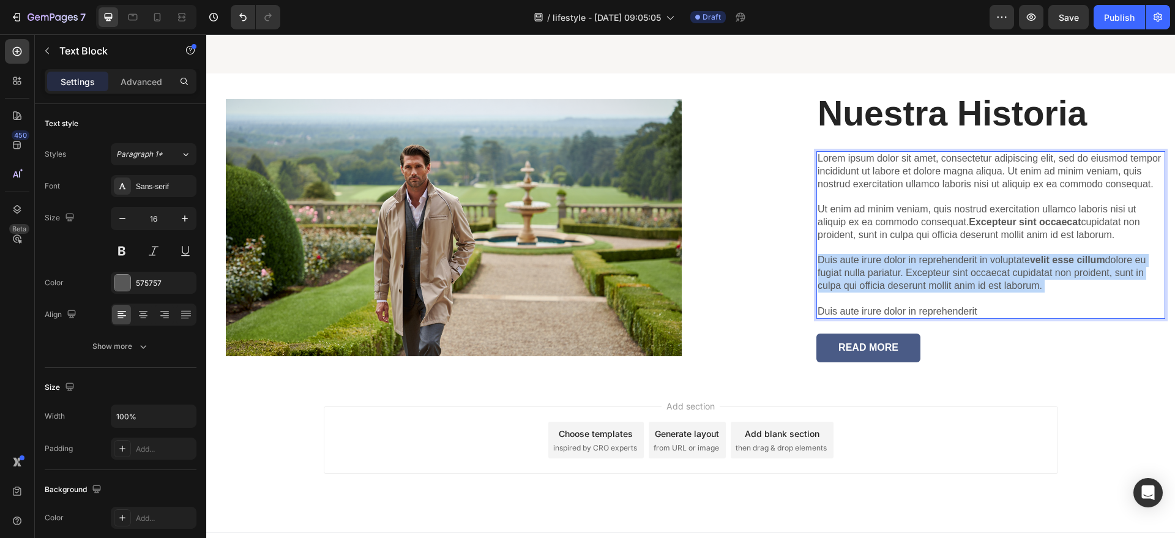
click at [1013, 247] on p "Lorem ipsum dolor sit amet, consectetur adipiscing elit, sed do eiusmod tempor …" at bounding box center [991, 234] width 346 height 165
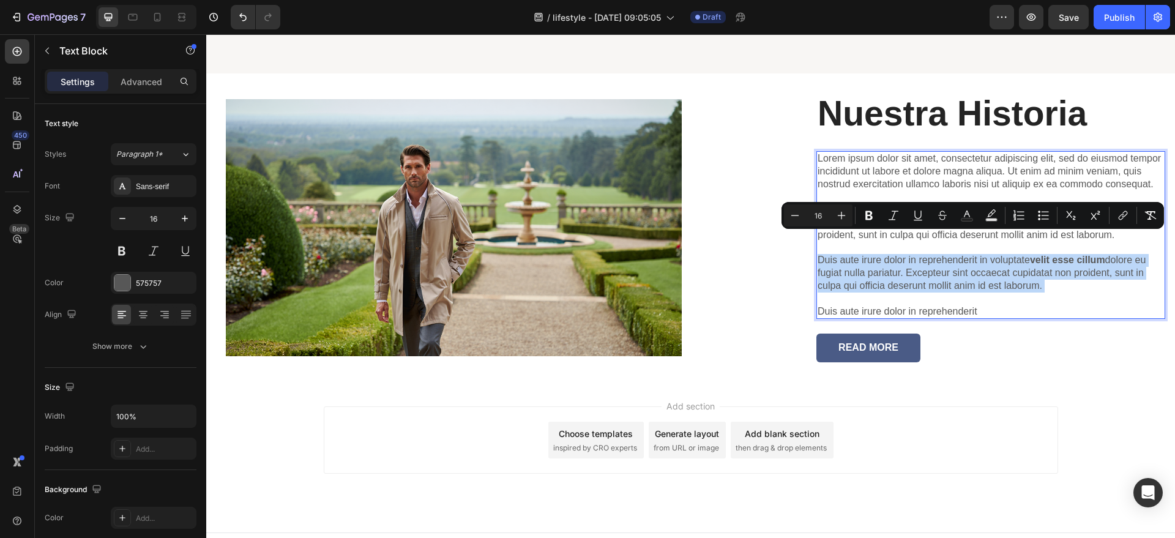
click at [1013, 247] on p "Lorem ipsum dolor sit amet, consectetur adipiscing elit, sed do eiusmod tempor …" at bounding box center [991, 234] width 346 height 165
click at [1018, 275] on p "Lorem ipsum dolor sit amet, consectetur adipiscing elit, sed do eiusmod tempor …" at bounding box center [991, 234] width 346 height 165
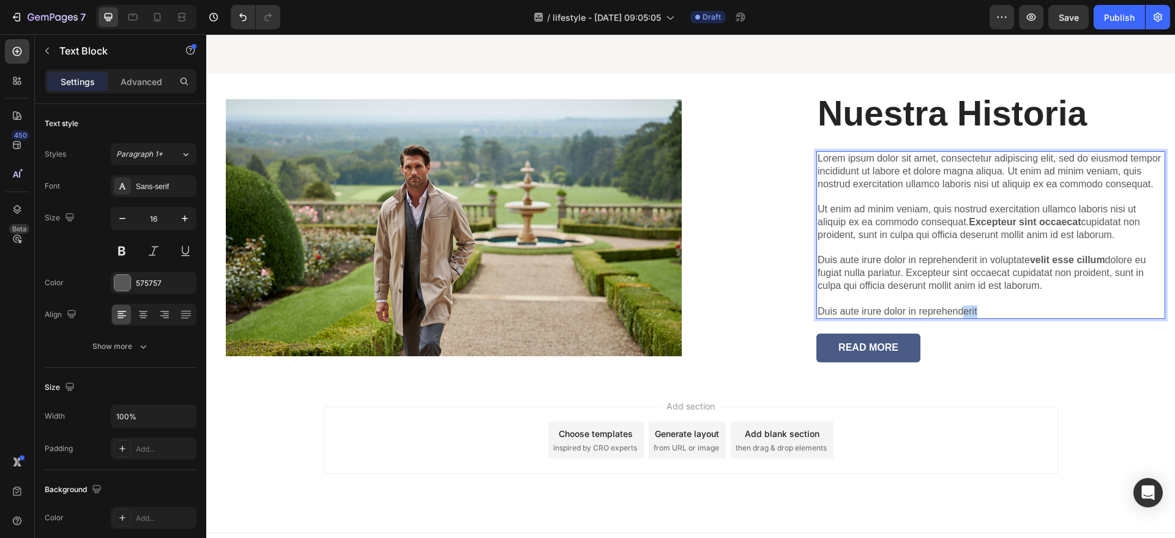
drag, startPoint x: 979, startPoint y: 289, endPoint x: 952, endPoint y: 289, distance: 26.3
click at [952, 289] on p "Lorem ipsum dolor sit amet, consectetur adipiscing elit, sed do eiusmod tempor …" at bounding box center [991, 234] width 346 height 165
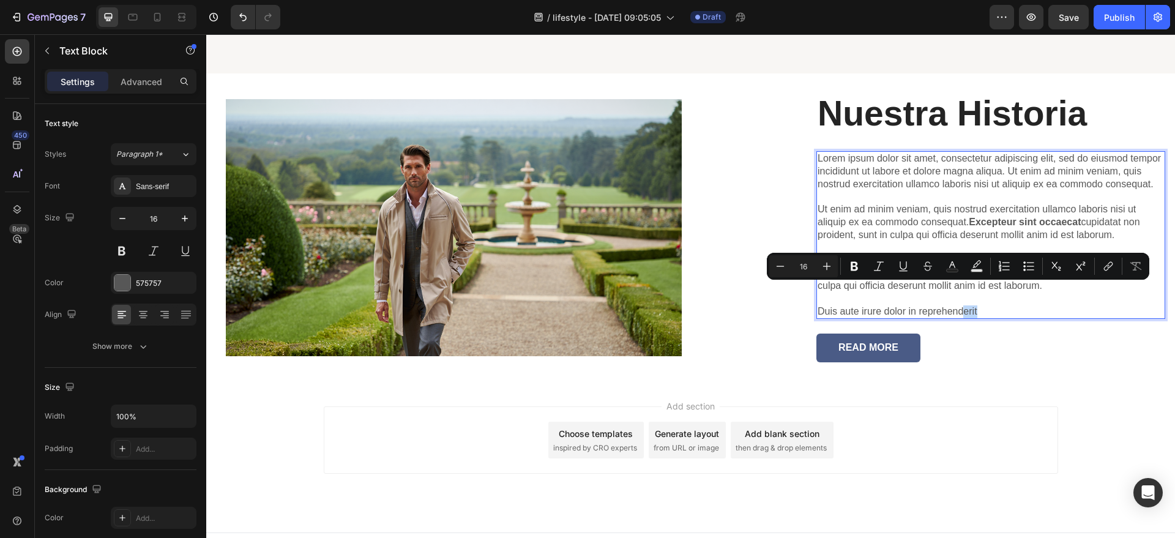
click at [981, 288] on p "Lorem ipsum dolor sit amet, consectetur adipiscing elit, sed do eiusmod tempor …" at bounding box center [991, 234] width 346 height 165
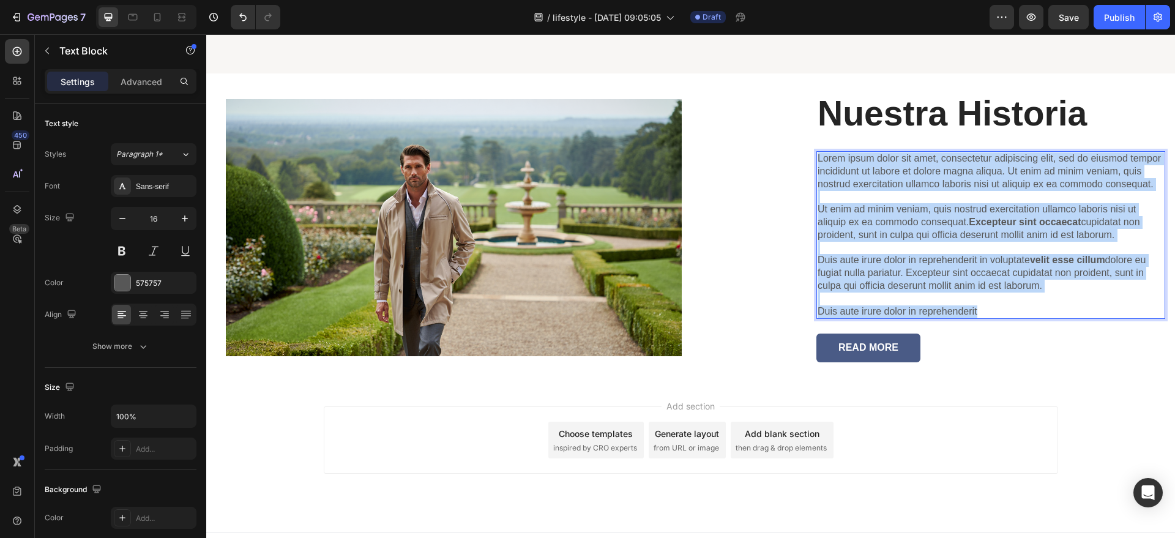
drag, startPoint x: 981, startPoint y: 288, endPoint x: 807, endPoint y: 133, distance: 232.8
click at [818, 152] on p "Lorem ipsum dolor sit amet, consectetur adipiscing elit, sed do eiusmod tempor …" at bounding box center [991, 234] width 346 height 165
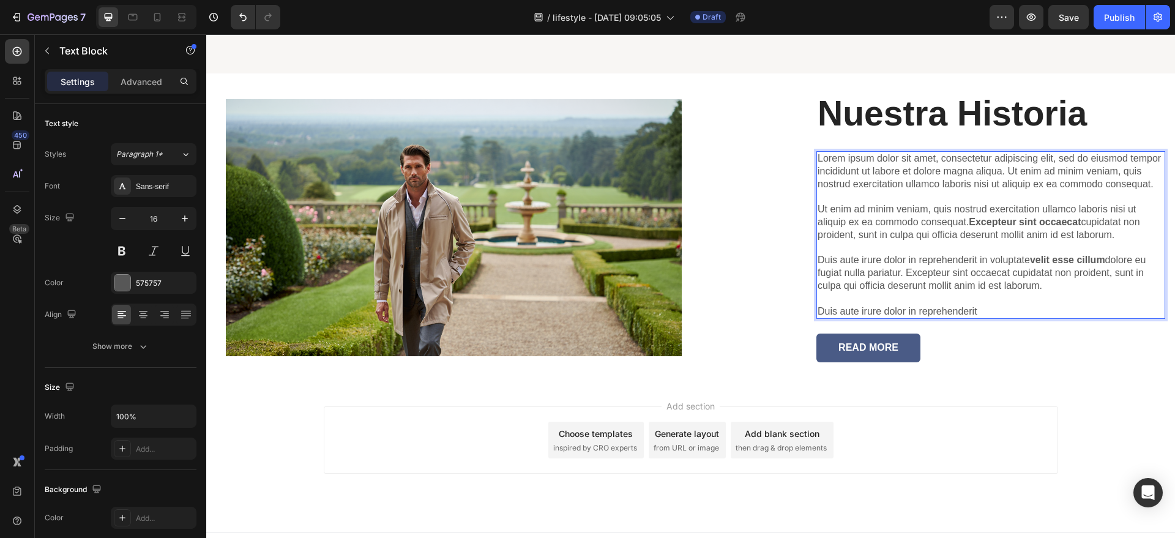
scroll to position [745, 0]
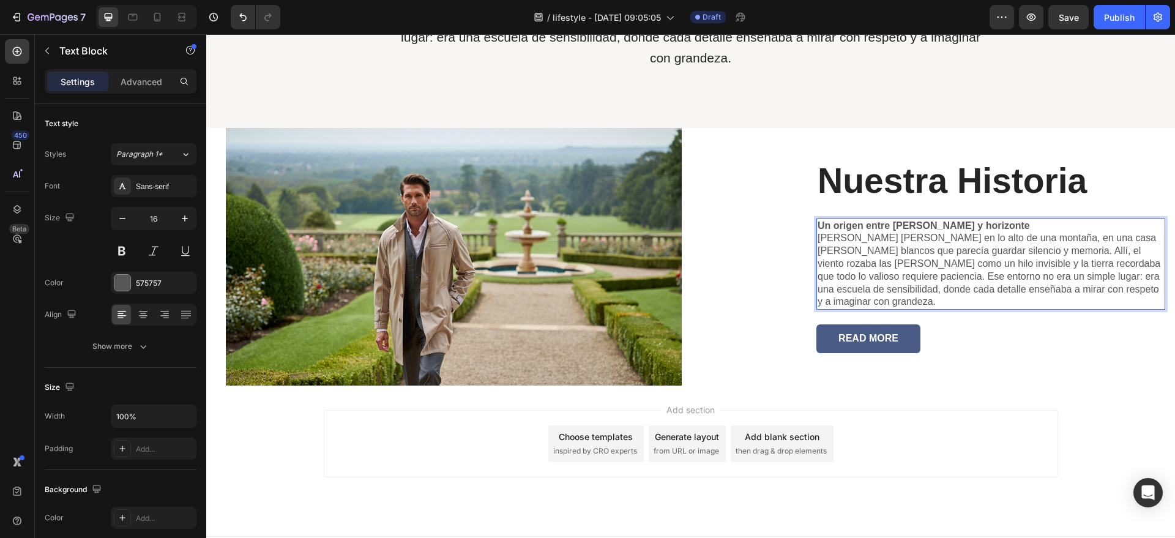
click at [818, 220] on strong "Un origen entre [PERSON_NAME] y horizonte" at bounding box center [924, 225] width 212 height 10
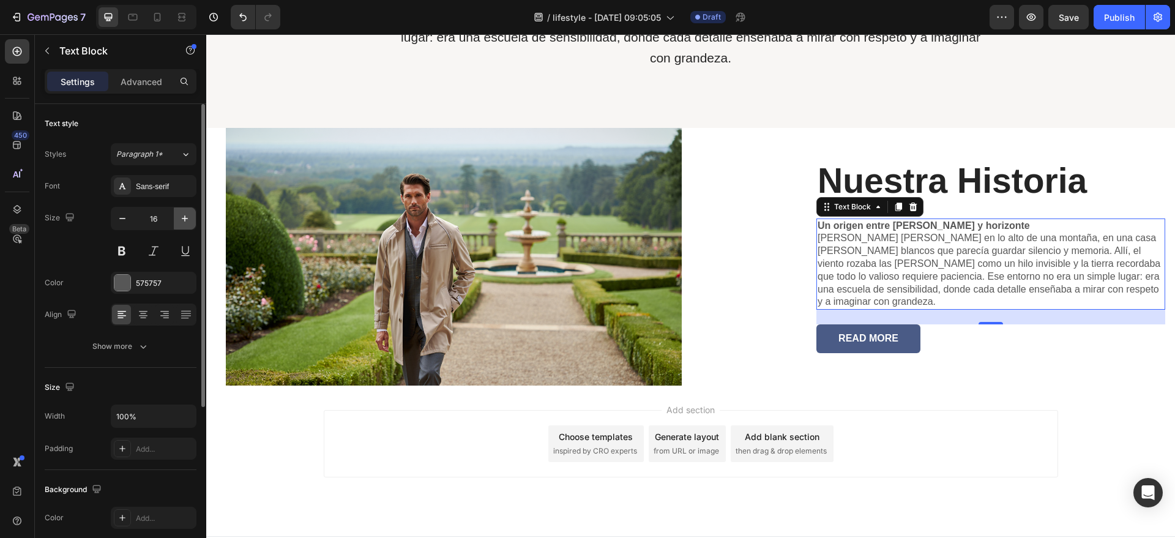
click at [179, 226] on button "button" at bounding box center [185, 218] width 22 height 22
click at [179, 225] on button "button" at bounding box center [185, 218] width 22 height 22
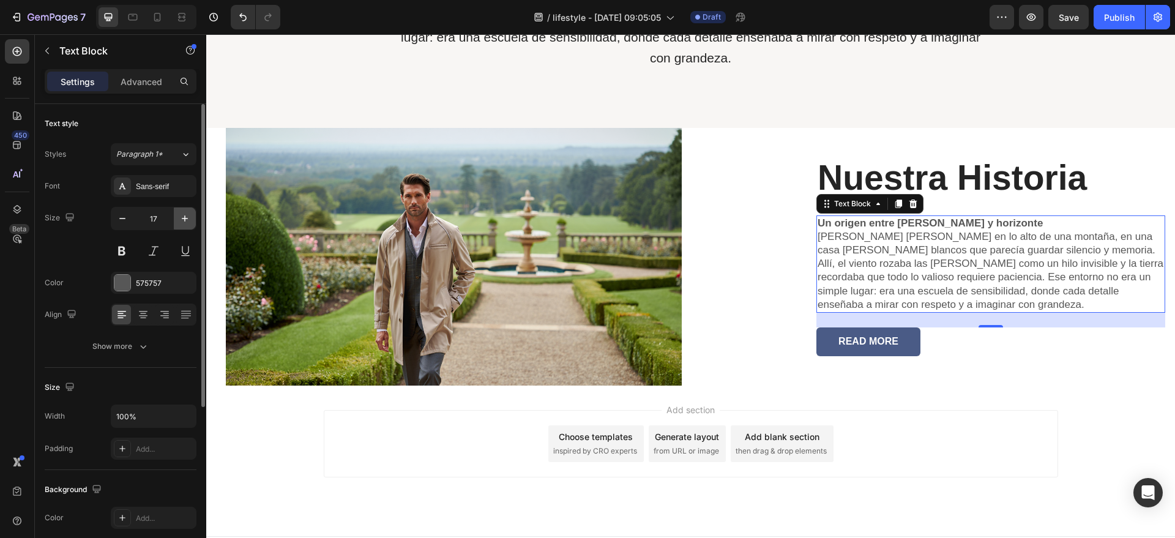
click at [179, 225] on button "button" at bounding box center [185, 218] width 22 height 22
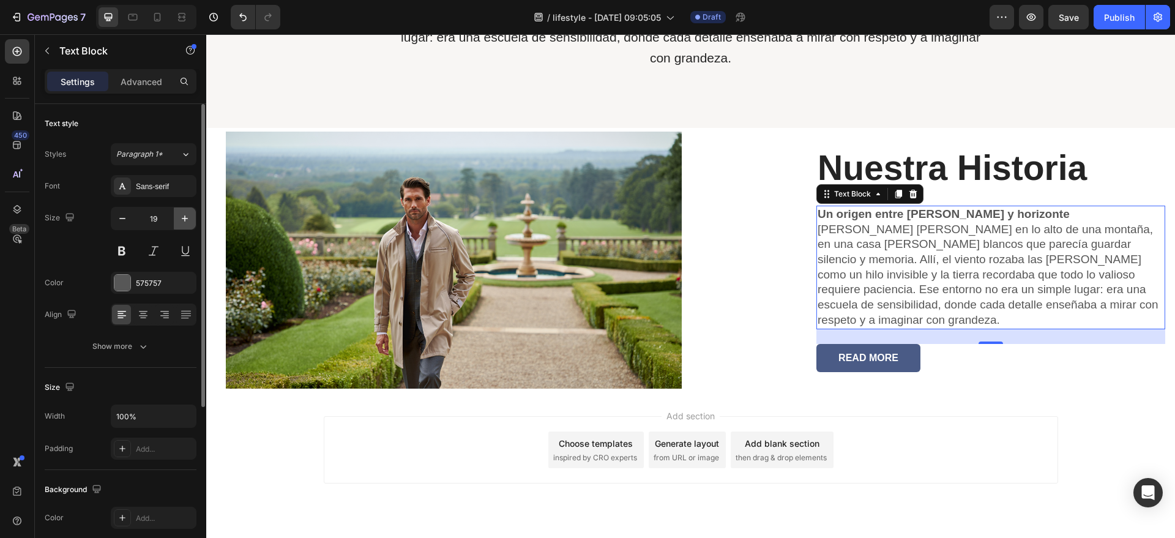
click at [179, 223] on icon "button" at bounding box center [185, 218] width 12 height 12
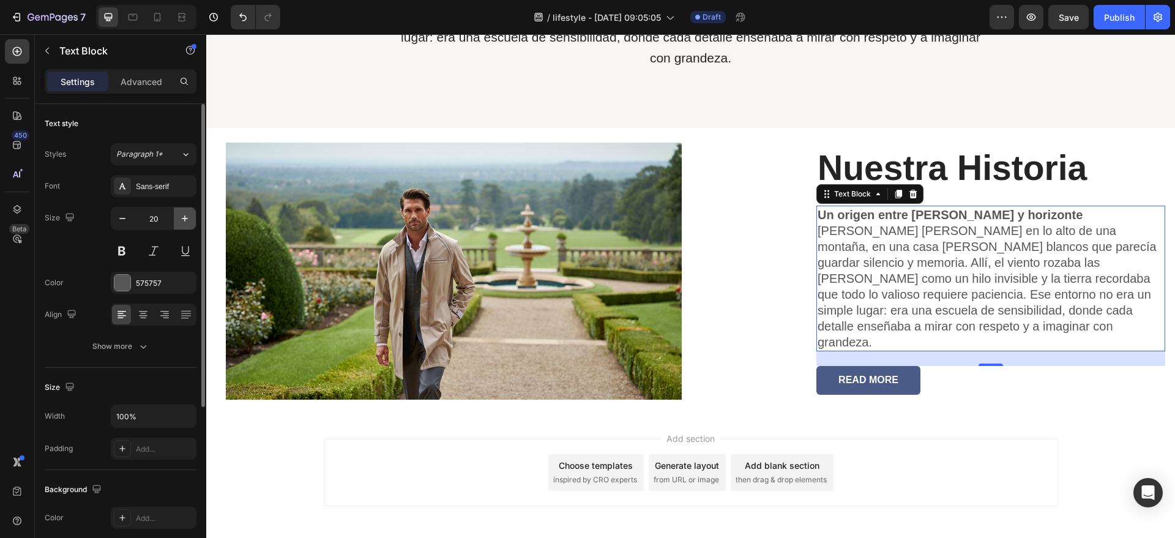
click at [179, 223] on icon "button" at bounding box center [185, 218] width 12 height 12
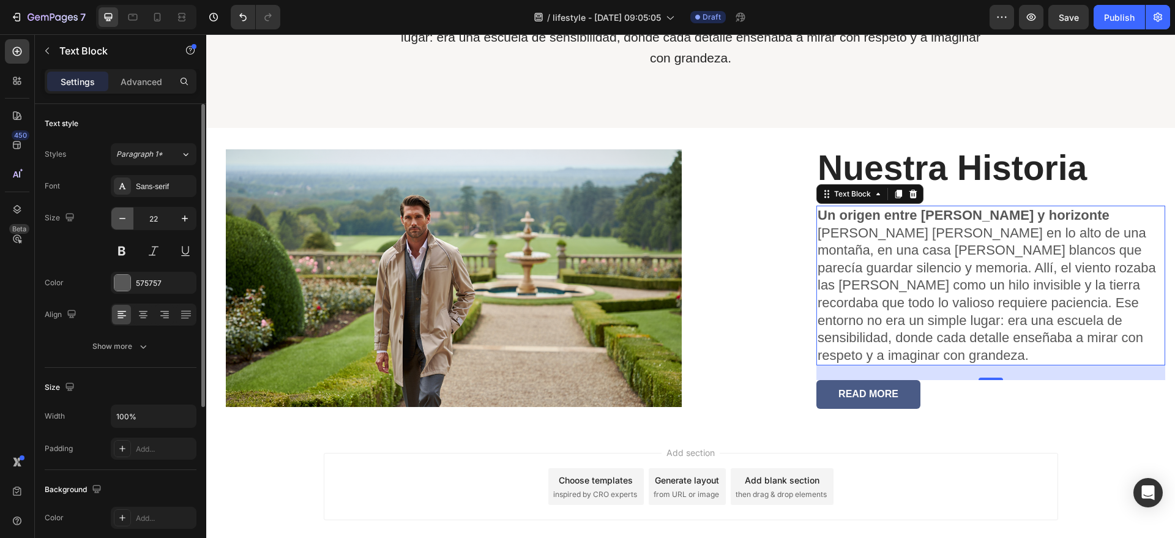
click at [130, 217] on button "button" at bounding box center [122, 218] width 22 height 22
type input "21"
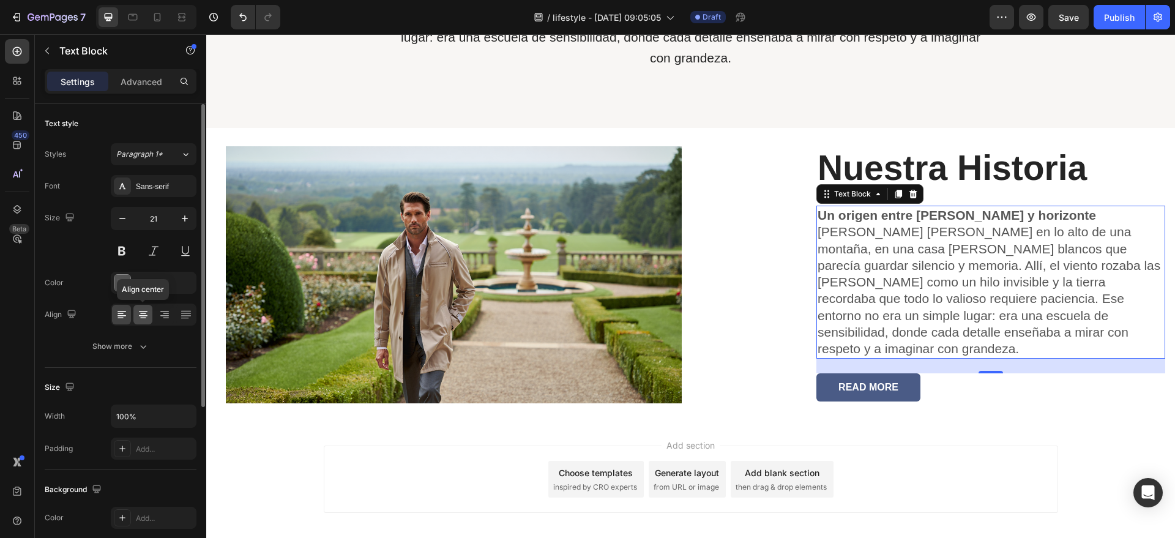
click at [139, 318] on icon at bounding box center [143, 314] width 12 height 12
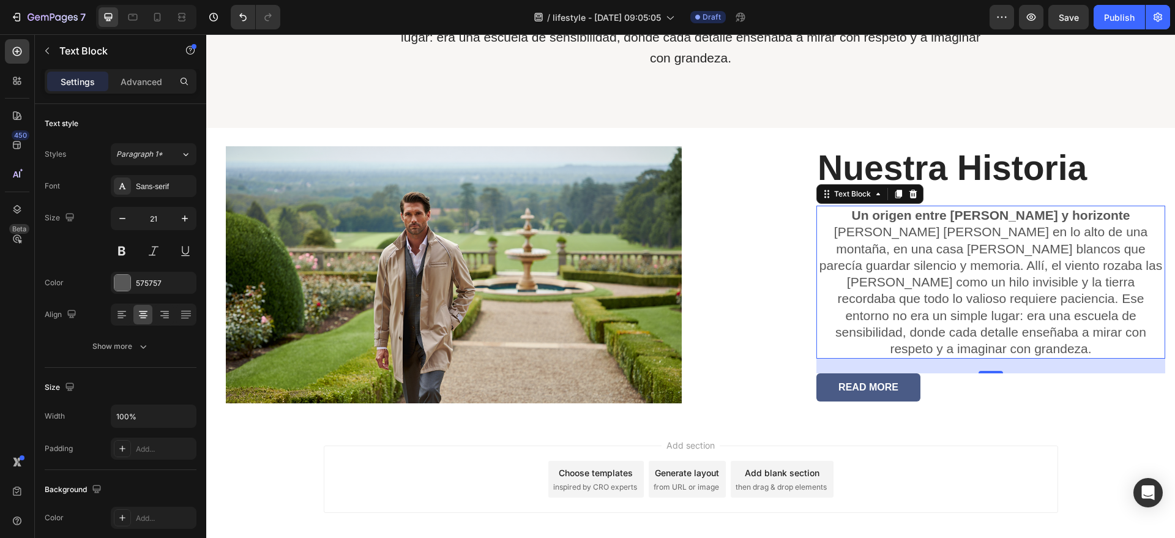
click at [975, 208] on strong "Un origen entre [PERSON_NAME] y horizonte" at bounding box center [990, 215] width 278 height 14
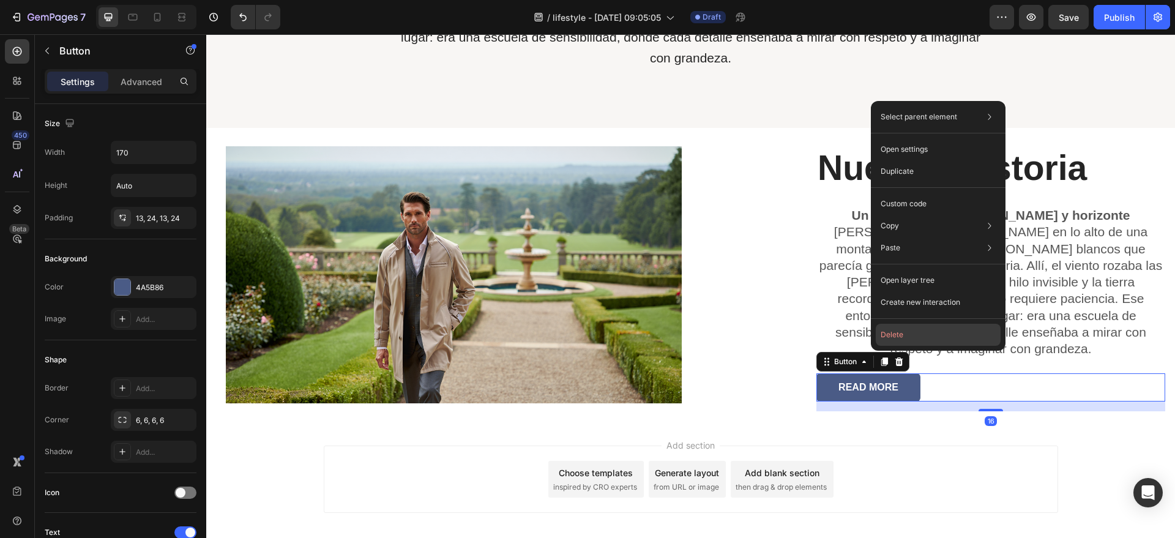
click at [915, 326] on button "Delete" at bounding box center [938, 335] width 125 height 22
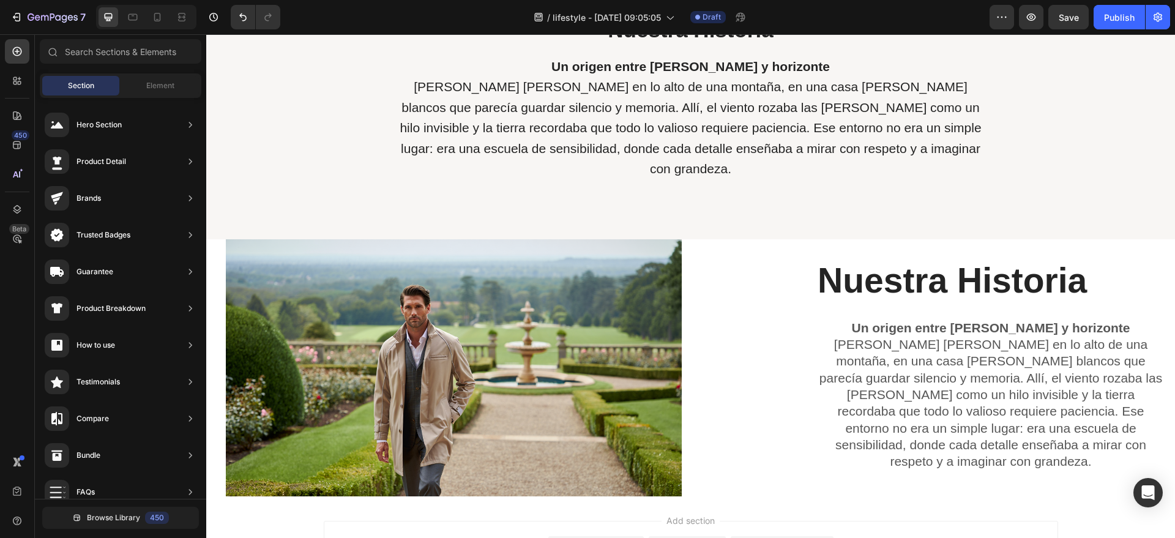
scroll to position [82, 0]
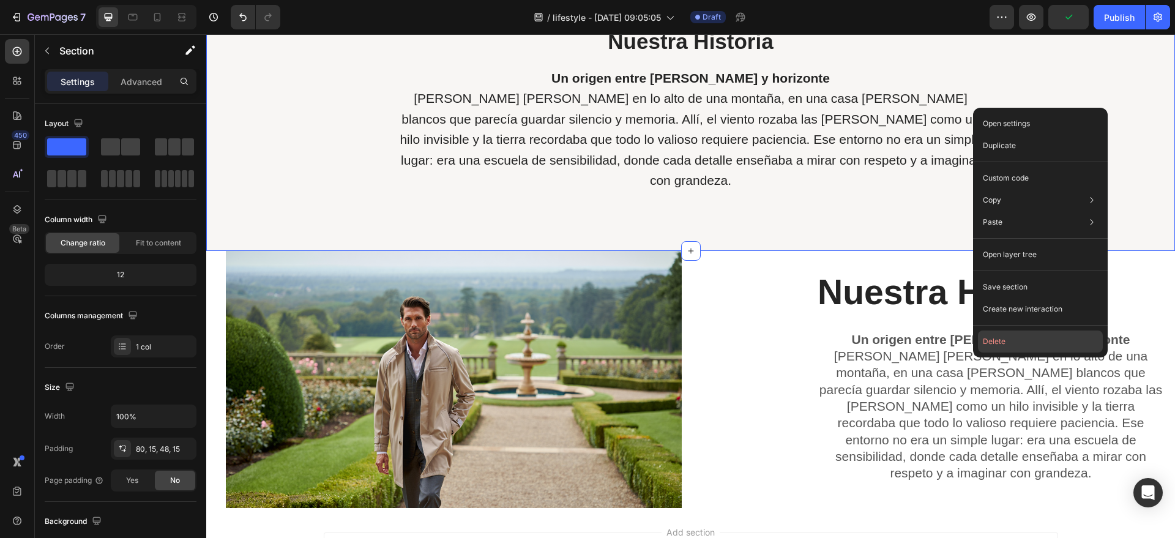
click at [1026, 337] on button "Delete" at bounding box center [1040, 341] width 125 height 22
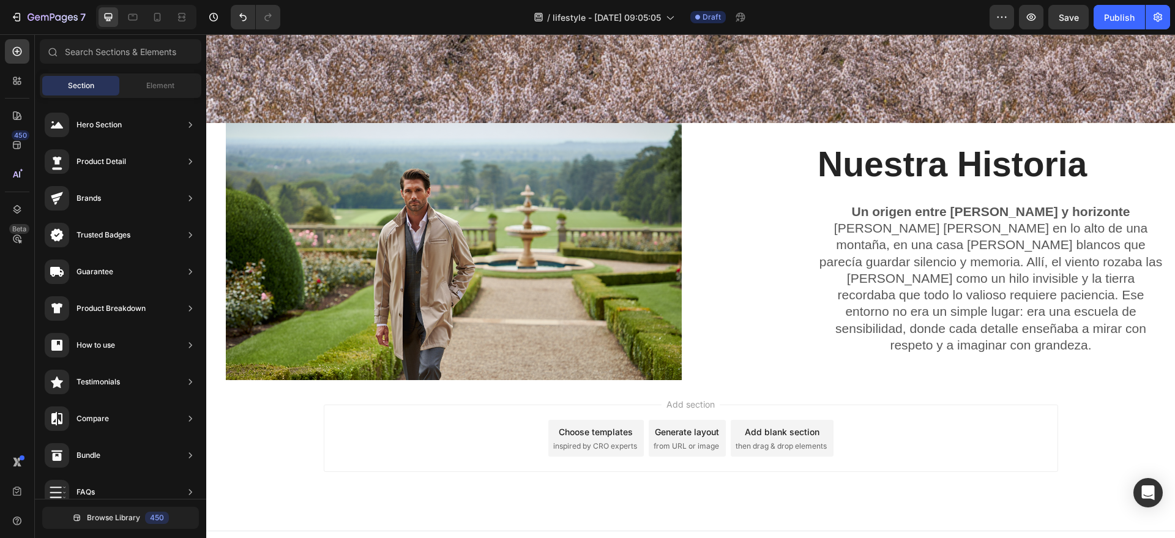
scroll to position [485, 0]
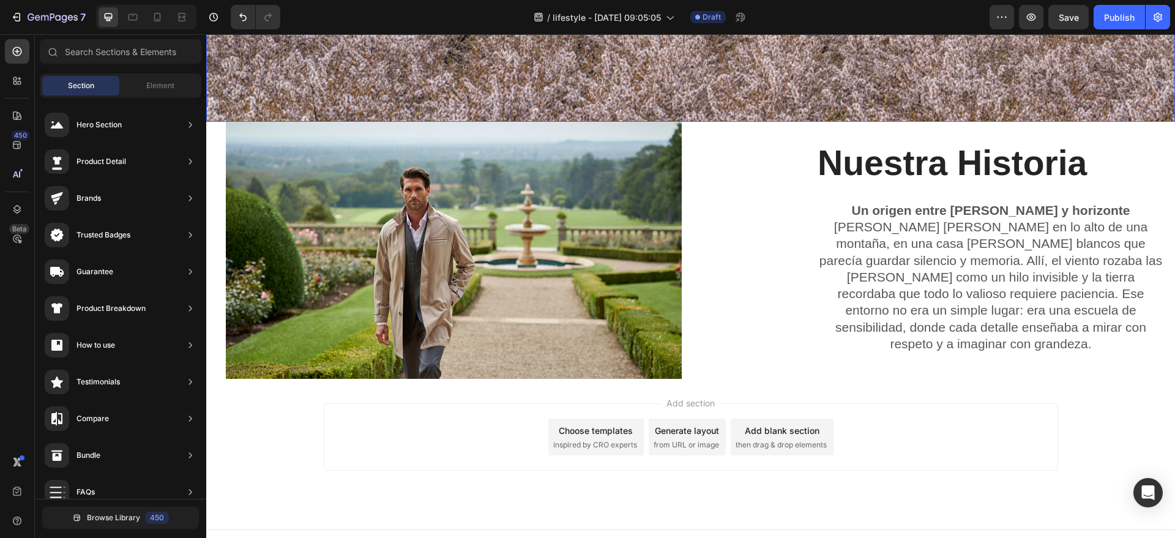
click at [717, 122] on div "Nuestra Historia Heading Un origen entre [PERSON_NAME] y horizonte [PERSON_NAME…" at bounding box center [937, 250] width 475 height 257
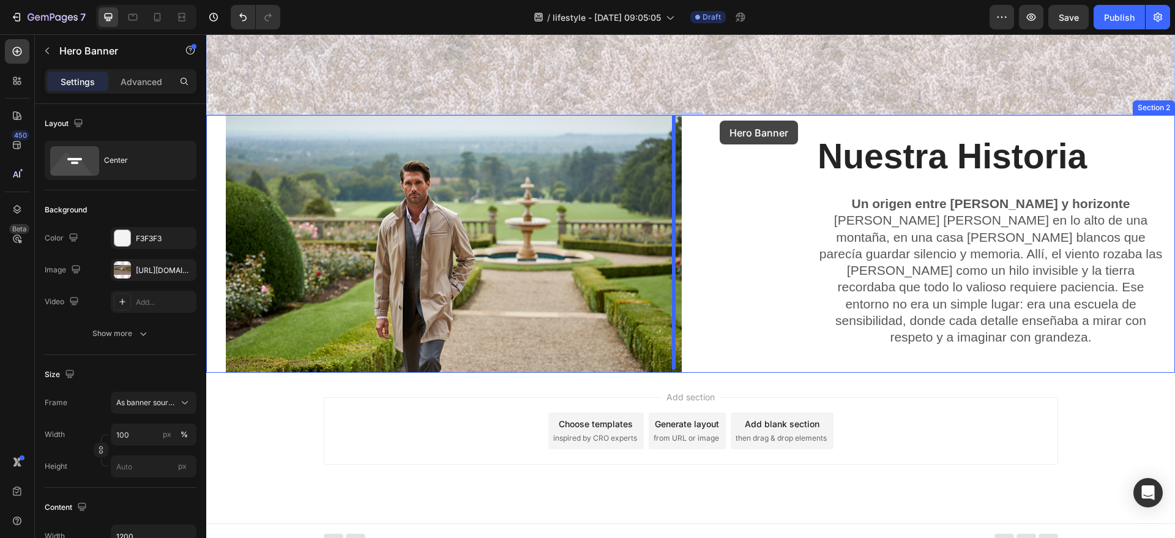
drag, startPoint x: 717, startPoint y: 113, endPoint x: 720, endPoint y: 121, distance: 8.3
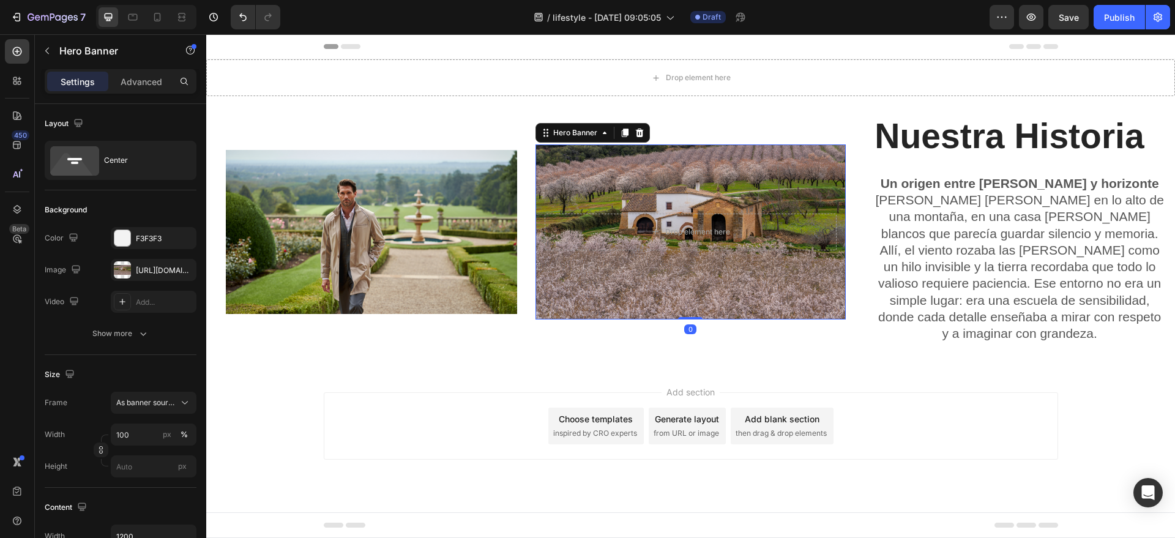
scroll to position [18, 0]
click at [234, 19] on button "Undo/Redo" at bounding box center [243, 17] width 24 height 24
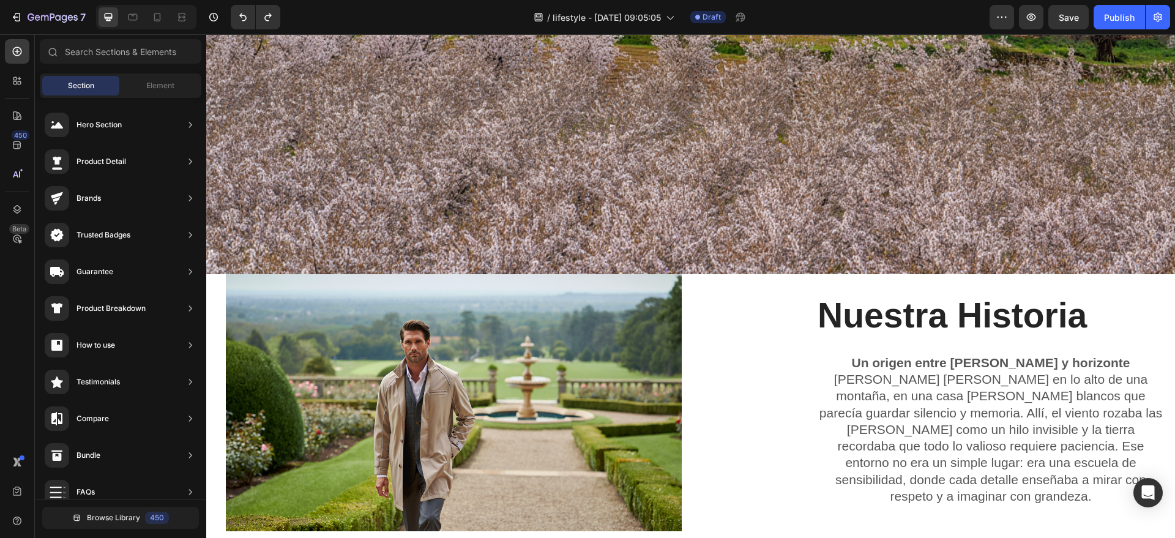
scroll to position [339, 0]
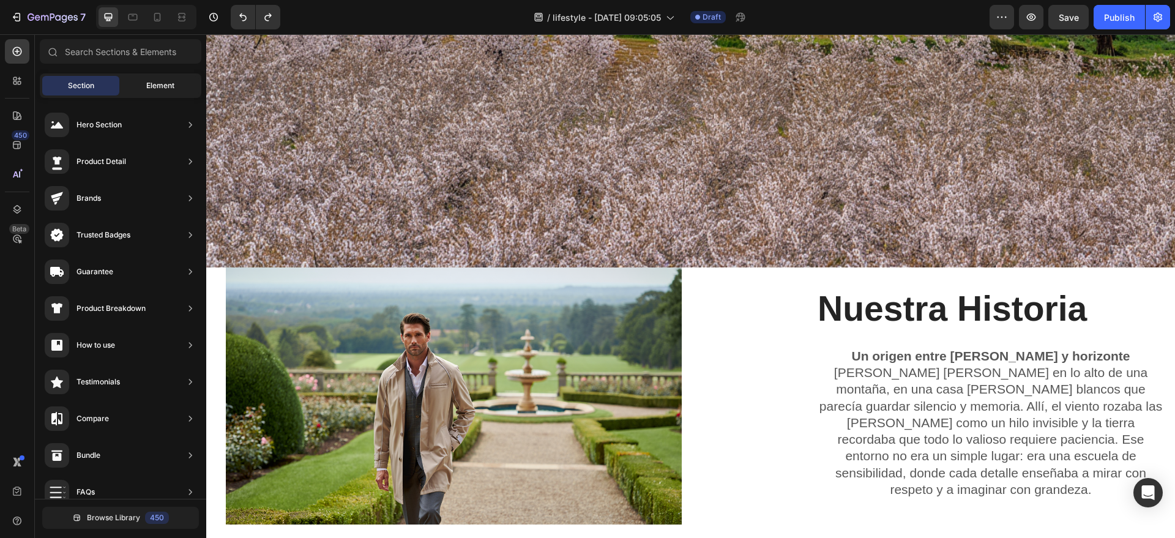
click at [173, 89] on span "Element" at bounding box center [160, 85] width 28 height 11
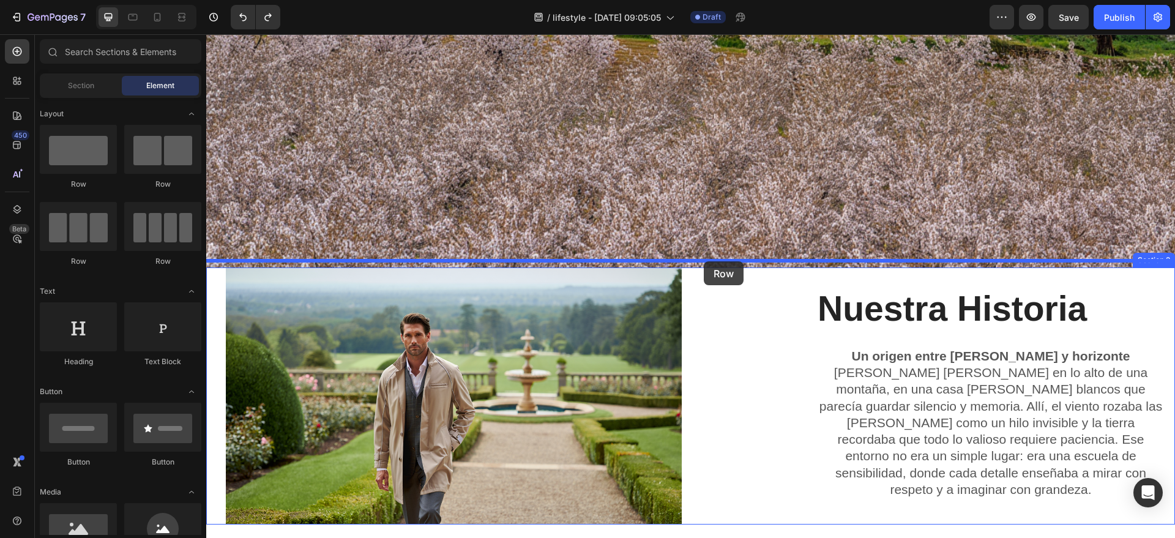
drag, startPoint x: 305, startPoint y: 185, endPoint x: 704, endPoint y: 261, distance: 406.3
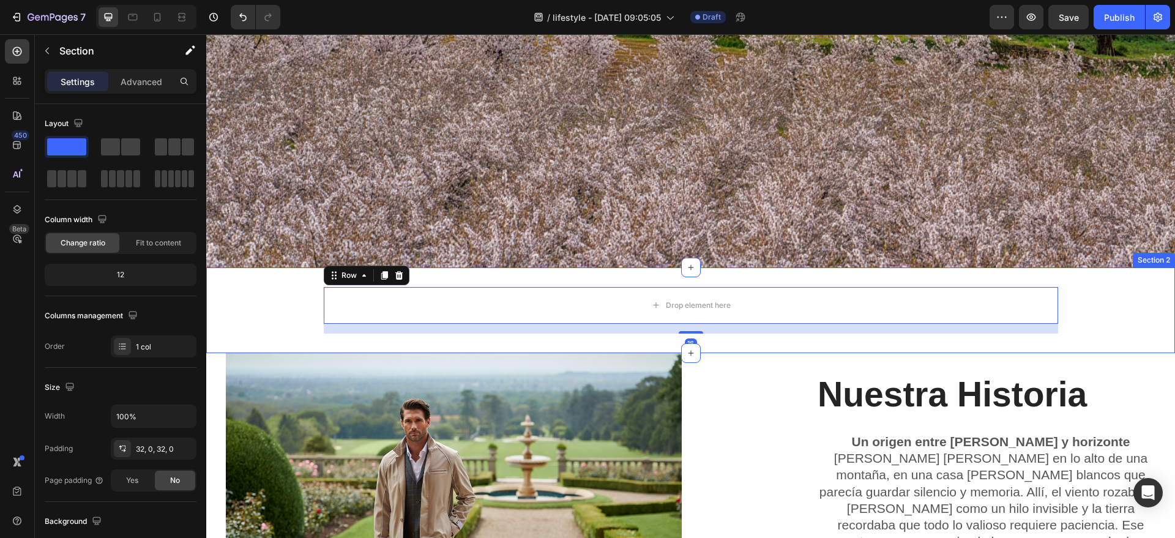
click at [291, 314] on div "Drop element here Row 16" at bounding box center [690, 310] width 969 height 47
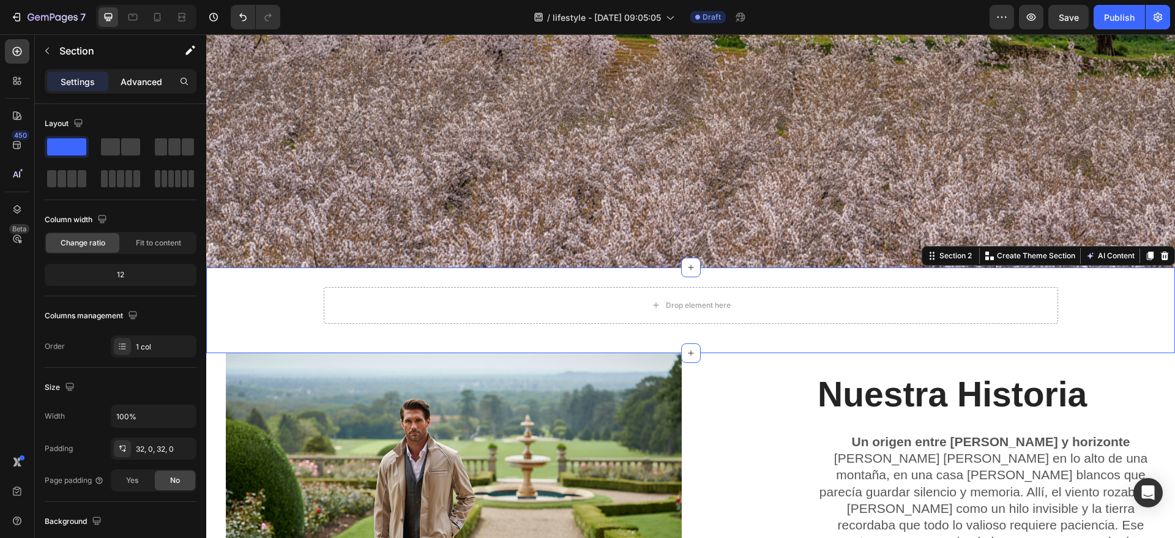
click at [119, 88] on div "Advanced" at bounding box center [141, 82] width 61 height 20
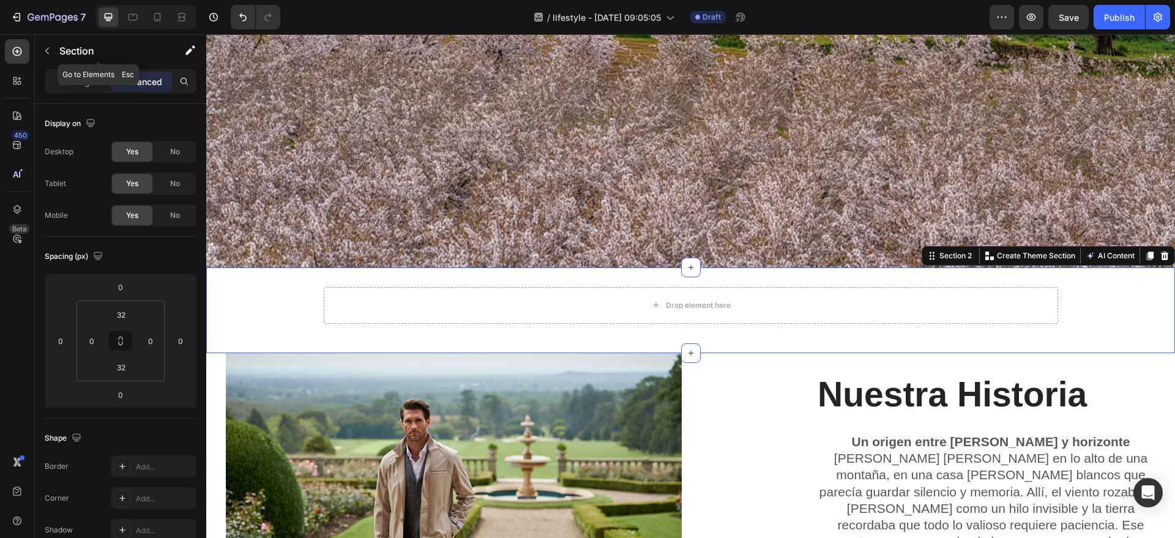
click at [75, 65] on div "Section" at bounding box center [98, 51] width 127 height 32
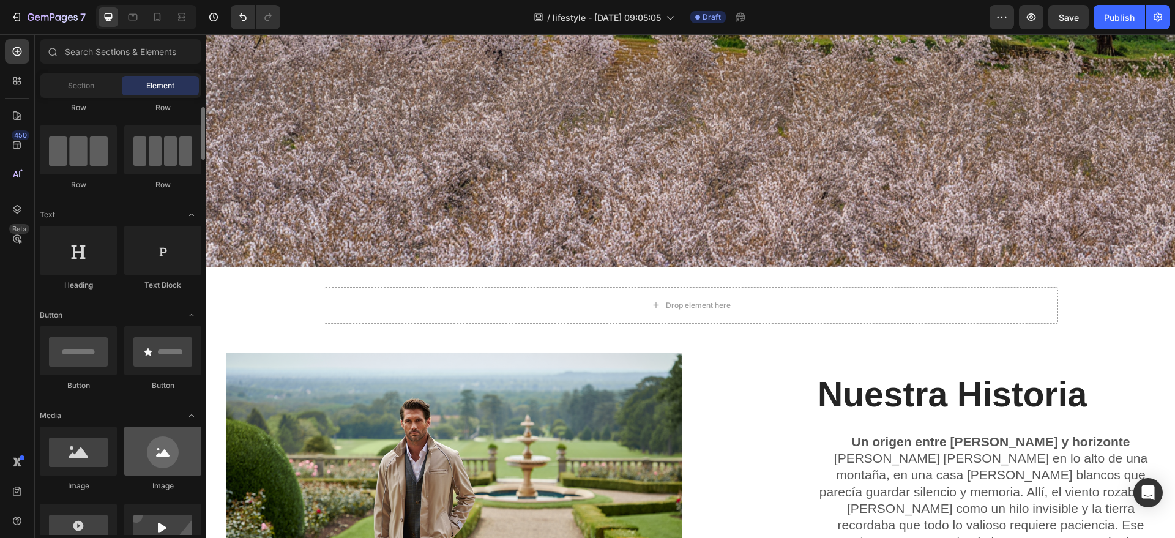
scroll to position [229, 0]
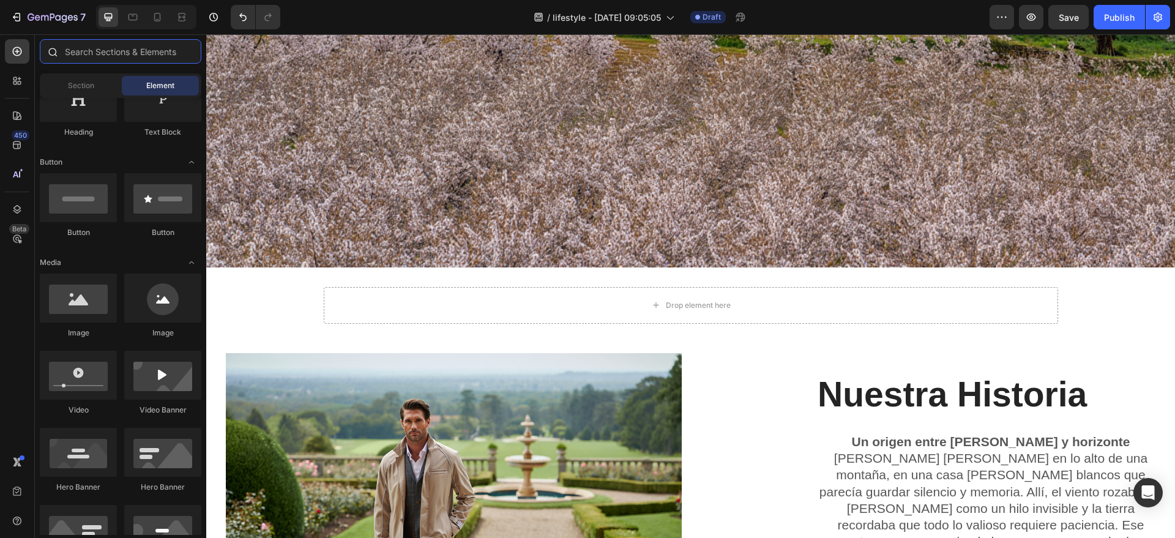
click at [88, 56] on input "text" at bounding box center [121, 51] width 162 height 24
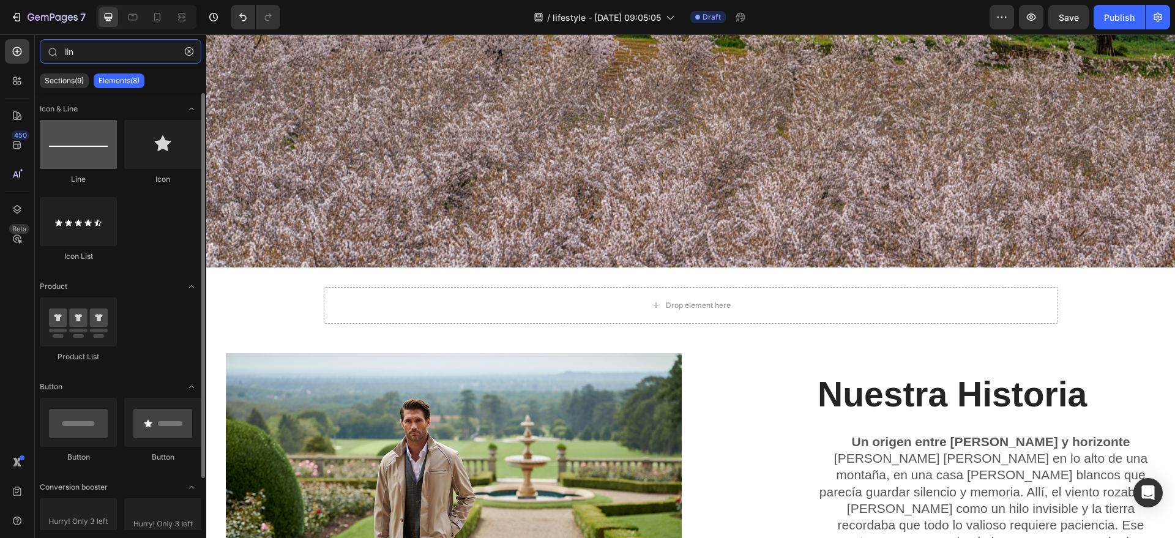
type input "lin"
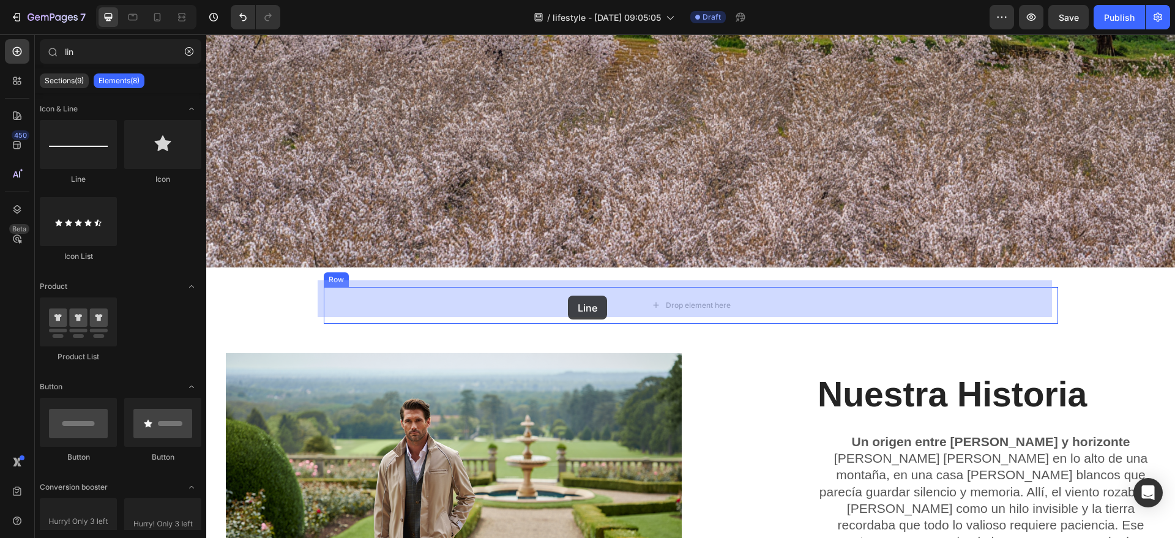
drag, startPoint x: 261, startPoint y: 187, endPoint x: 568, endPoint y: 296, distance: 325.2
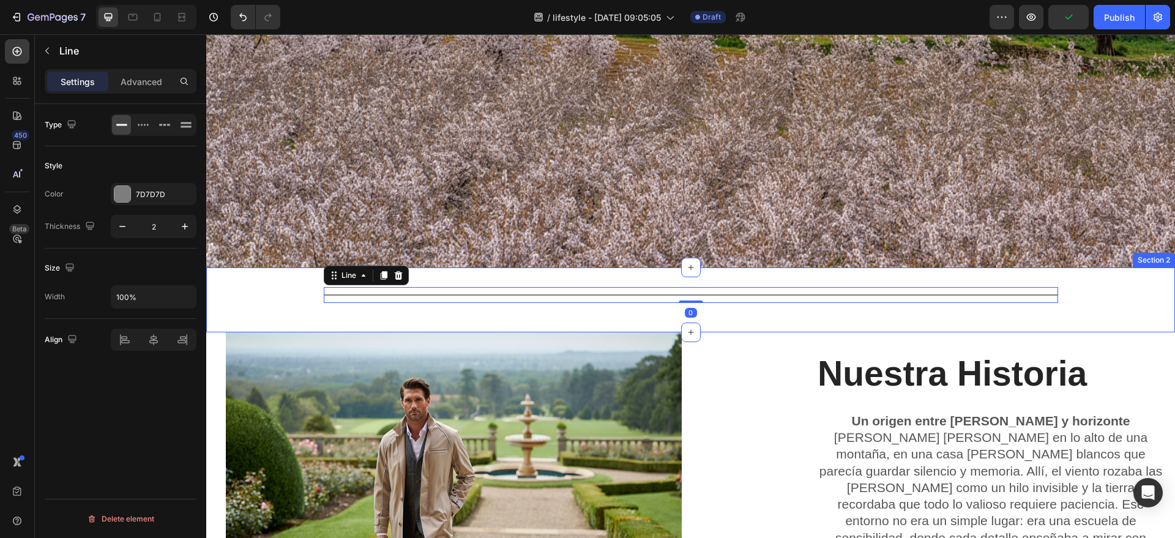
click at [1143, 296] on div "Title Line 0 Row" at bounding box center [690, 300] width 969 height 26
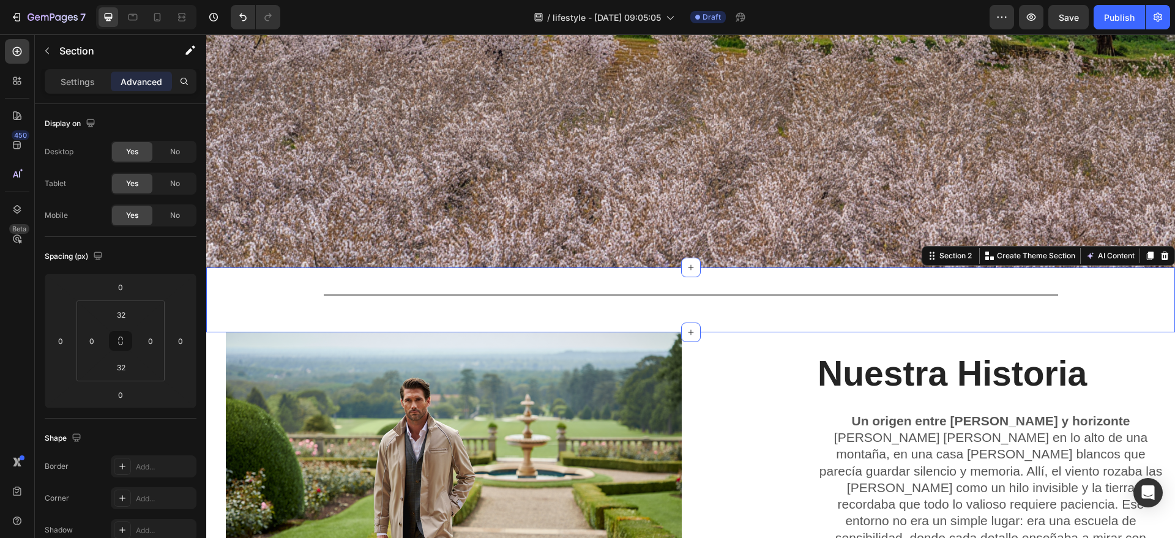
click at [239, 293] on div "Title Line Row" at bounding box center [690, 300] width 969 height 26
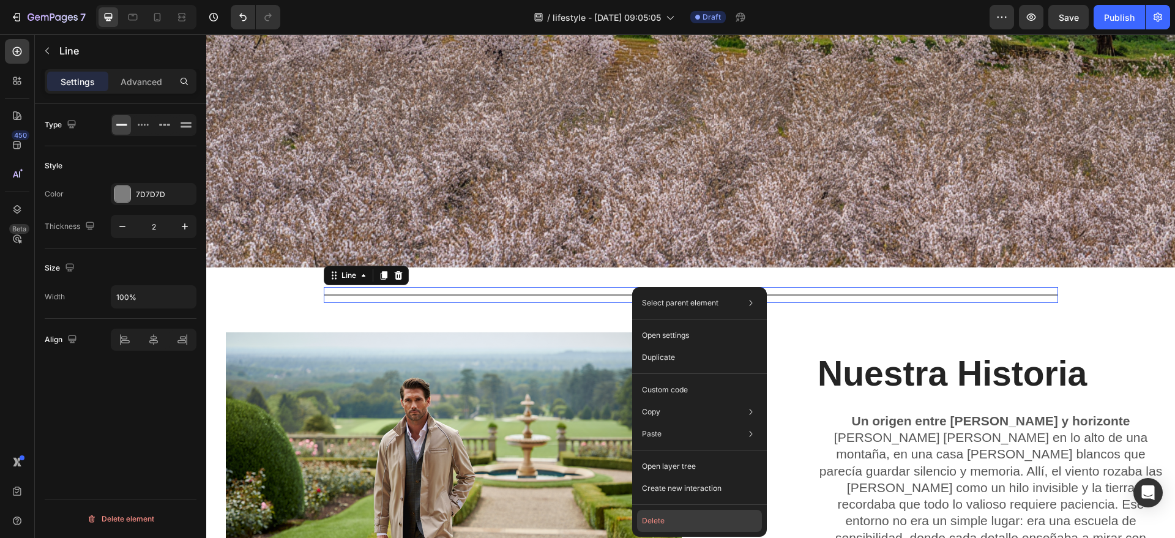
click at [655, 513] on button "Delete" at bounding box center [699, 521] width 125 height 22
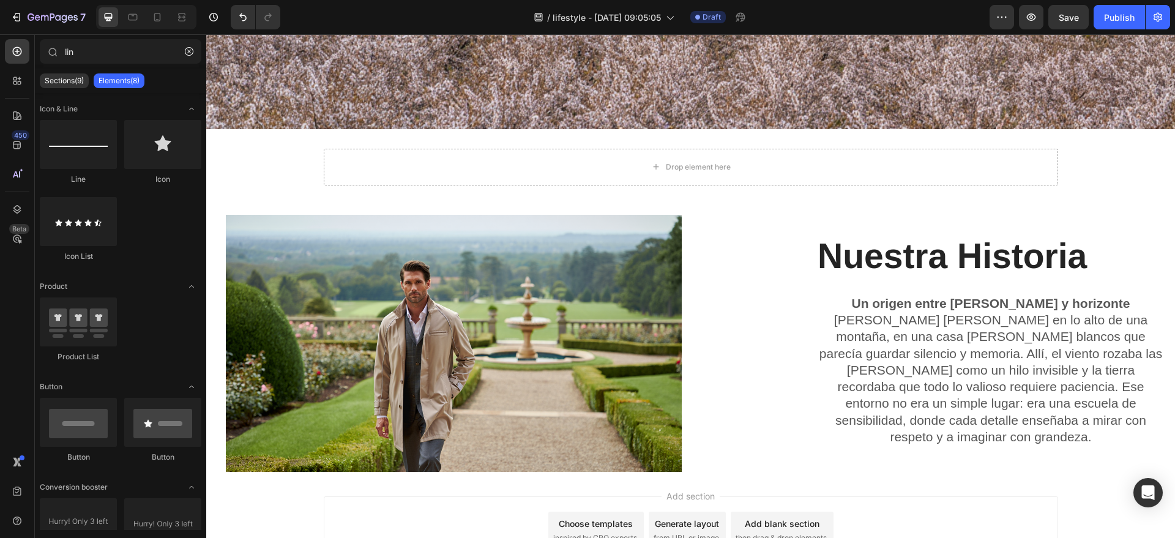
scroll to position [462, 0]
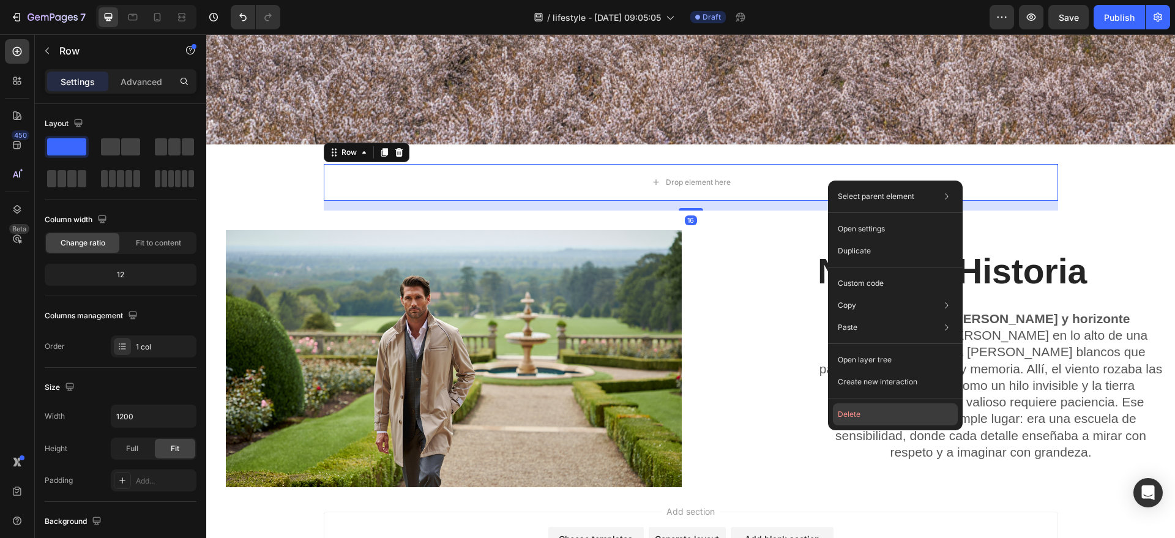
click at [875, 406] on button "Delete" at bounding box center [895, 414] width 125 height 22
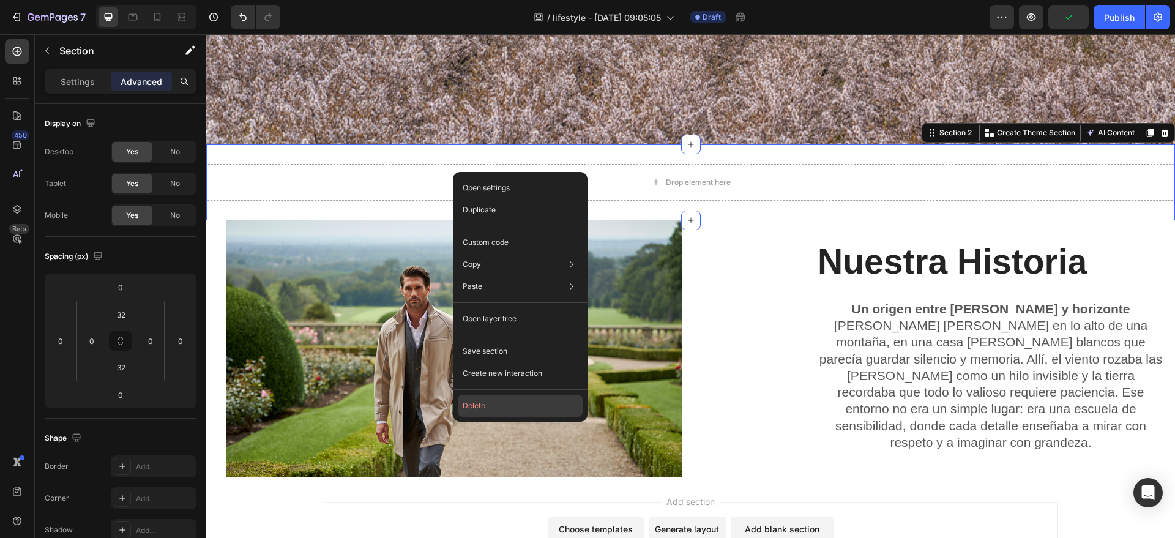
click at [465, 400] on button "Delete" at bounding box center [520, 406] width 125 height 22
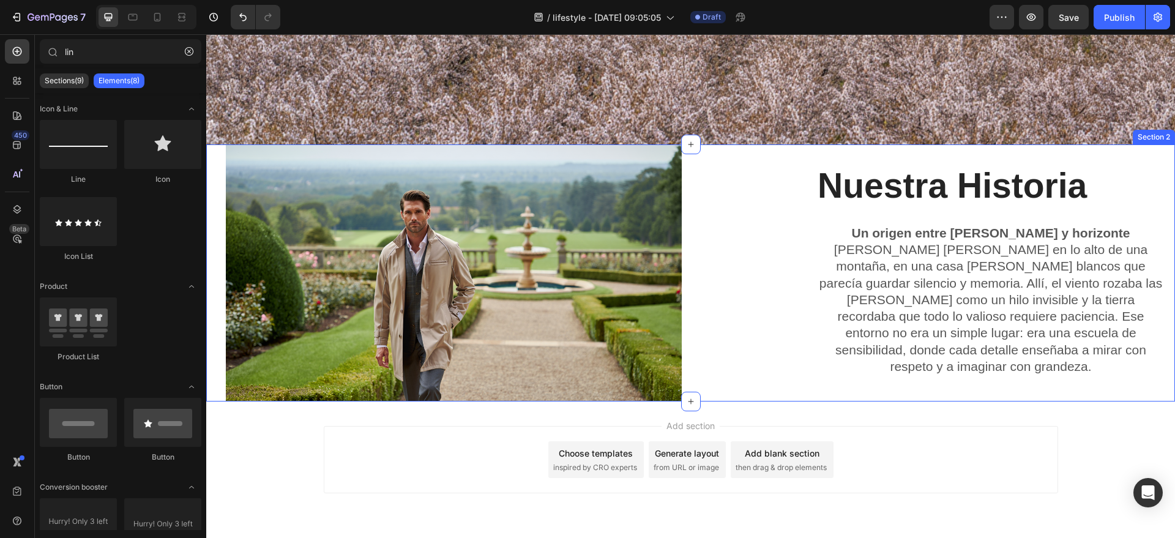
click at [690, 155] on div "Nuestra Historia Heading Un origen entre [PERSON_NAME] y horizonte [PERSON_NAME…" at bounding box center [690, 272] width 969 height 257
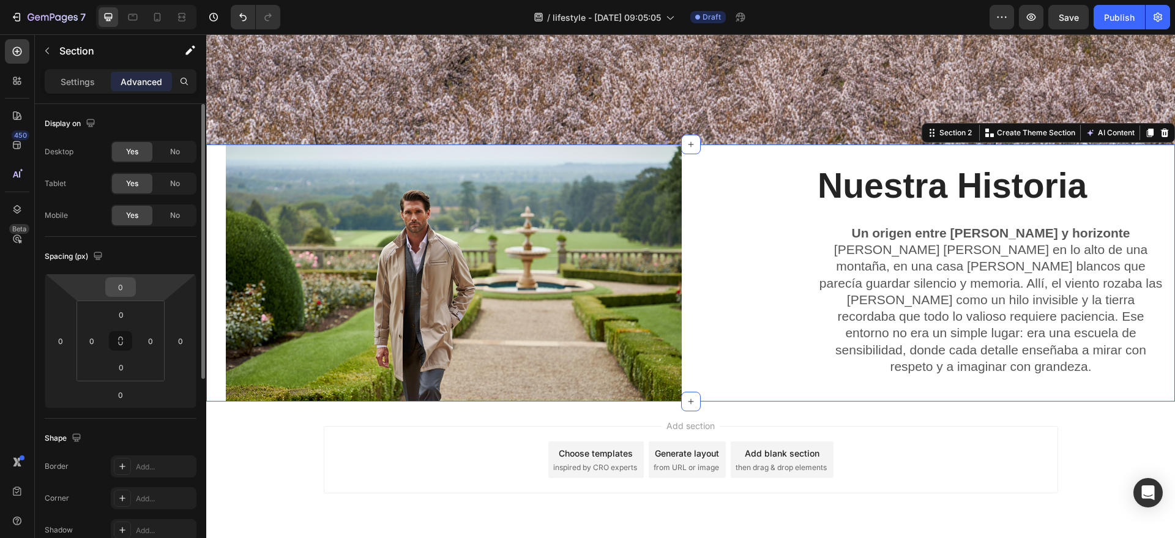
click at [124, 290] on input "0" at bounding box center [120, 287] width 24 height 18
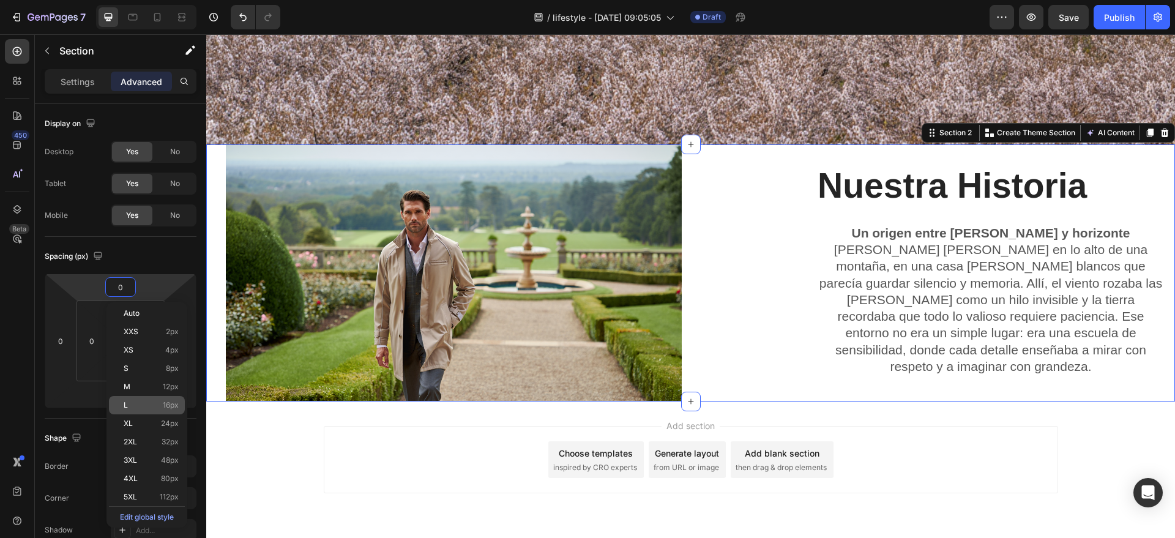
click at [131, 402] on p "L 16px" at bounding box center [151, 405] width 55 height 9
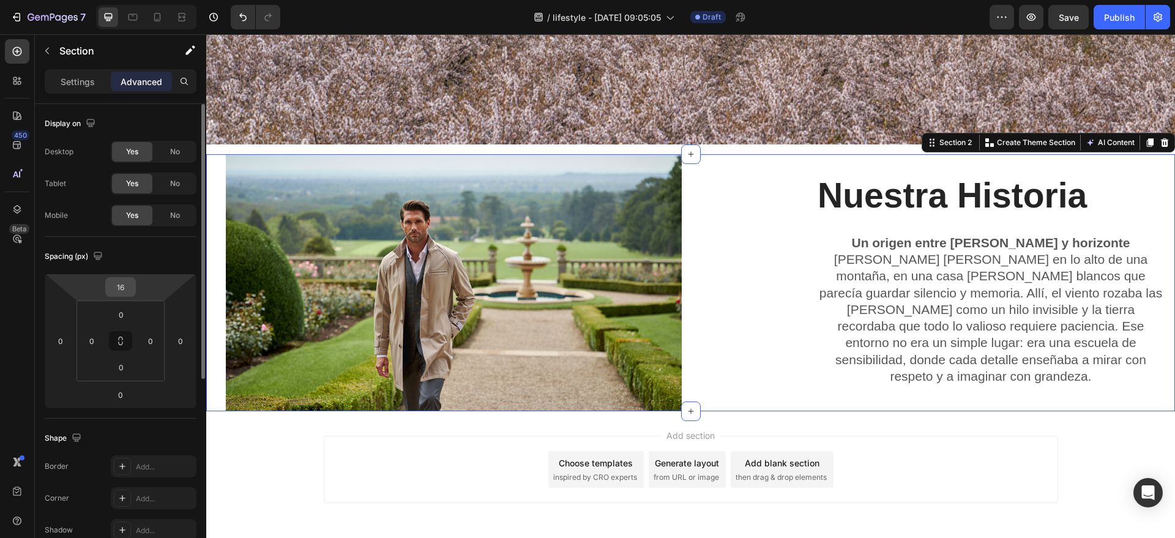
click at [124, 291] on input "16" at bounding box center [120, 287] width 24 height 18
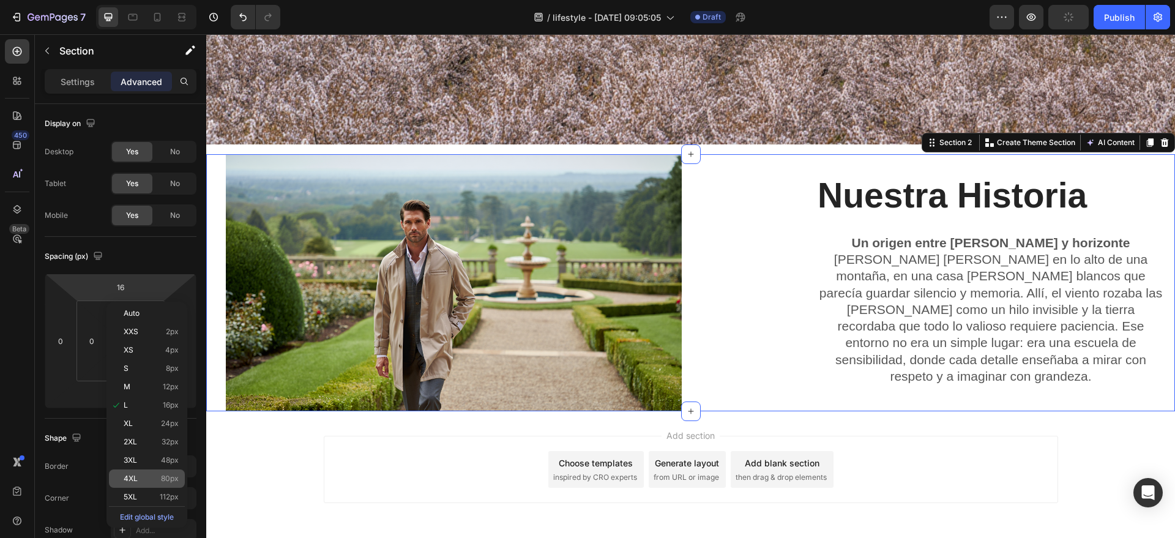
click at [128, 472] on div "4XL 80px" at bounding box center [147, 478] width 76 height 18
type input "80"
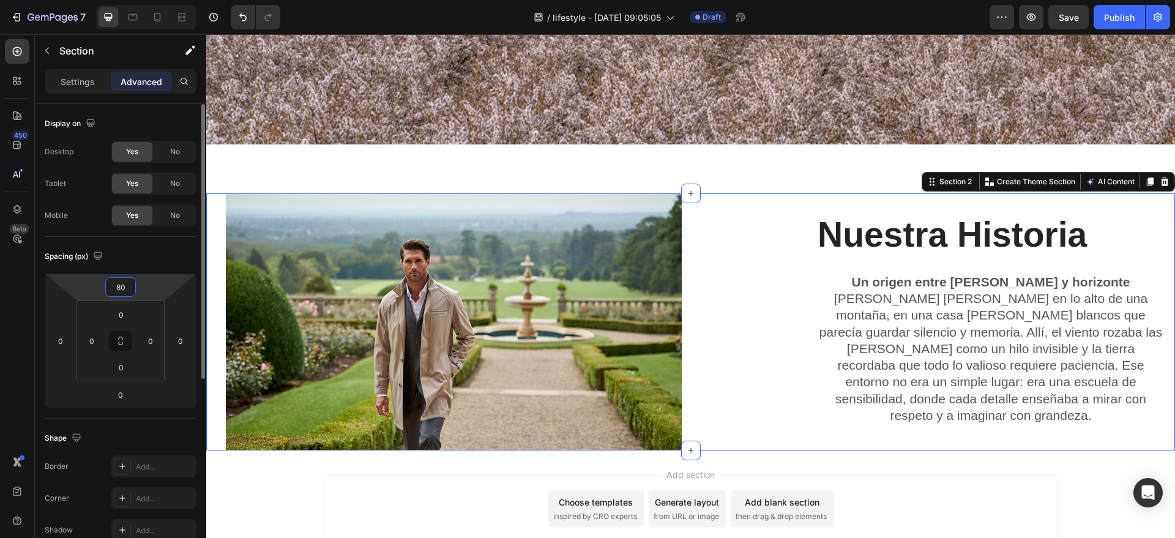
click at [131, 289] on input "80" at bounding box center [120, 287] width 24 height 18
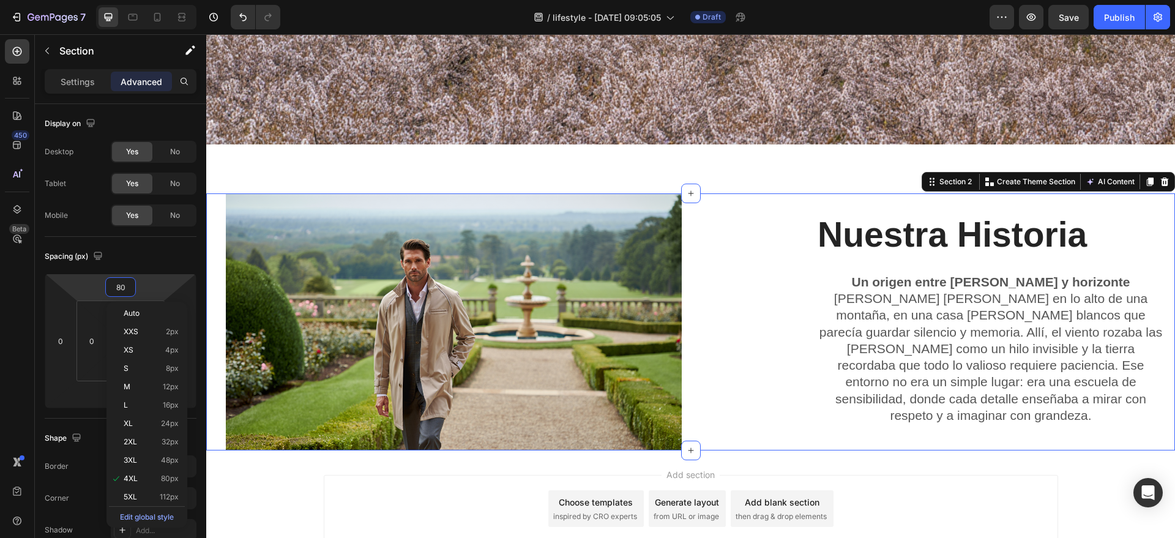
click at [551, 156] on div "Drop element here Hero Banner Section 1 Nuestra Historia Heading Un origen entr…" at bounding box center [690, 23] width 969 height 853
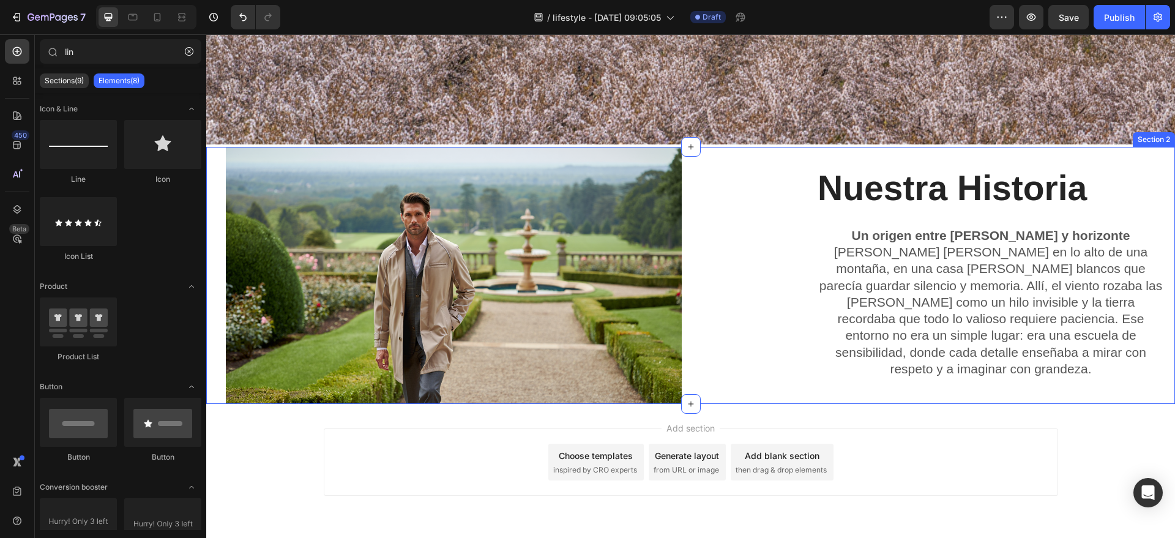
click at [709, 192] on div "Nuestra Historia Heading Un origen entre [PERSON_NAME] y horizonte [PERSON_NAME…" at bounding box center [937, 275] width 475 height 257
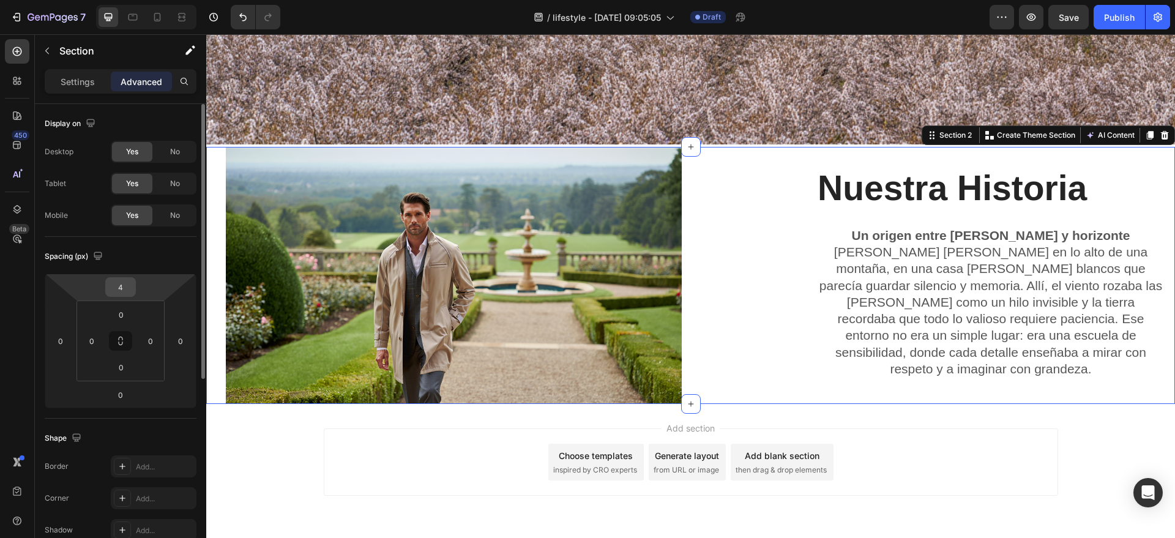
click at [129, 287] on input "4" at bounding box center [120, 287] width 24 height 18
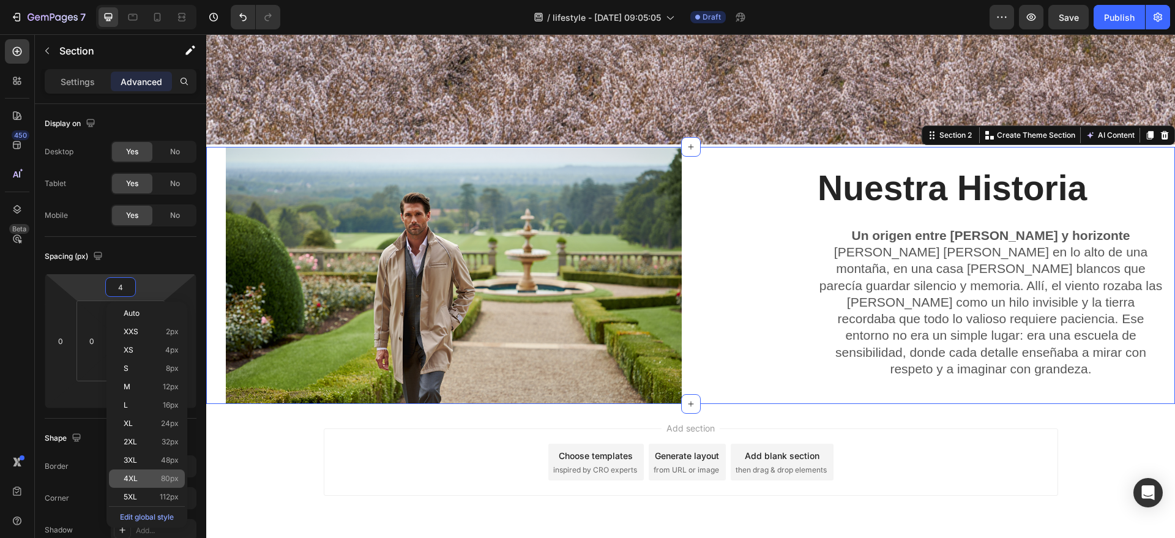
click at [142, 472] on div "4XL 80px" at bounding box center [147, 478] width 76 height 18
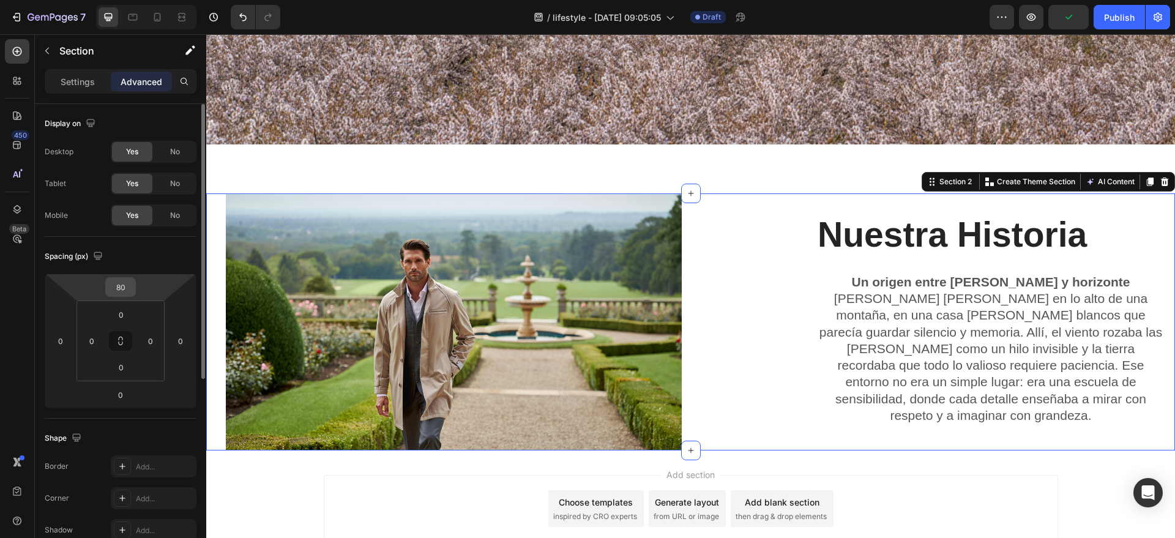
click at [127, 289] on input "80" at bounding box center [120, 287] width 24 height 18
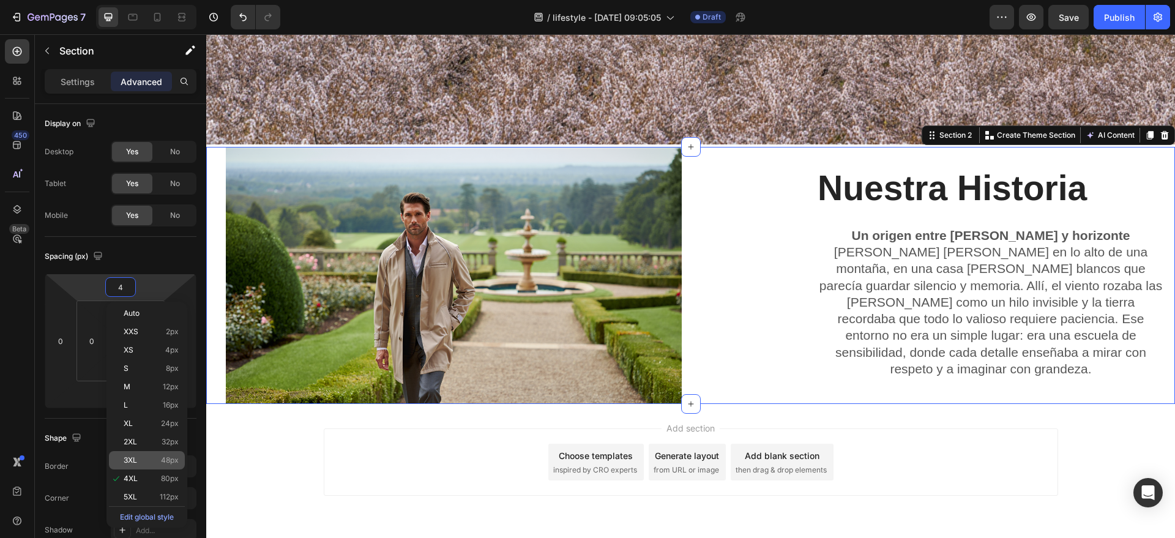
click at [140, 455] on div "3XL 48px" at bounding box center [147, 460] width 76 height 18
type input "48"
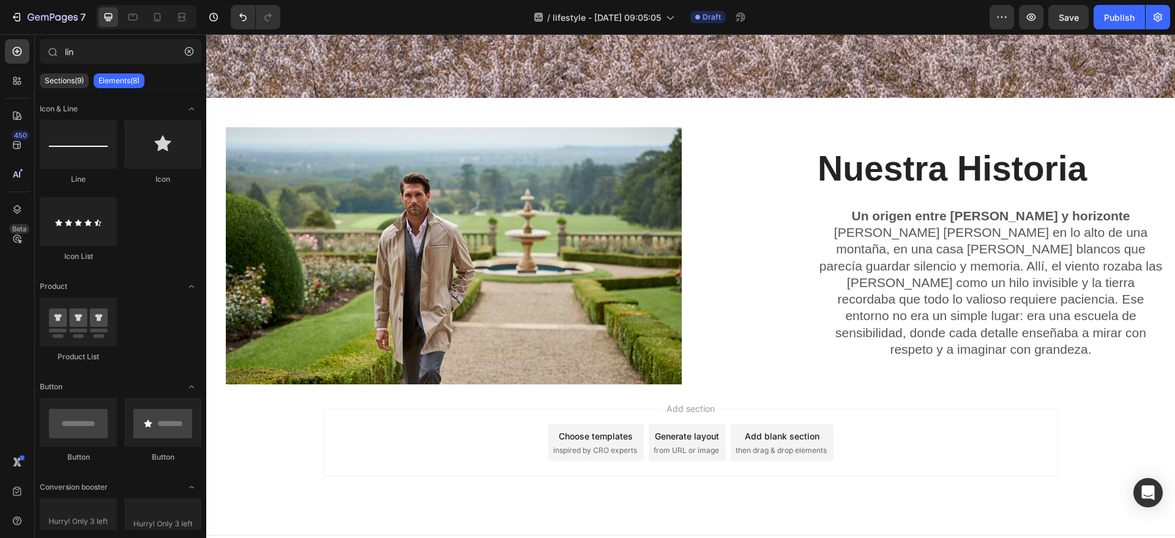
scroll to position [521, 0]
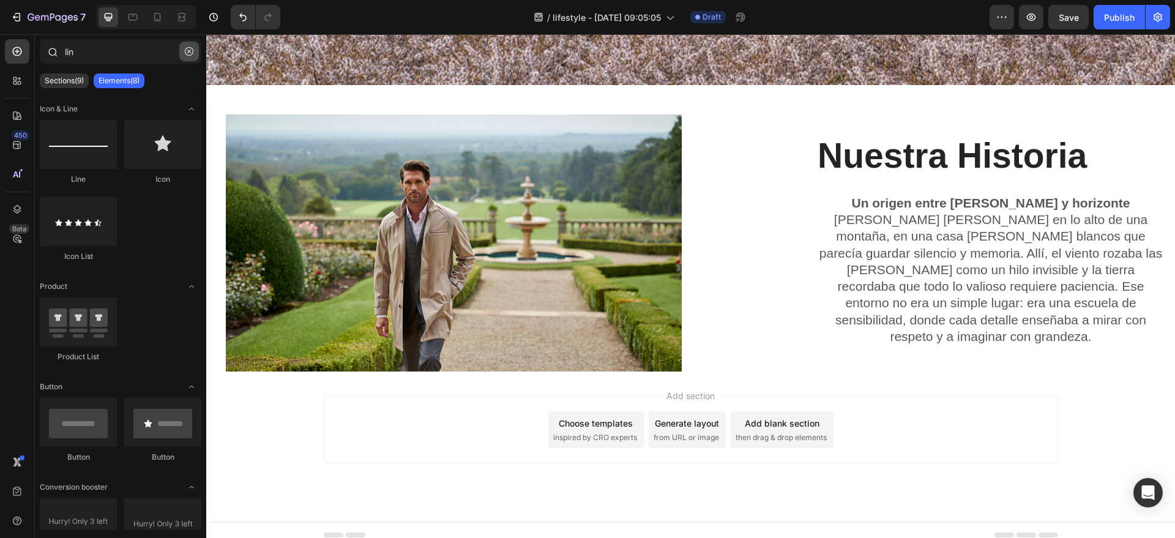
click at [192, 48] on icon "button" at bounding box center [189, 51] width 9 height 9
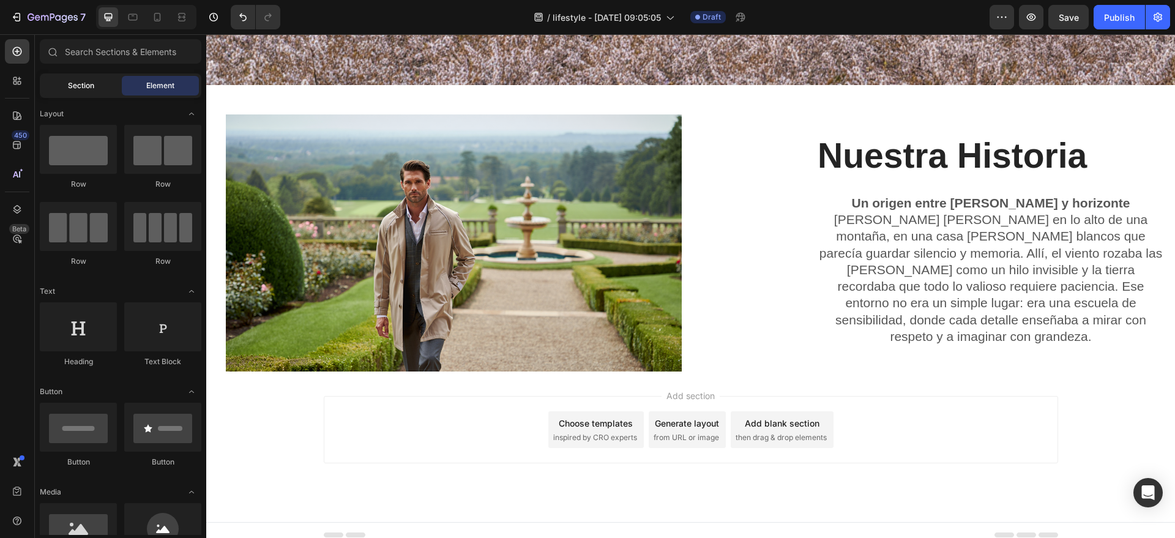
click at [68, 81] on span "Section" at bounding box center [81, 85] width 26 height 11
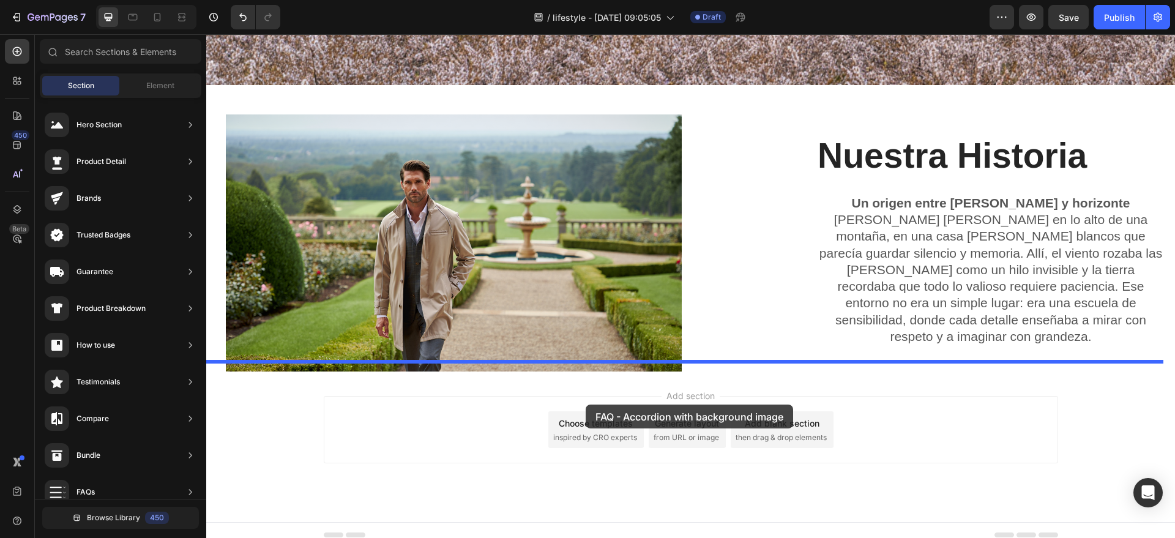
drag, startPoint x: 527, startPoint y: 346, endPoint x: 586, endPoint y: 404, distance: 83.1
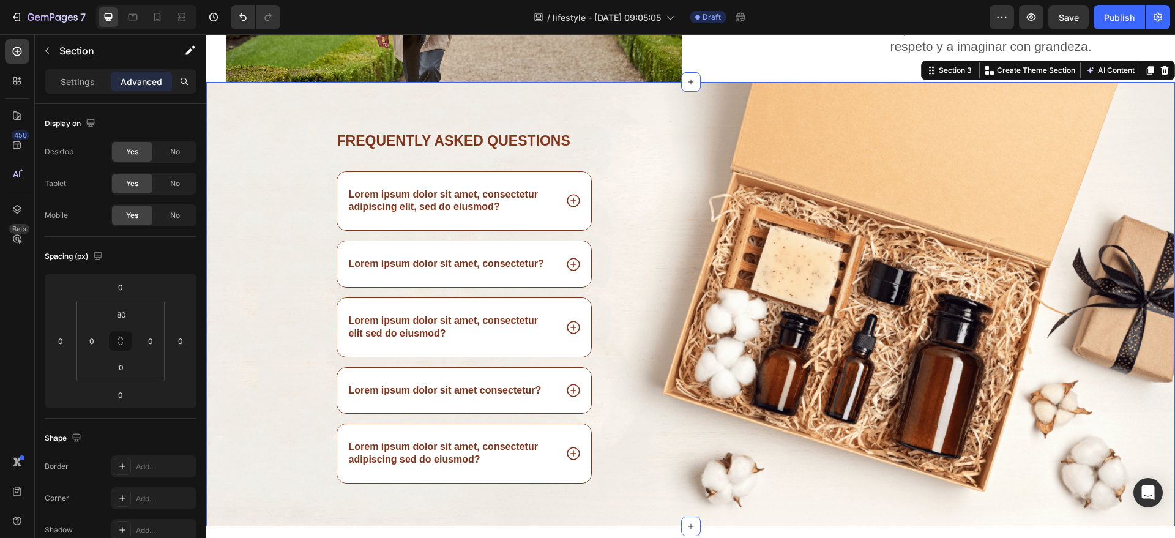
scroll to position [806, 0]
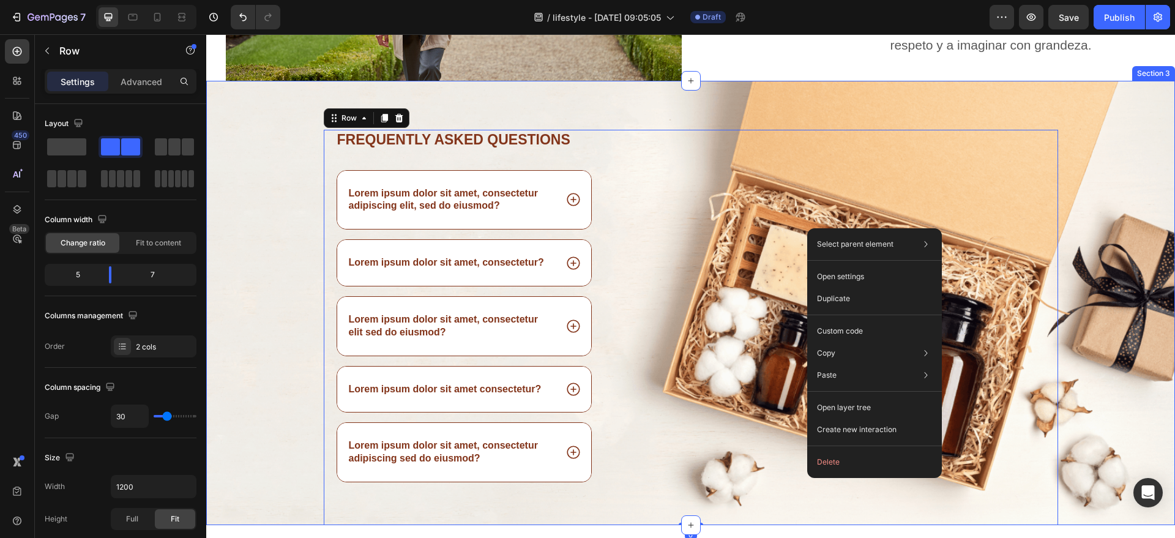
click at [1078, 110] on div "Frequently asked questions Heading Lorem ipsum dolor sit amet, consectetur adip…" at bounding box center [690, 303] width 969 height 444
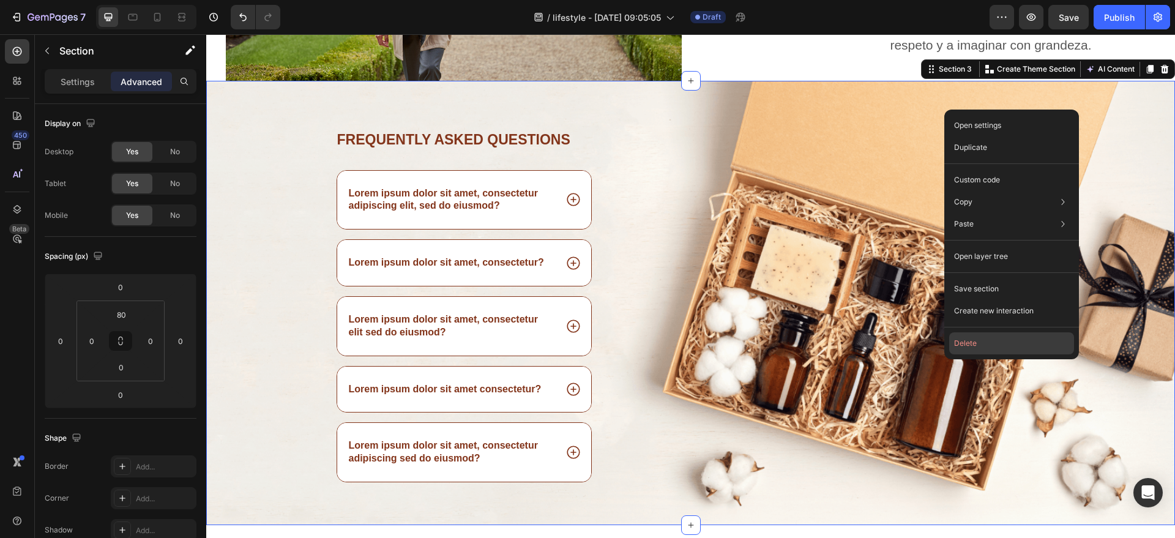
click at [1038, 336] on button "Delete" at bounding box center [1011, 343] width 125 height 22
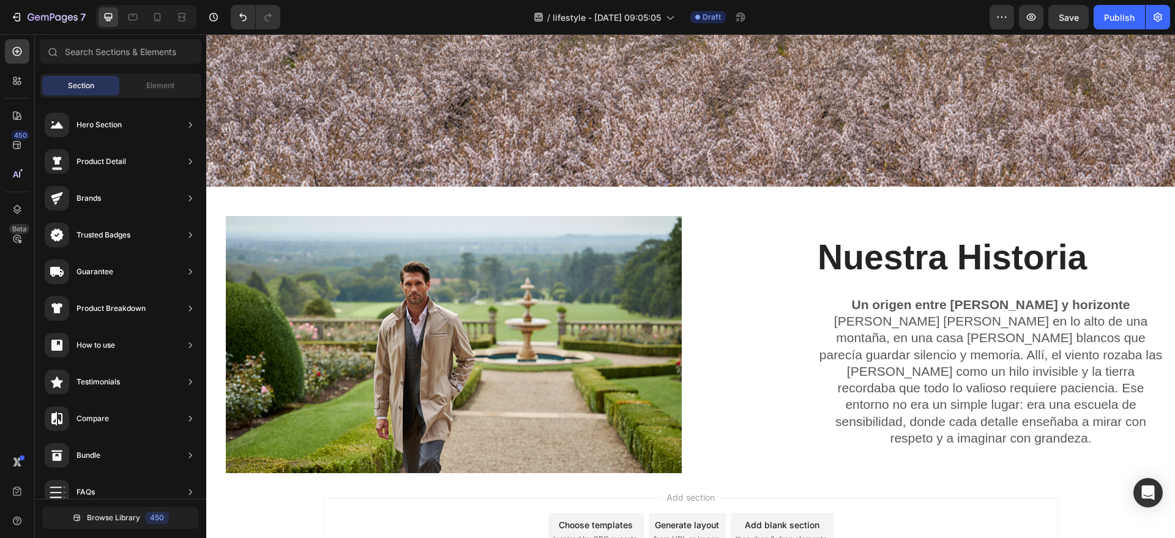
scroll to position [423, 0]
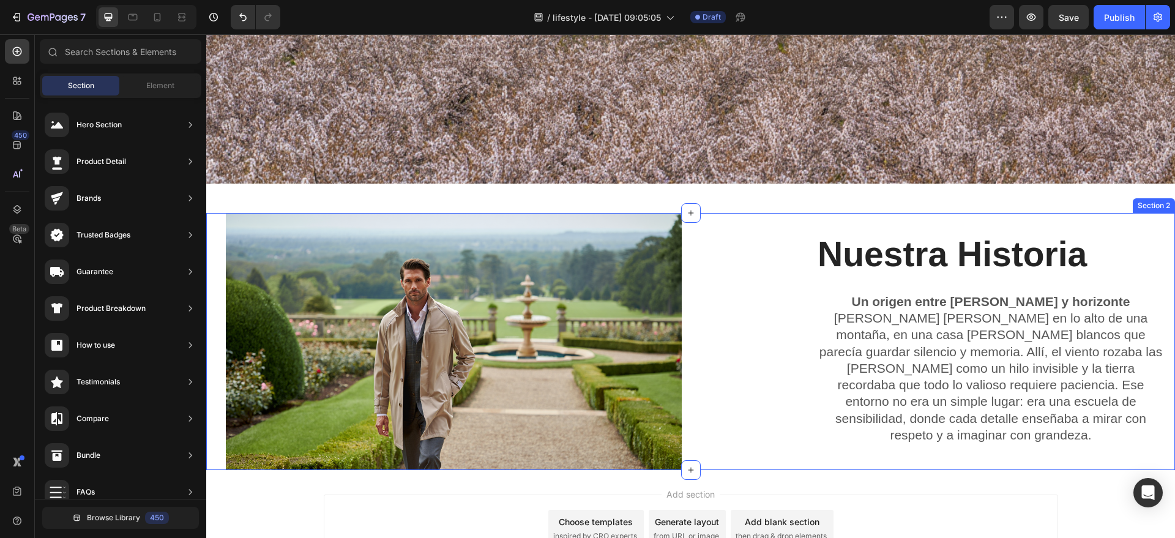
click at [744, 229] on div "Nuestra Historia Heading Un origen entre [PERSON_NAME] y horizonte [PERSON_NAME…" at bounding box center [937, 341] width 475 height 257
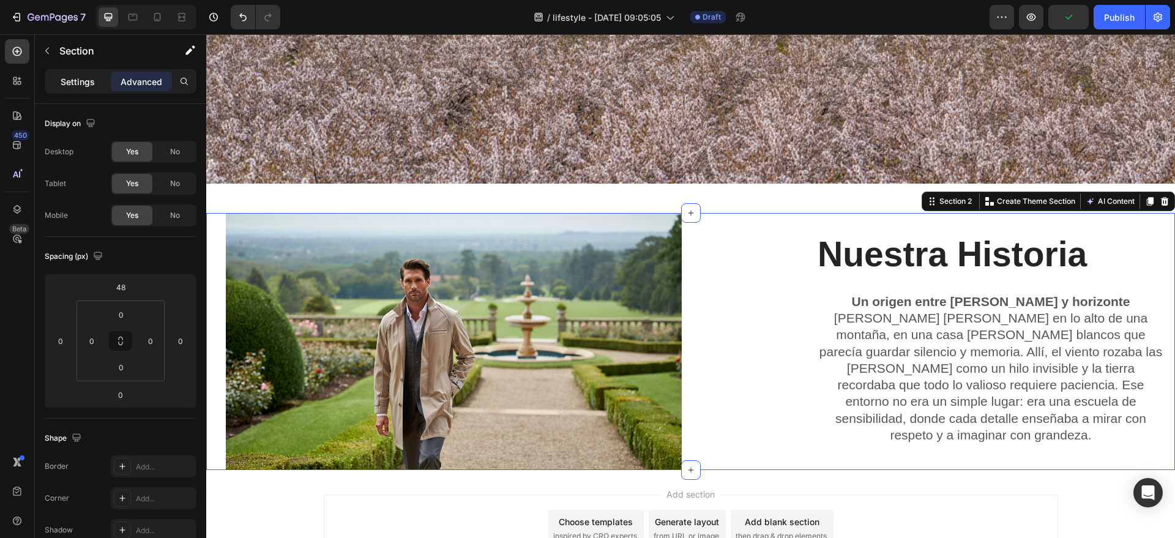
click at [56, 77] on div "Settings" at bounding box center [77, 82] width 61 height 20
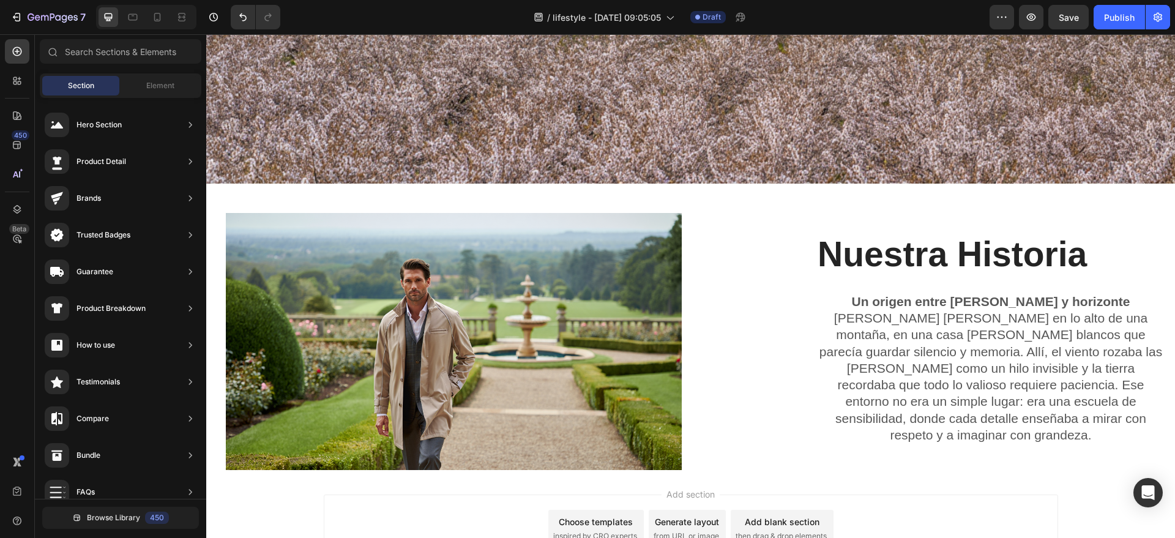
scroll to position [399, 0]
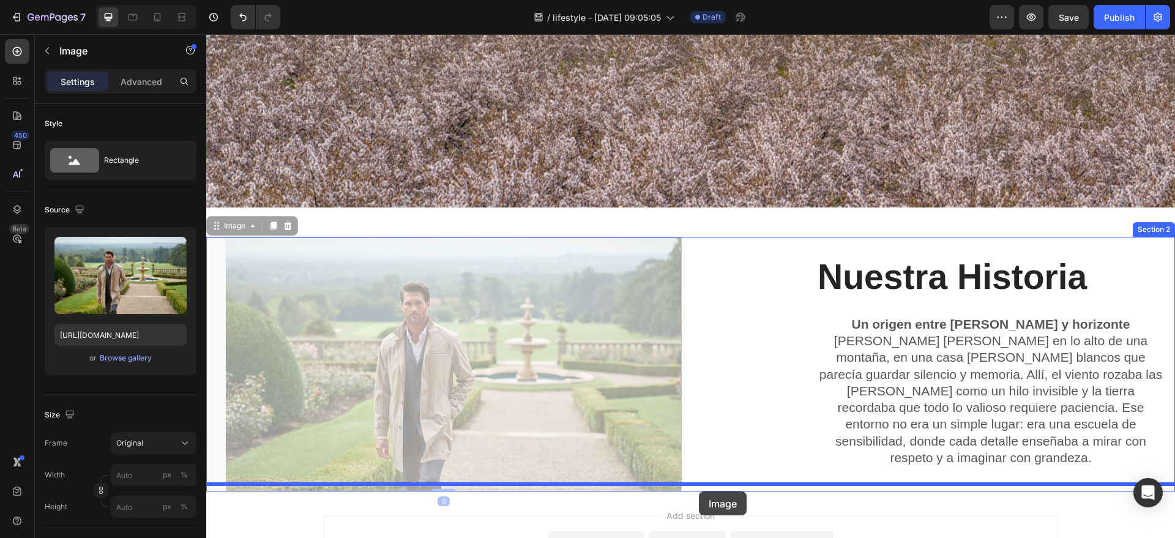
drag, startPoint x: 624, startPoint y: 296, endPoint x: 699, endPoint y: 491, distance: 209.8
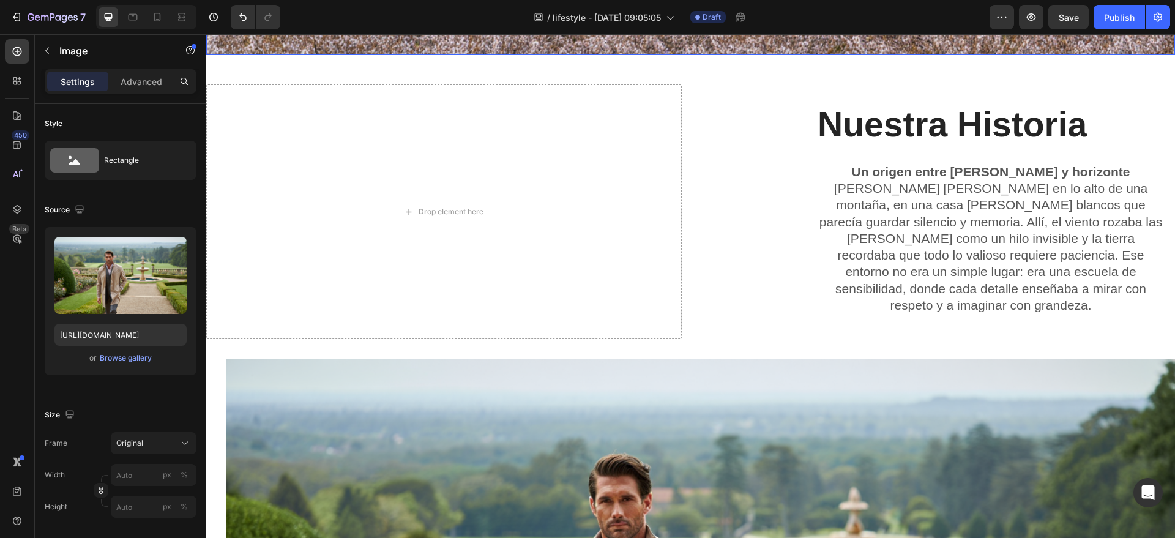
scroll to position [552, 0]
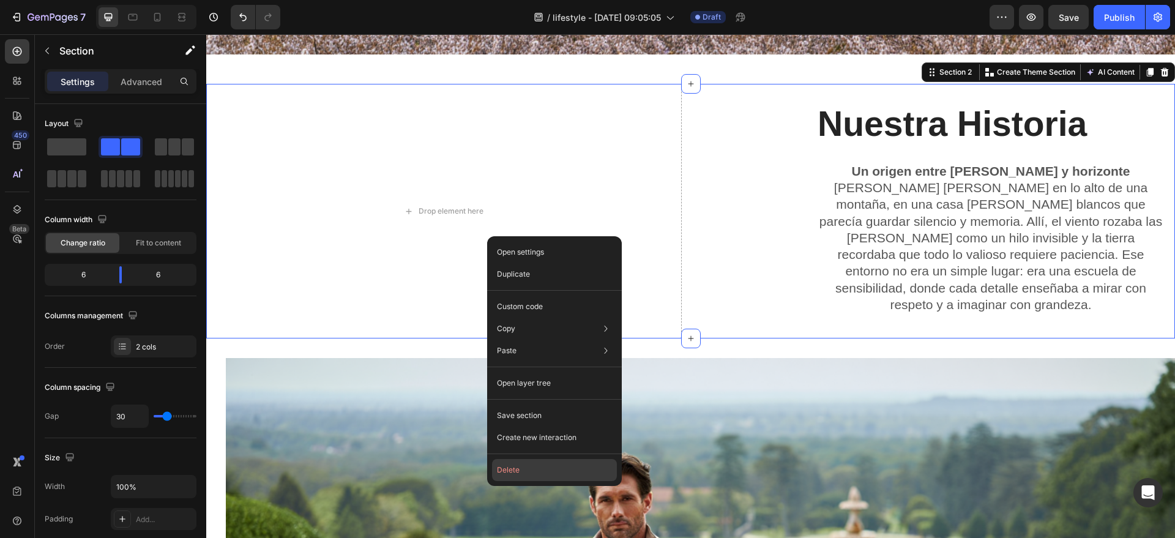
click at [575, 471] on button "Delete" at bounding box center [554, 470] width 125 height 22
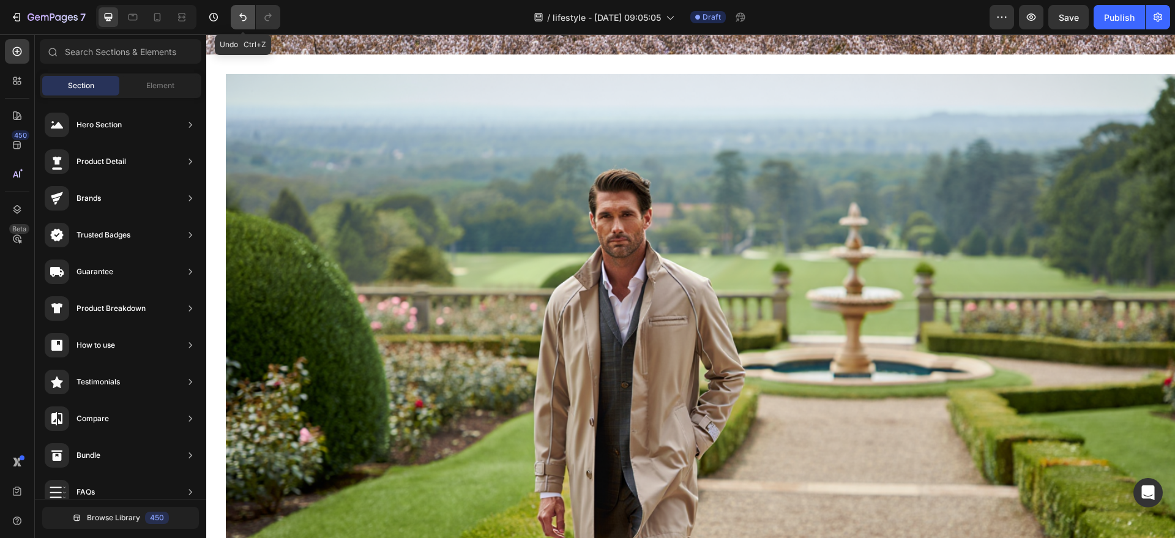
click at [238, 18] on icon "Undo/Redo" at bounding box center [243, 17] width 12 height 12
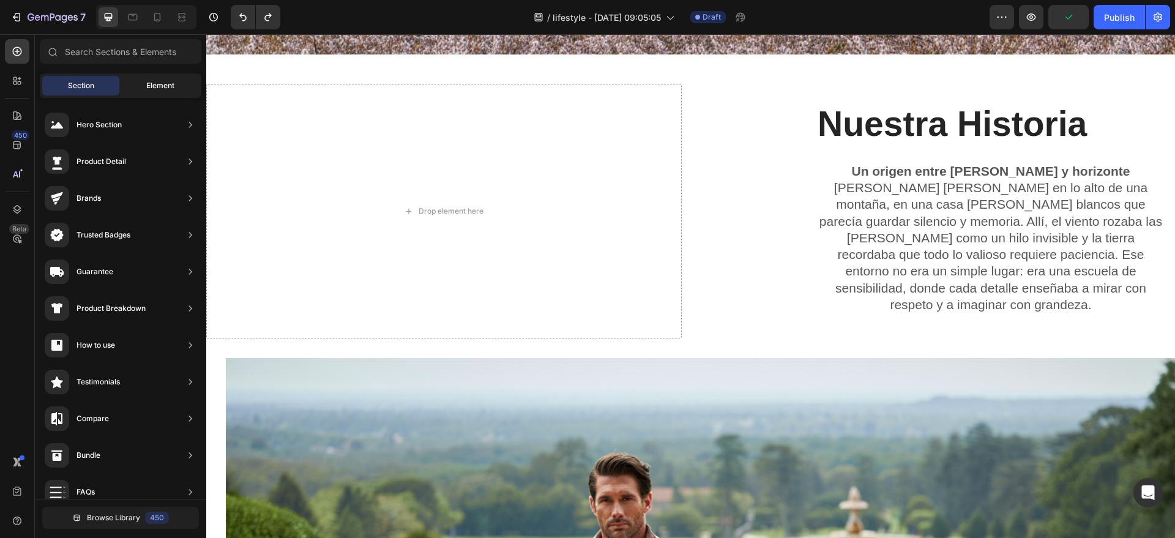
click at [168, 95] on div "Element" at bounding box center [160, 86] width 77 height 20
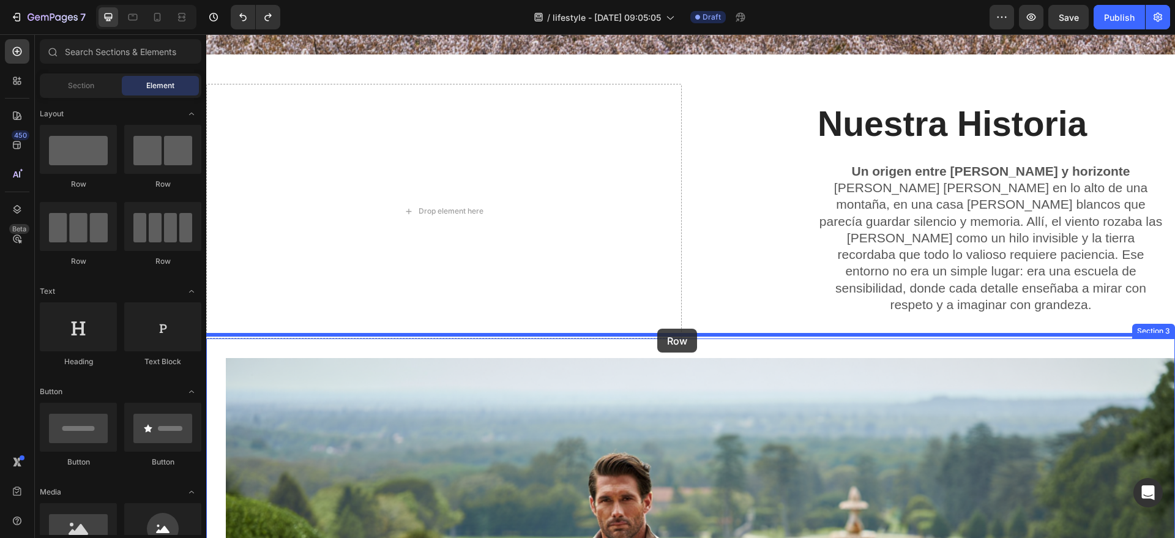
drag, startPoint x: 649, startPoint y: 149, endPoint x: 657, endPoint y: 329, distance: 179.5
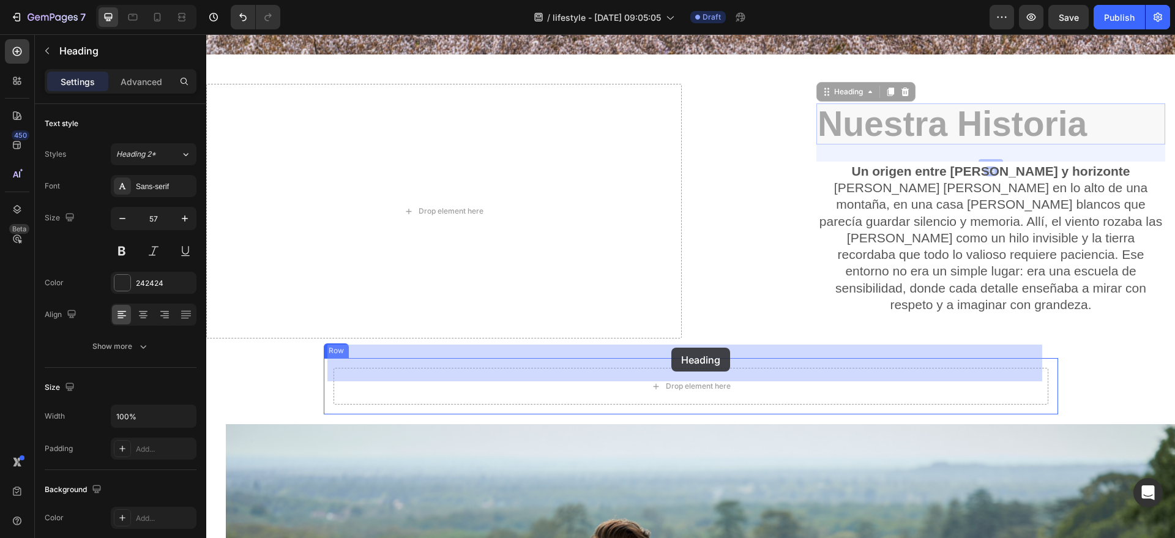
drag, startPoint x: 938, startPoint y: 116, endPoint x: 671, endPoint y: 348, distance: 353.1
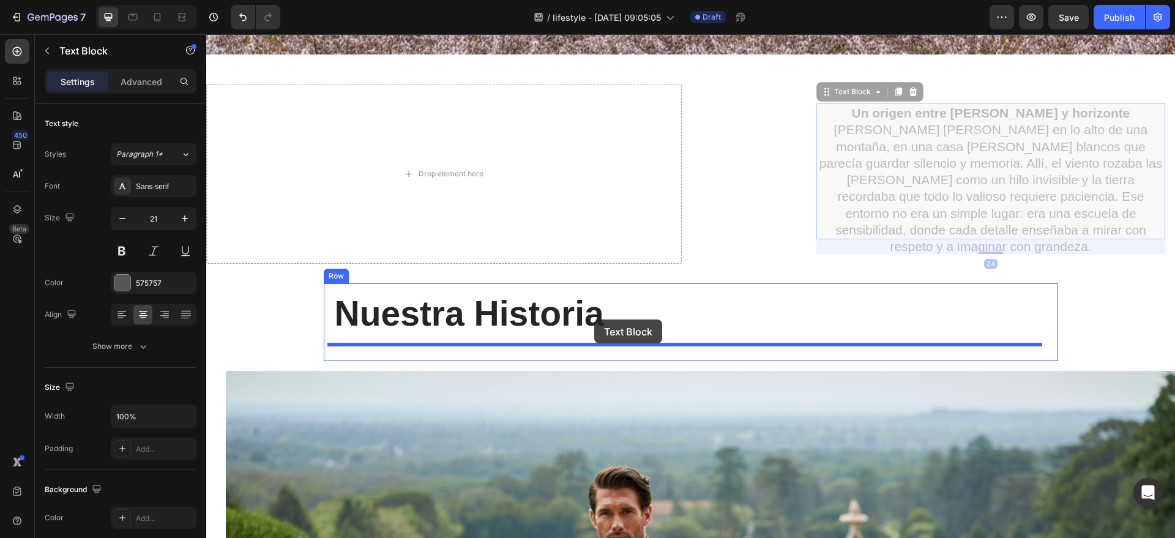
drag, startPoint x: 936, startPoint y: 162, endPoint x: 594, endPoint y: 319, distance: 376.8
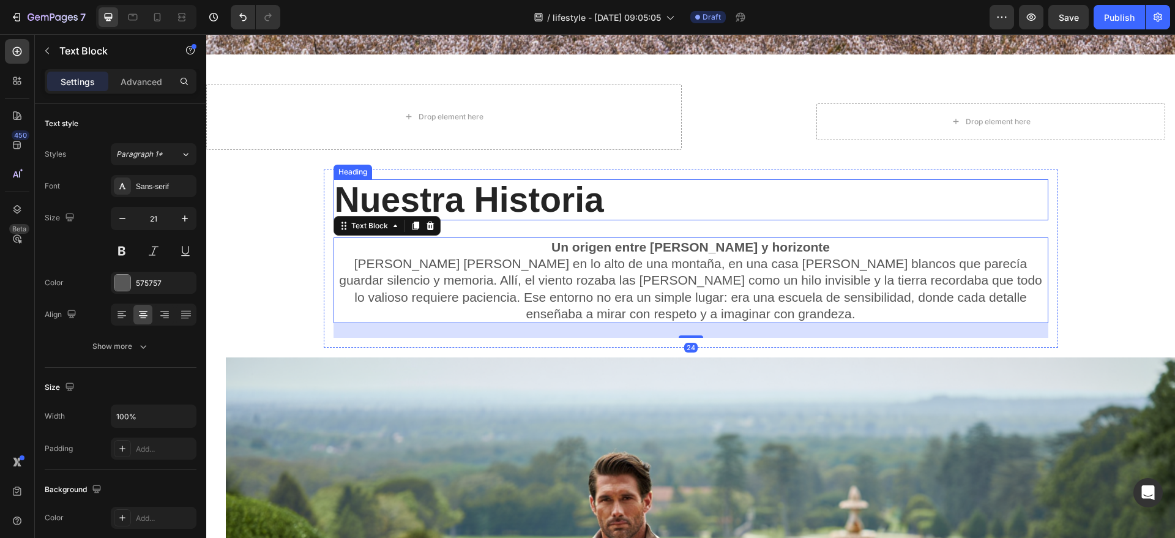
click at [378, 190] on h2 "Nuestra Historia" at bounding box center [691, 199] width 715 height 41
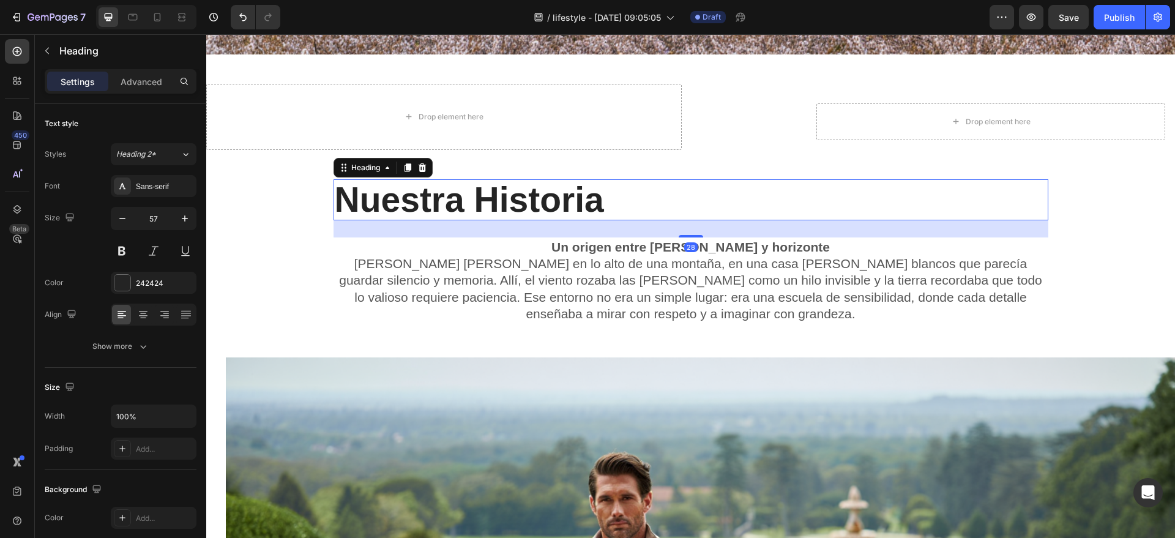
click at [384, 193] on h2 "Nuestra Historia" at bounding box center [691, 199] width 715 height 41
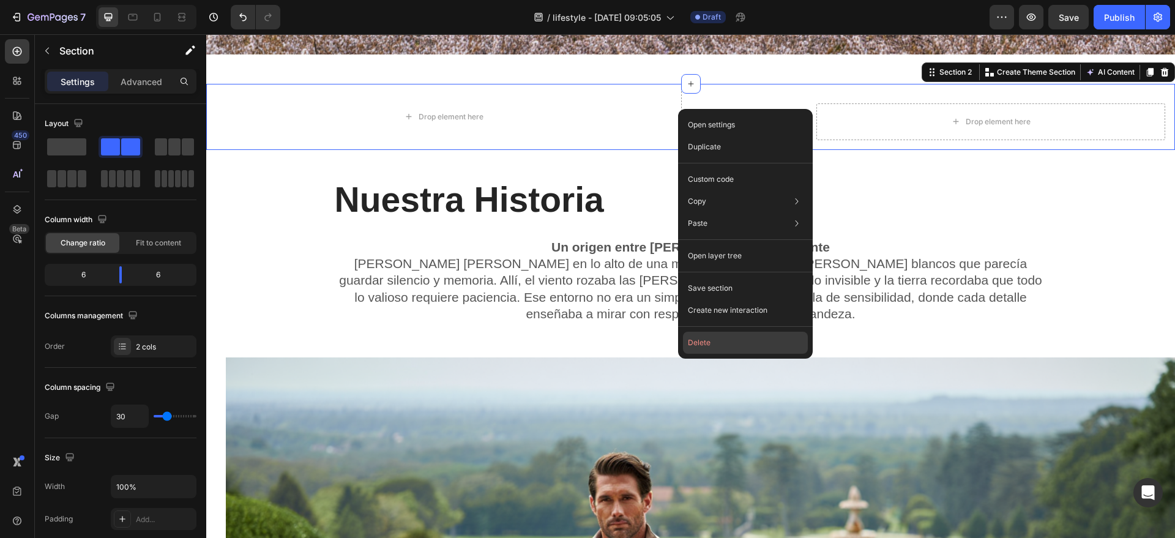
click at [695, 341] on button "Delete" at bounding box center [745, 343] width 125 height 22
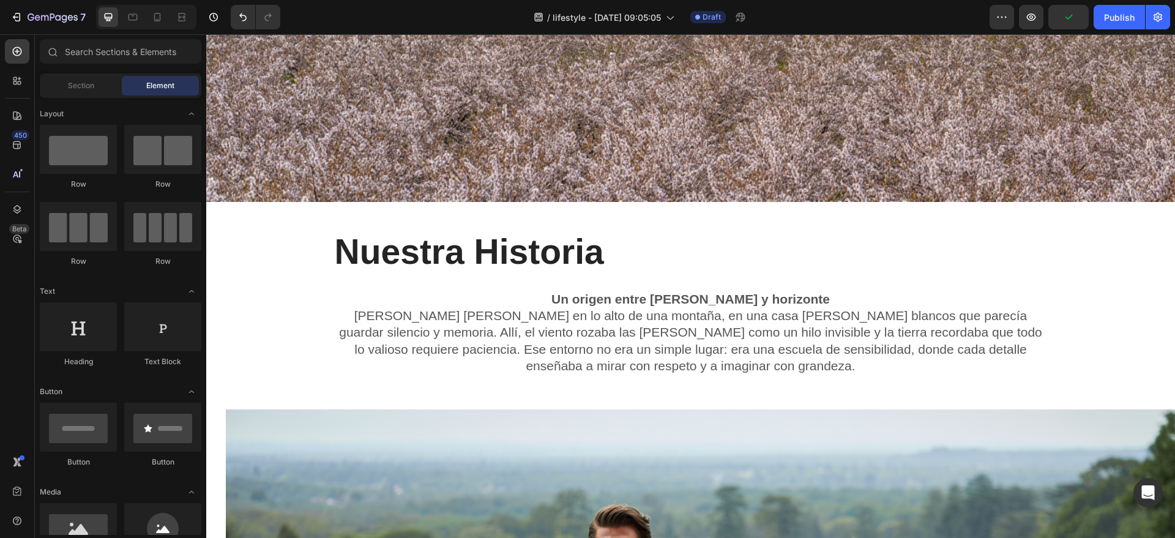
scroll to position [483, 0]
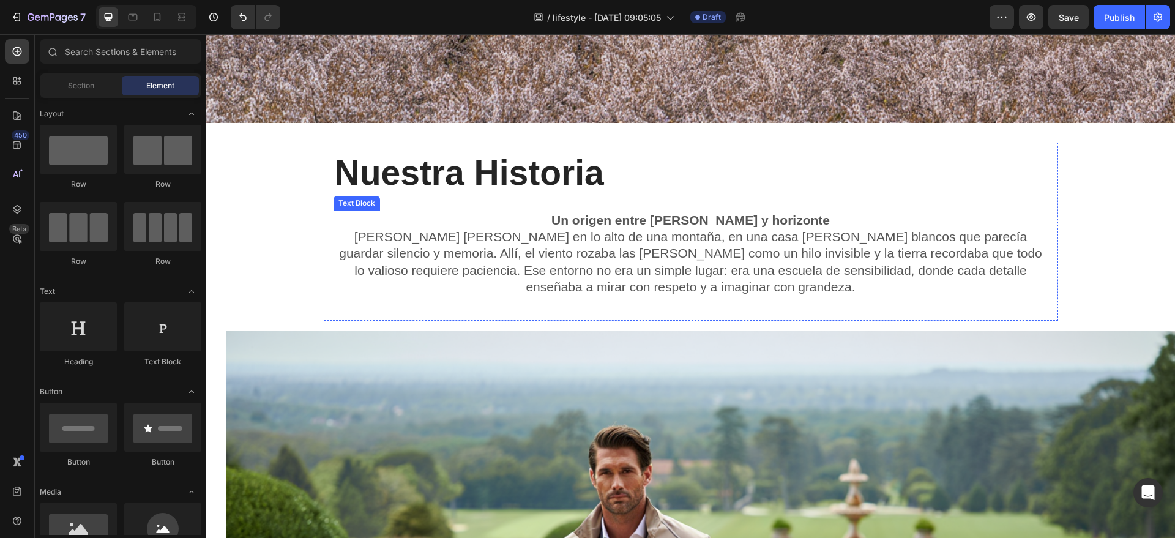
click at [713, 278] on p "[PERSON_NAME] [PERSON_NAME] en lo alto de una montaña, en una casa [PERSON_NAME…" at bounding box center [691, 261] width 712 height 67
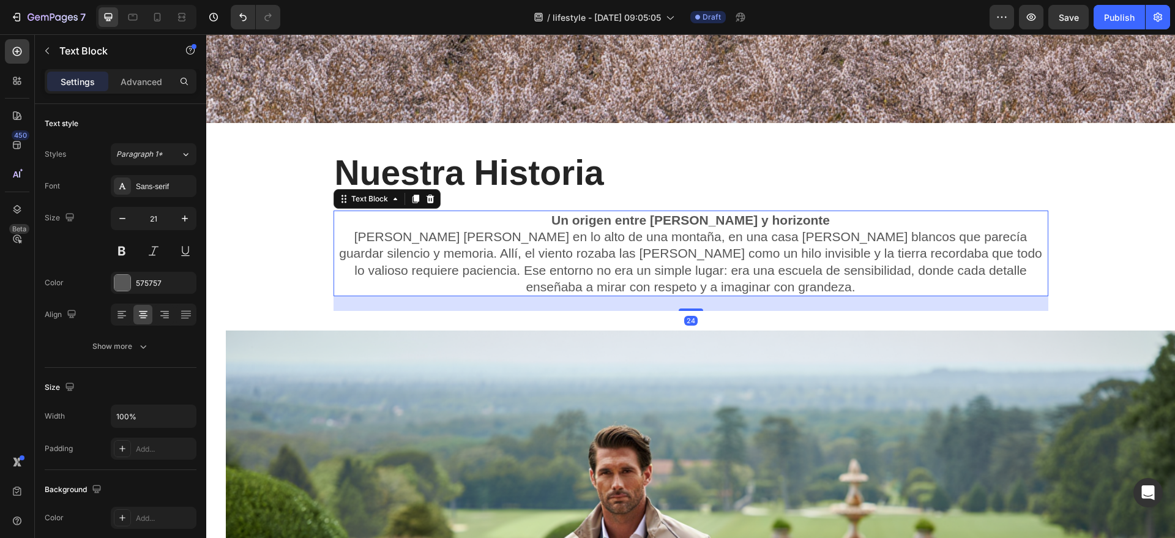
click at [714, 282] on p "[PERSON_NAME] [PERSON_NAME] en lo alto de una montaña, en una casa [PERSON_NAME…" at bounding box center [691, 261] width 712 height 67
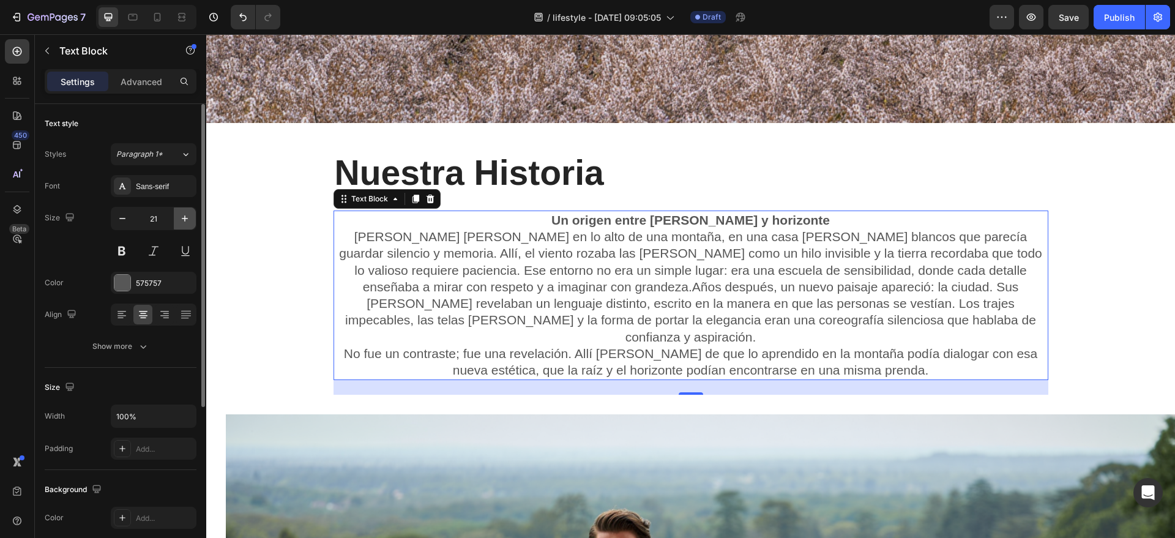
click at [179, 225] on button "button" at bounding box center [185, 218] width 22 height 22
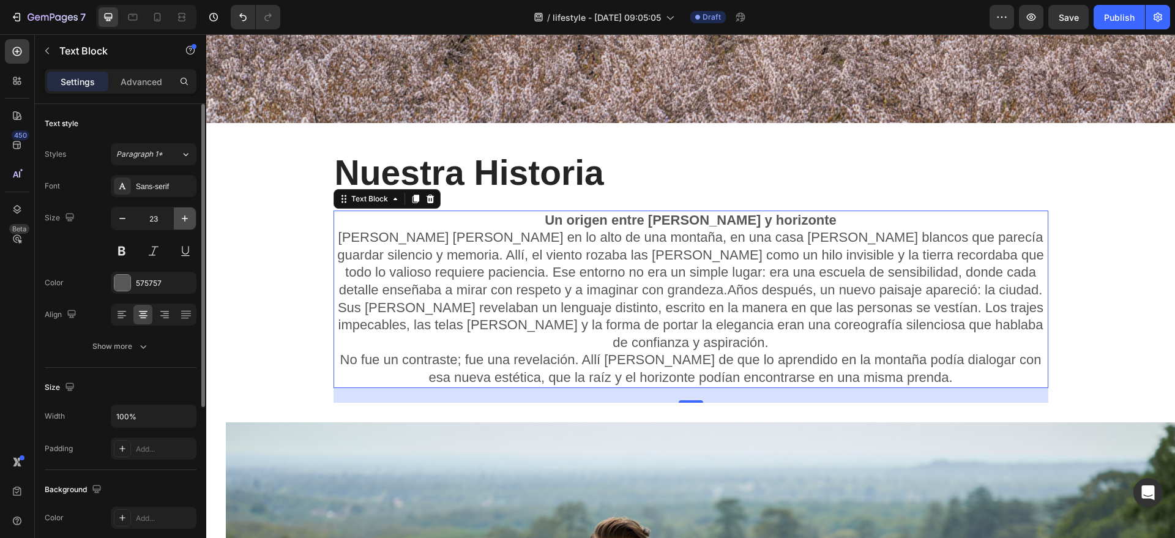
click at [179, 225] on button "button" at bounding box center [185, 218] width 22 height 22
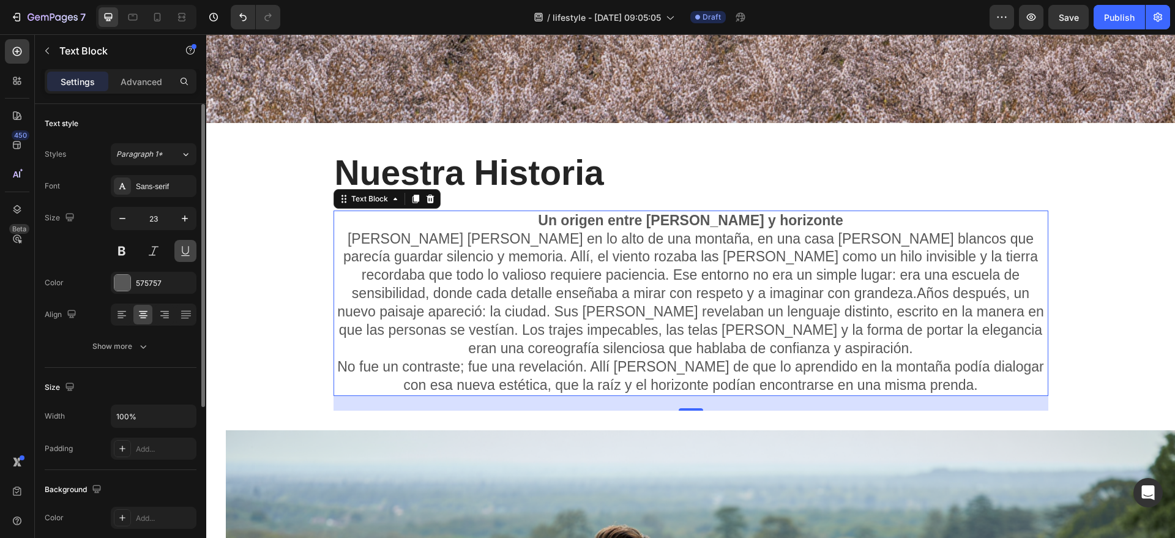
type input "24"
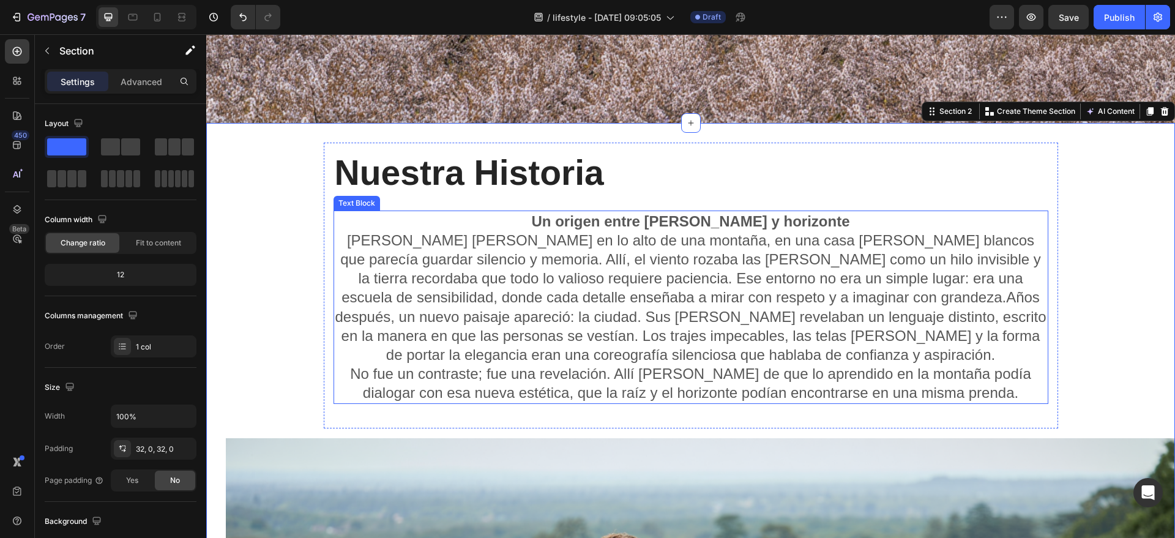
click at [726, 293] on p "[PERSON_NAME] [PERSON_NAME] en lo alto de una montaña, en una casa [PERSON_NAME…" at bounding box center [691, 317] width 712 height 172
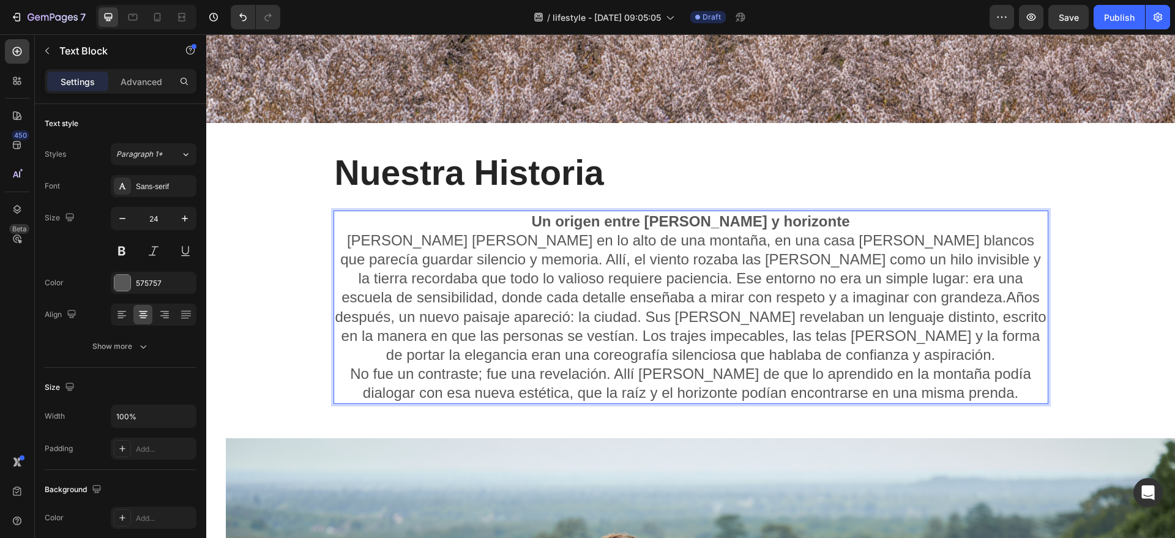
click at [728, 292] on p "[PERSON_NAME] [PERSON_NAME] en lo alto de una montaña, en una casa [PERSON_NAME…" at bounding box center [691, 317] width 712 height 172
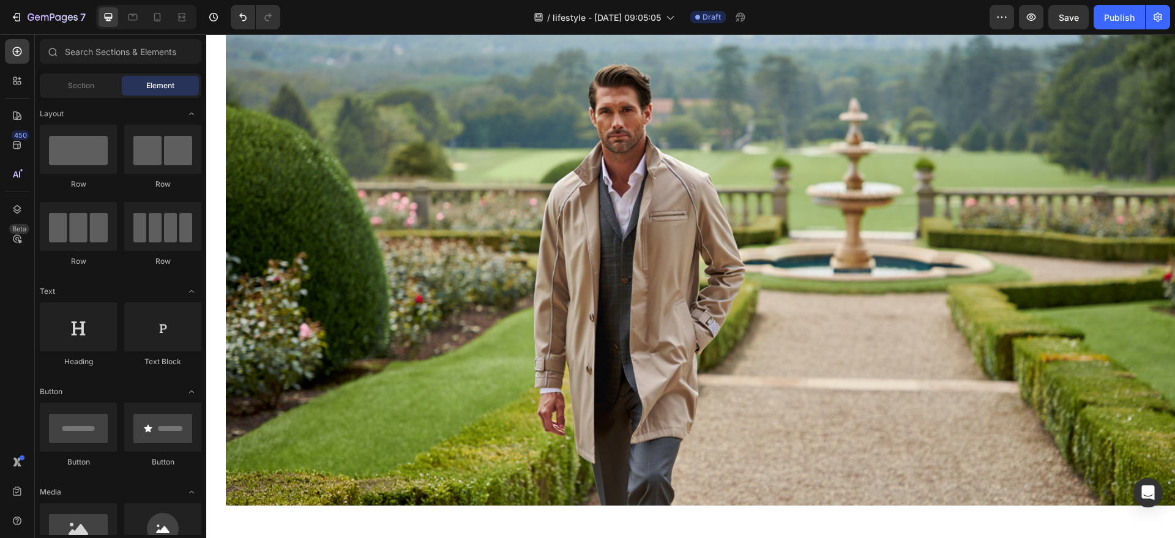
scroll to position [1102, 0]
